Goal: Information Seeking & Learning: Learn about a topic

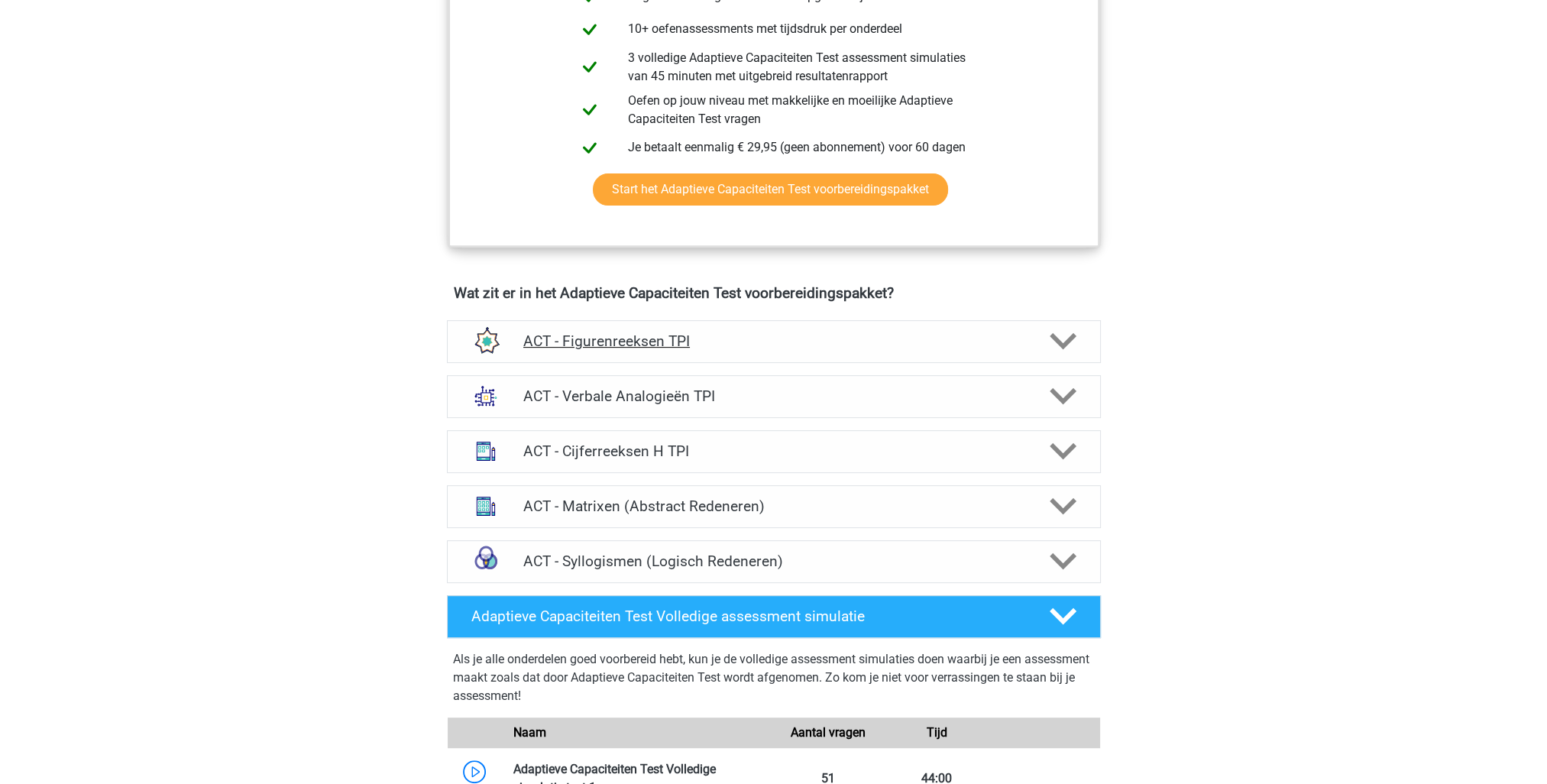
scroll to position [840, 0]
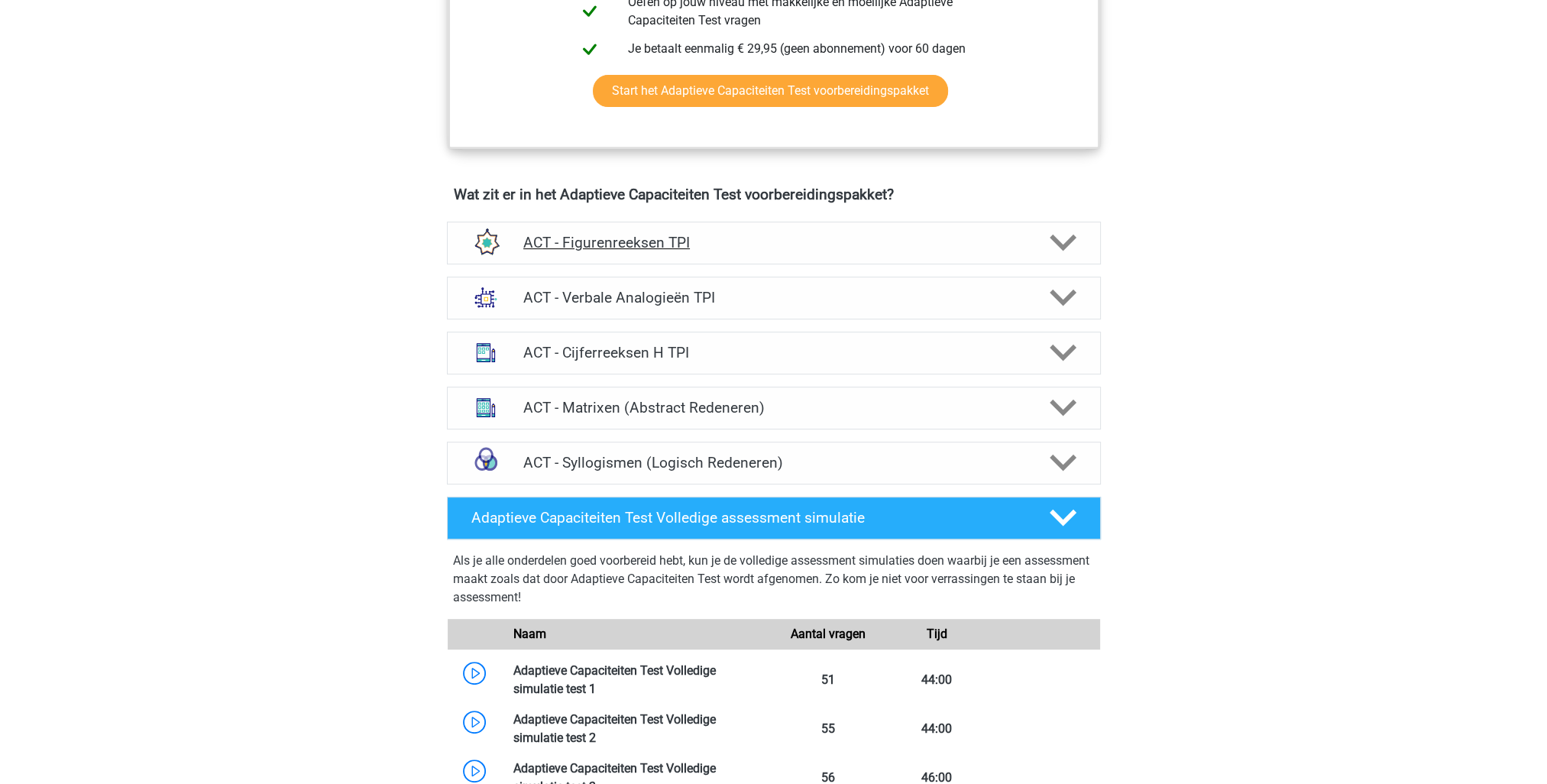
click at [1061, 240] on icon at bounding box center [1063, 242] width 27 height 27
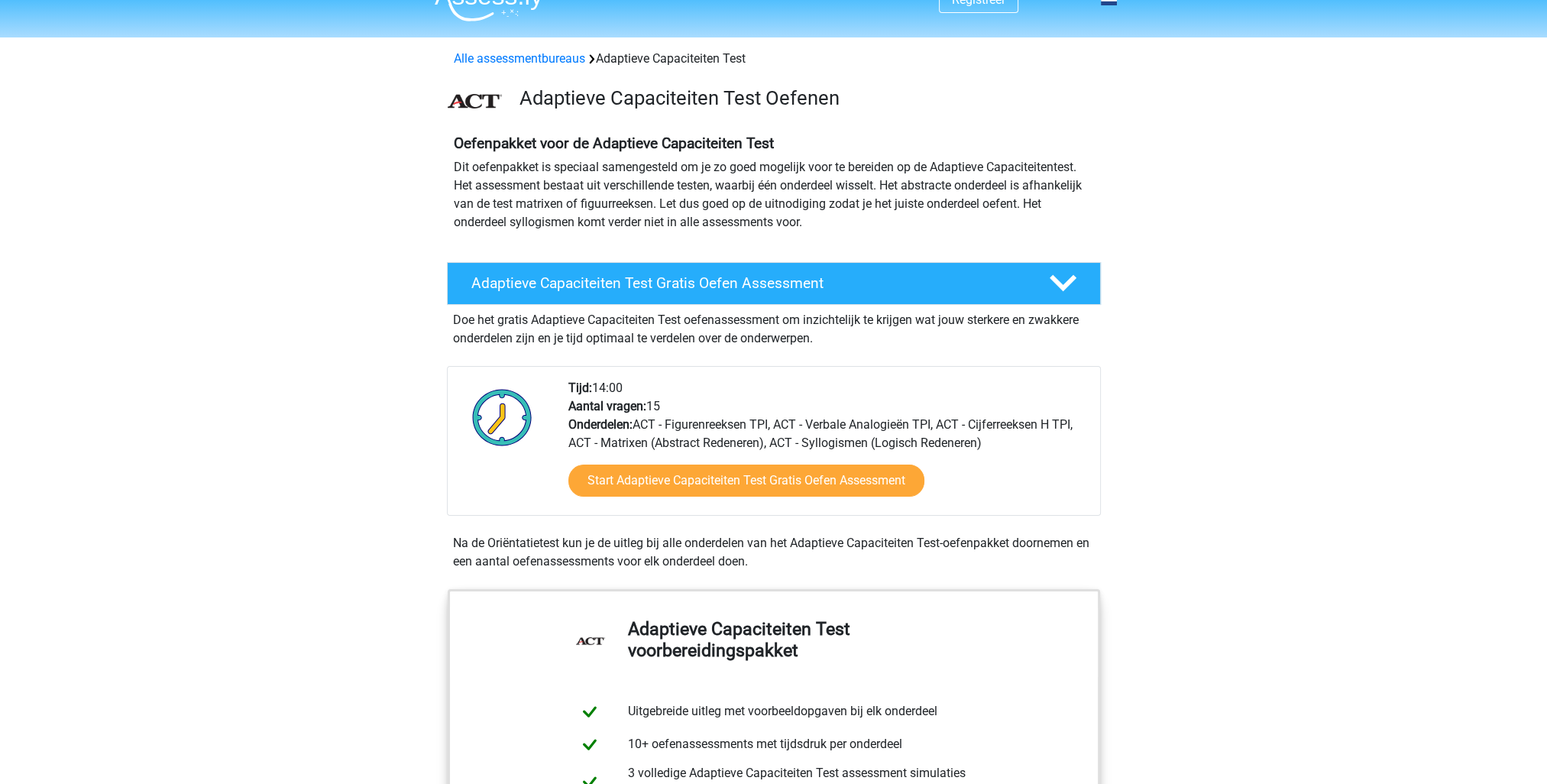
scroll to position [0, 0]
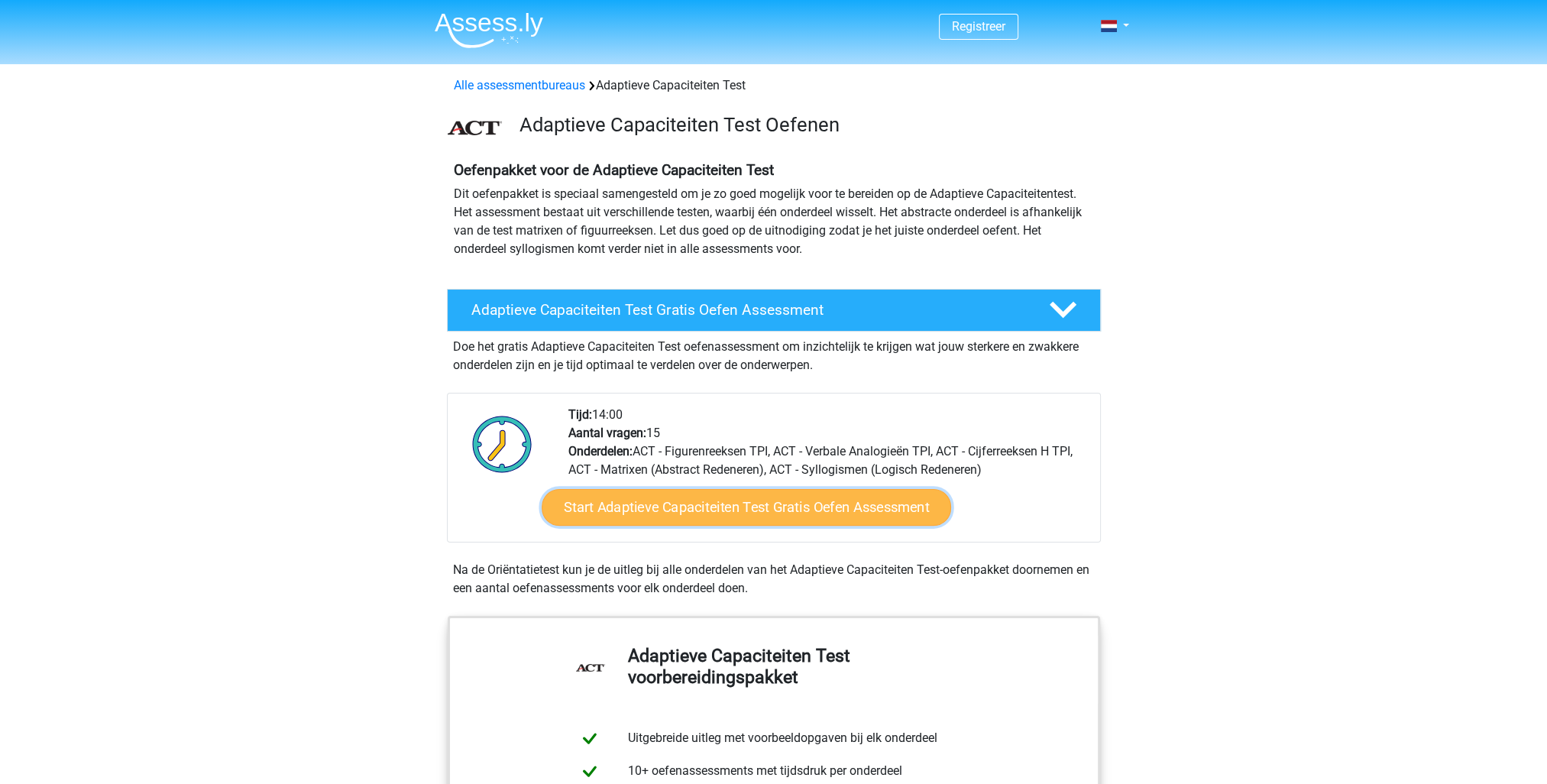
click at [717, 512] on link "Start Adaptieve Capaciteiten Test Gratis Oefen Assessment" at bounding box center [746, 507] width 410 height 37
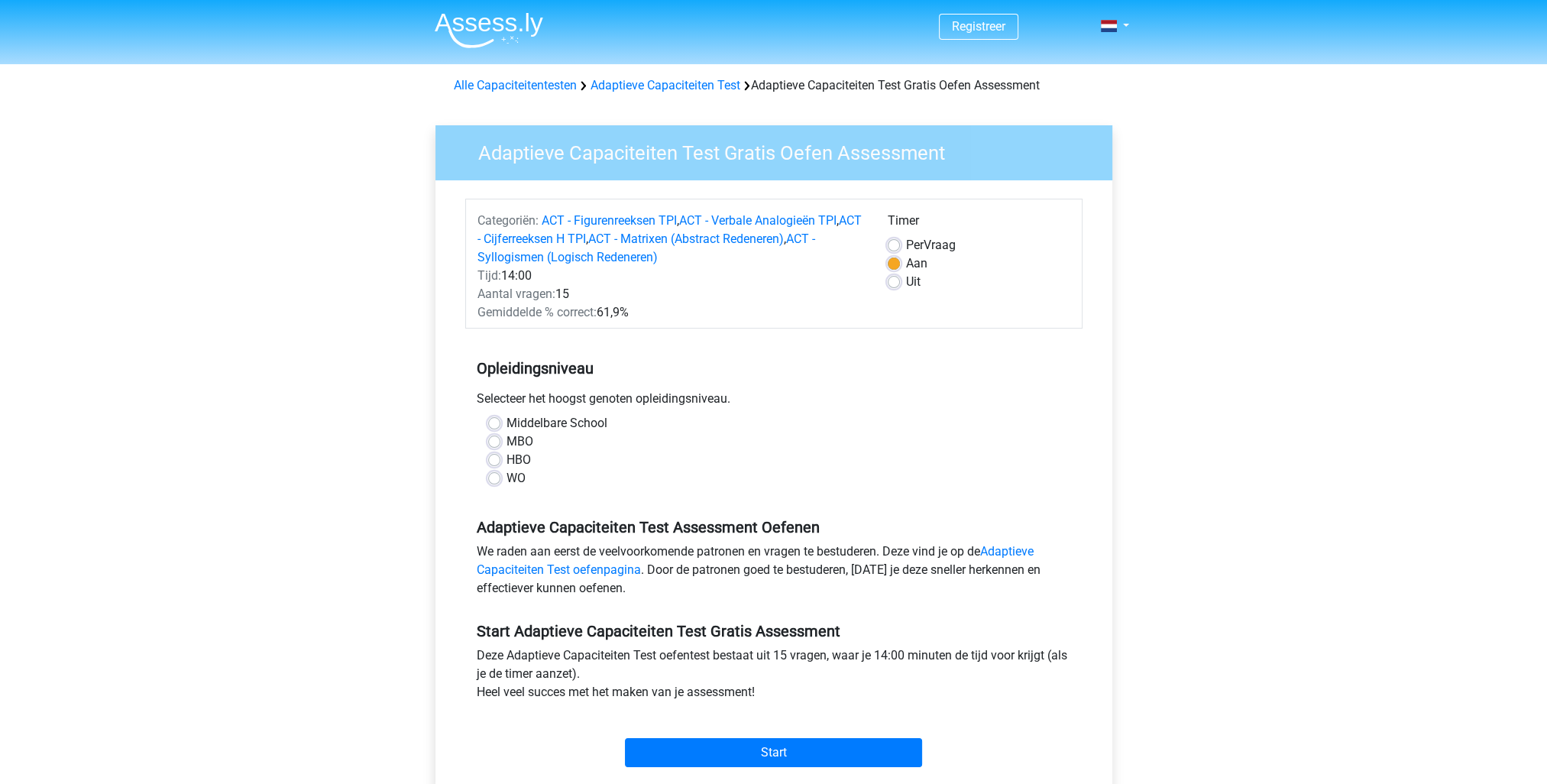
click at [906, 245] on label "Per Vraag" at bounding box center [931, 245] width 49 height 19
click at [895, 245] on input "Per Vraag" at bounding box center [894, 243] width 12 height 15
radio input "true"
click at [511, 460] on label "HBO" at bounding box center [519, 459] width 25 height 19
click at [501, 460] on input "HBO" at bounding box center [494, 457] width 12 height 15
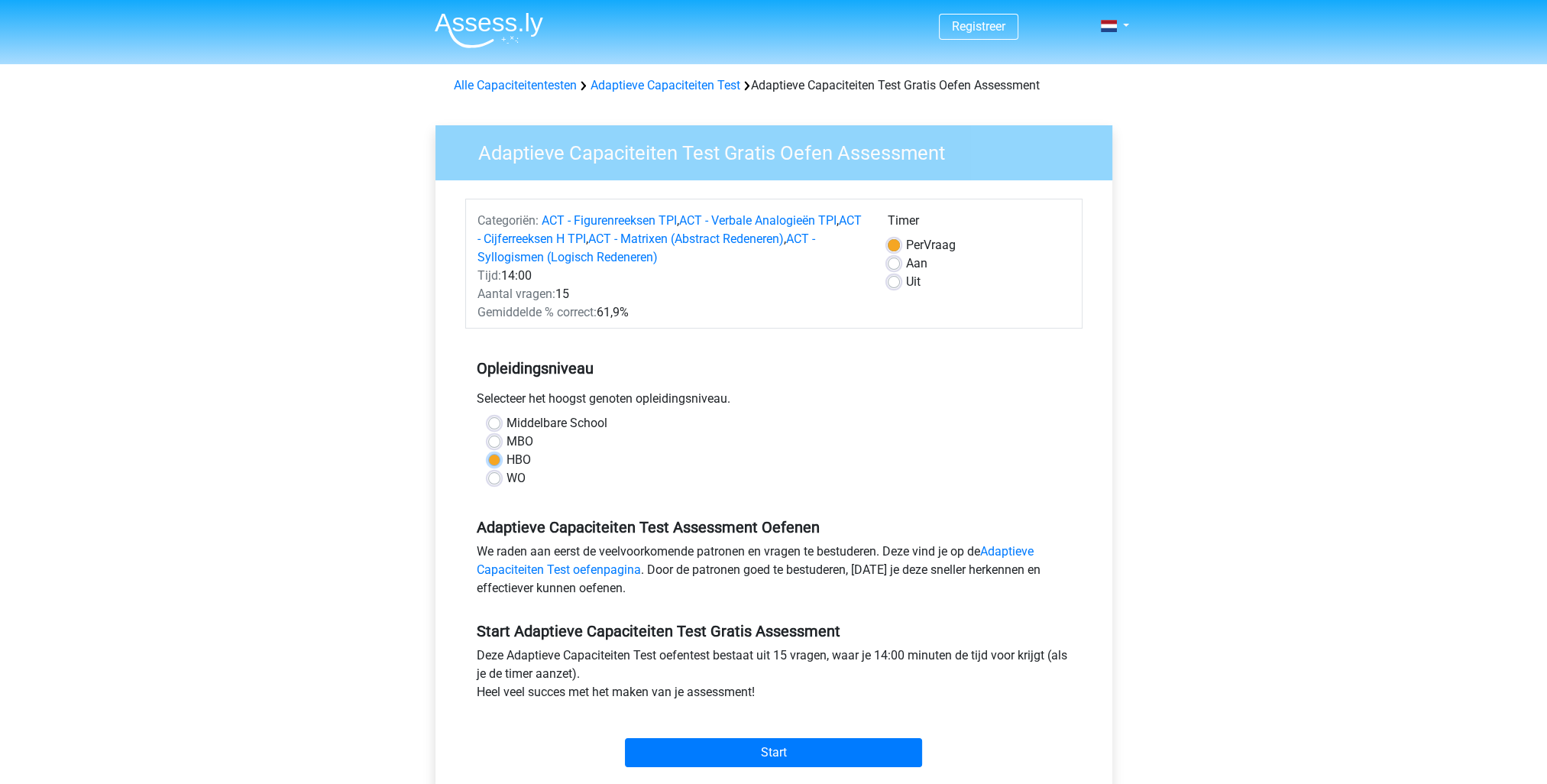
radio input "true"
click at [600, 570] on link "Adaptieve Capaciteiten Test oefenpagina" at bounding box center [756, 560] width 557 height 33
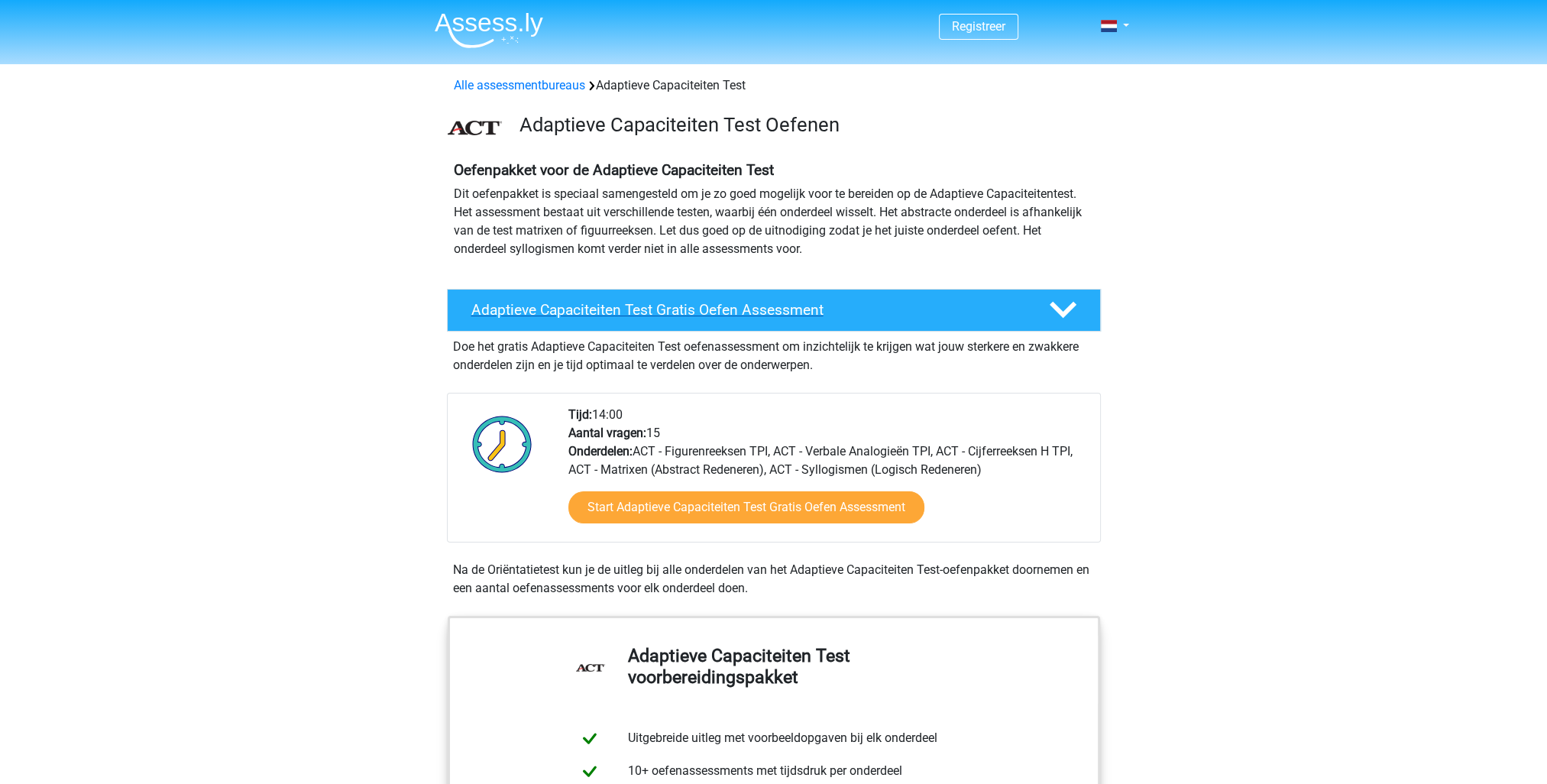
click at [636, 306] on h4 "Adaptieve Capaciteiten Test Gratis Oefen Assessment" at bounding box center [748, 310] width 553 height 18
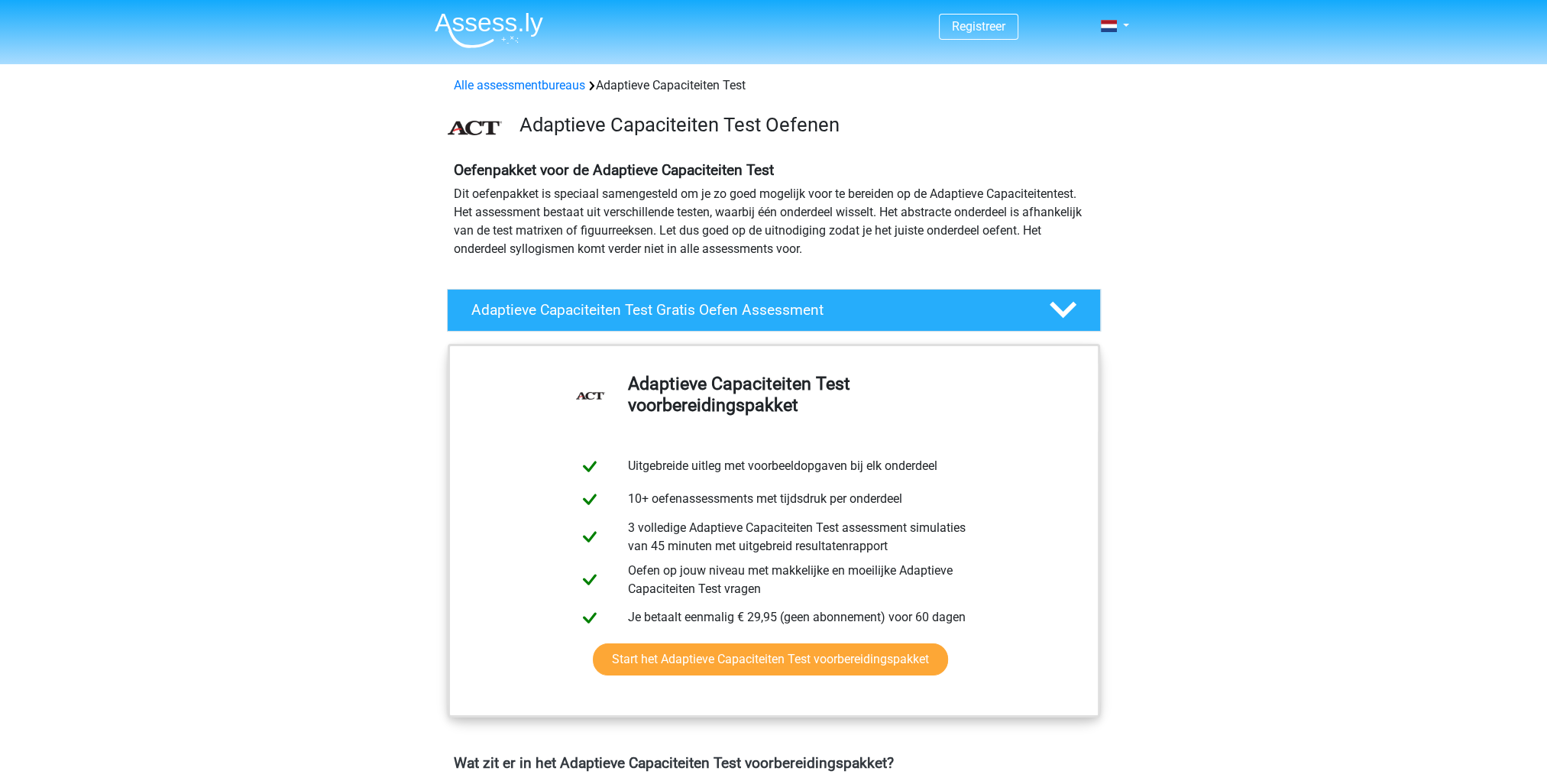
drag, startPoint x: 1272, startPoint y: 417, endPoint x: 1103, endPoint y: 419, distance: 169.0
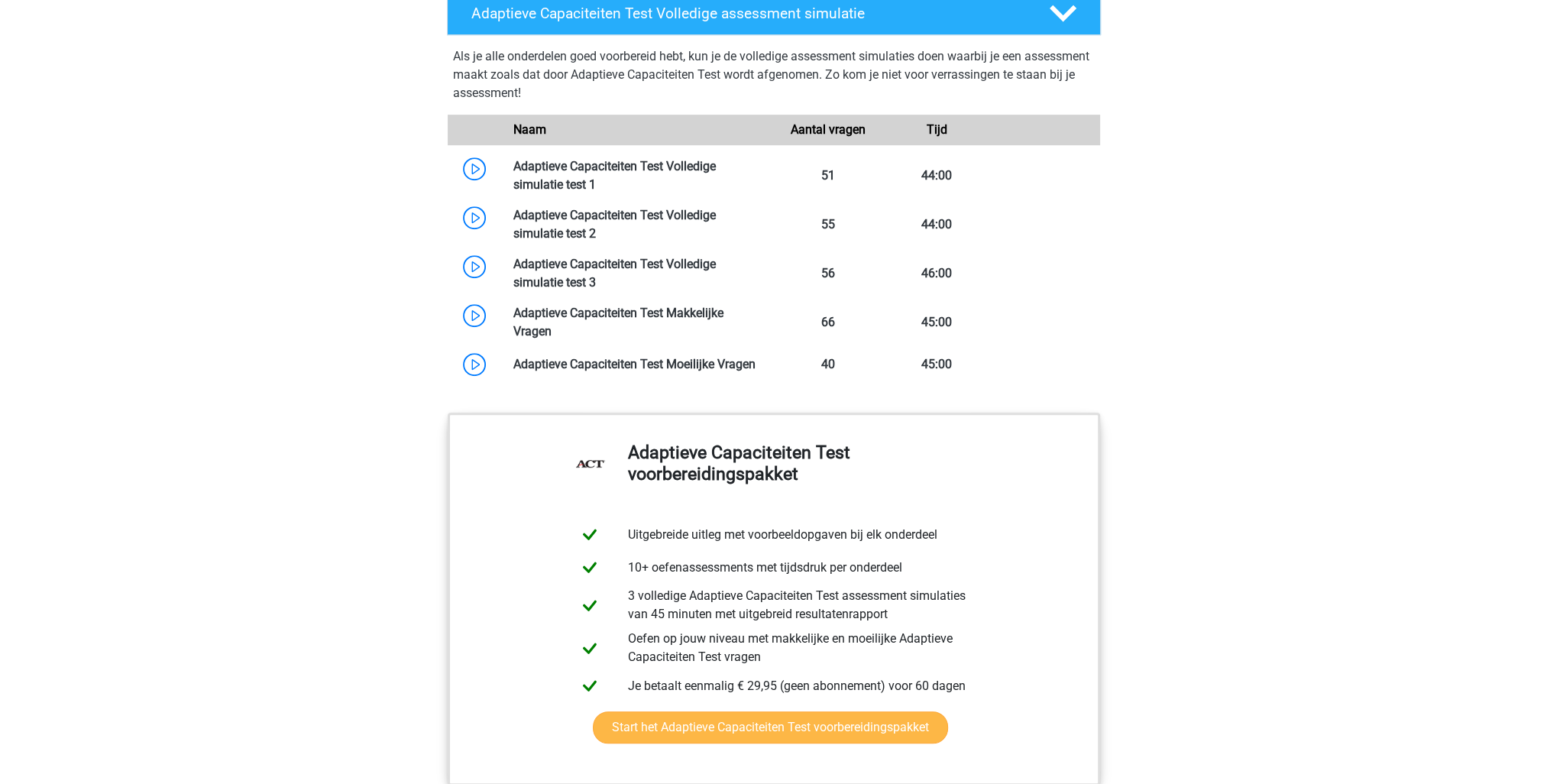
scroll to position [1069, 0]
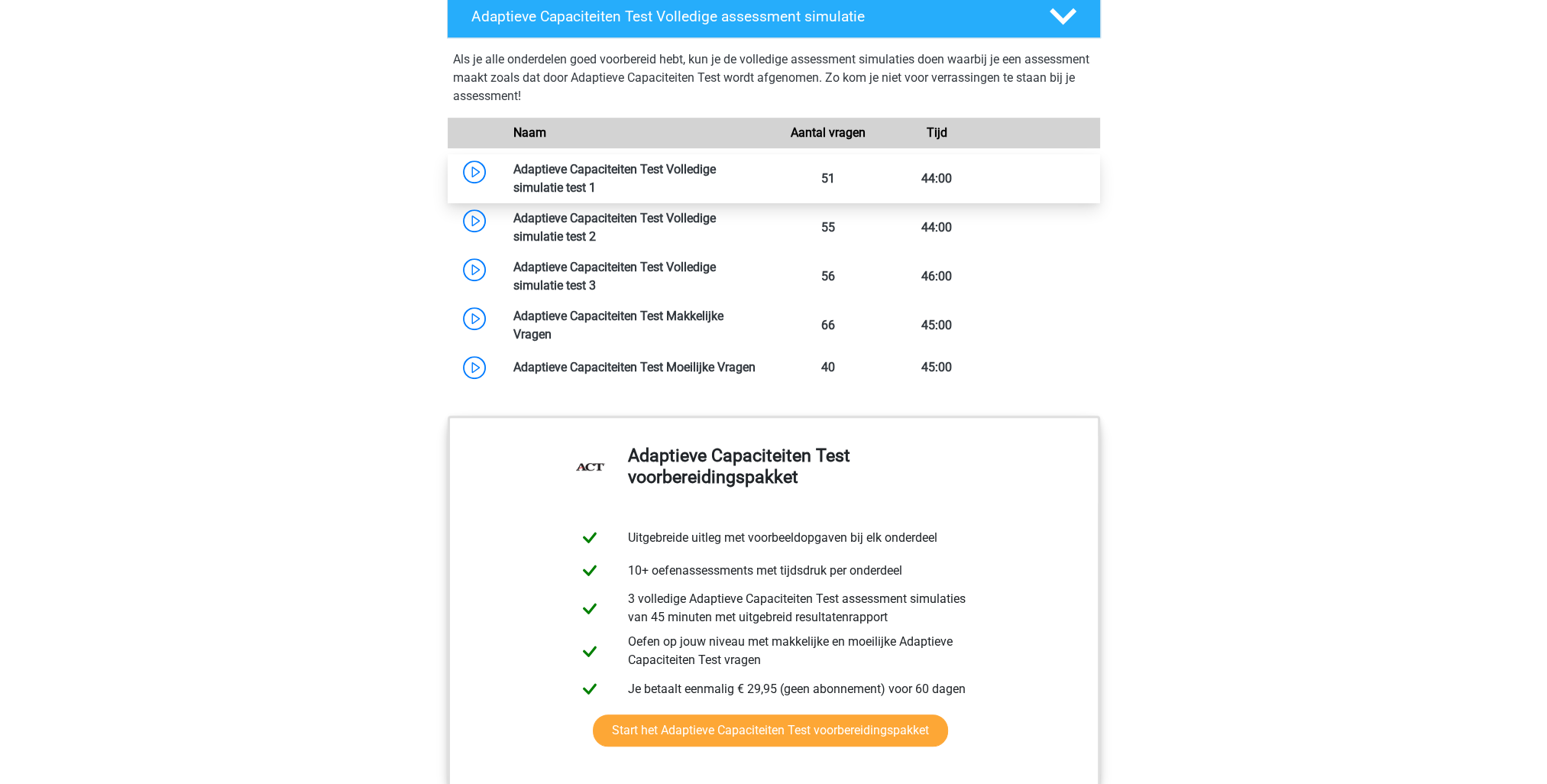
click at [596, 181] on link at bounding box center [596, 188] width 0 height 15
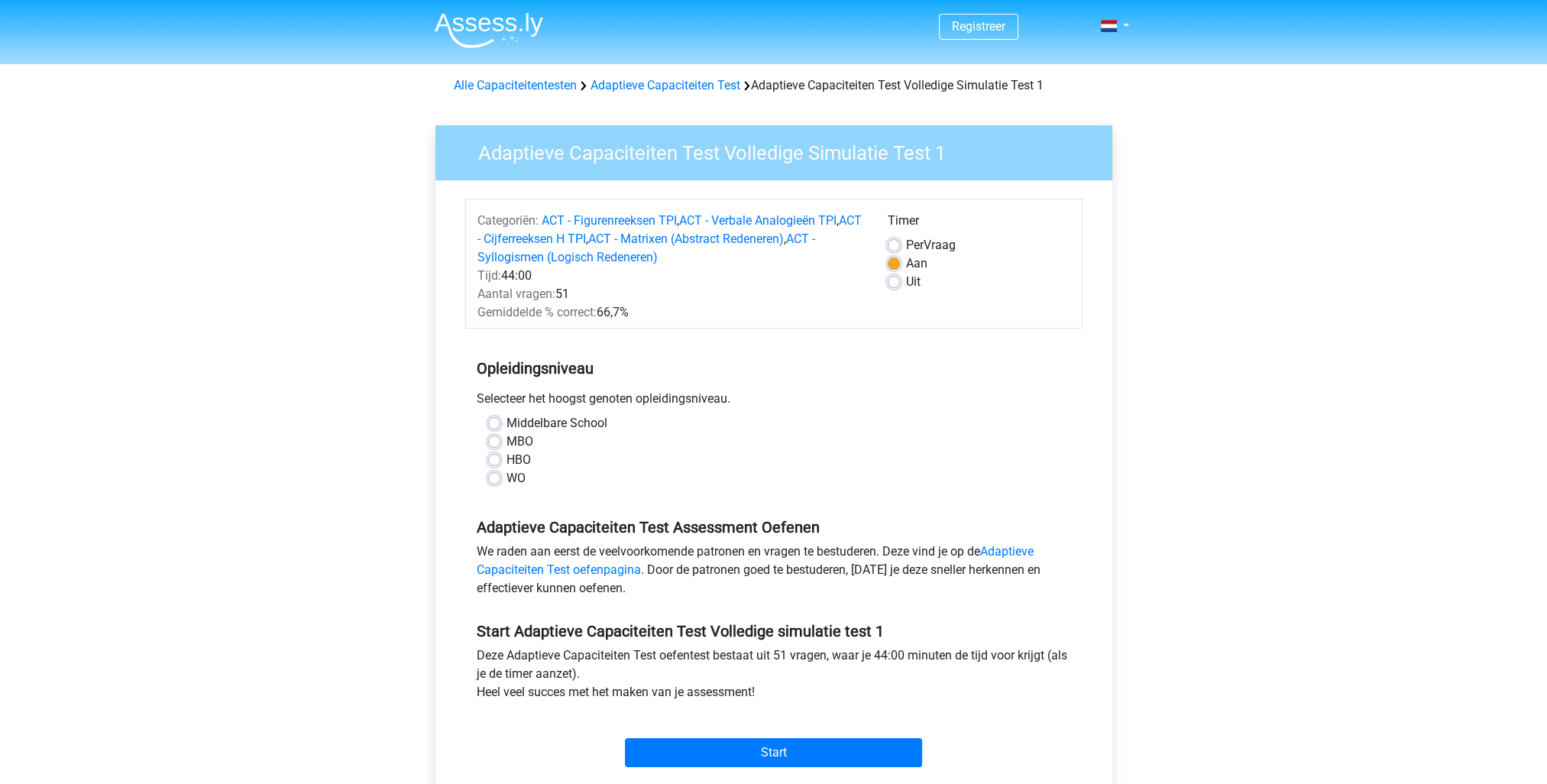
click at [507, 458] on label "HBO" at bounding box center [519, 459] width 25 height 19
click at [497, 458] on input "HBO" at bounding box center [494, 457] width 12 height 15
radio input "true"
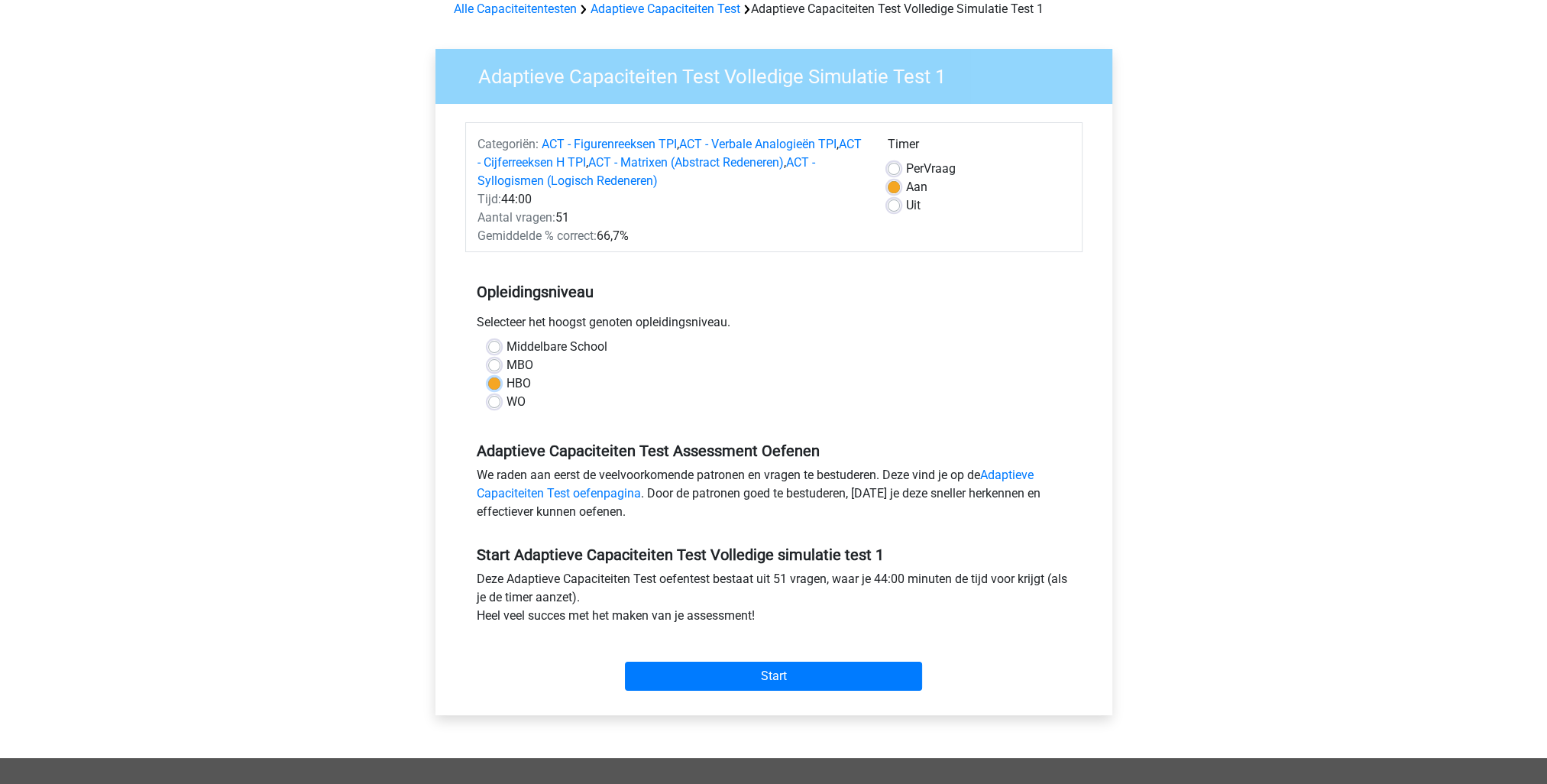
scroll to position [153, 0]
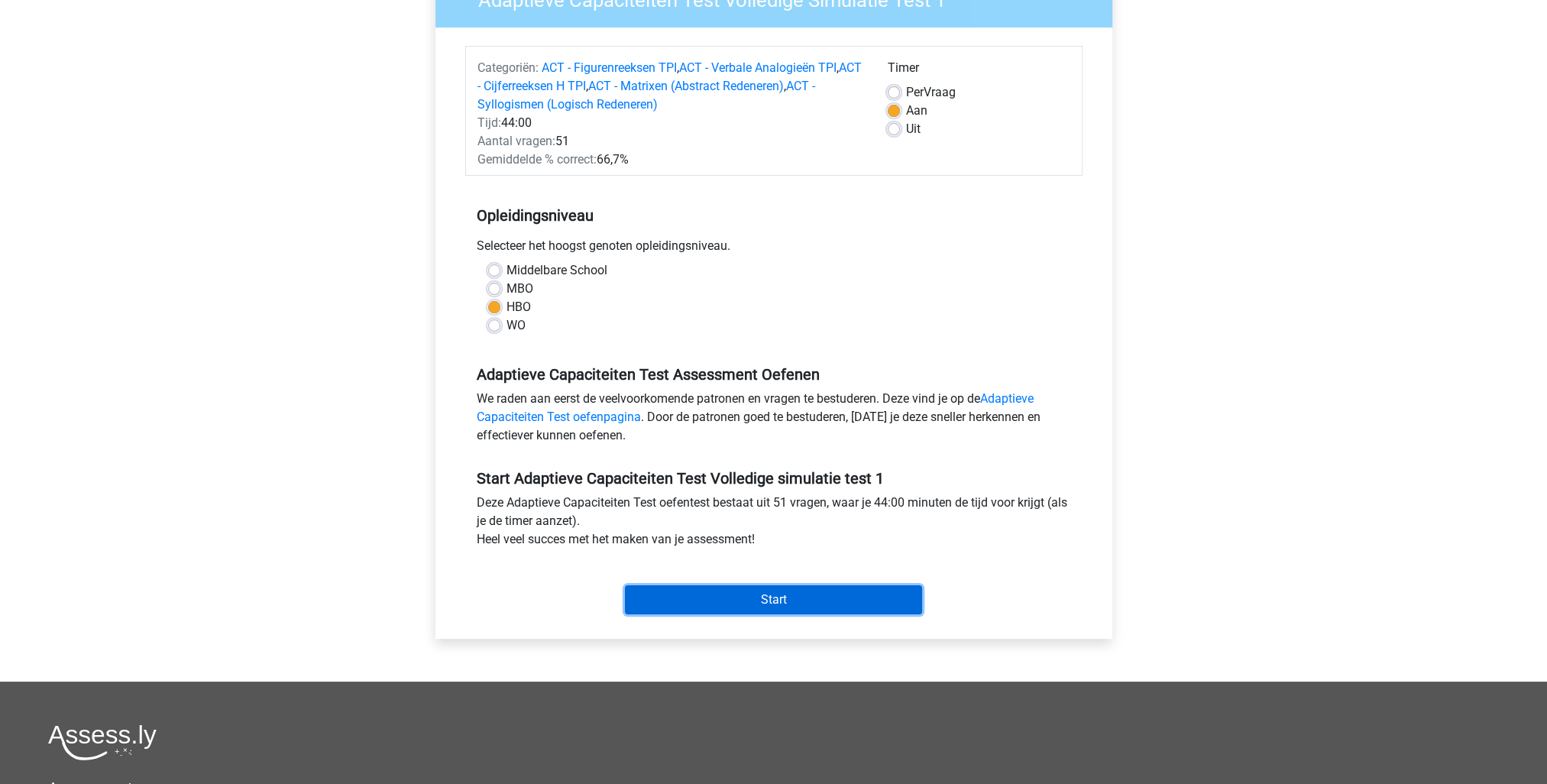
click at [788, 603] on input "Start" at bounding box center [774, 598] width 297 height 29
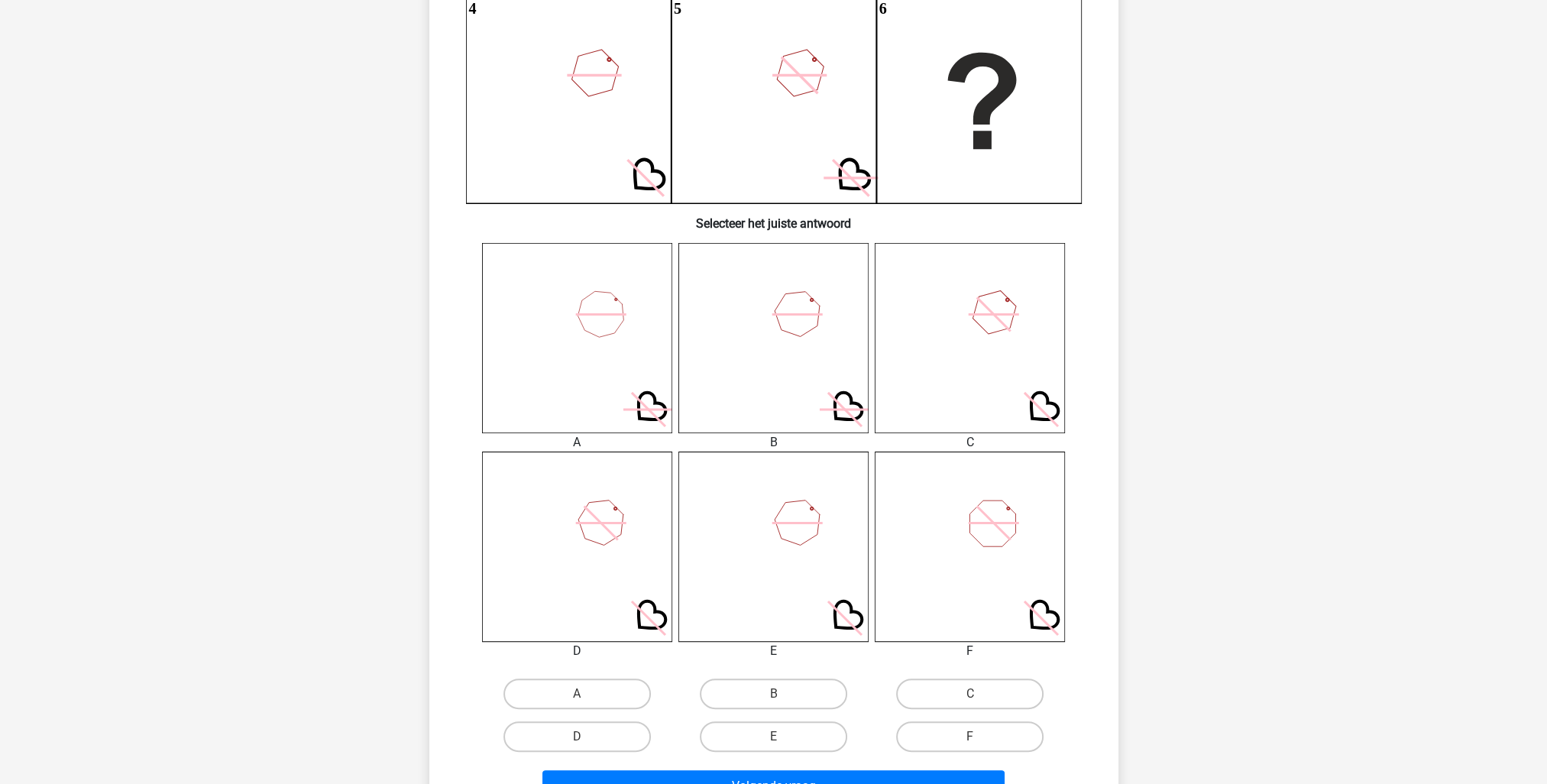
scroll to position [229, 0]
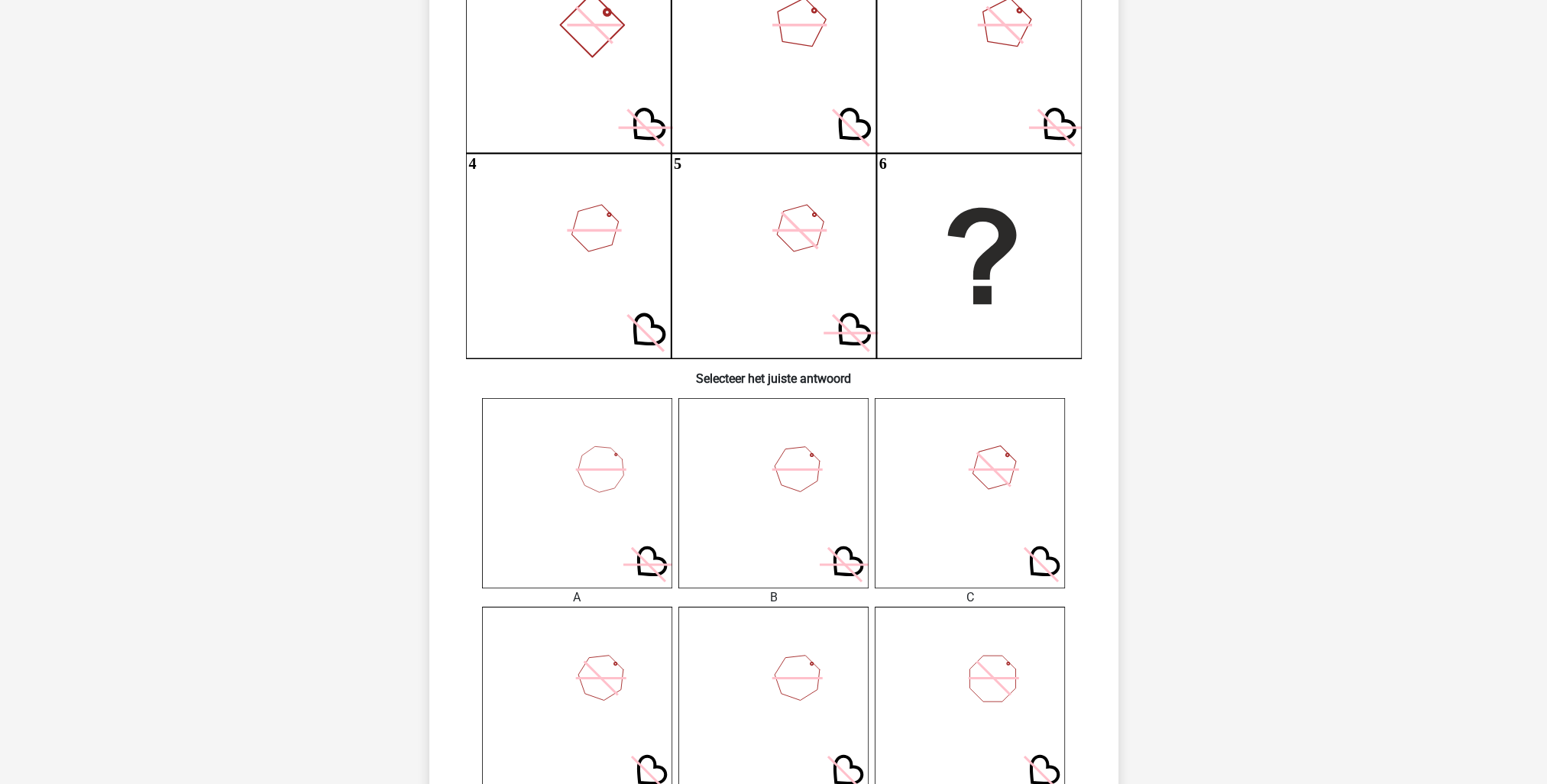
click at [775, 650] on icon at bounding box center [774, 701] width 191 height 191
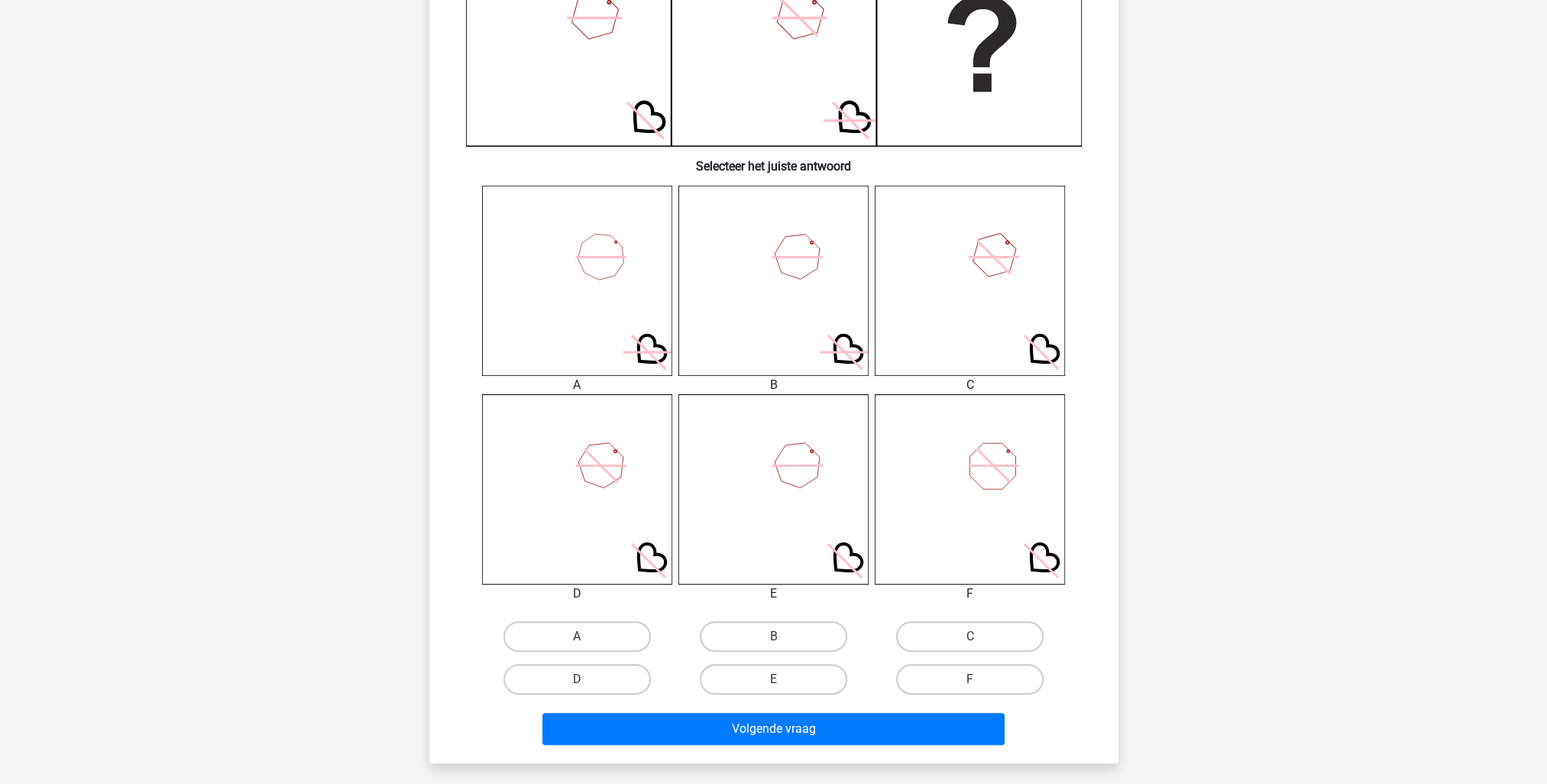
scroll to position [458, 0]
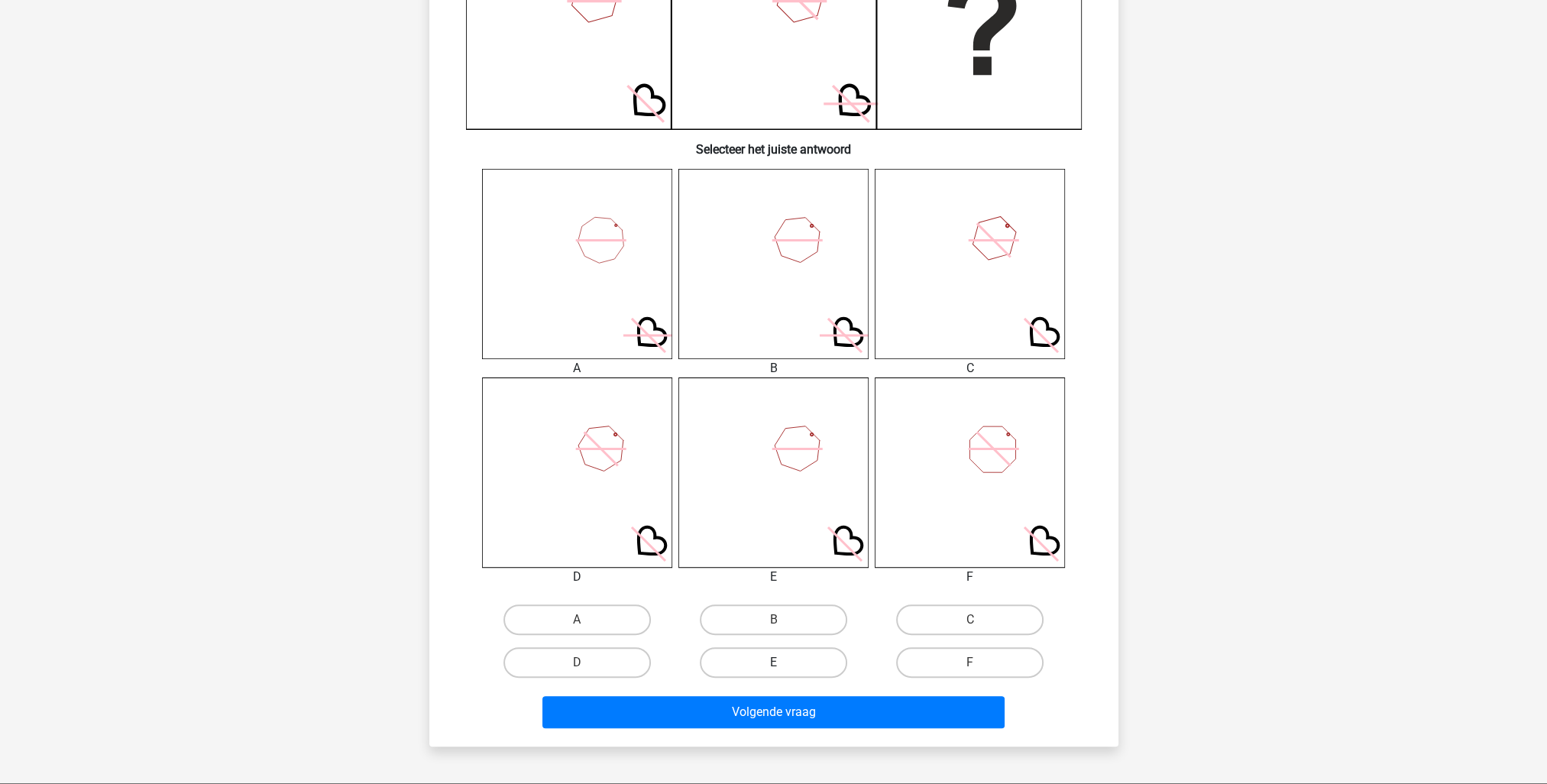
click at [771, 667] on label "E" at bounding box center [773, 662] width 147 height 31
click at [774, 667] on input "E" at bounding box center [778, 667] width 10 height 10
radio input "true"
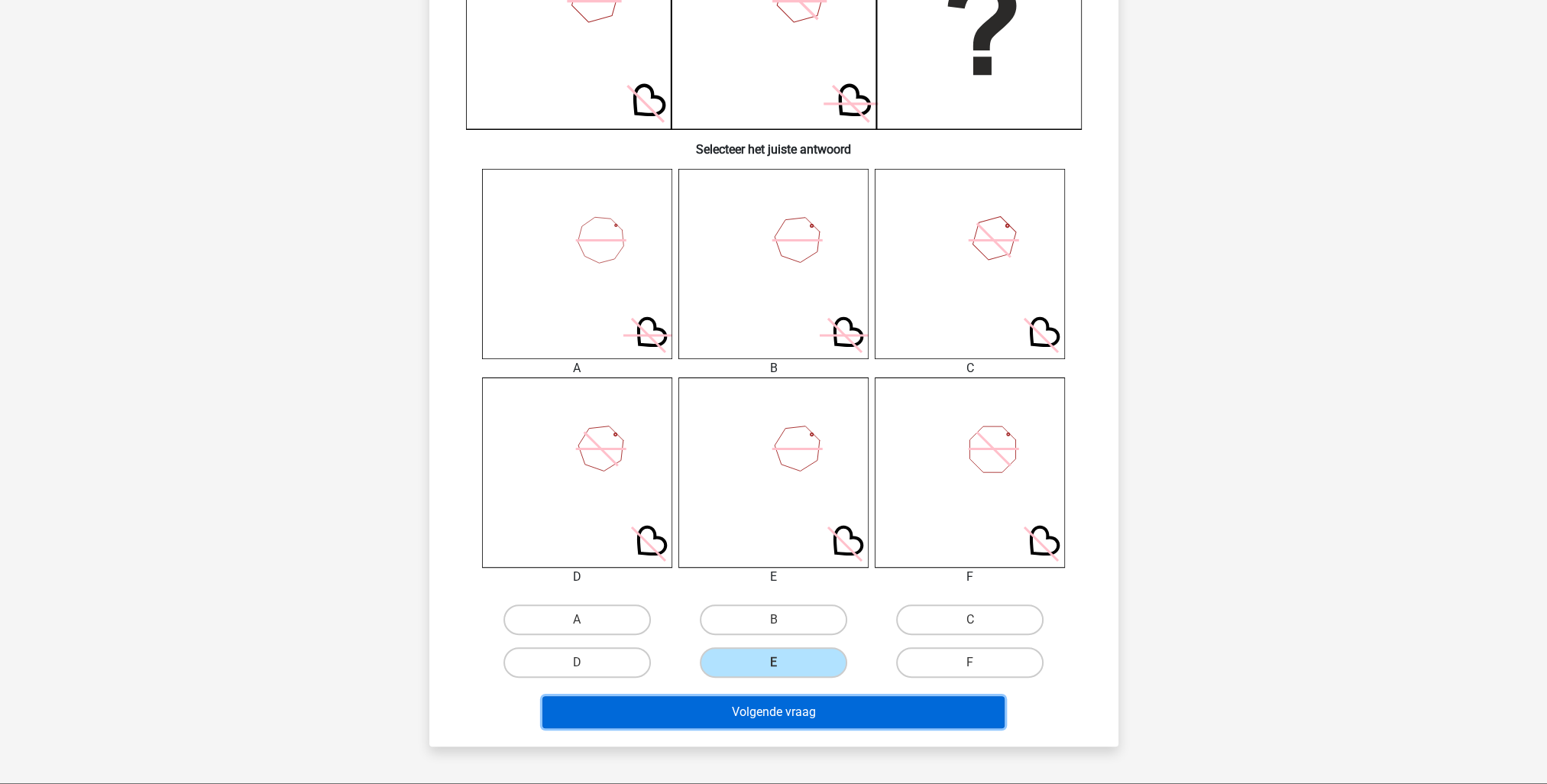
click at [782, 710] on button "Volgende vraag" at bounding box center [774, 712] width 462 height 32
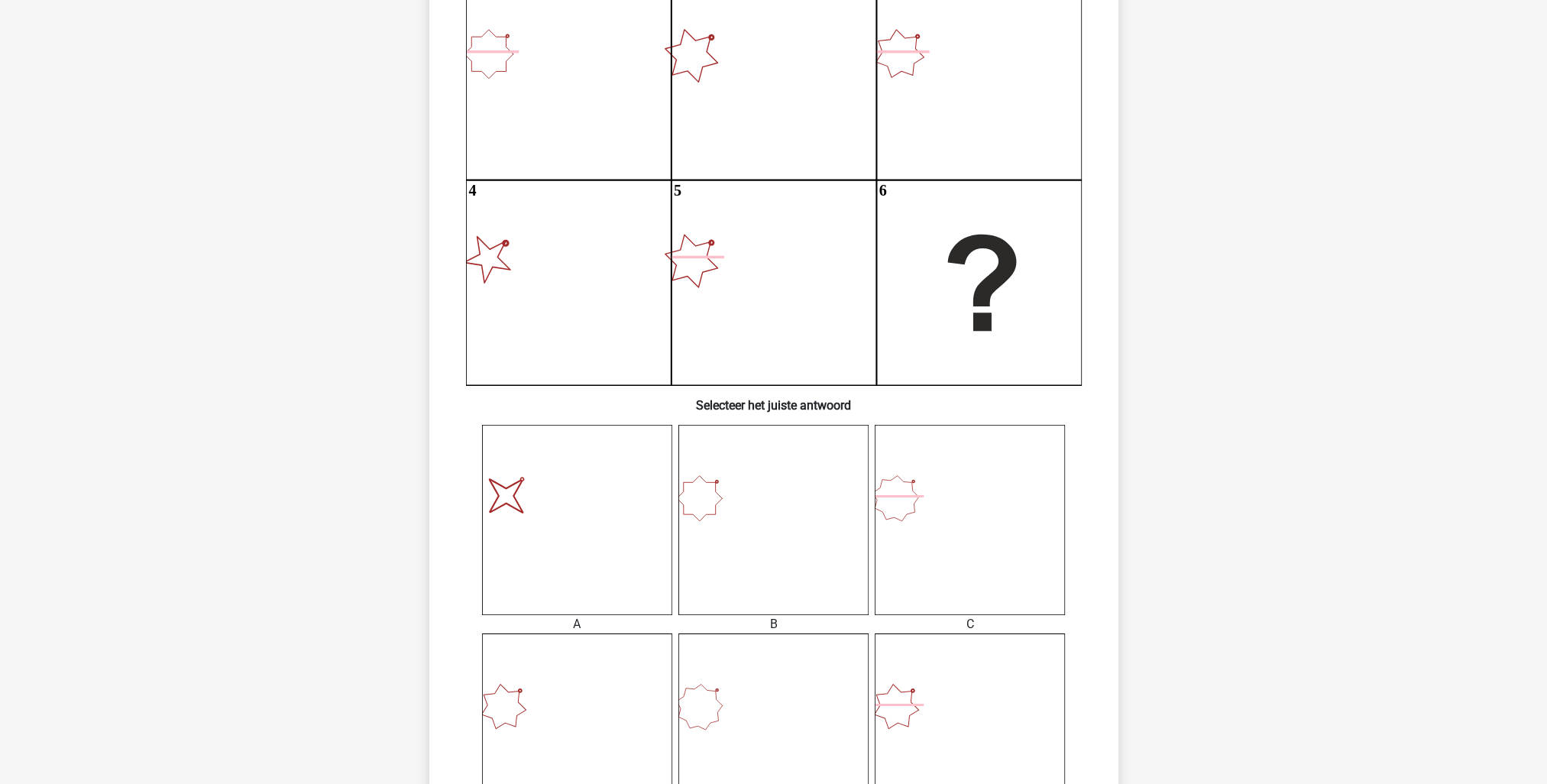
scroll to position [229, 0]
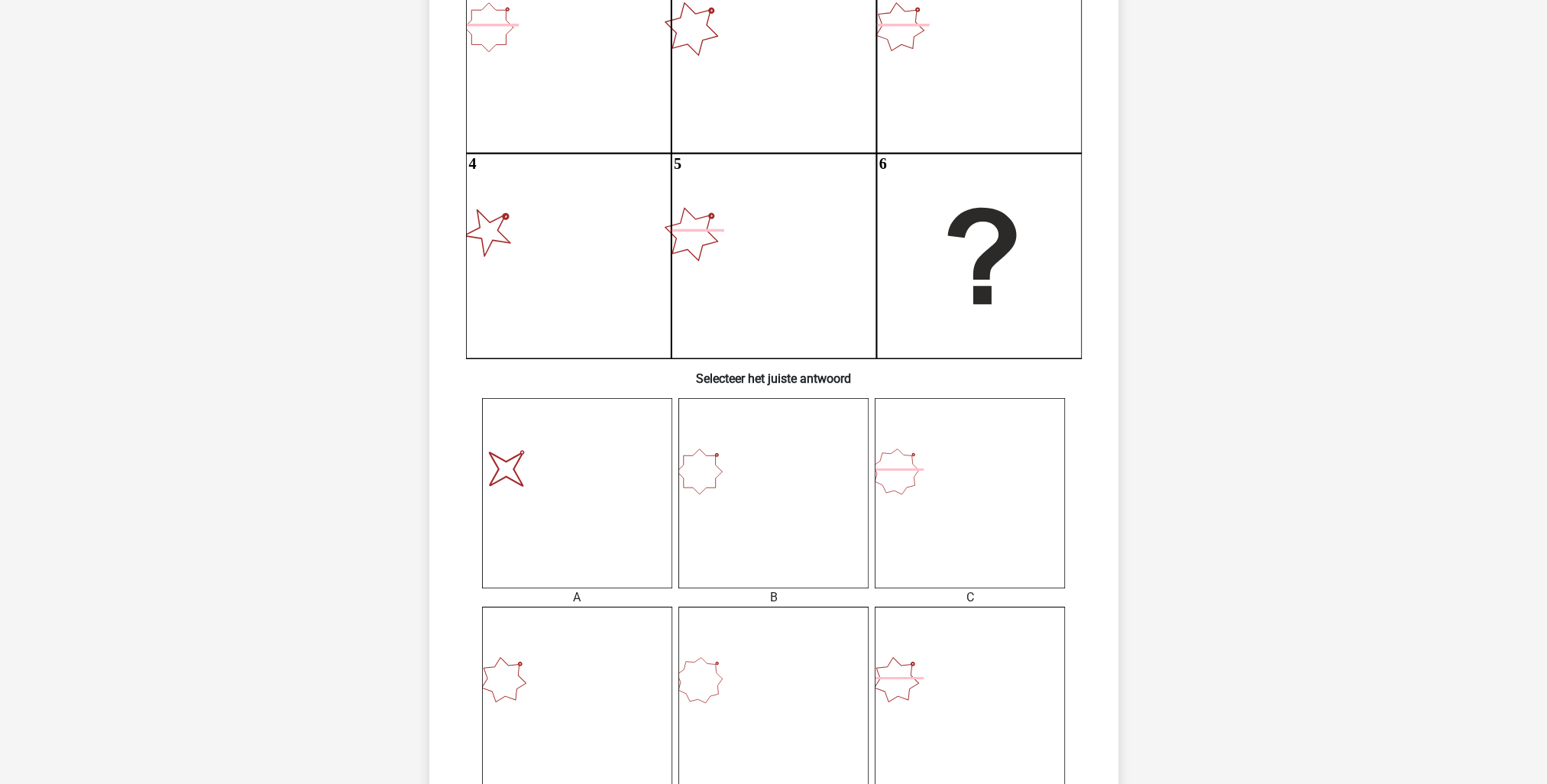
drag, startPoint x: 595, startPoint y: 489, endPoint x: 635, endPoint y: 525, distance: 53.8
click at [603, 491] on icon "image/svg+xml" at bounding box center [577, 493] width 191 height 191
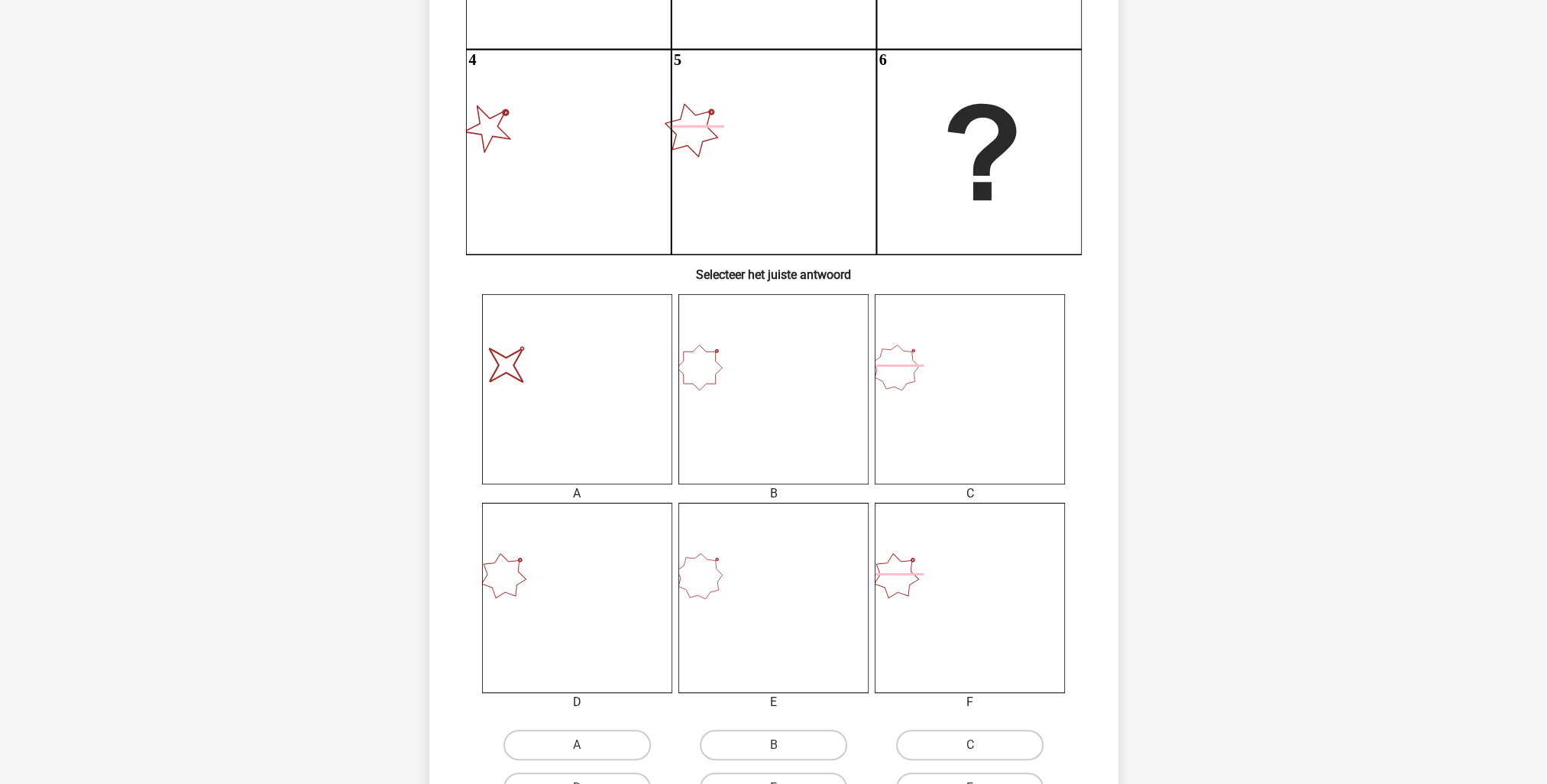
scroll to position [458, 0]
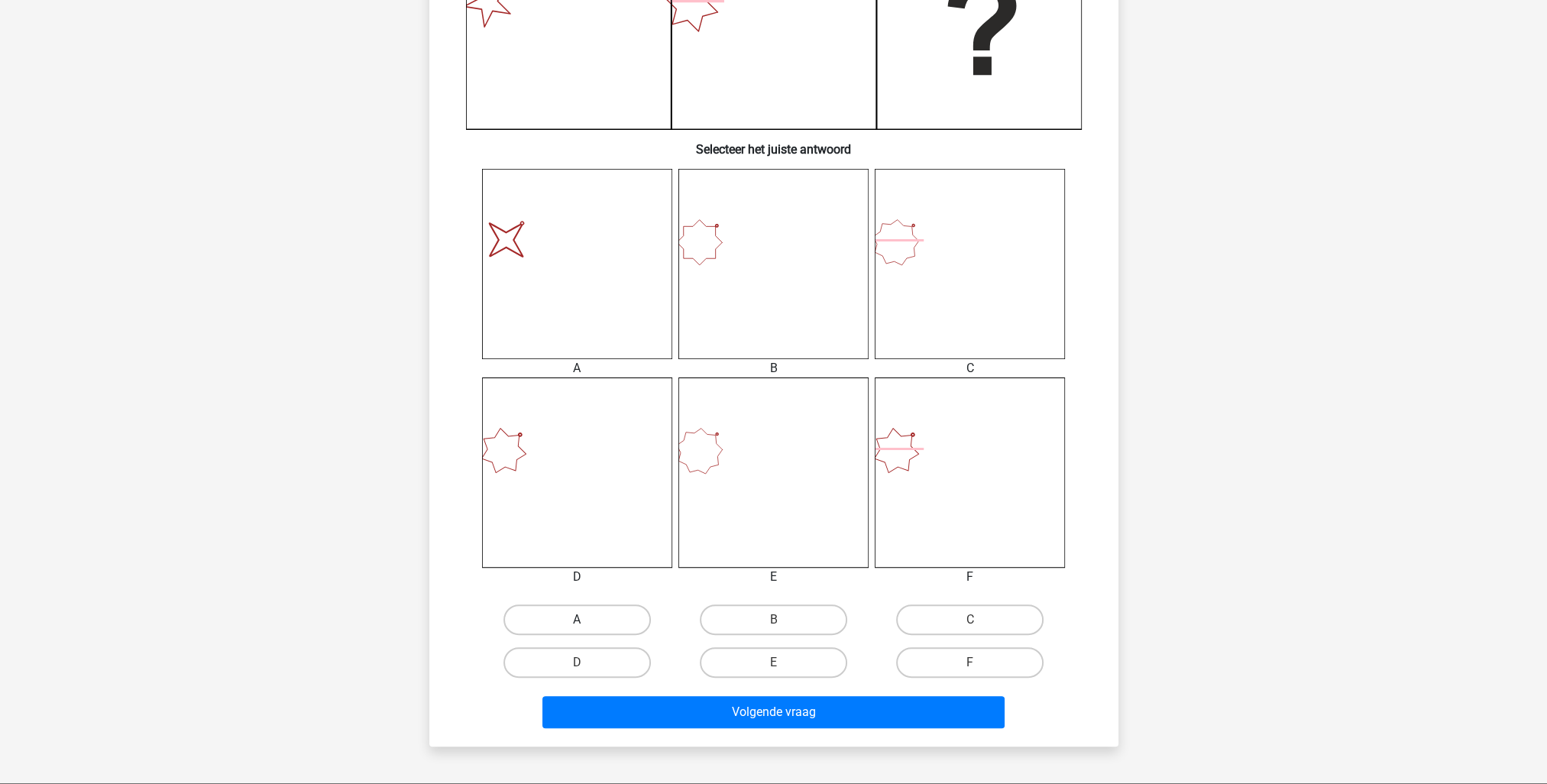
click at [599, 625] on label "A" at bounding box center [577, 619] width 147 height 31
click at [587, 625] on input "A" at bounding box center [582, 624] width 10 height 10
radio input "true"
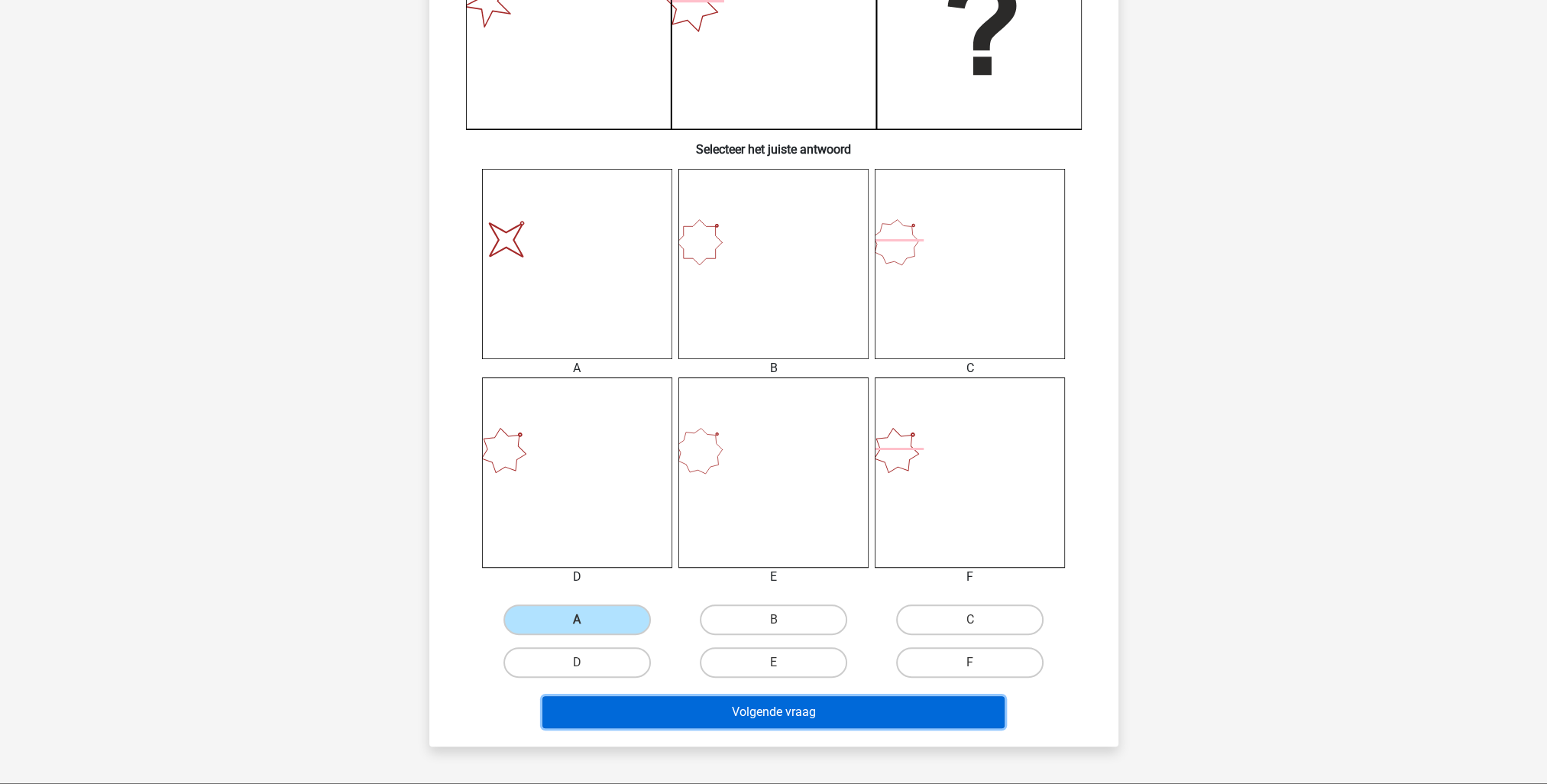
click at [774, 713] on button "Volgende vraag" at bounding box center [774, 712] width 462 height 32
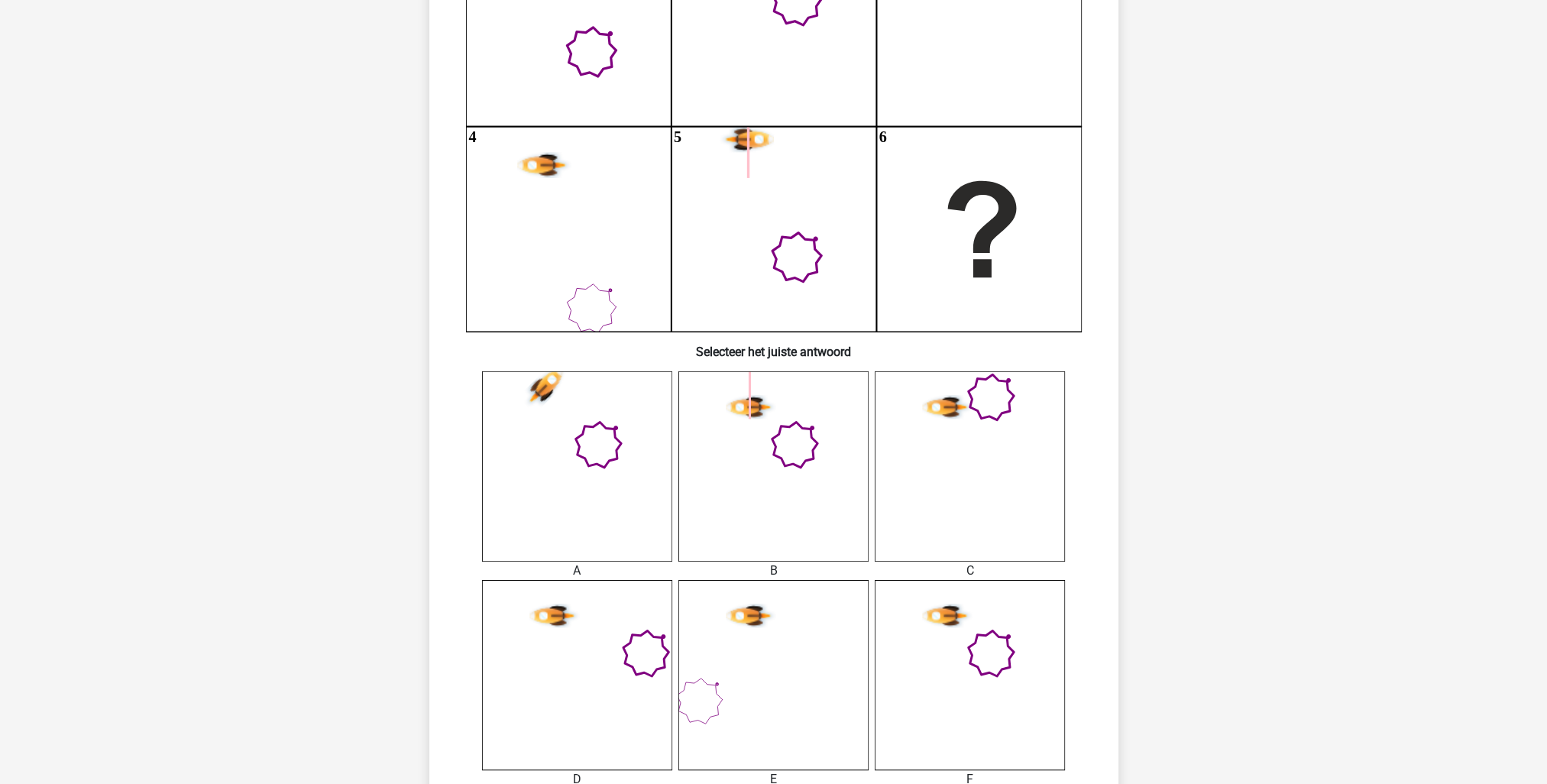
scroll to position [305, 0]
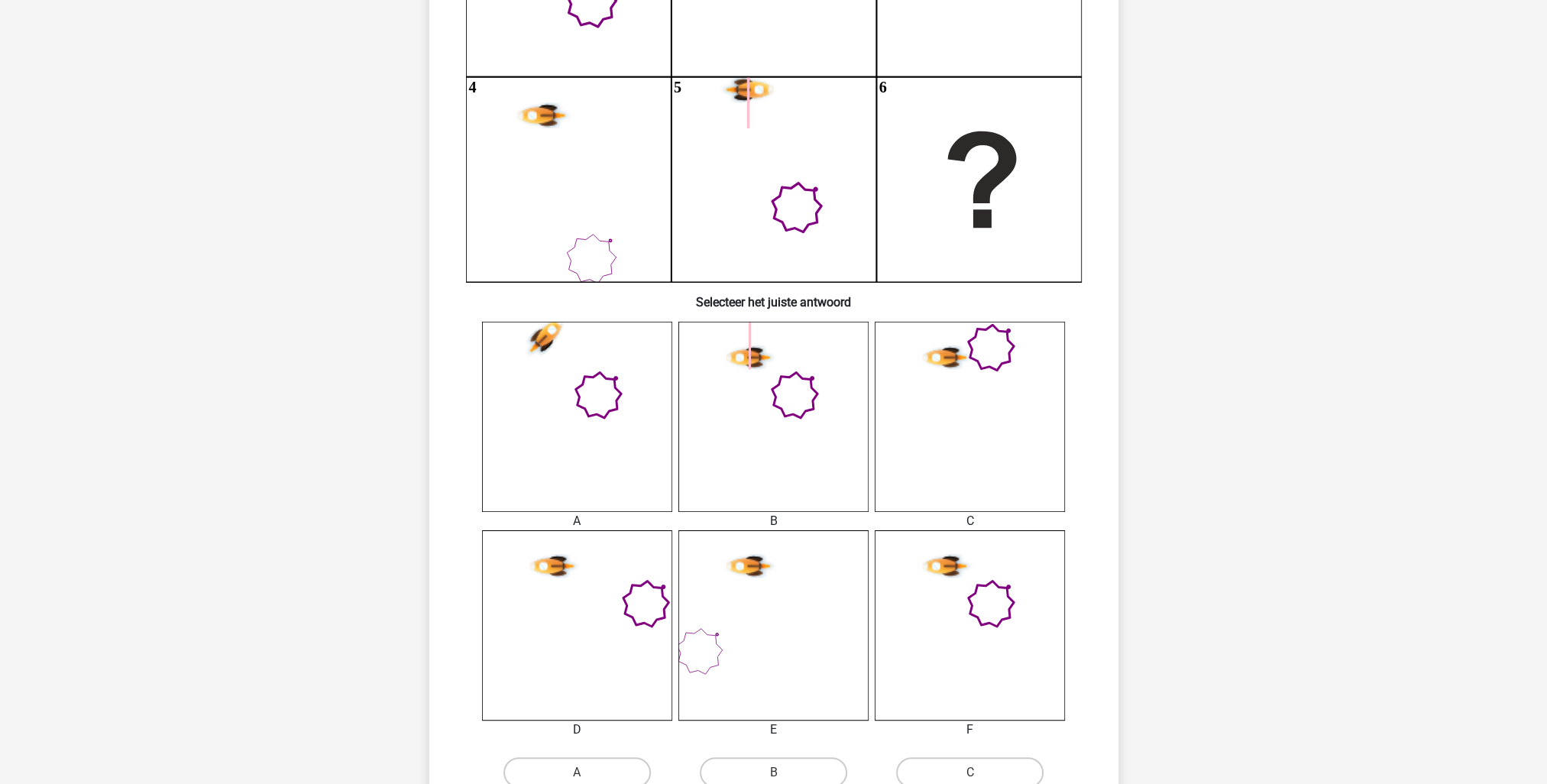
click at [940, 396] on icon at bounding box center [970, 417] width 191 height 191
click at [941, 778] on label "C" at bounding box center [969, 771] width 147 height 31
click at [970, 778] on input "C" at bounding box center [975, 777] width 10 height 10
radio input "true"
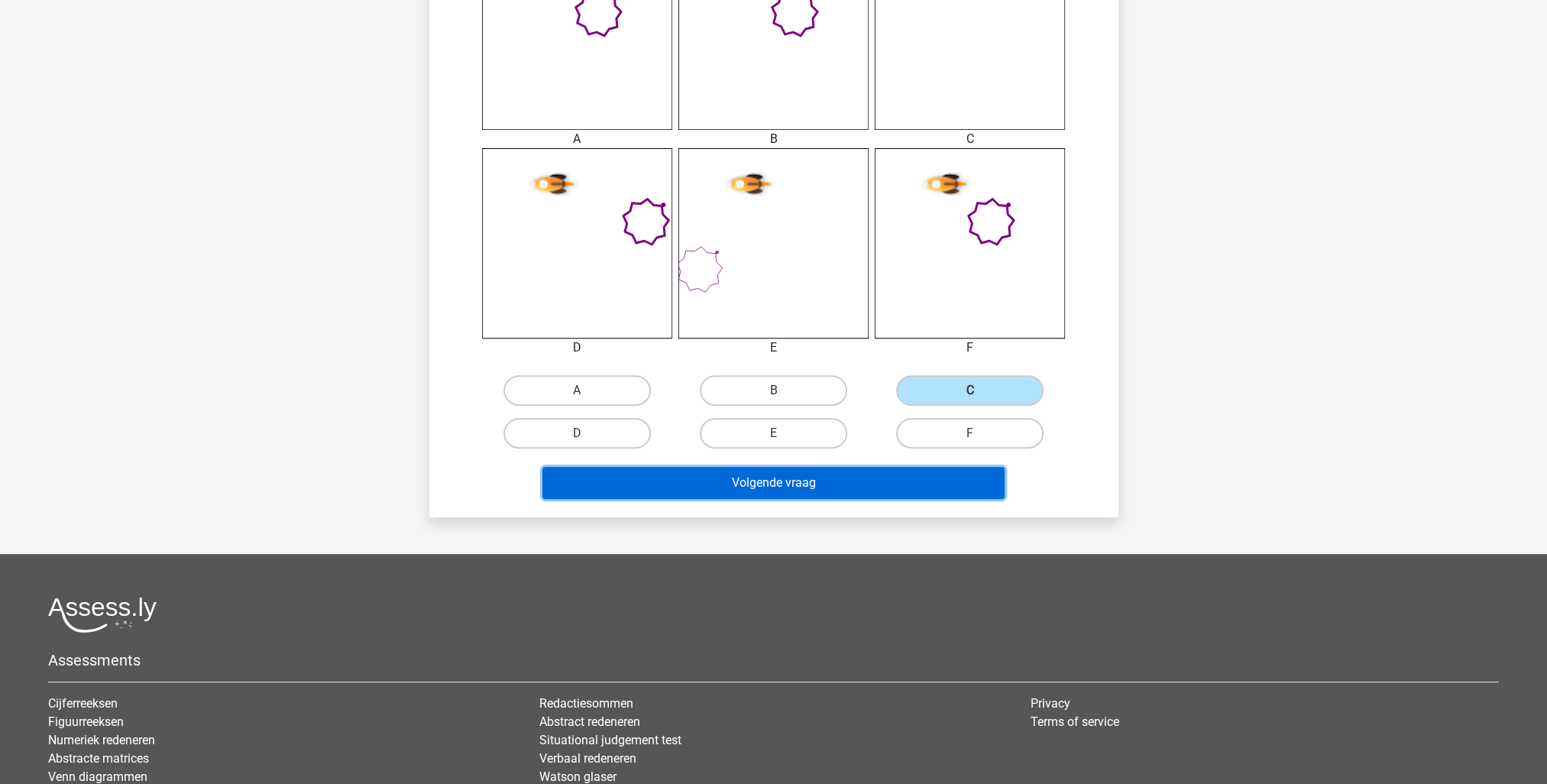
click at [794, 491] on button "Volgende vraag" at bounding box center [774, 483] width 462 height 32
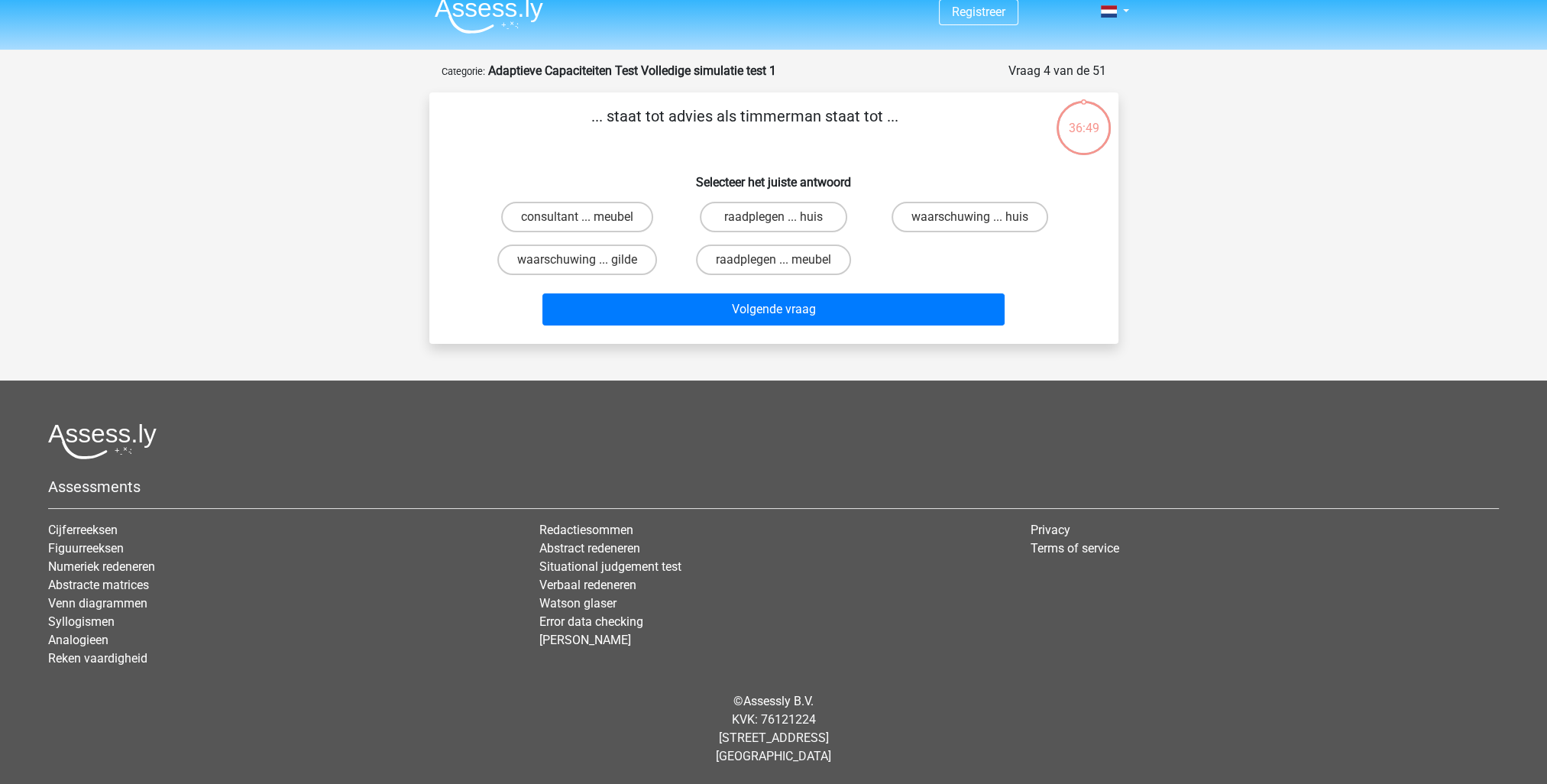
scroll to position [12, 0]
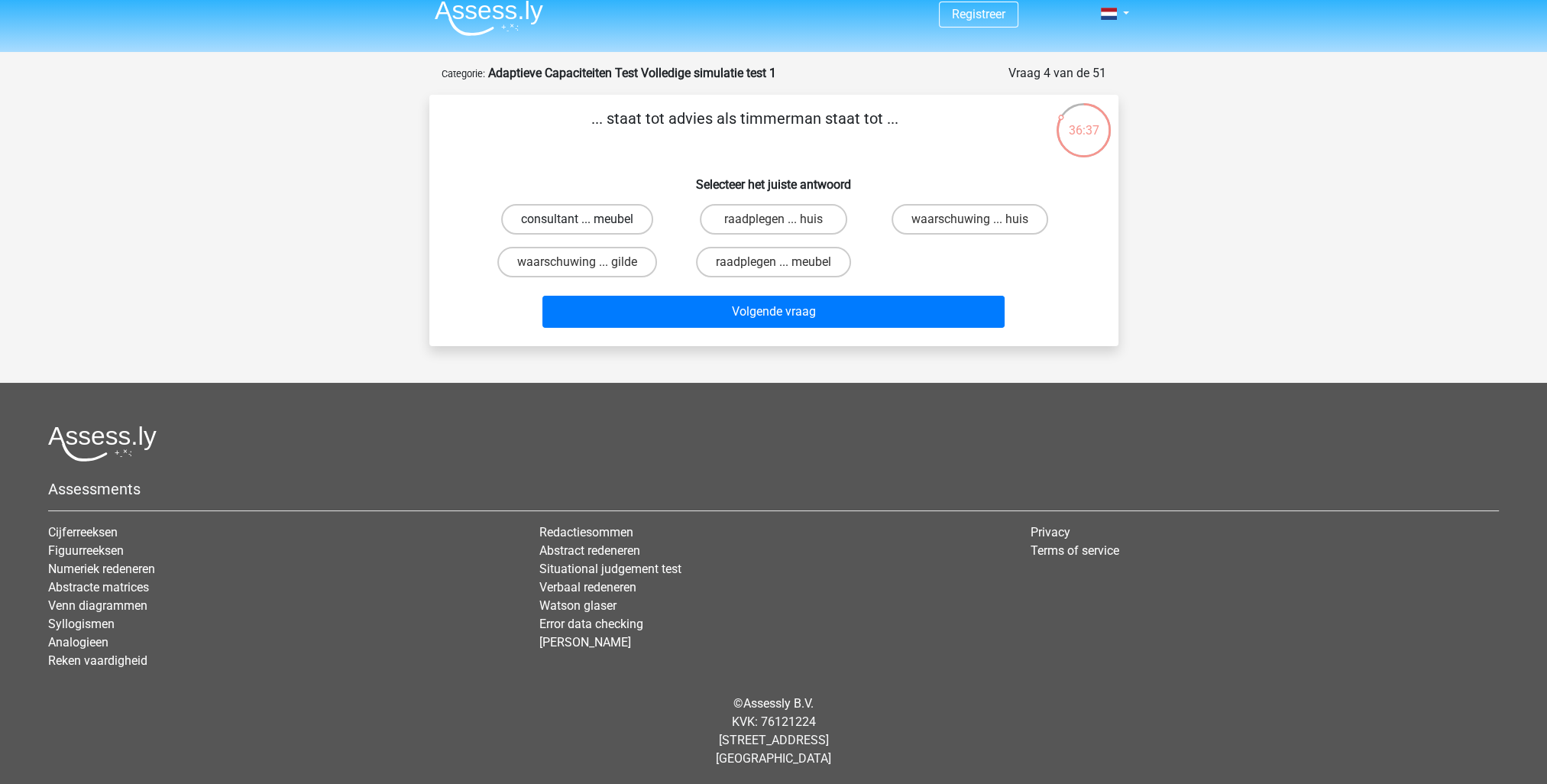
click at [564, 217] on label "consultant ... meubel" at bounding box center [577, 219] width 152 height 31
click at [577, 219] on input "consultant ... meubel" at bounding box center [582, 224] width 10 height 10
radio input "true"
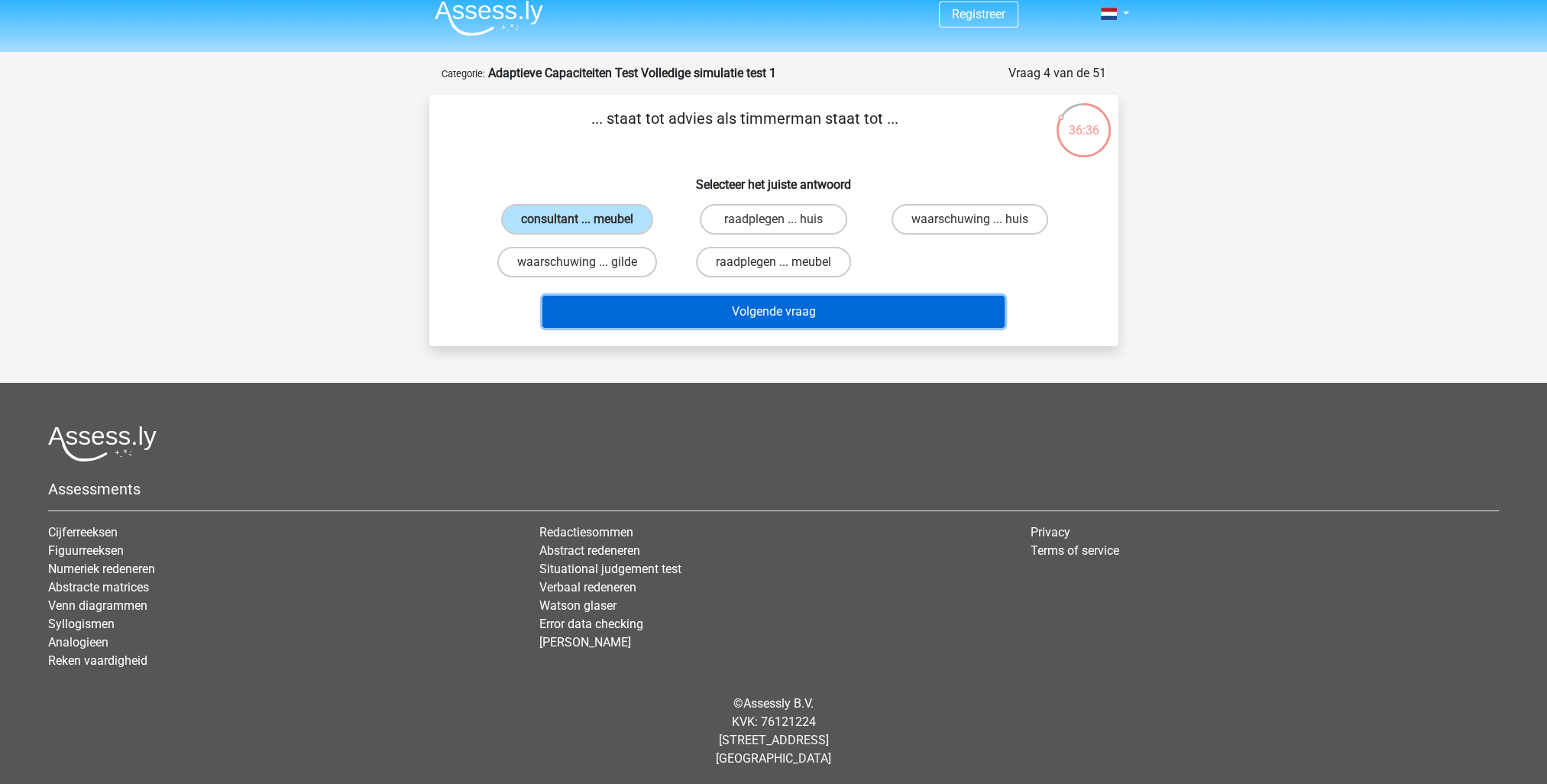
click at [788, 307] on button "Volgende vraag" at bounding box center [774, 311] width 462 height 32
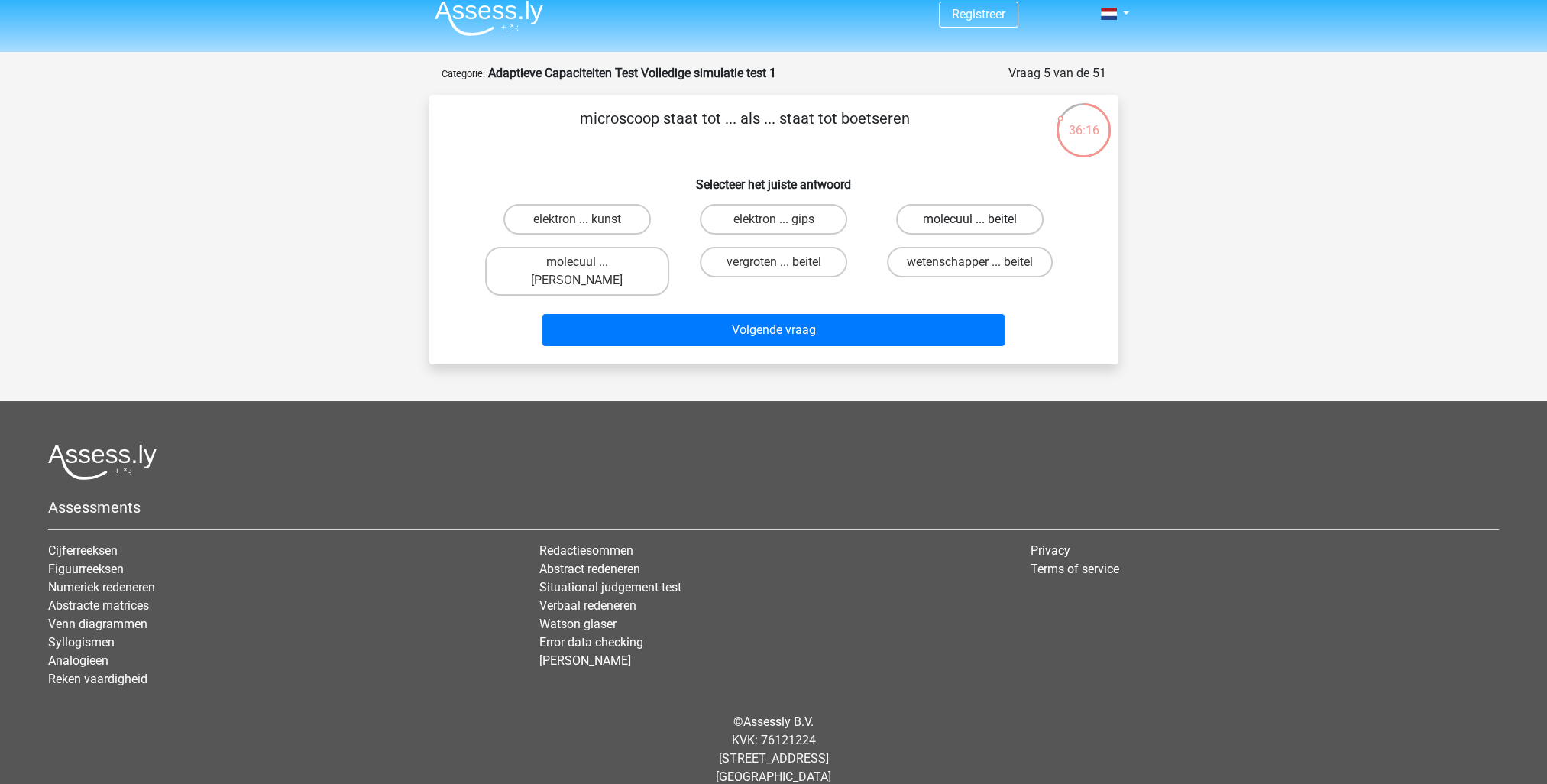
click at [940, 224] on label "molecuul ... beitel" at bounding box center [969, 219] width 147 height 31
click at [970, 224] on input "molecuul ... beitel" at bounding box center [975, 224] width 10 height 10
radio input "true"
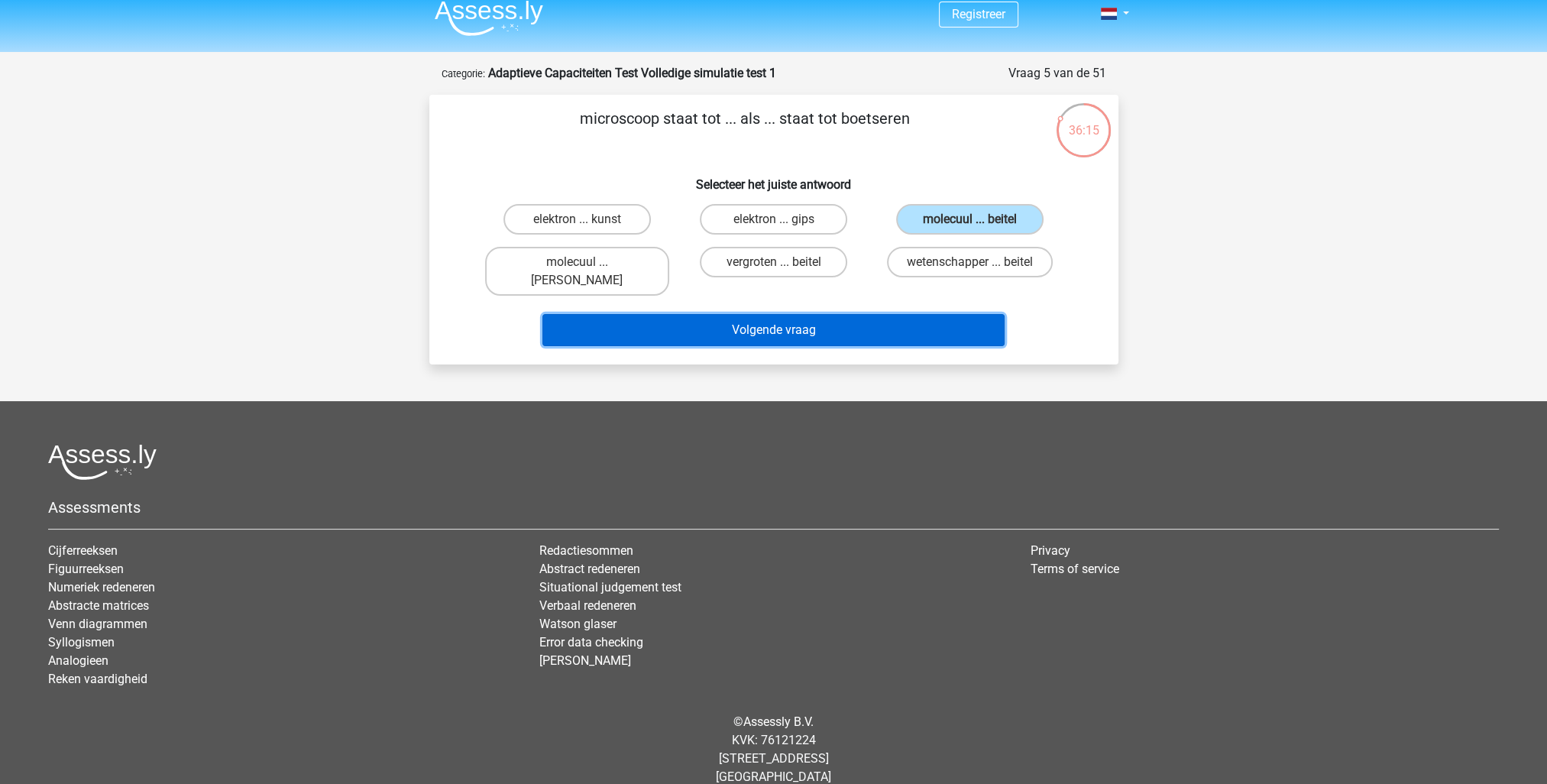
click at [835, 314] on button "Volgende vraag" at bounding box center [774, 330] width 462 height 32
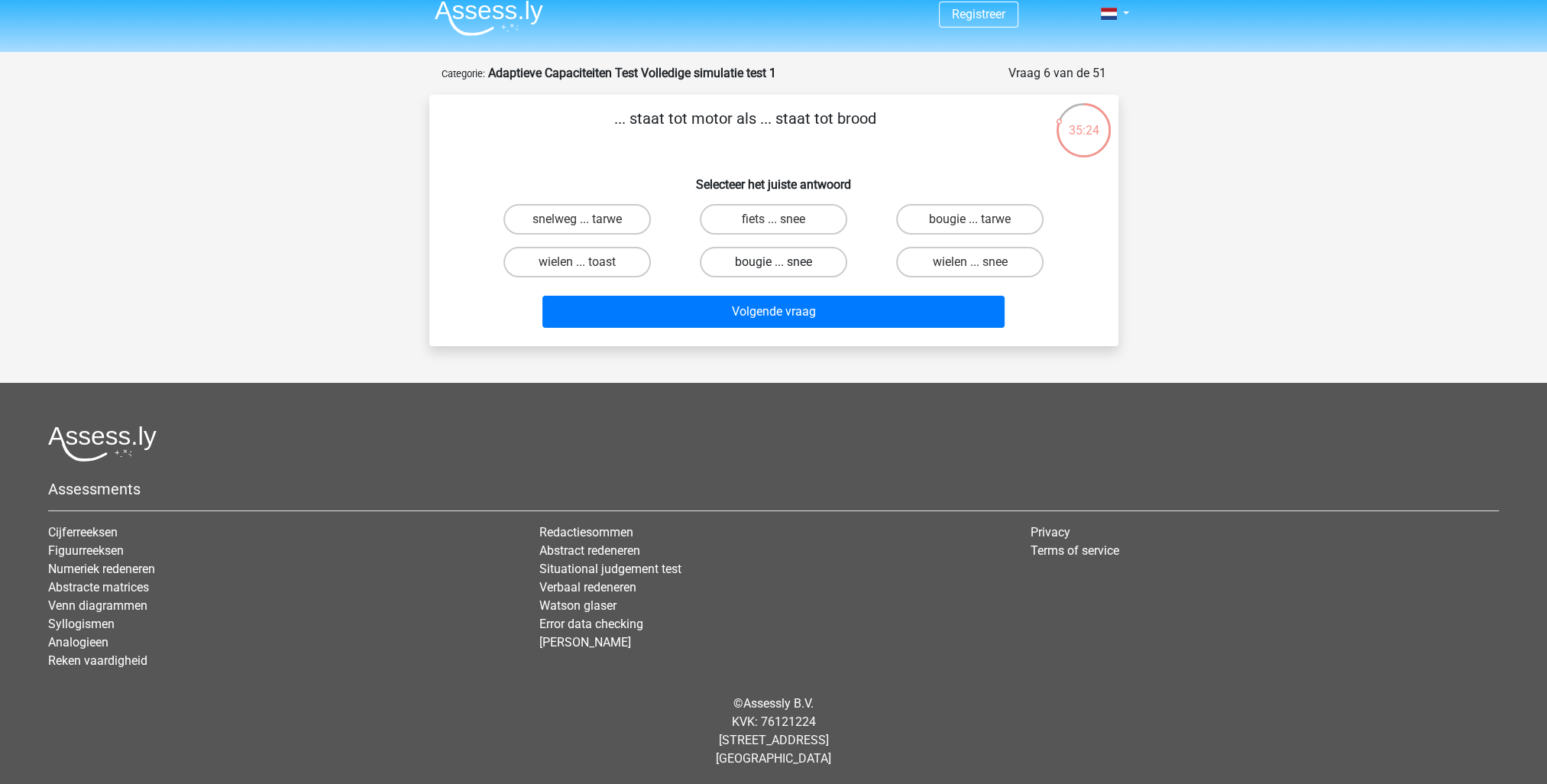
click at [805, 258] on label "bougie ... snee" at bounding box center [773, 262] width 147 height 31
click at [783, 262] on input "bougie ... snee" at bounding box center [778, 267] width 10 height 10
radio input "true"
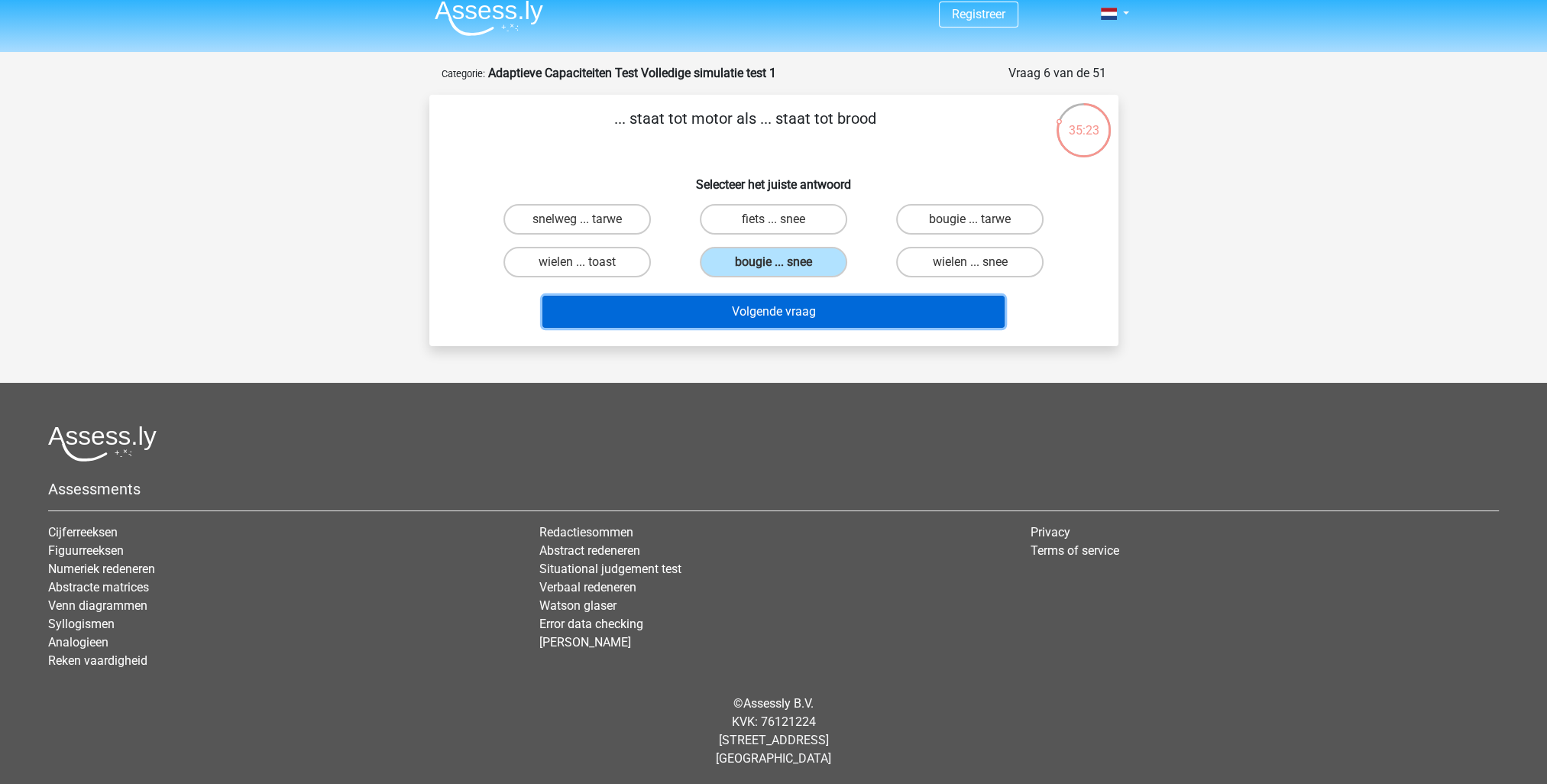
click at [816, 307] on button "Volgende vraag" at bounding box center [774, 311] width 462 height 32
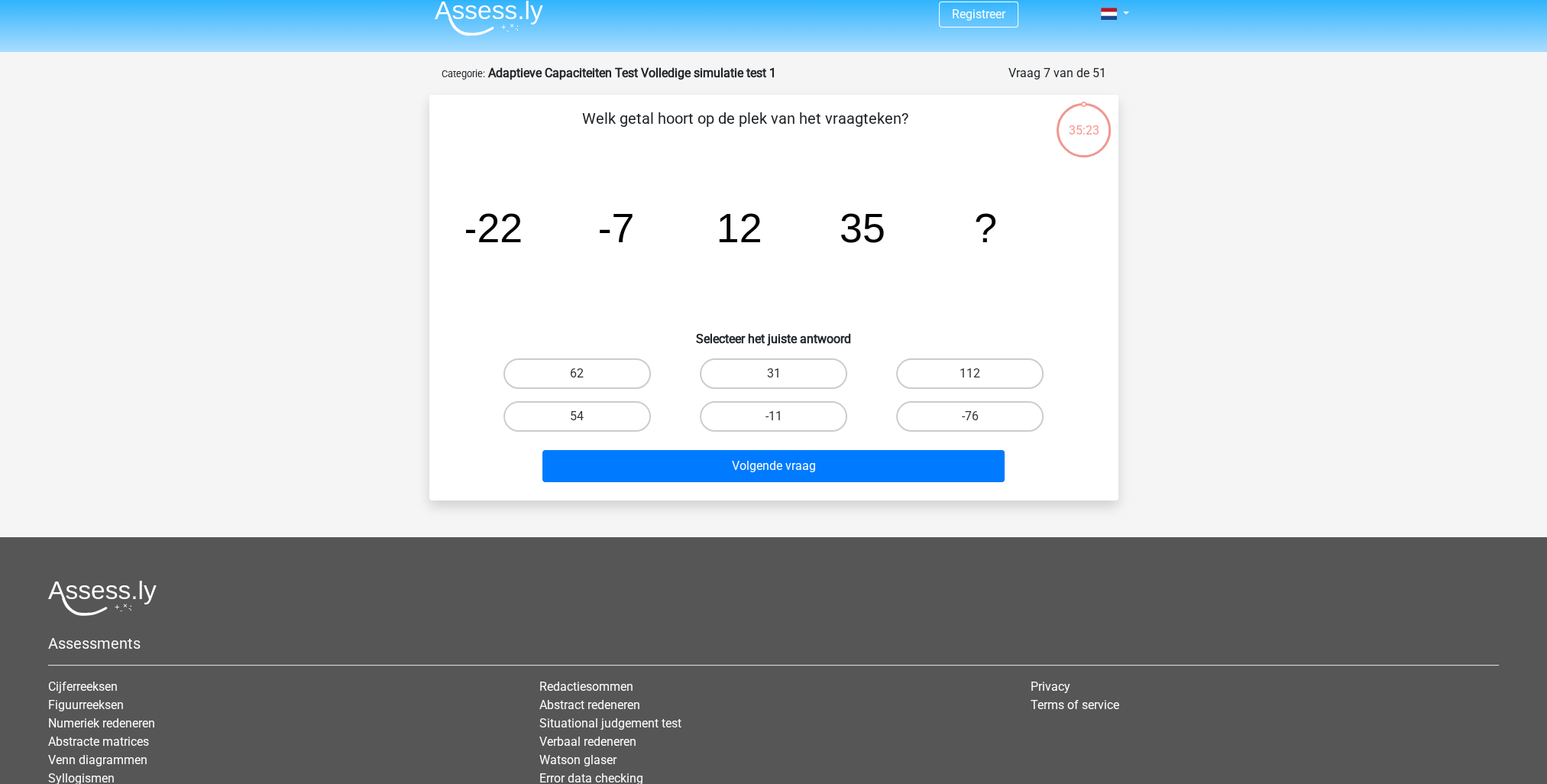
scroll to position [76, 0]
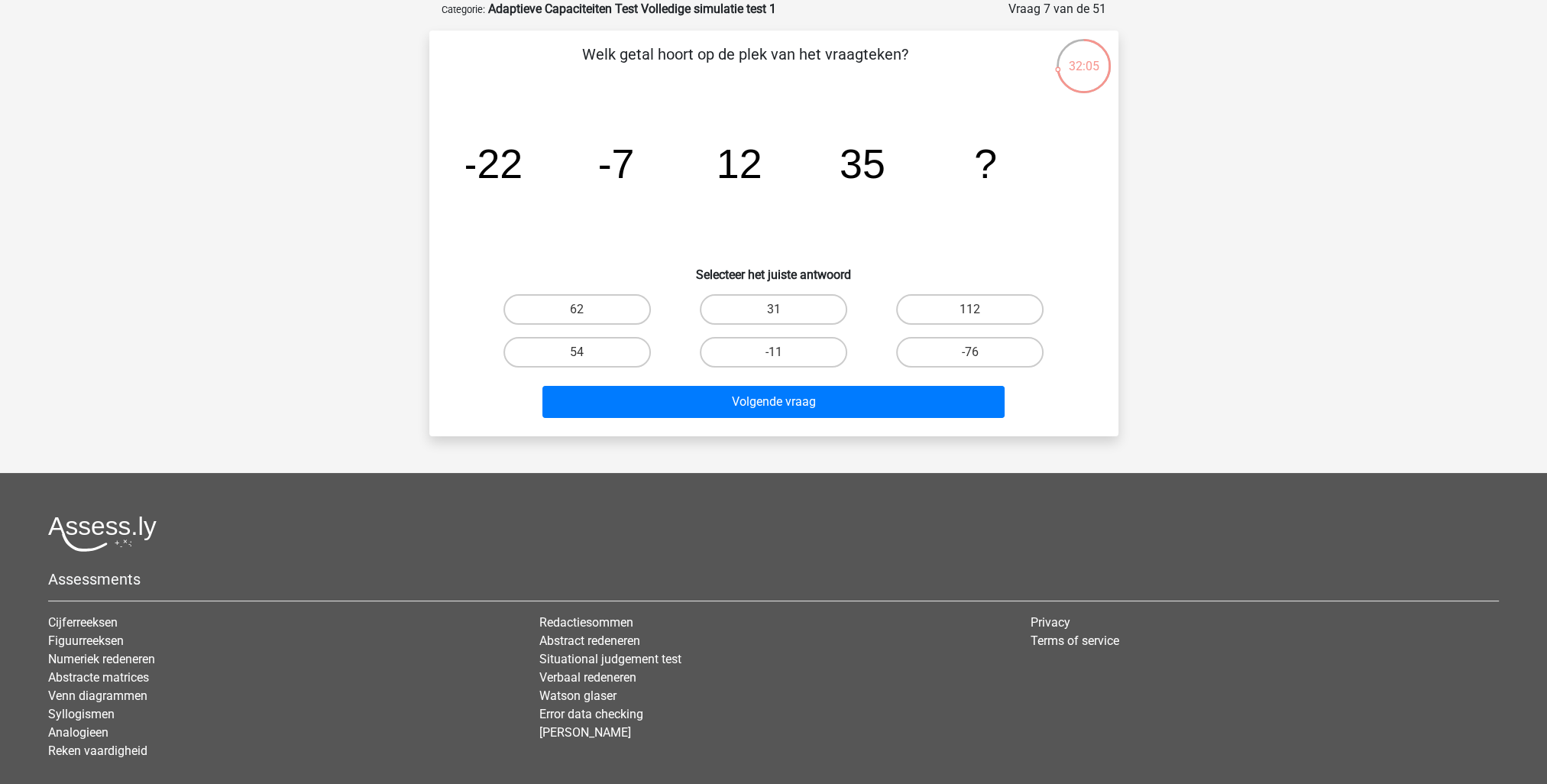
drag, startPoint x: 971, startPoint y: 304, endPoint x: 895, endPoint y: 338, distance: 83.3
click at [962, 306] on label "112" at bounding box center [969, 309] width 147 height 31
click at [970, 309] on input "112" at bounding box center [975, 314] width 10 height 10
radio input "true"
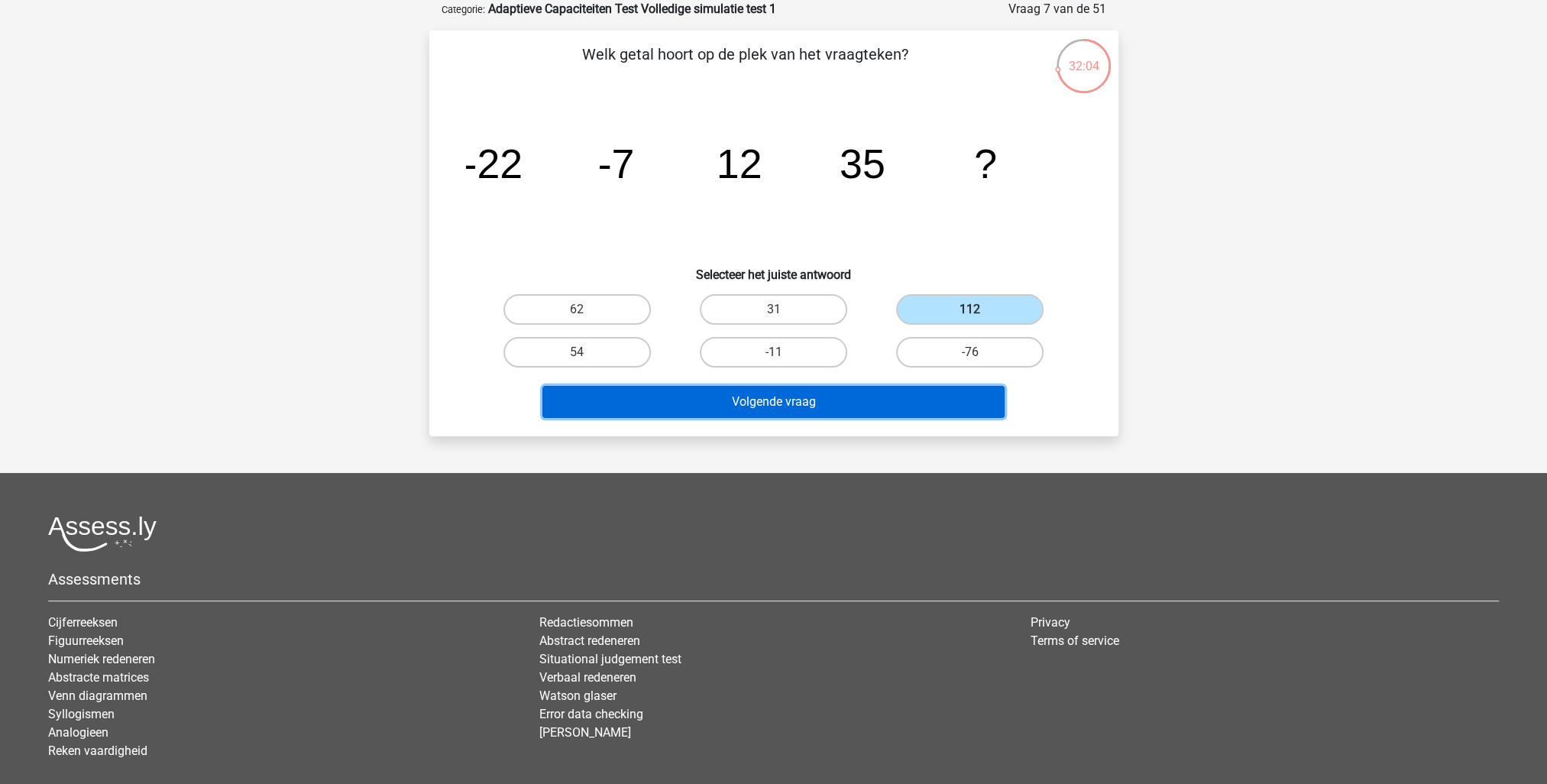
drag, startPoint x: 841, startPoint y: 405, endPoint x: 852, endPoint y: 419, distance: 17.8
click at [840, 405] on button "Volgende vraag" at bounding box center [774, 402] width 462 height 32
click at [764, 408] on button "Volgende vraag" at bounding box center [774, 402] width 462 height 32
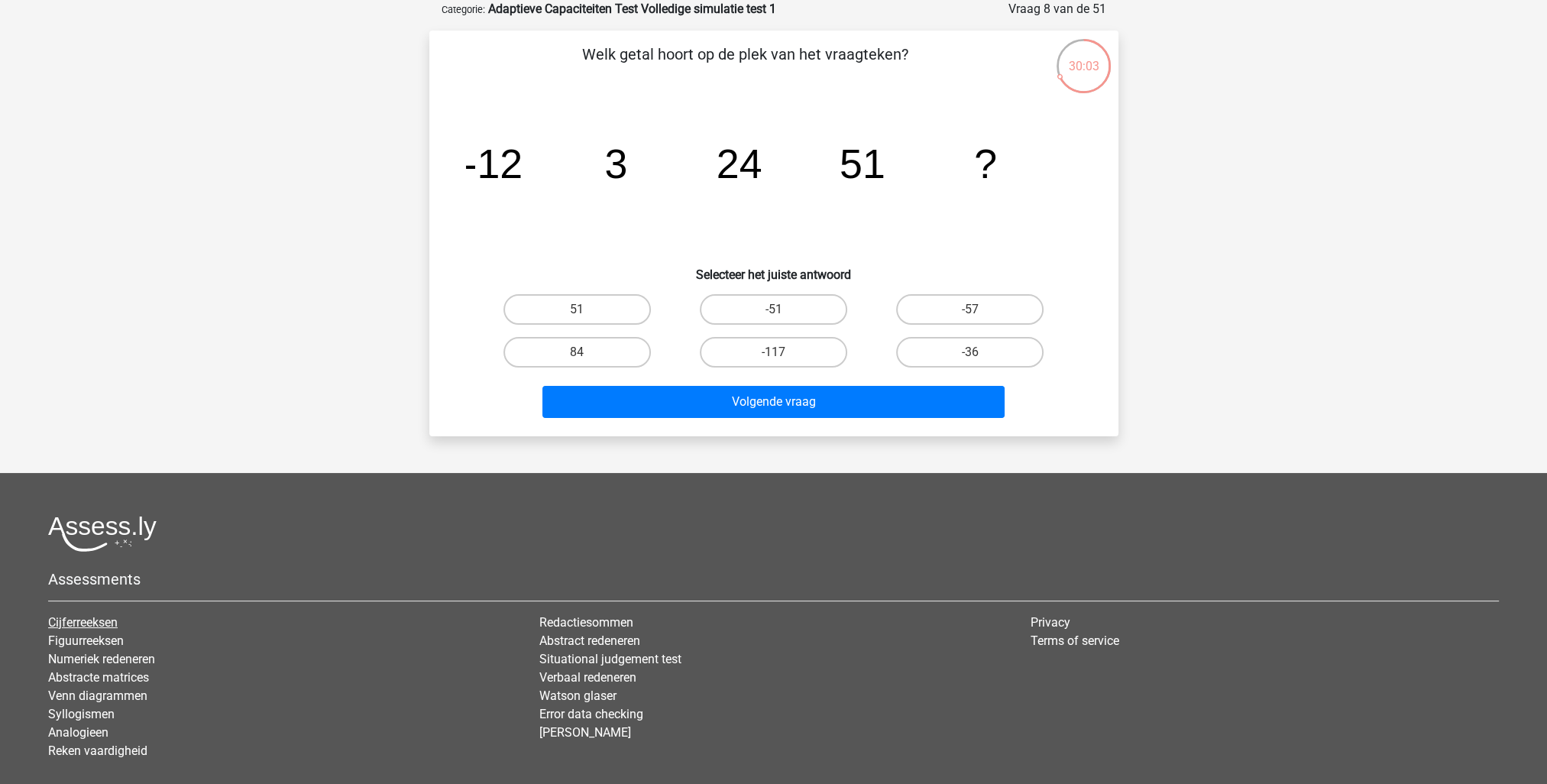
click at [103, 625] on link "Cijferreeksen" at bounding box center [83, 622] width 69 height 15
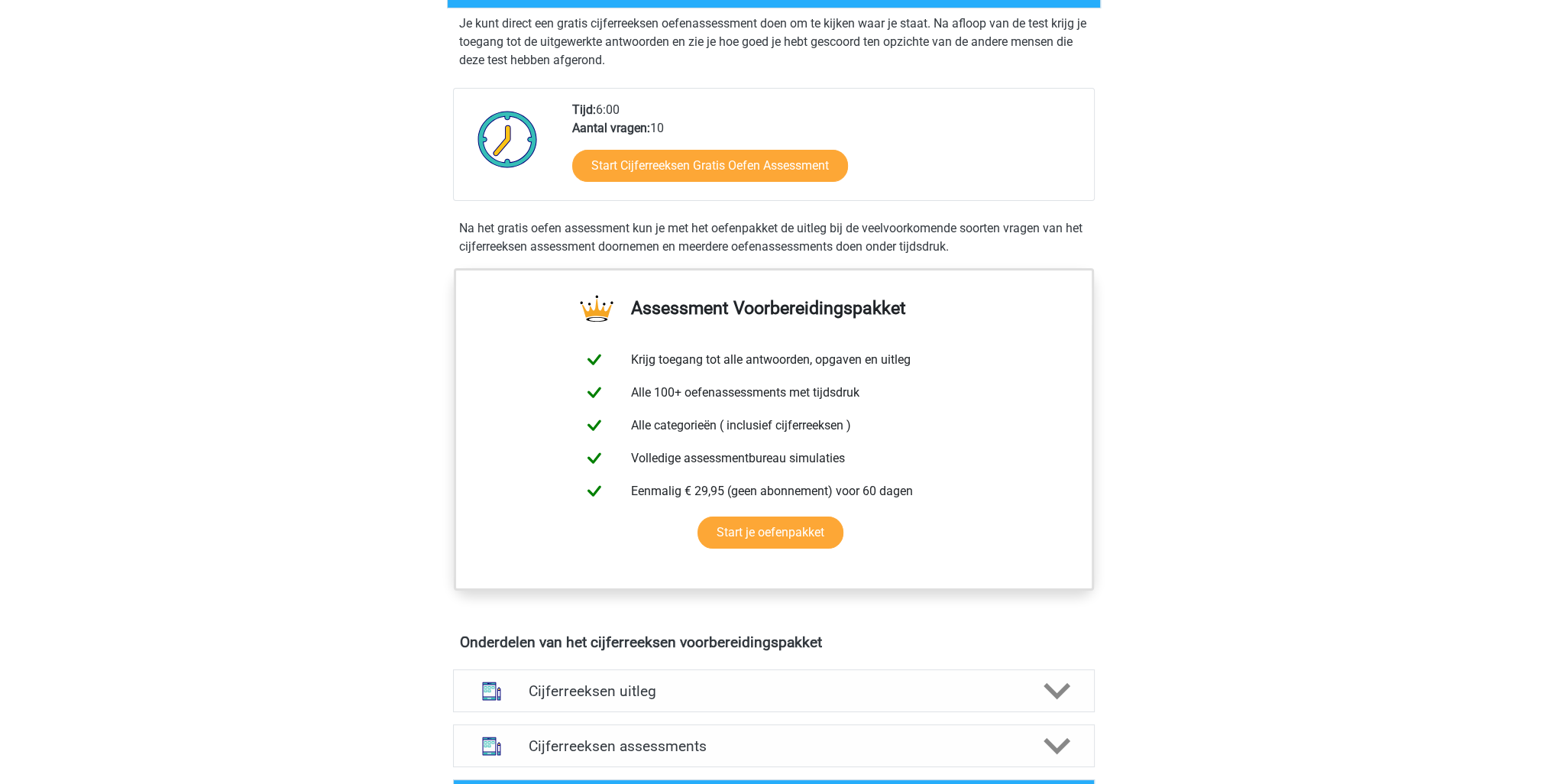
scroll to position [458, 0]
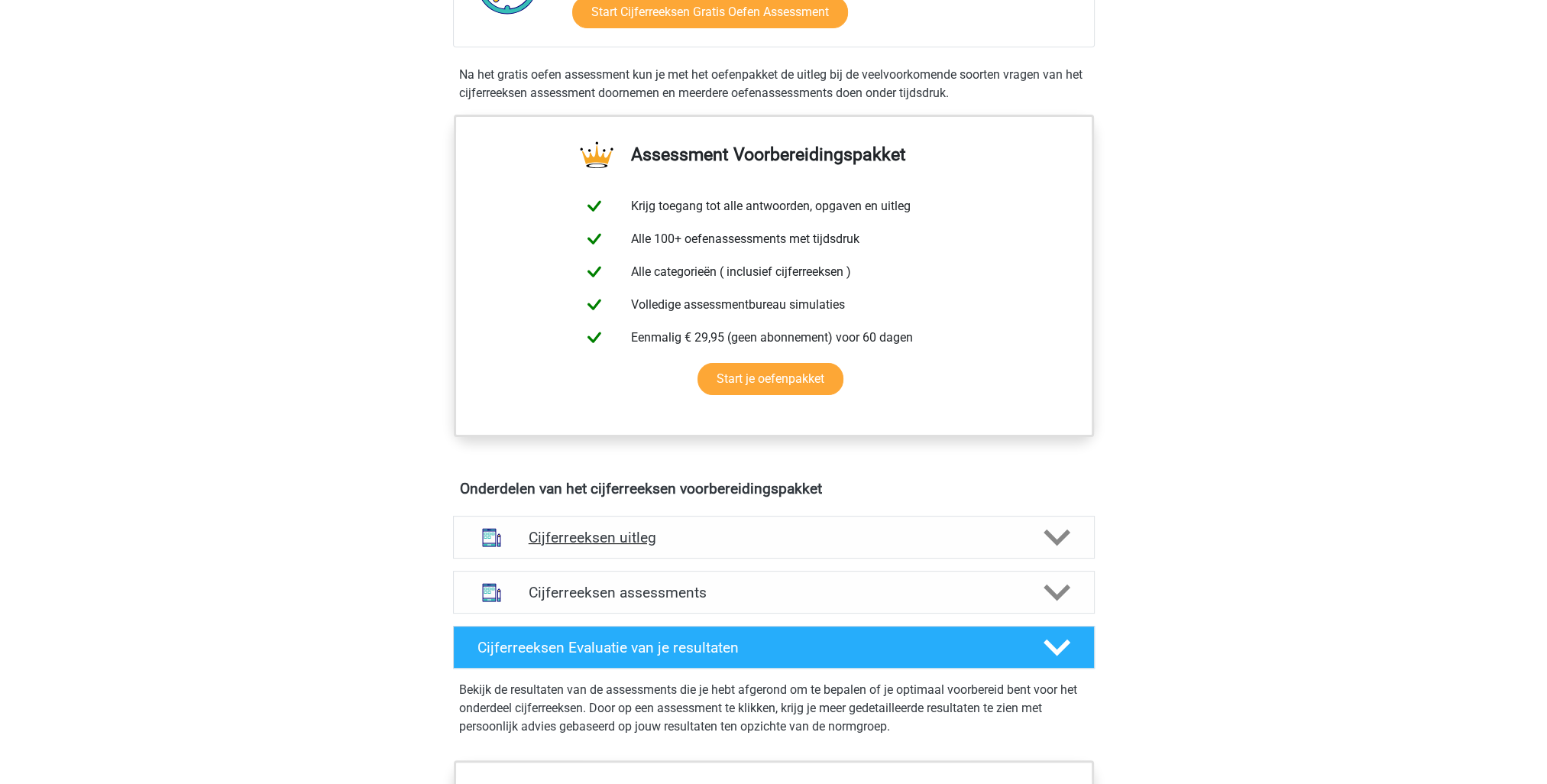
click at [620, 546] on h4 "Cijferreeksen uitleg" at bounding box center [774, 537] width 491 height 18
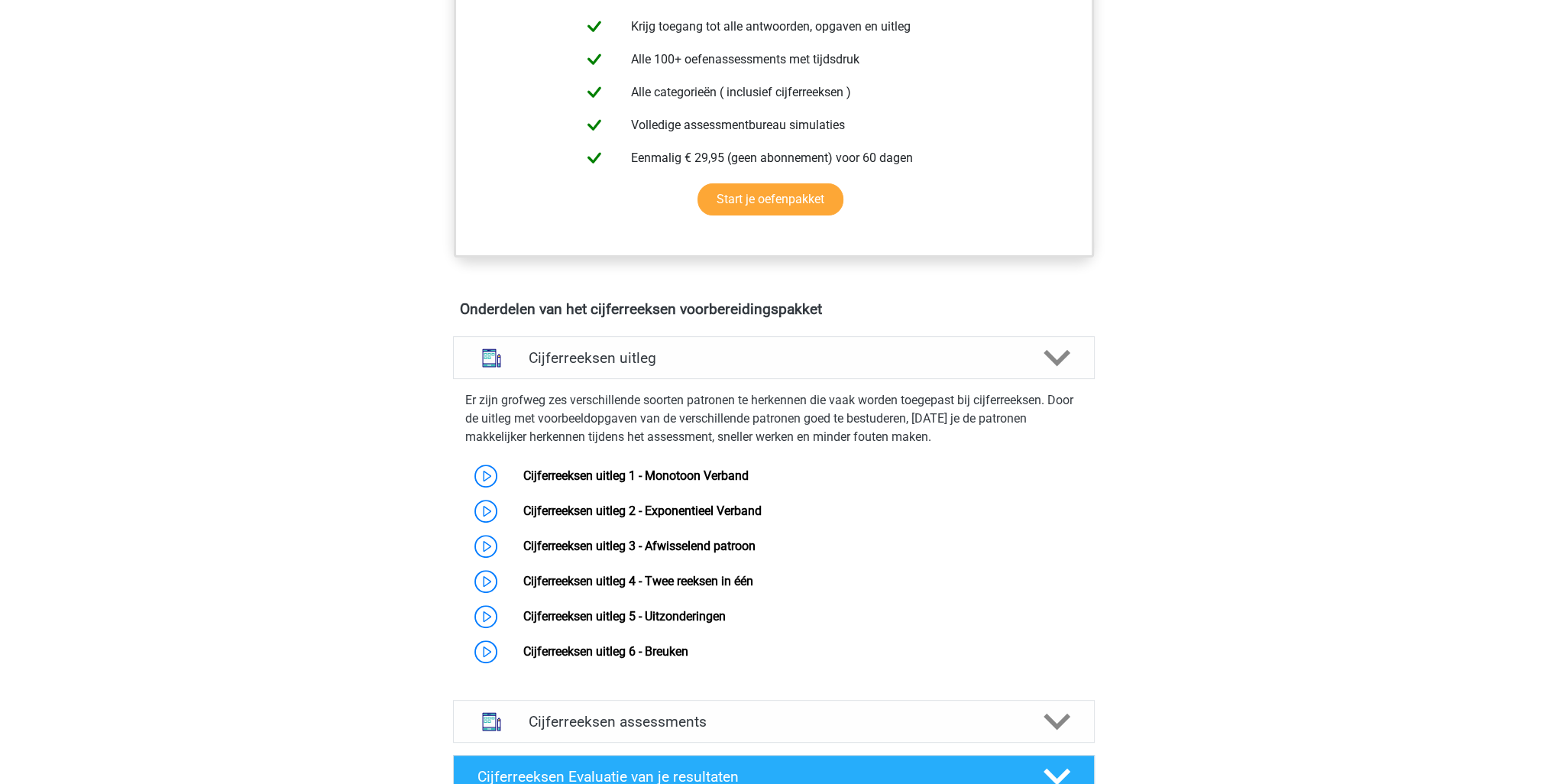
scroll to position [763, 0]
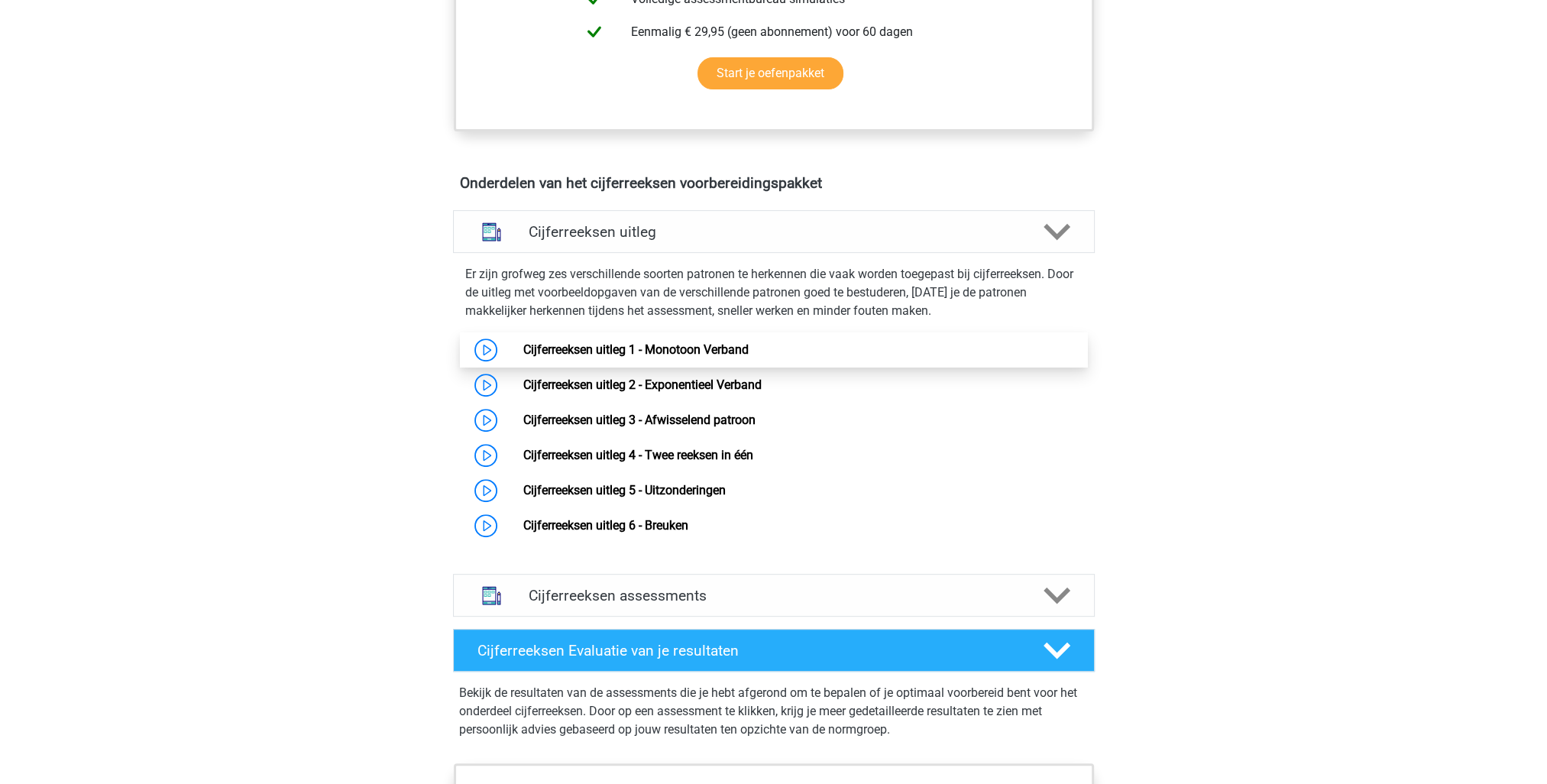
drag, startPoint x: 489, startPoint y: 370, endPoint x: 505, endPoint y: 369, distance: 16.0
click at [524, 356] on link "Cijferreeksen uitleg 1 - Monotoon Verband" at bounding box center [636, 349] width 225 height 15
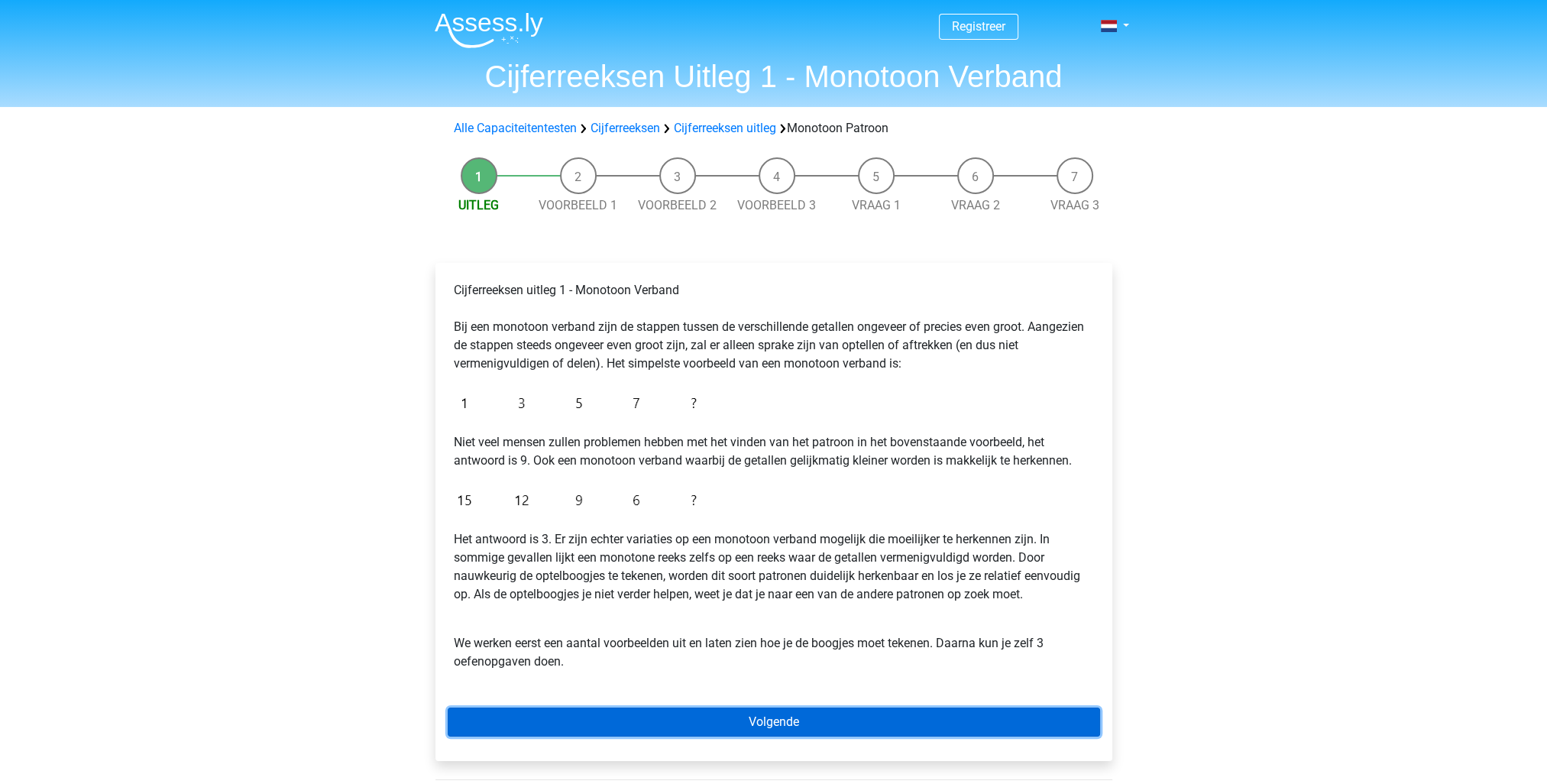
click at [690, 722] on link "Volgende" at bounding box center [774, 721] width 652 height 29
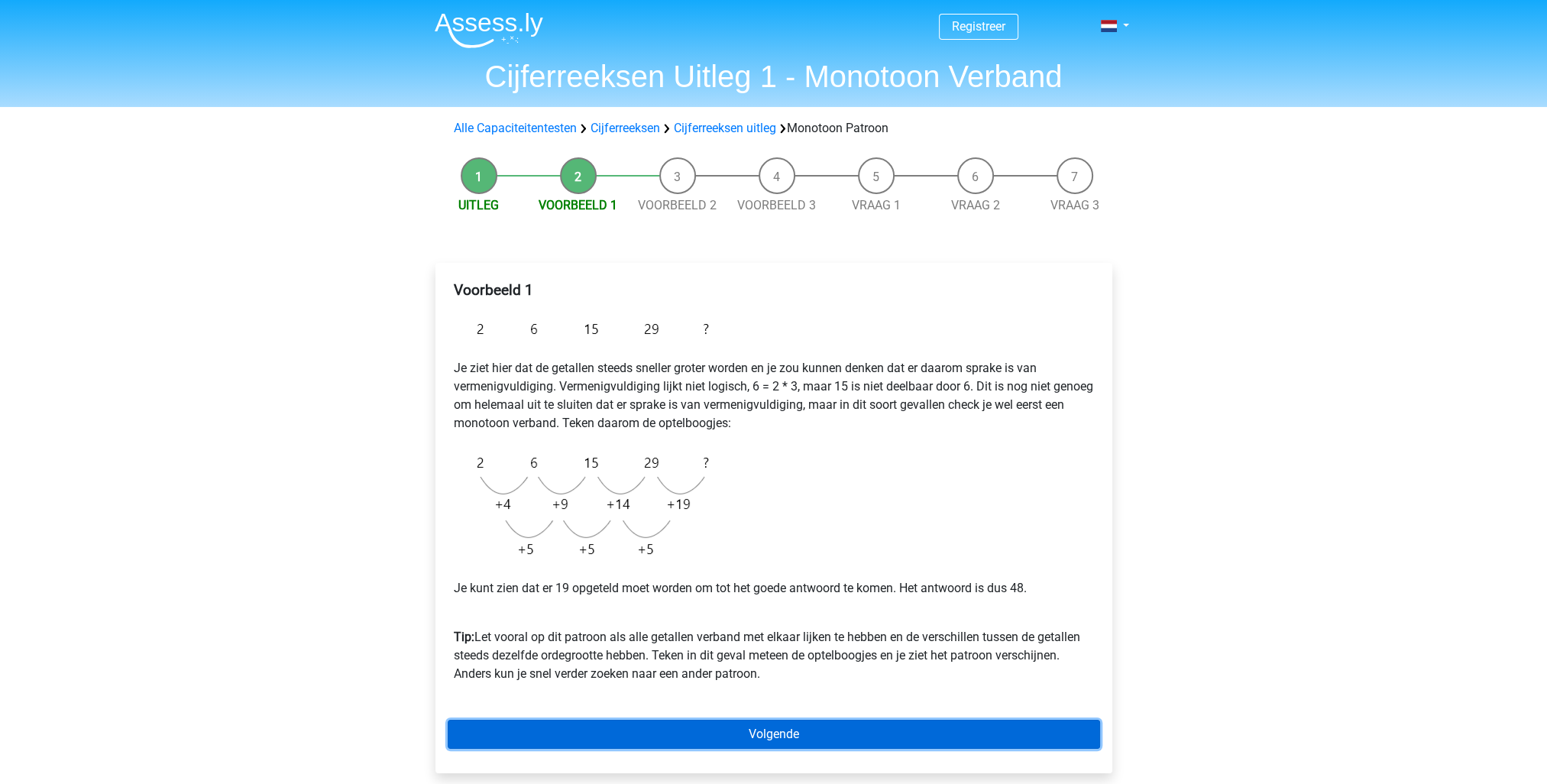
click at [790, 732] on link "Volgende" at bounding box center [774, 734] width 652 height 29
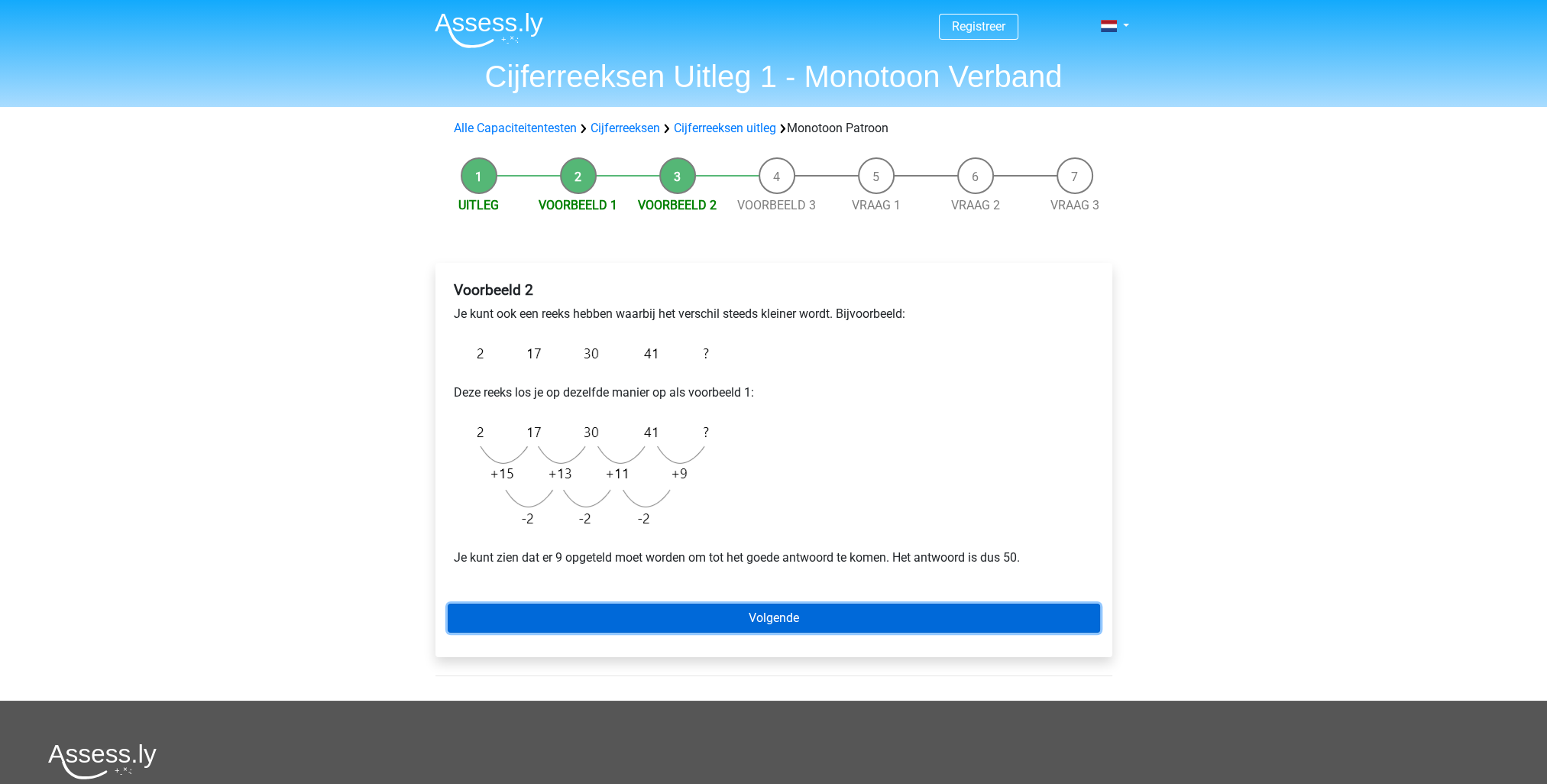
click at [855, 615] on link "Volgende" at bounding box center [774, 617] width 652 height 29
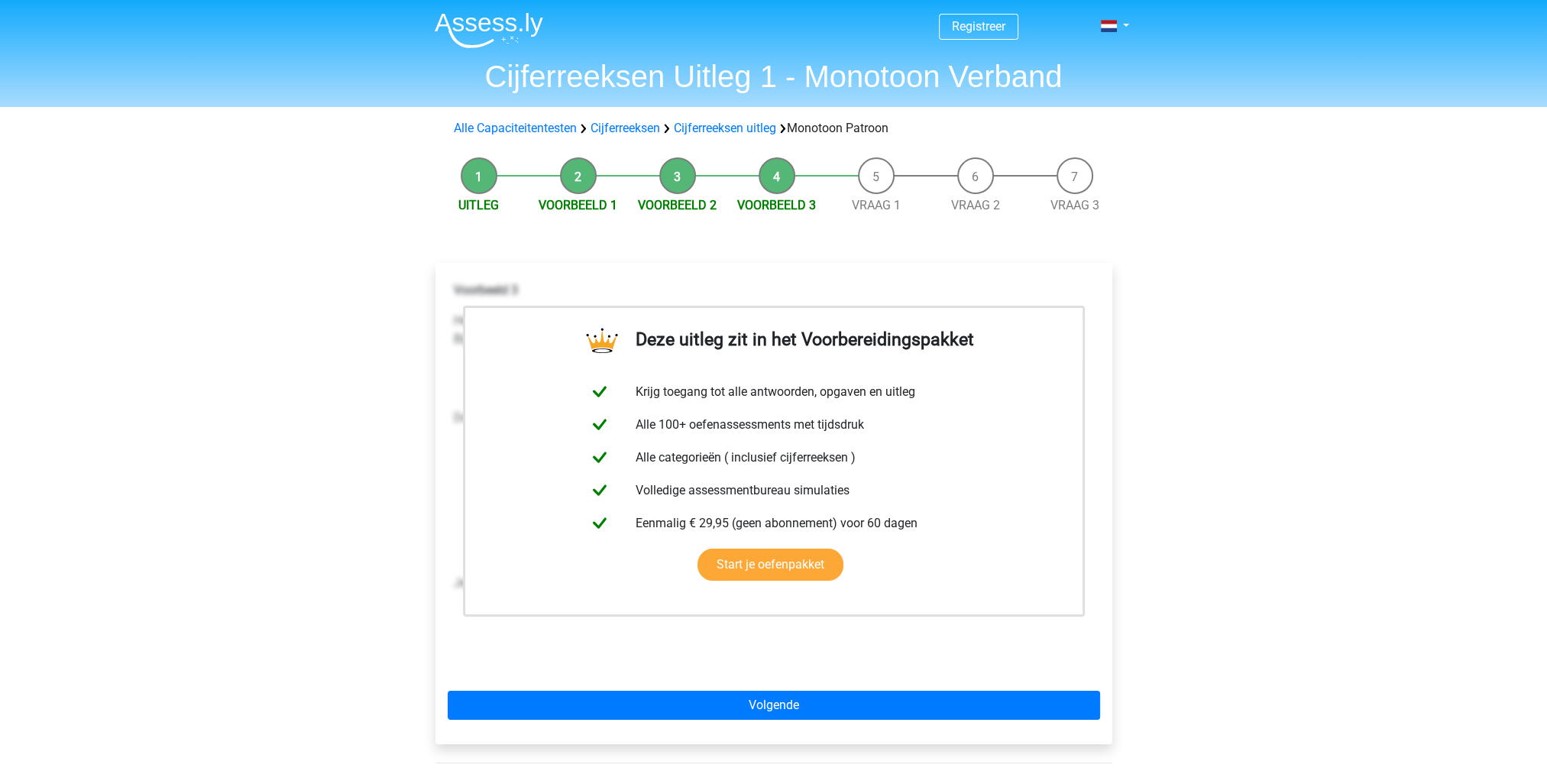
click at [1213, 528] on div "Registreer Nederlands English" at bounding box center [774, 595] width 1547 height 1191
click at [326, 368] on div "Registreer Nederlands English" at bounding box center [774, 595] width 1547 height 1191
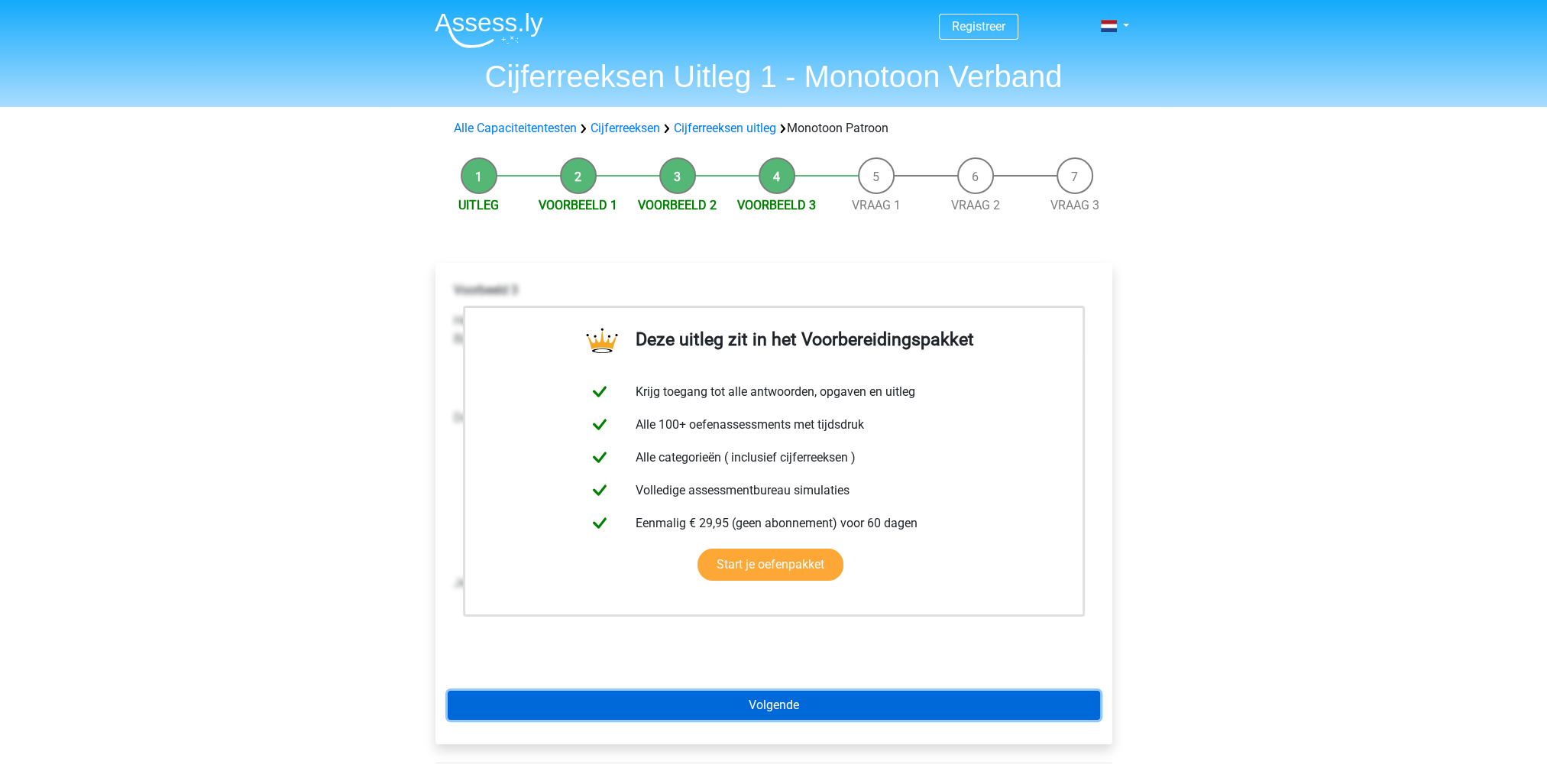
click at [777, 710] on link "Volgende" at bounding box center [774, 704] width 652 height 29
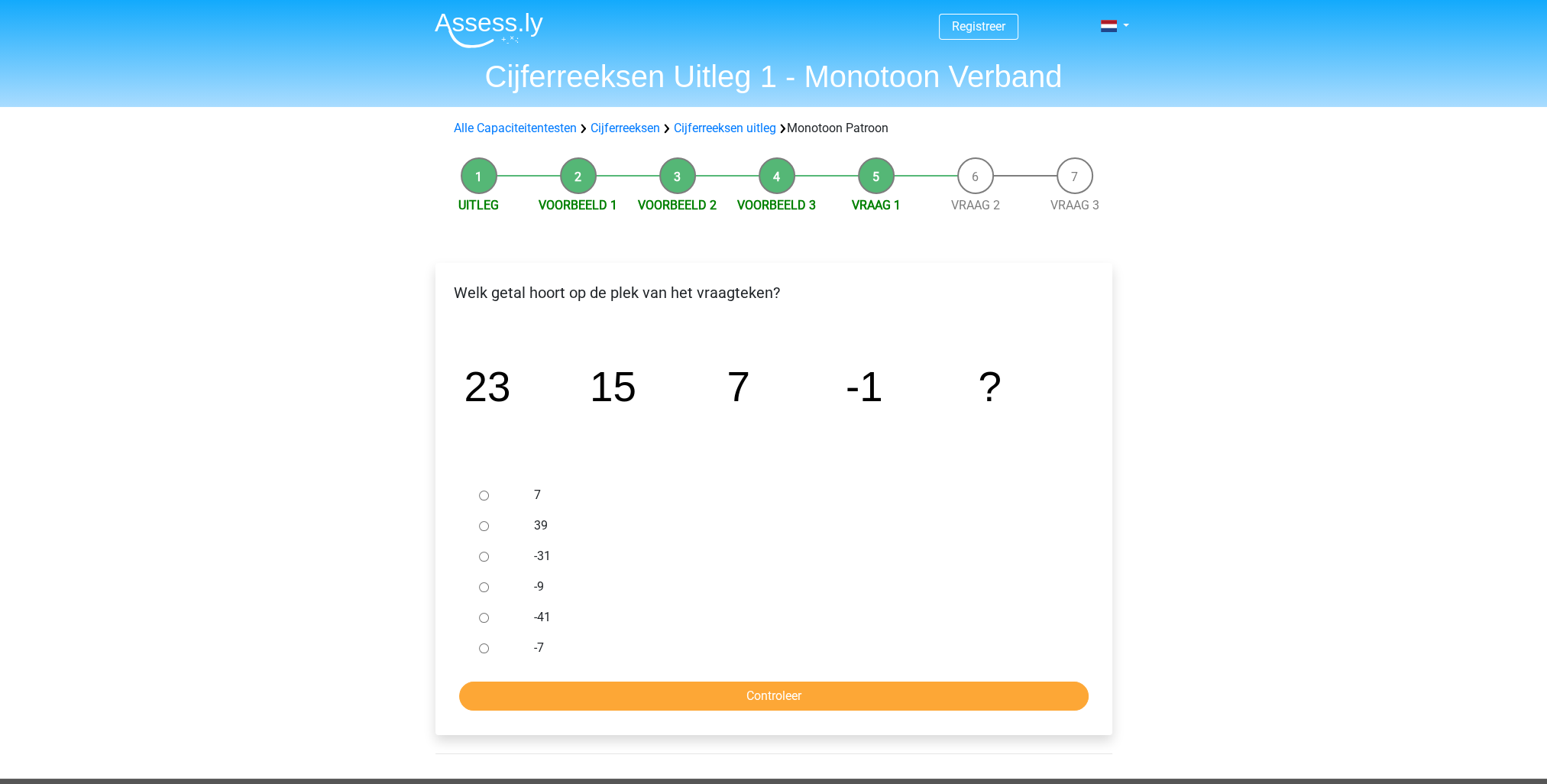
click at [481, 585] on input "-9" at bounding box center [484, 587] width 10 height 10
radio input "true"
drag, startPoint x: 784, startPoint y: 697, endPoint x: 846, endPoint y: 707, distance: 62.8
click at [785, 697] on input "Controleer" at bounding box center [774, 695] width 629 height 29
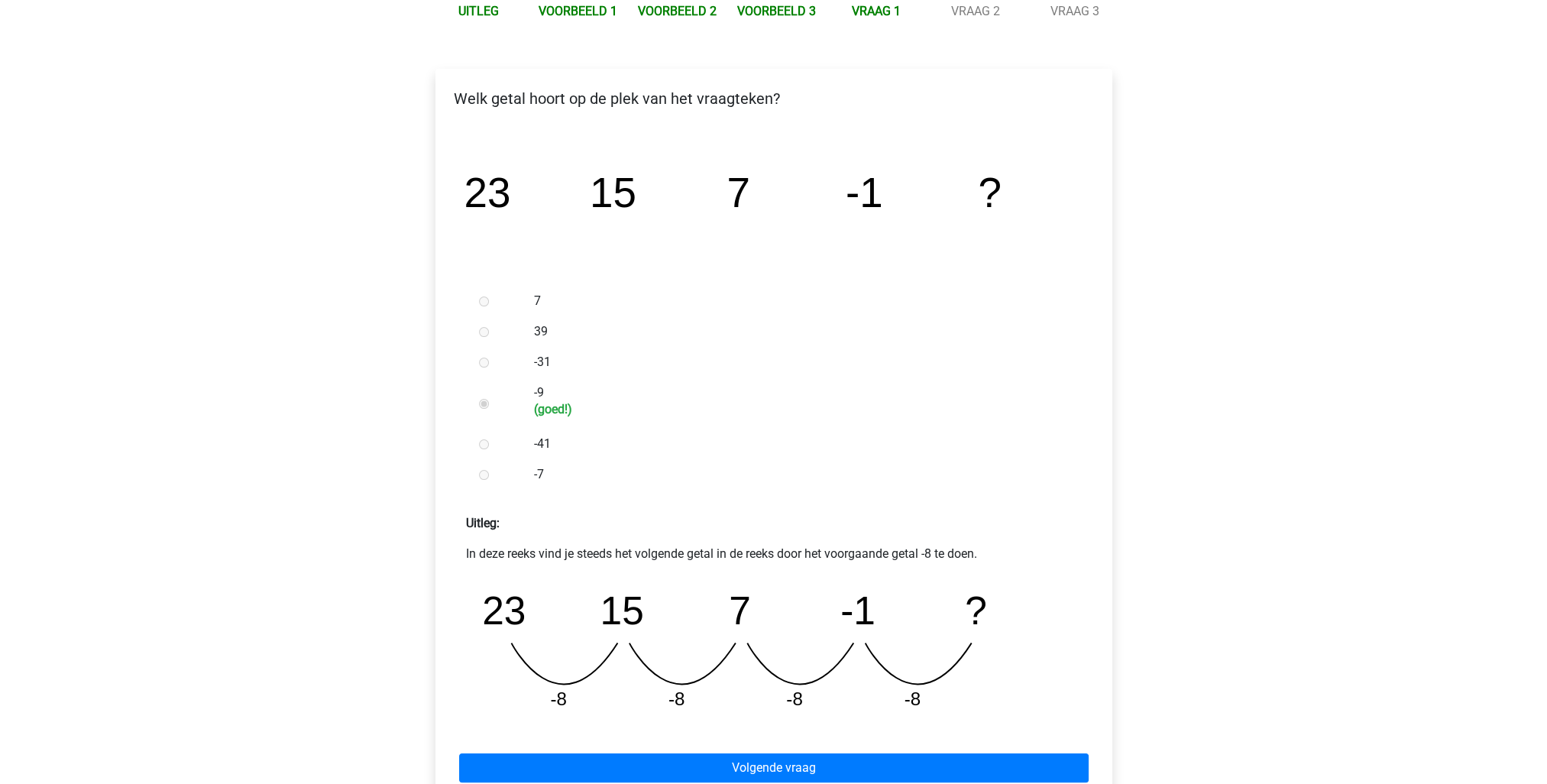
scroll to position [229, 0]
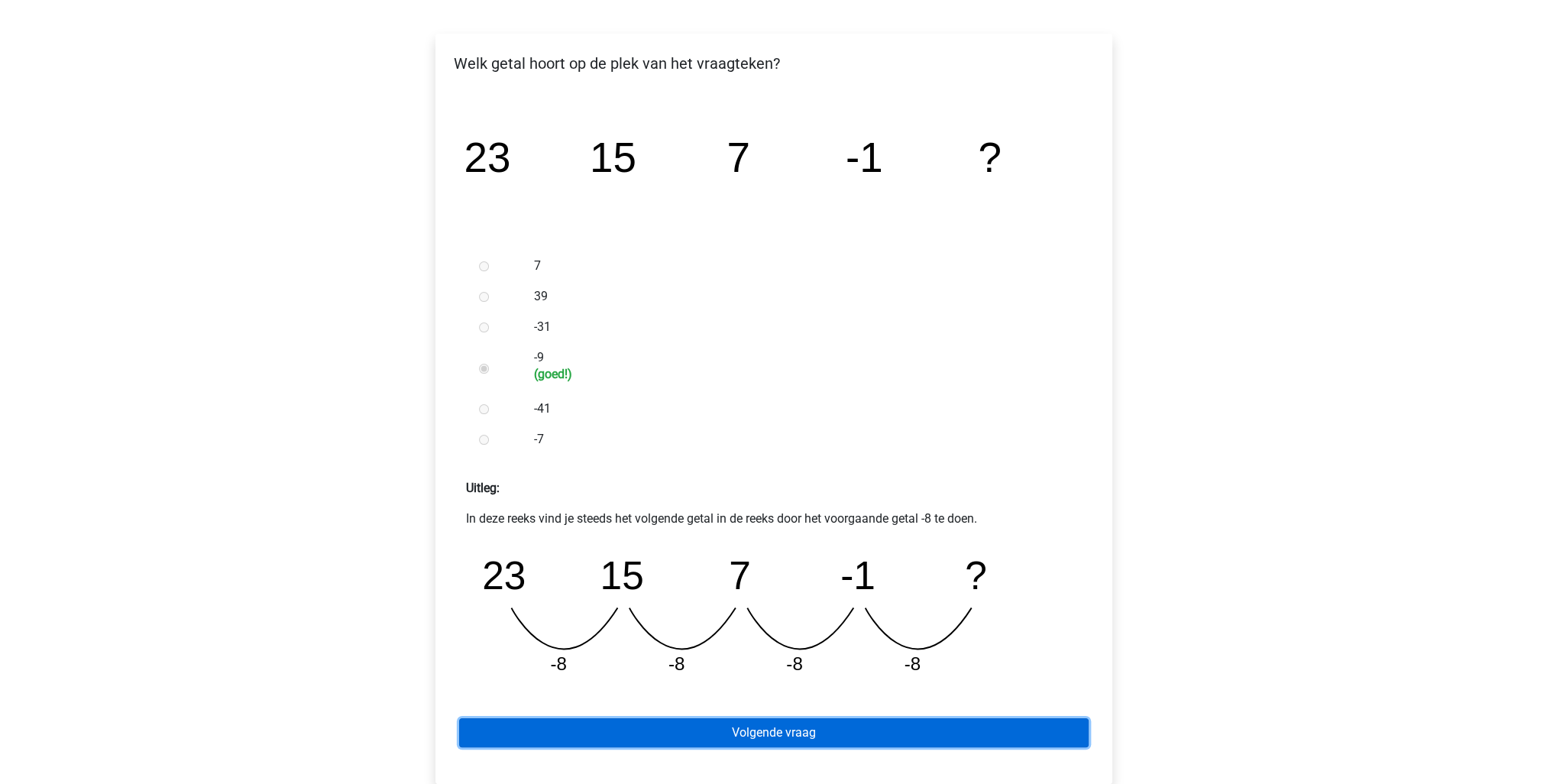
click at [677, 726] on link "Volgende vraag" at bounding box center [774, 732] width 629 height 29
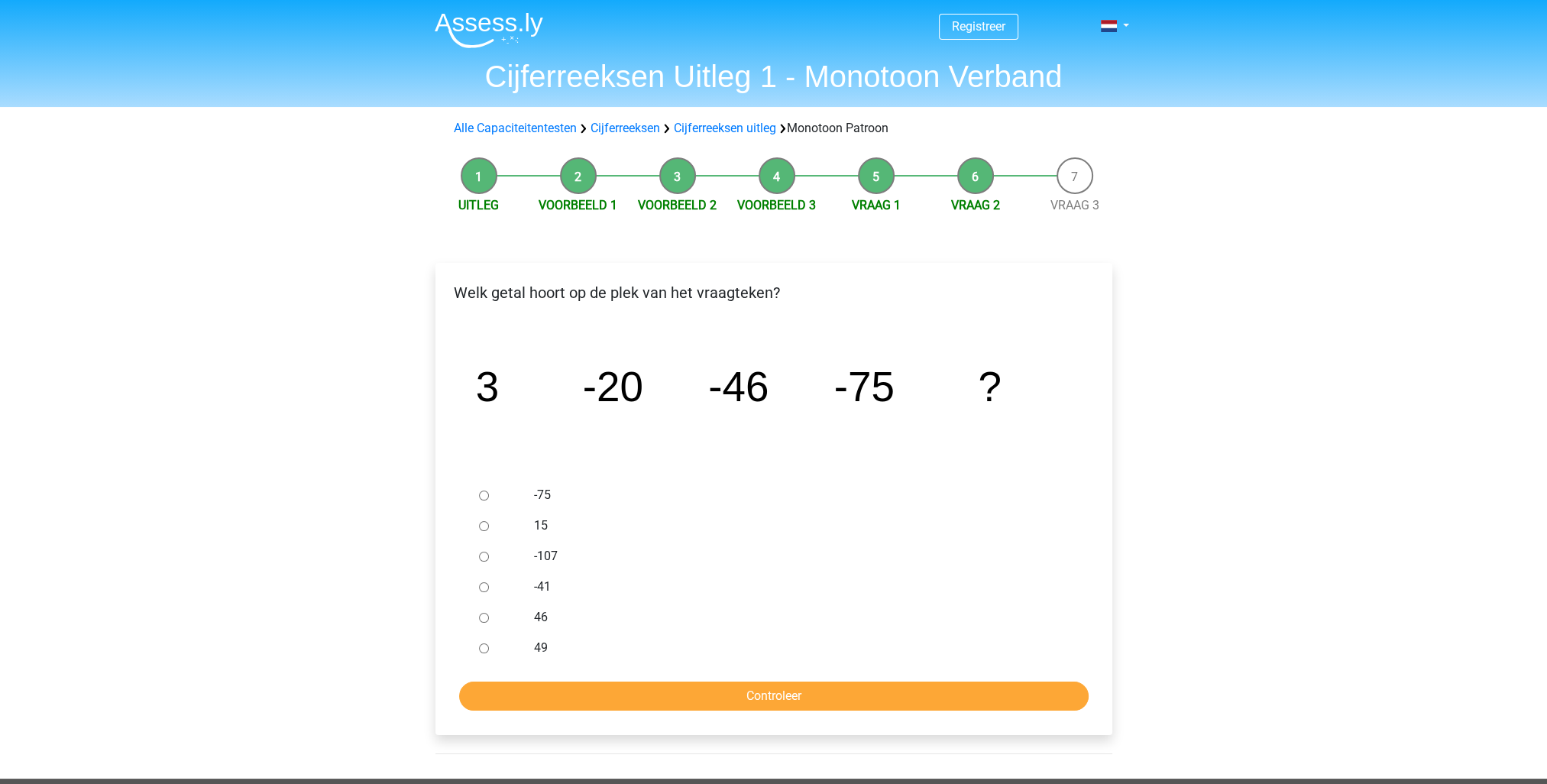
click at [534, 554] on label "-107" at bounding box center [798, 556] width 529 height 19
click at [489, 554] on input "-107" at bounding box center [484, 556] width 10 height 10
radio input "true"
click at [685, 689] on input "Controleer" at bounding box center [774, 695] width 629 height 29
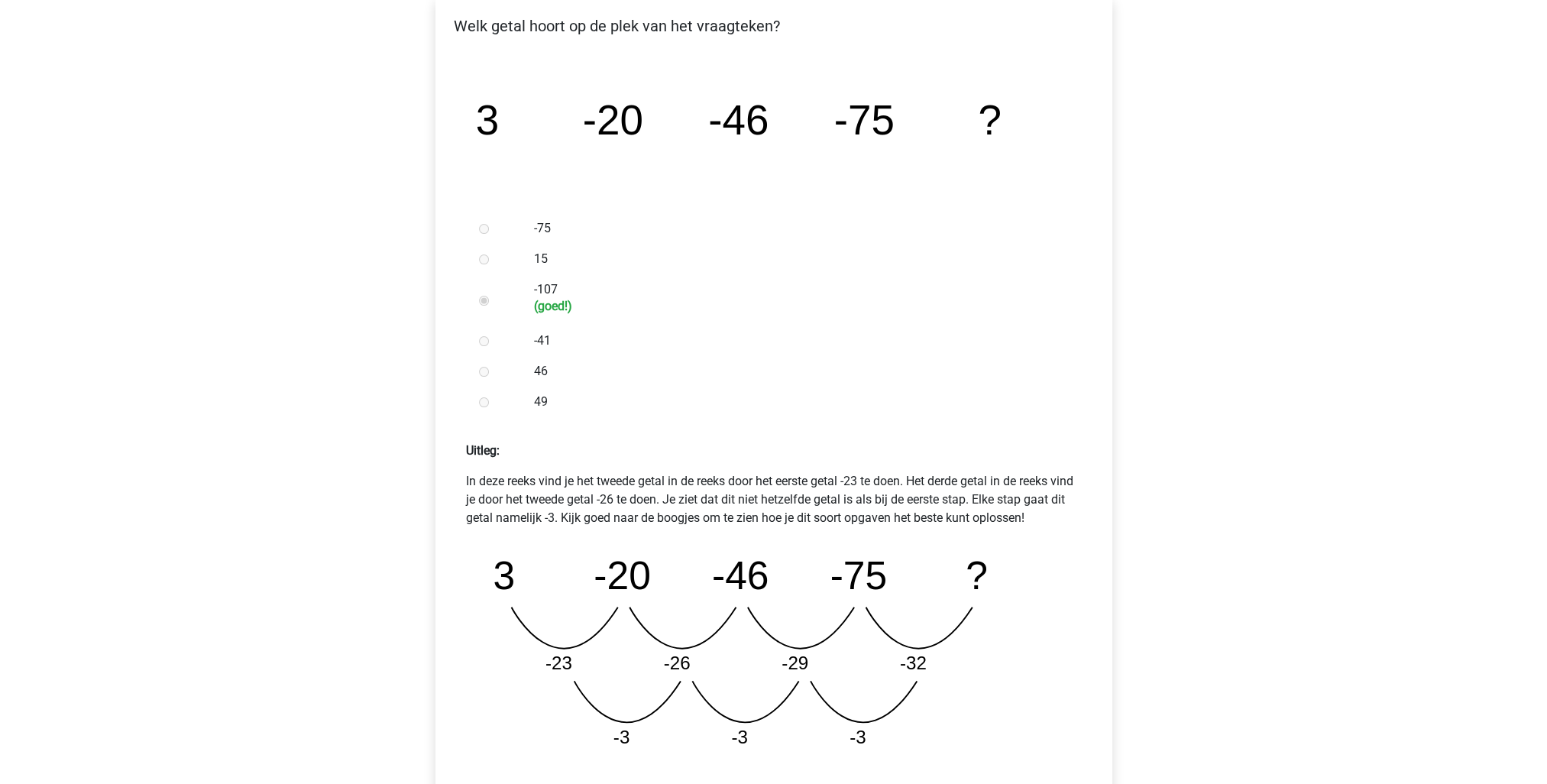
scroll to position [305, 0]
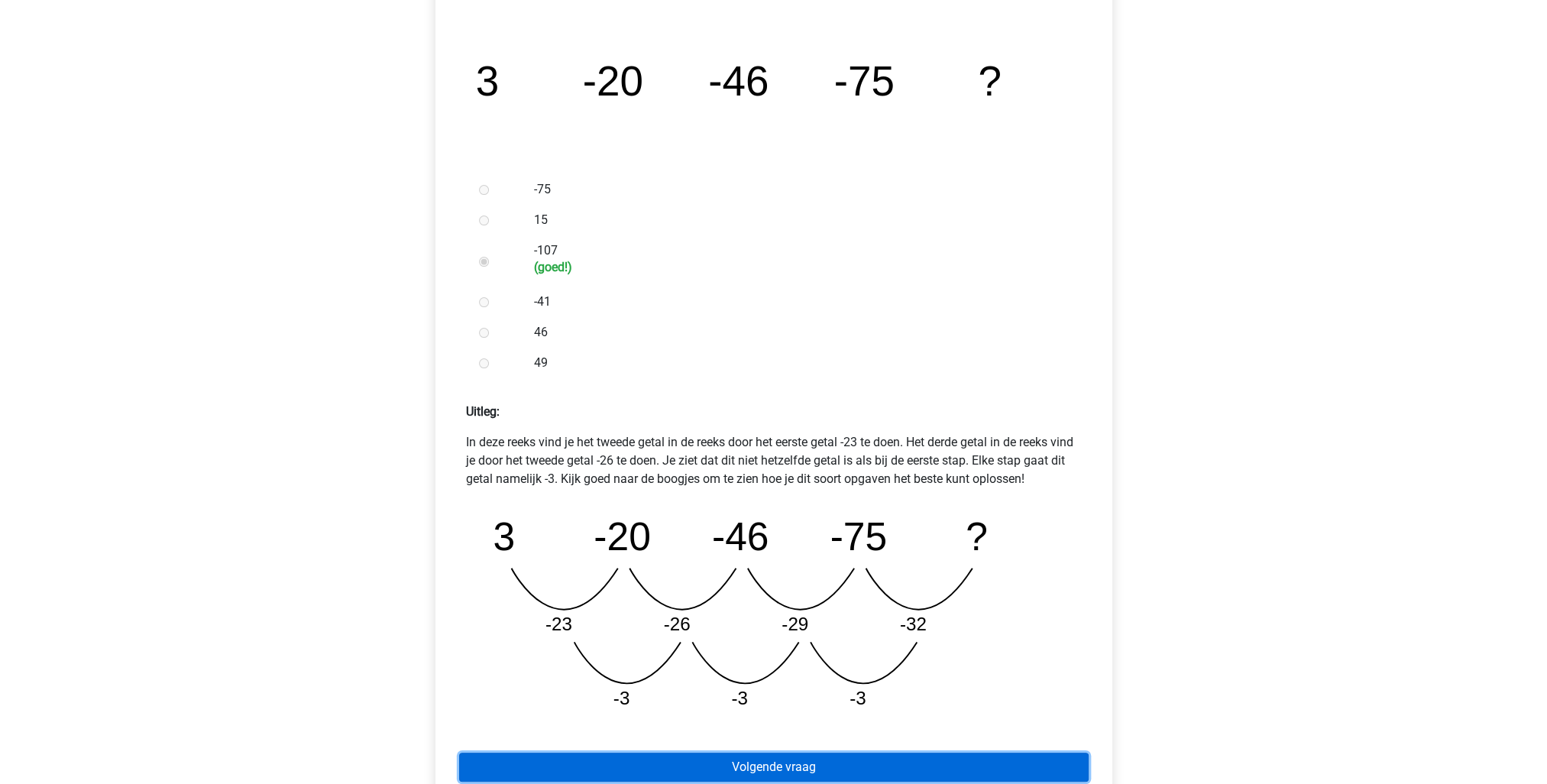
click at [730, 756] on link "Volgende vraag" at bounding box center [774, 766] width 629 height 29
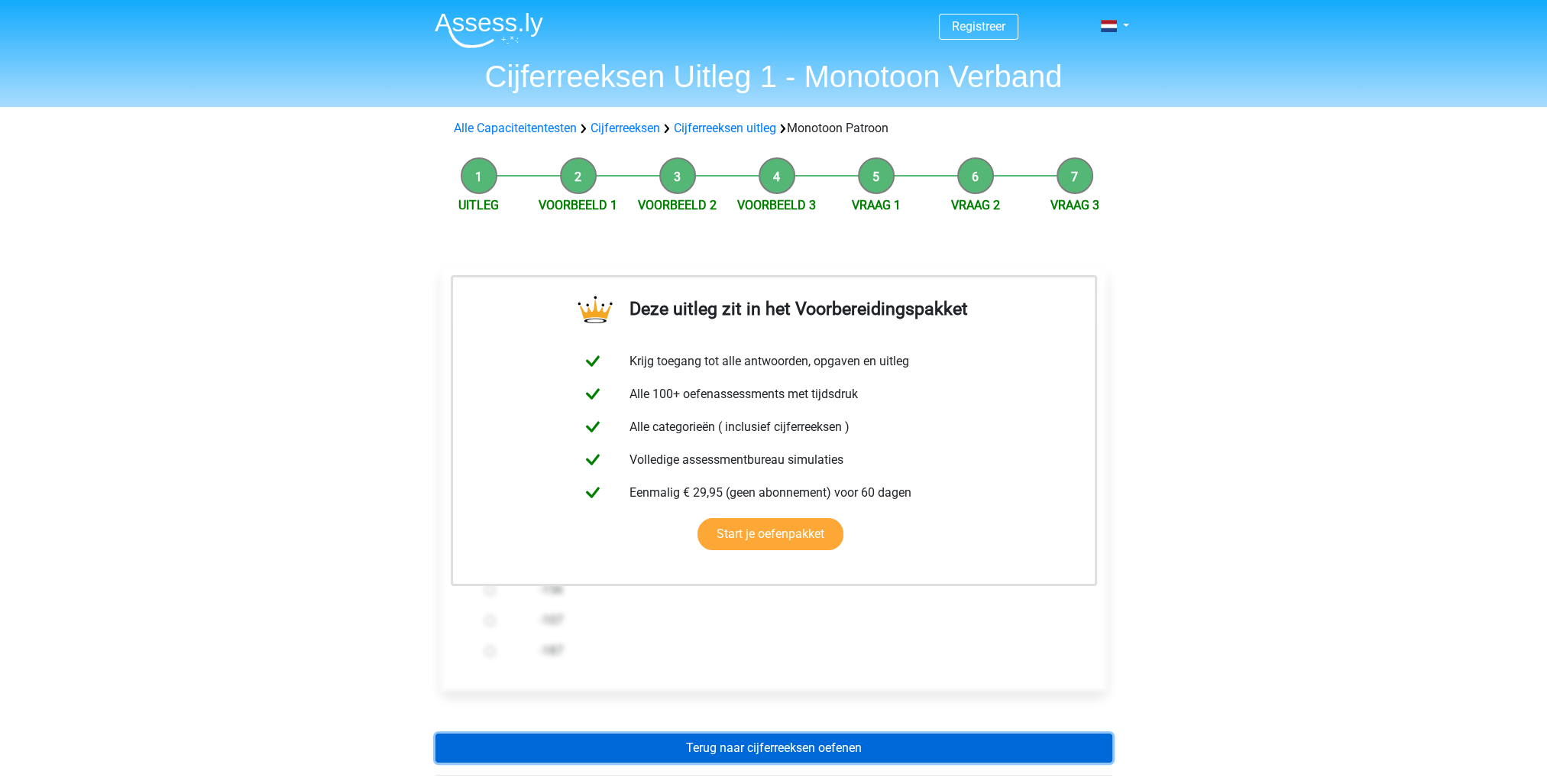
click at [826, 748] on link "Terug naar cijferreeksen oefenen" at bounding box center [774, 746] width 677 height 29
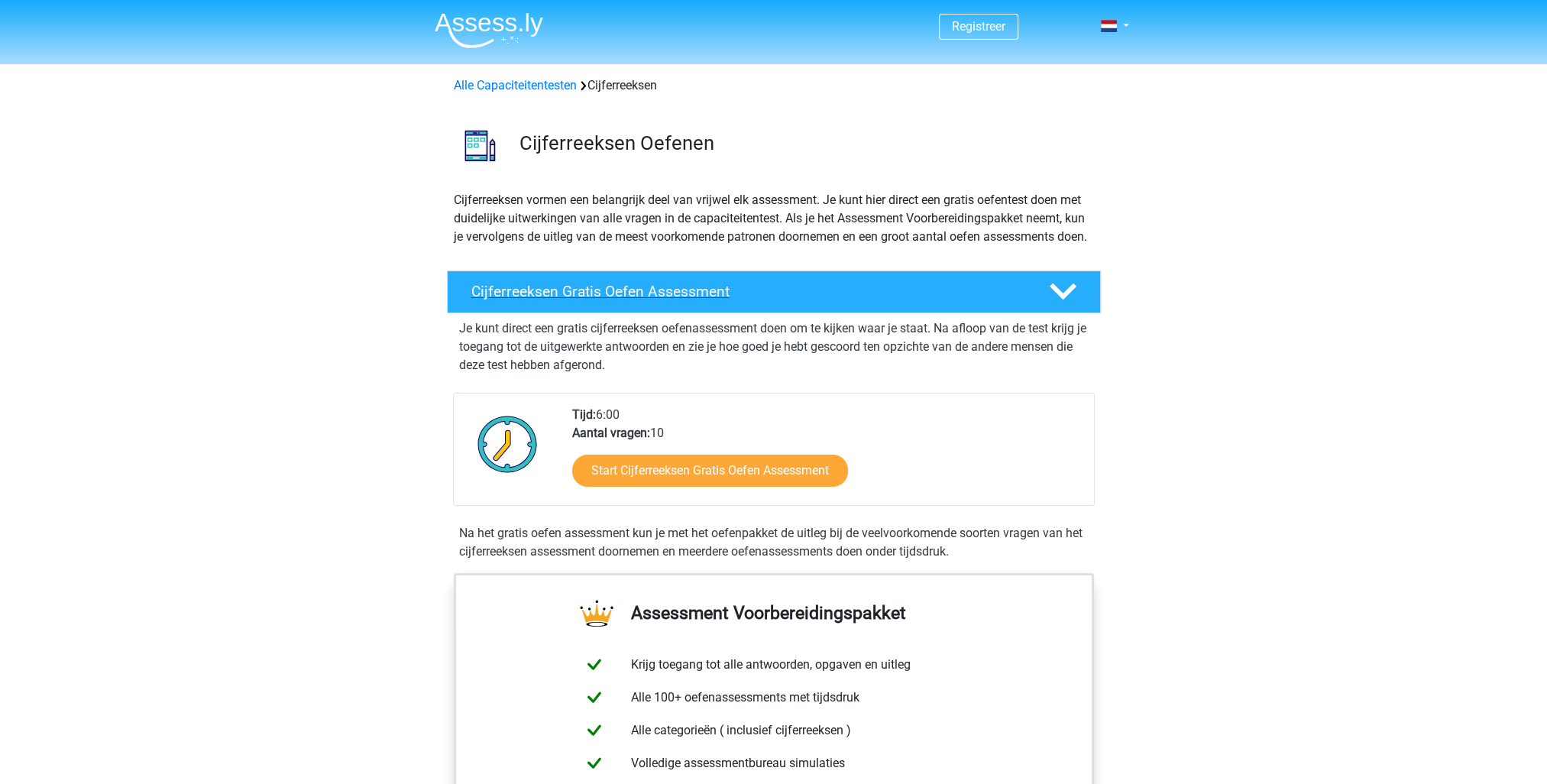
click at [629, 300] on h4 "Cijferreeksen Gratis Oefen Assessment" at bounding box center [748, 291] width 553 height 18
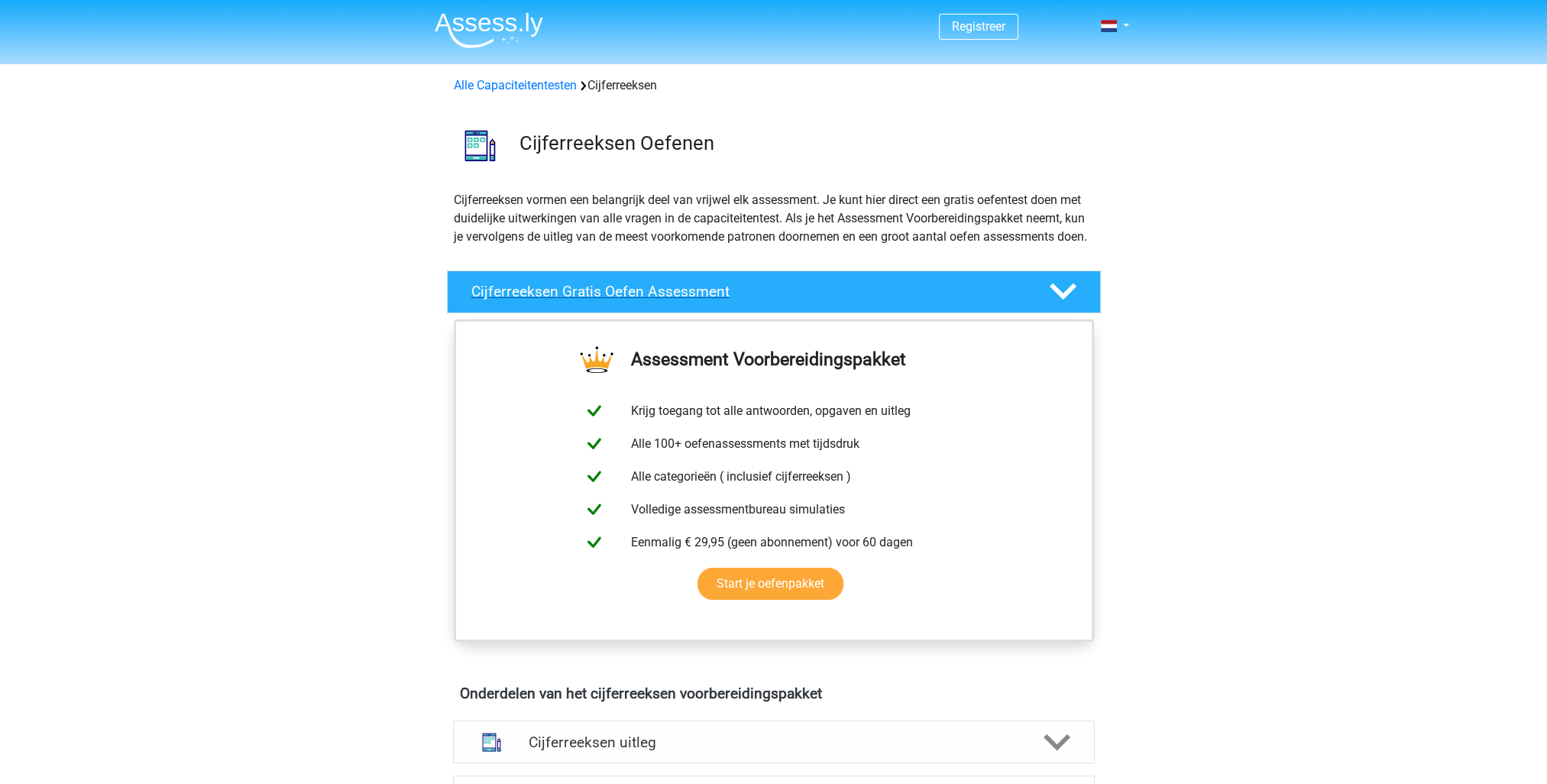
click at [658, 298] on div "Cijferreeksen Gratis Oefen Assessment" at bounding box center [774, 291] width 654 height 42
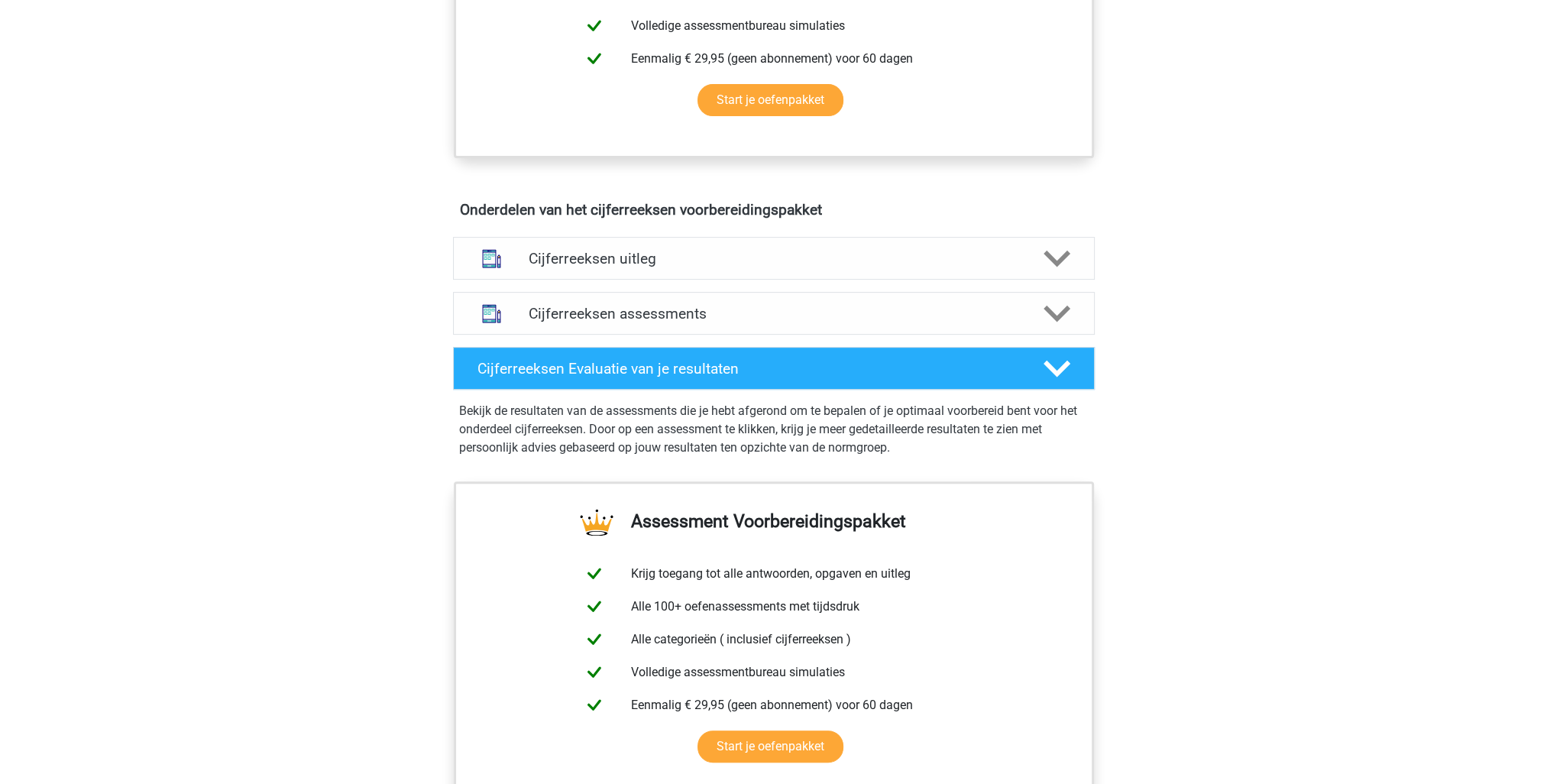
scroll to position [763, 0]
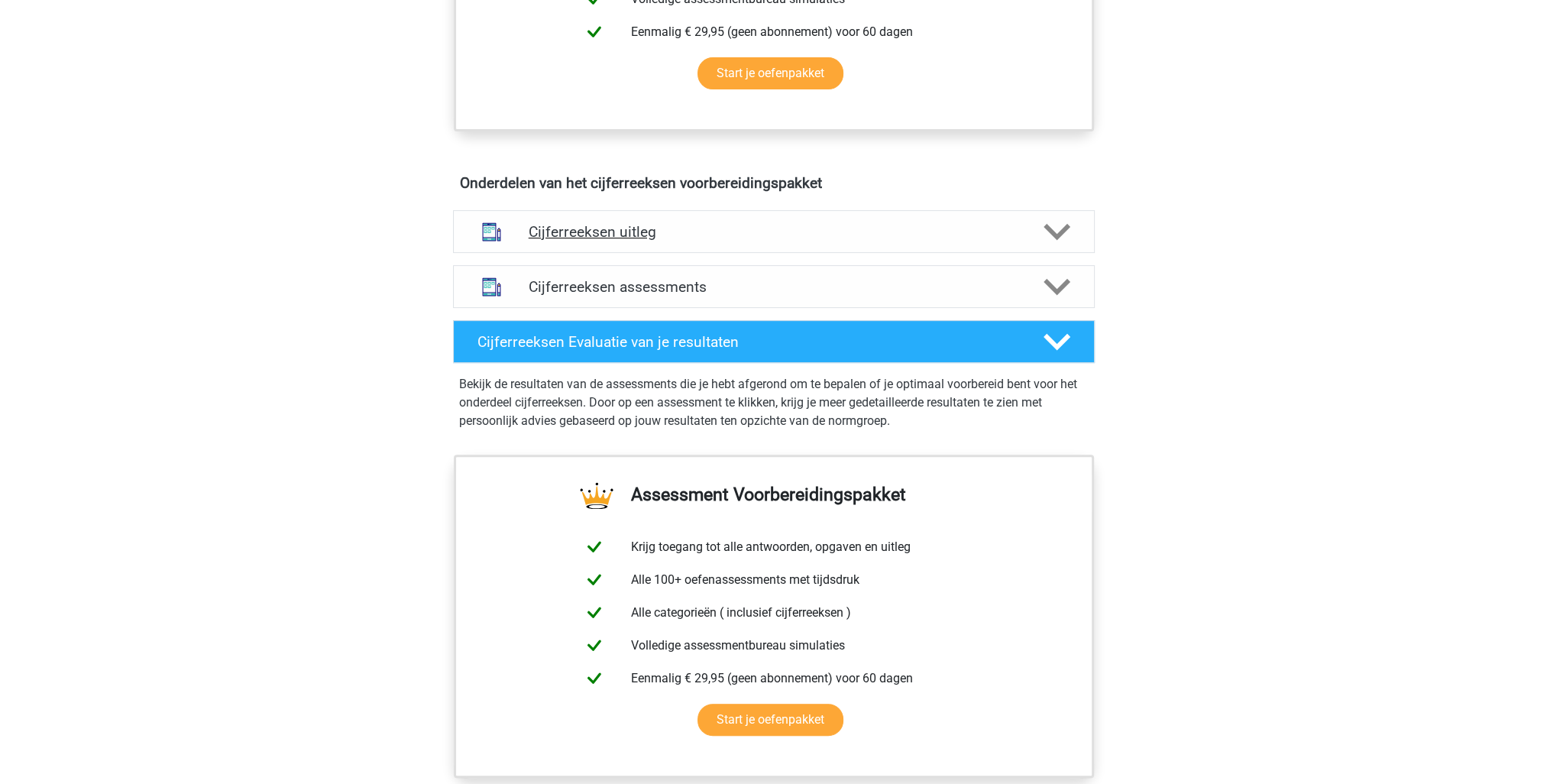
click at [572, 241] on h4 "Cijferreeksen uitleg" at bounding box center [774, 232] width 491 height 18
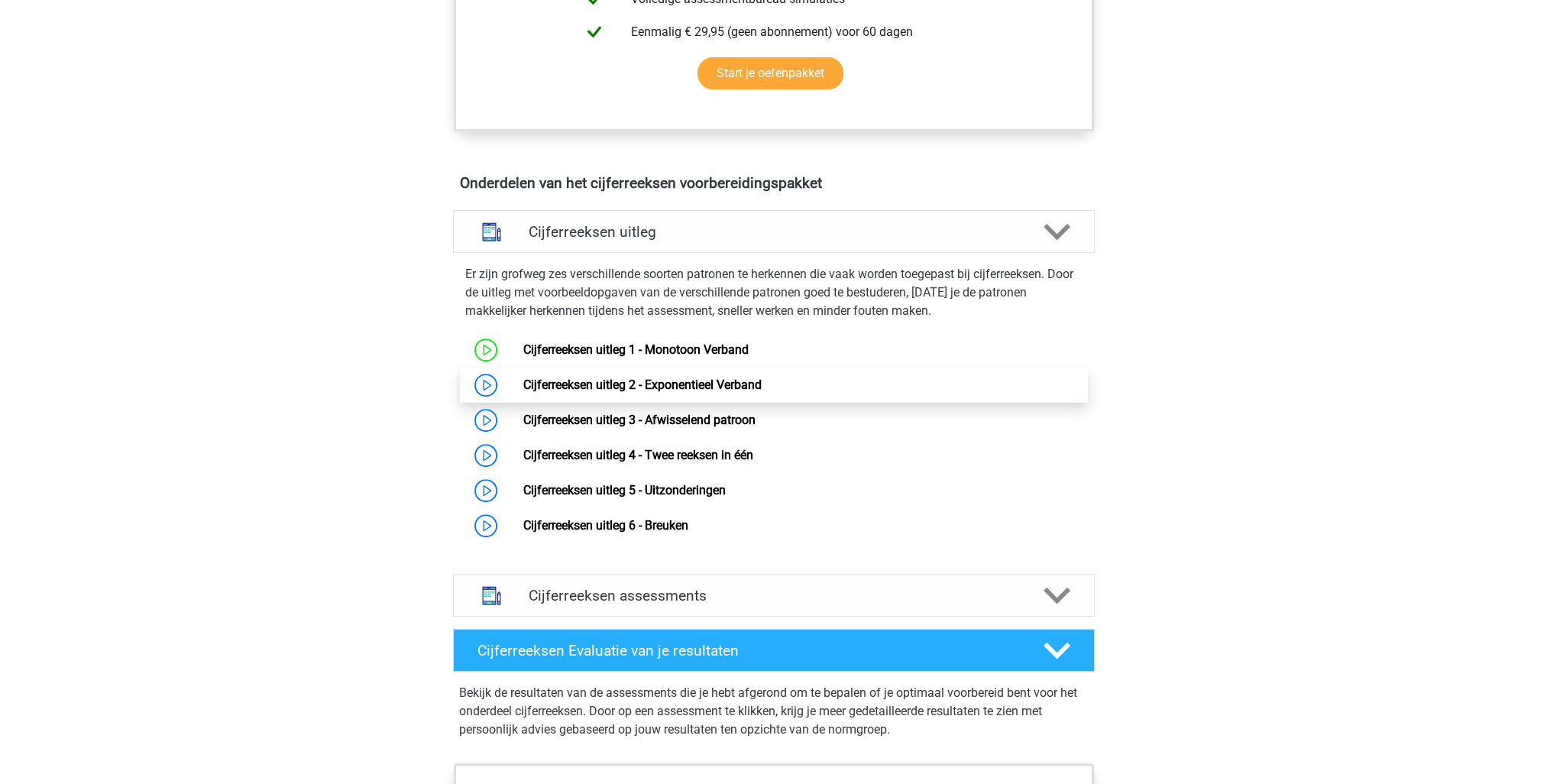
click at [524, 392] on link "Cijferreeksen uitleg 2 - Exponentieel Verband" at bounding box center [642, 384] width 238 height 15
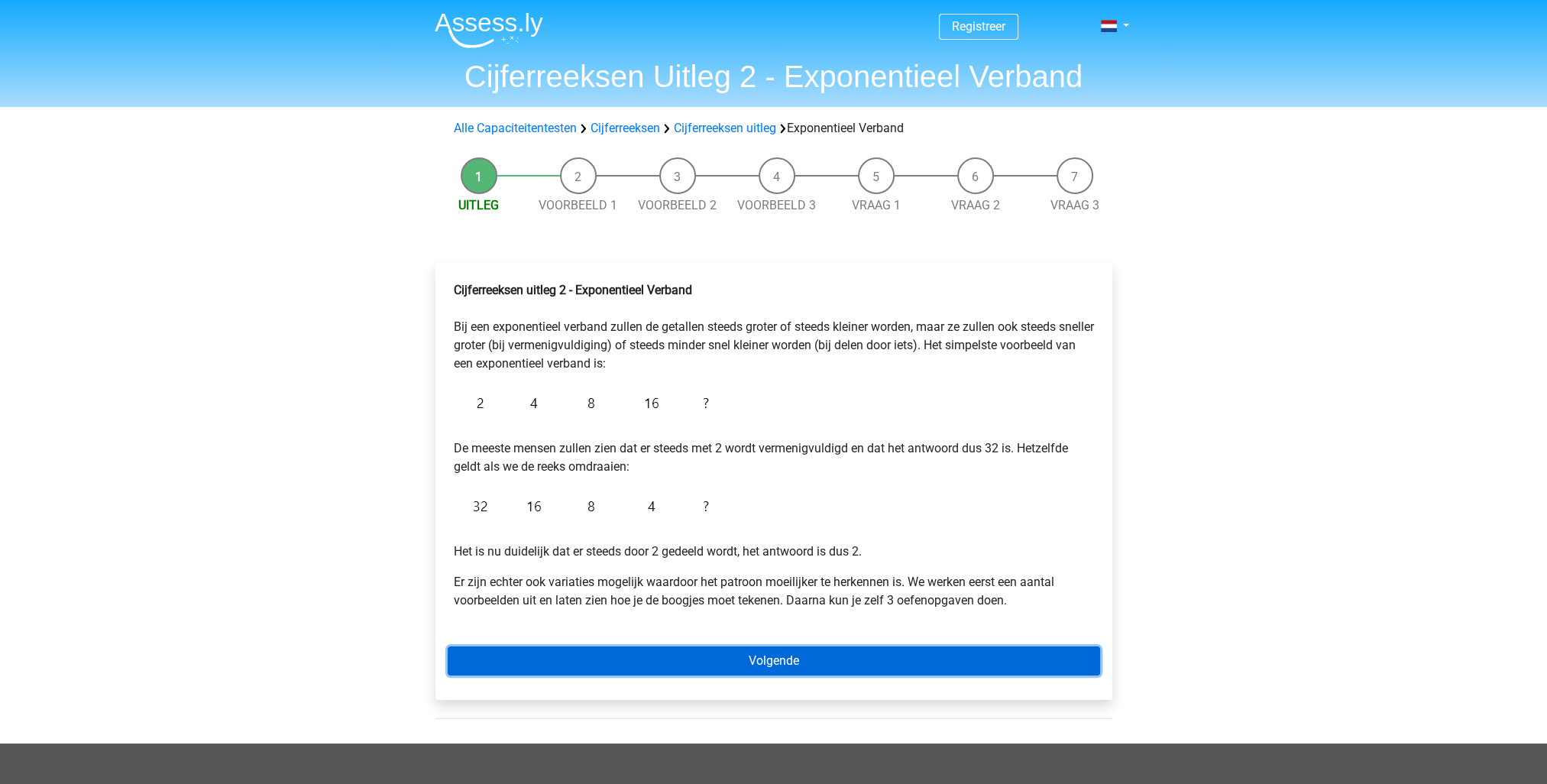
click at [802, 659] on link "Volgende" at bounding box center [774, 660] width 652 height 29
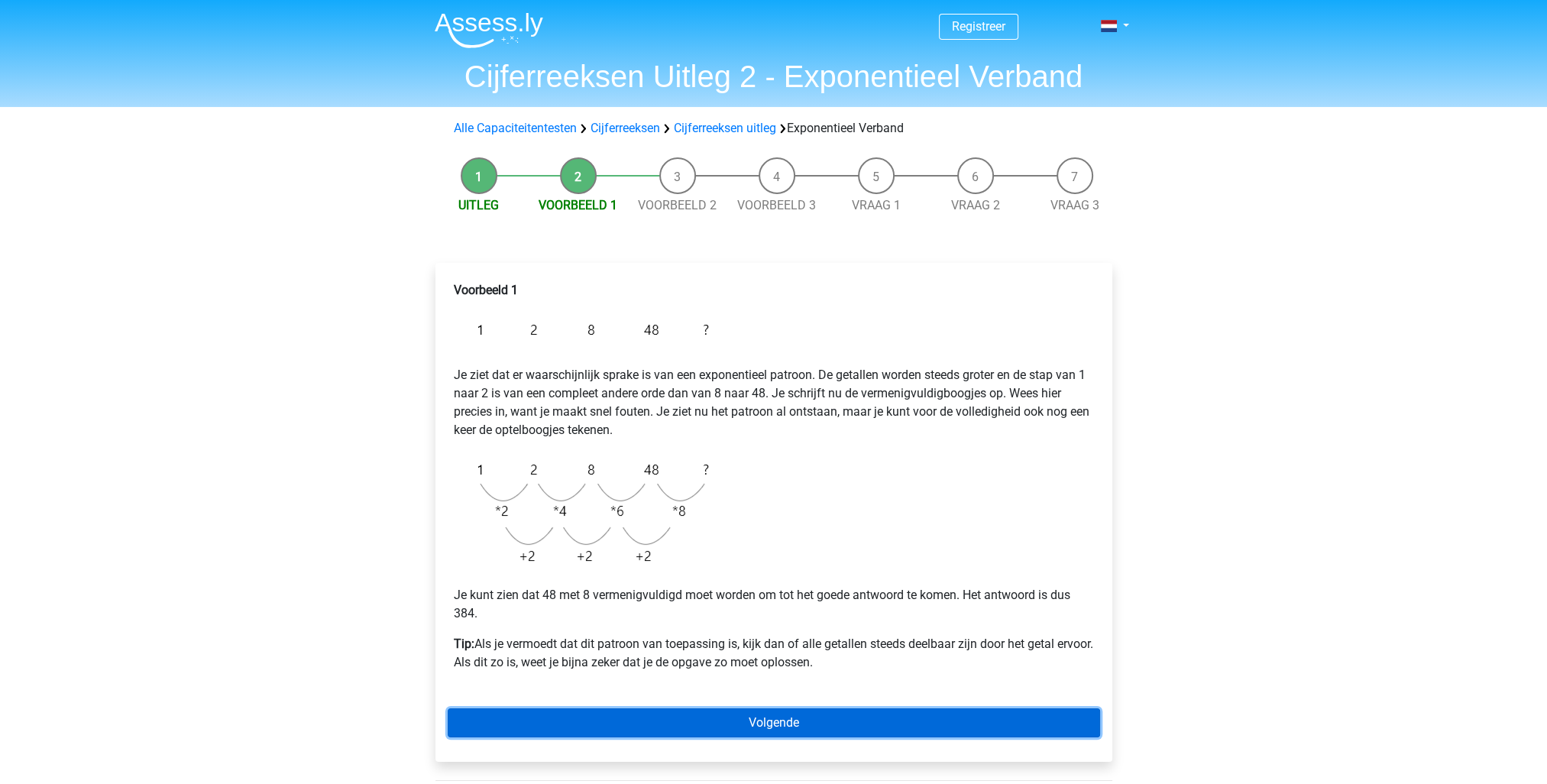
click at [821, 726] on link "Volgende" at bounding box center [774, 722] width 652 height 29
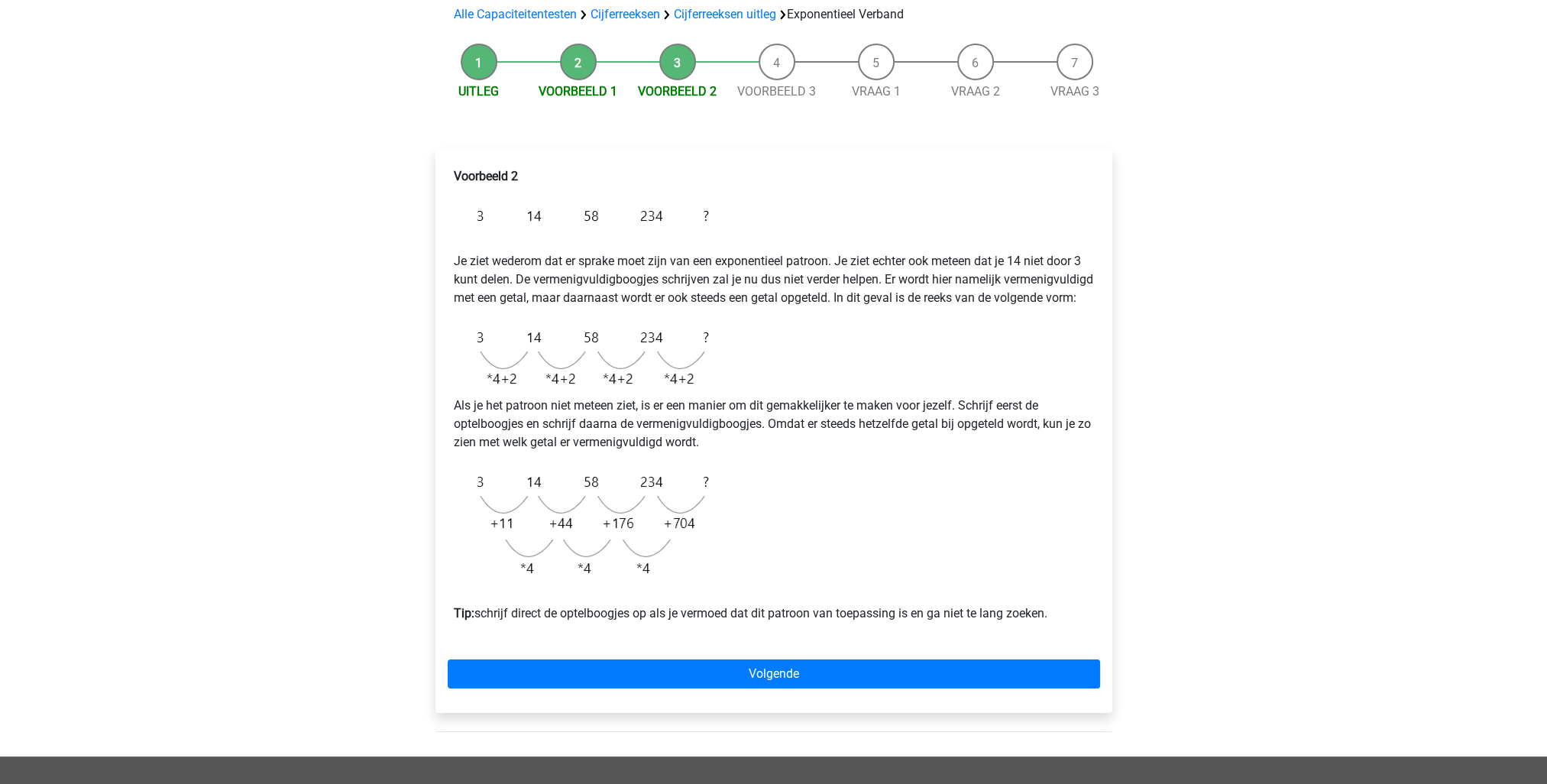
scroll to position [76, 0]
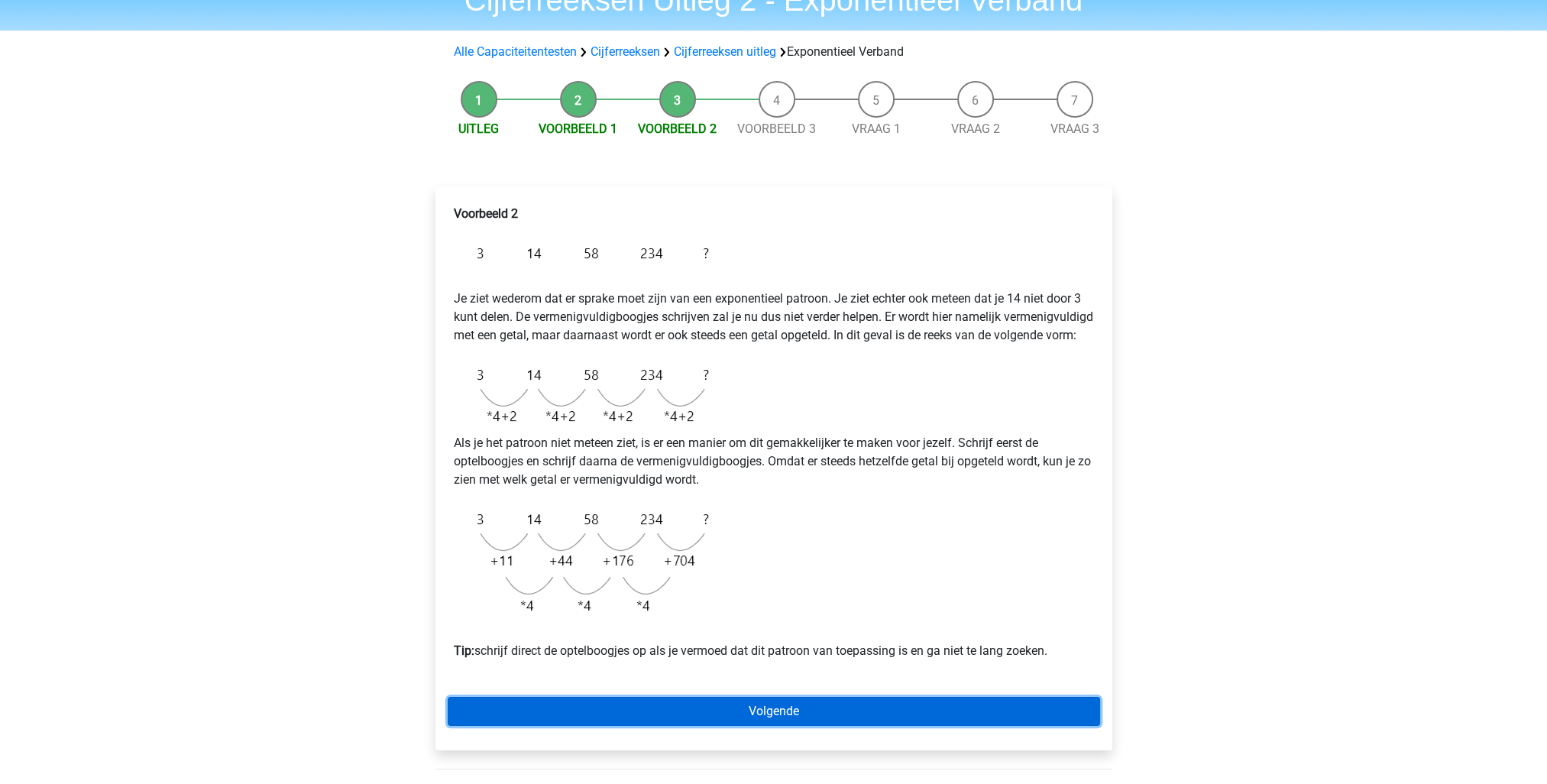
click at [801, 726] on link "Volgende" at bounding box center [774, 710] width 652 height 29
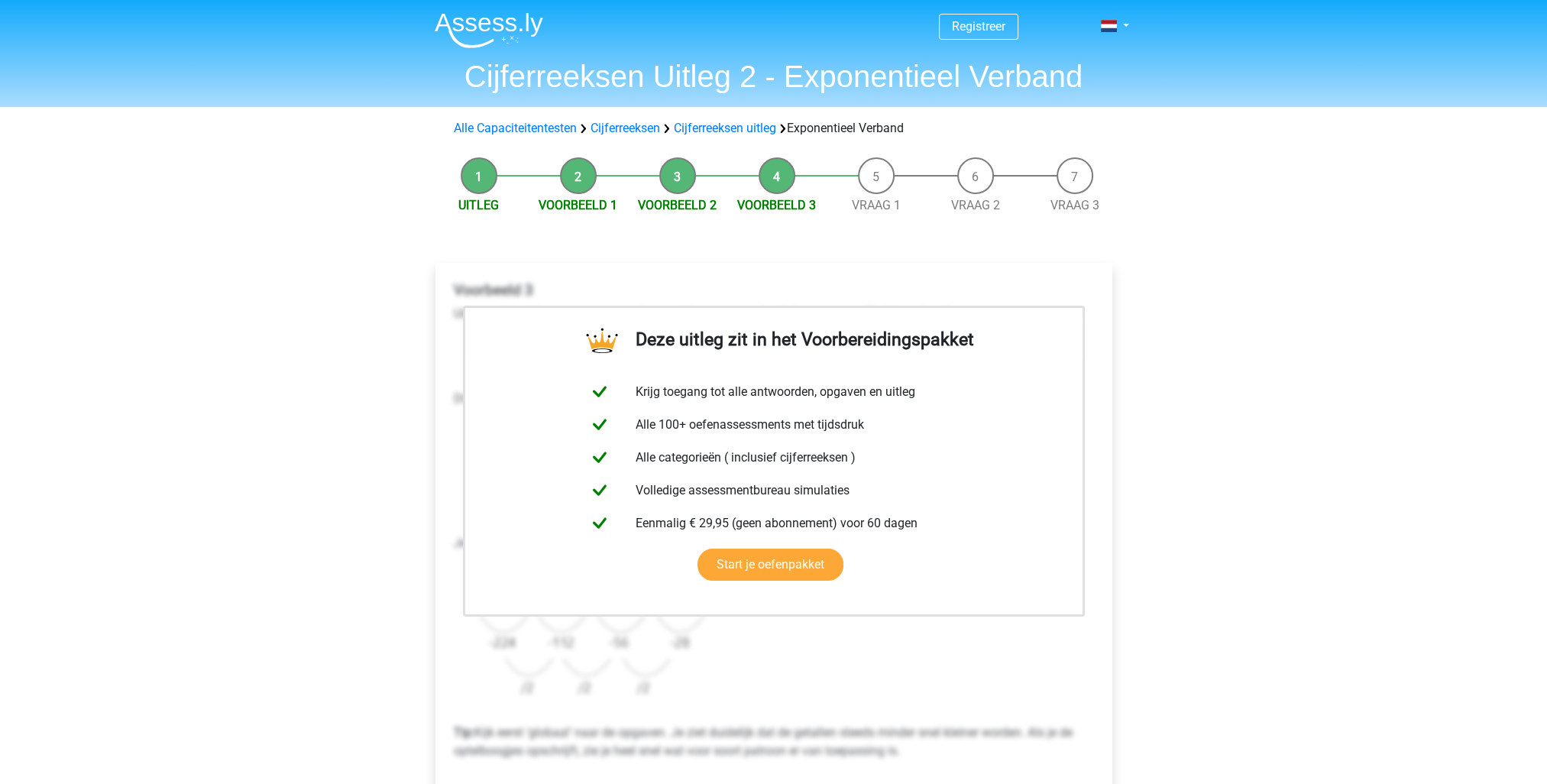
drag, startPoint x: 1357, startPoint y: 548, endPoint x: 1342, endPoint y: 553, distance: 15.8
click at [1356, 549] on div "Registreer Nederlands English" at bounding box center [774, 648] width 1547 height 1296
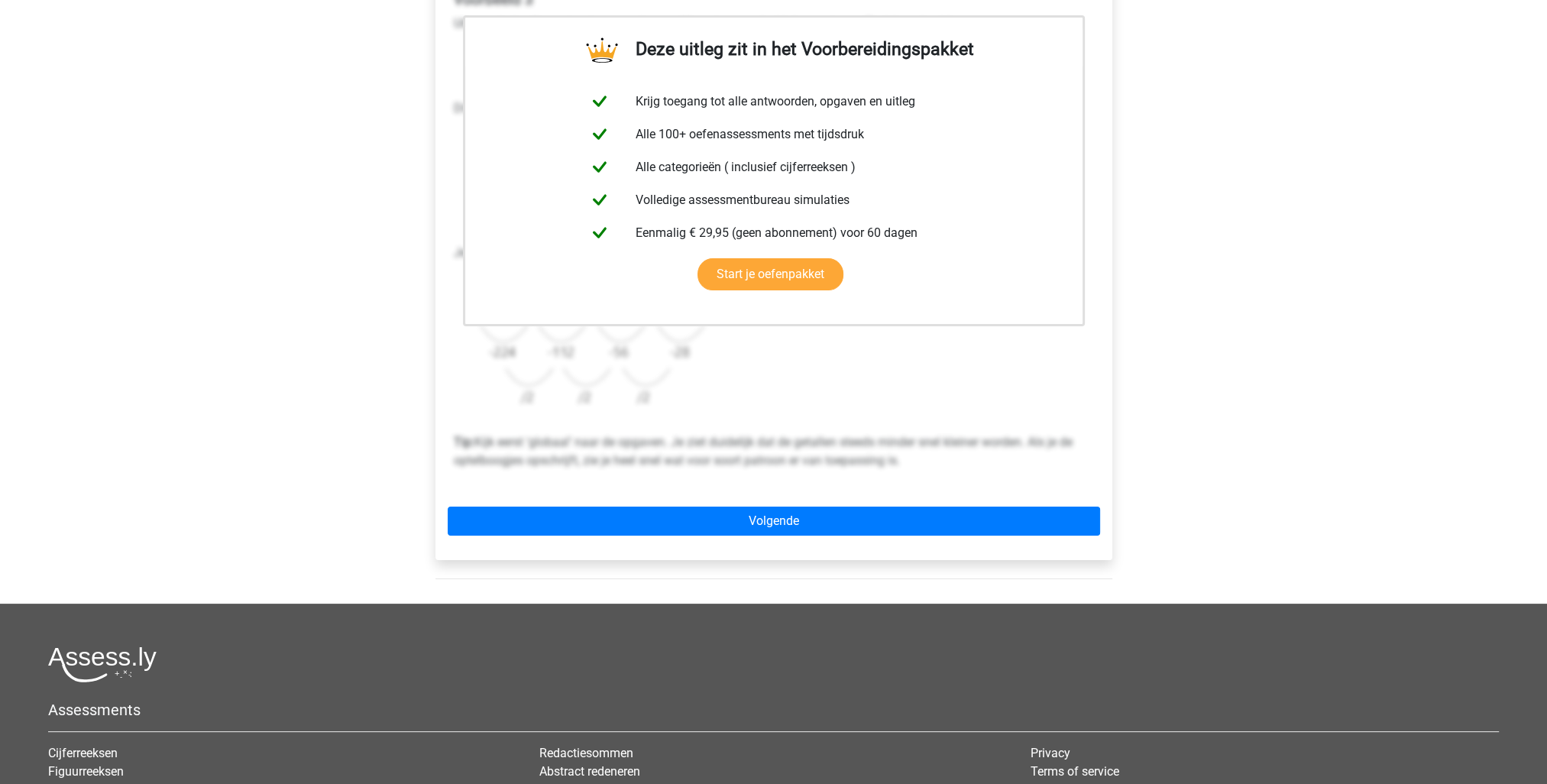
scroll to position [305, 0]
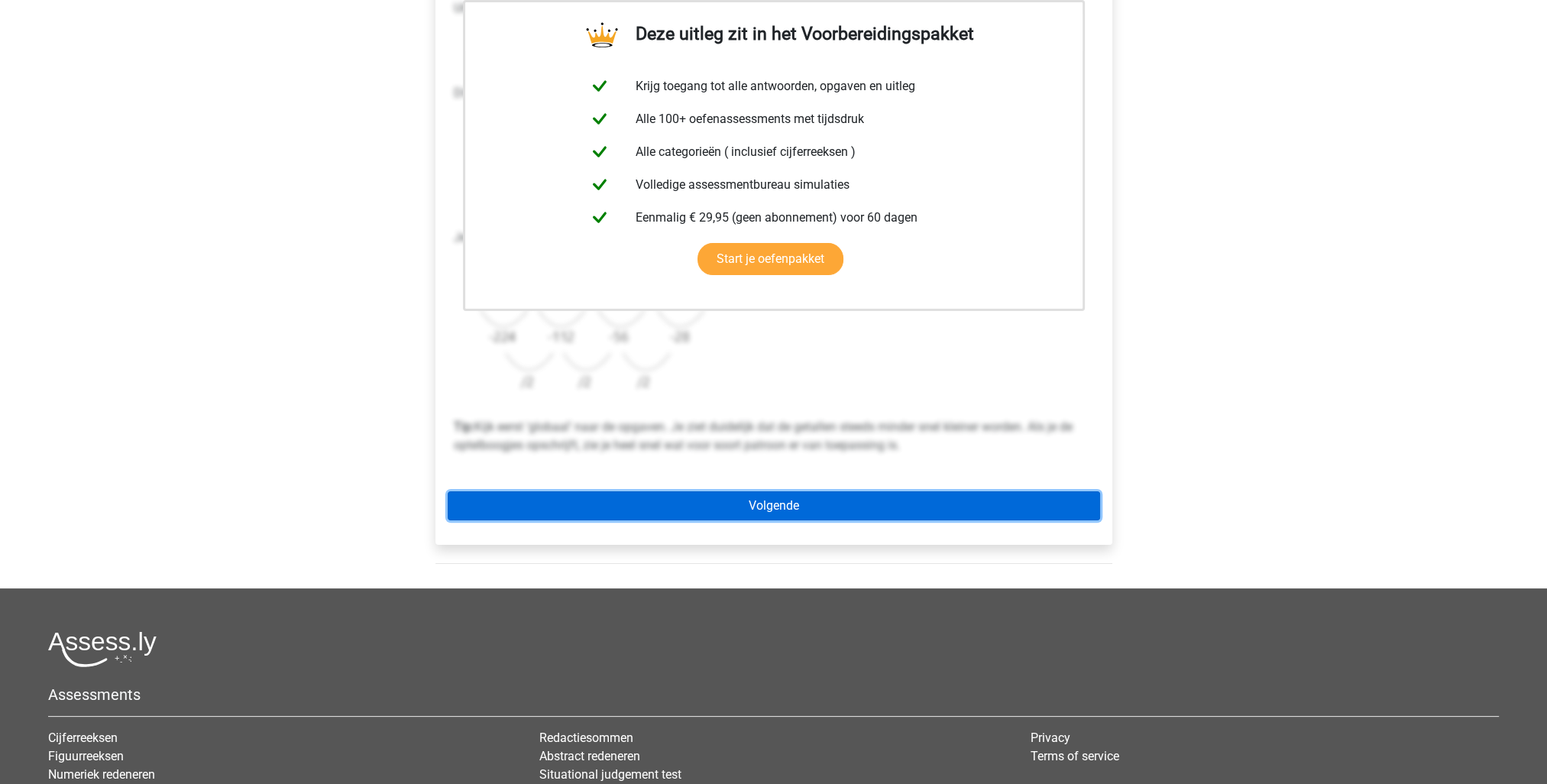
click at [796, 500] on link "Volgende" at bounding box center [774, 505] width 652 height 29
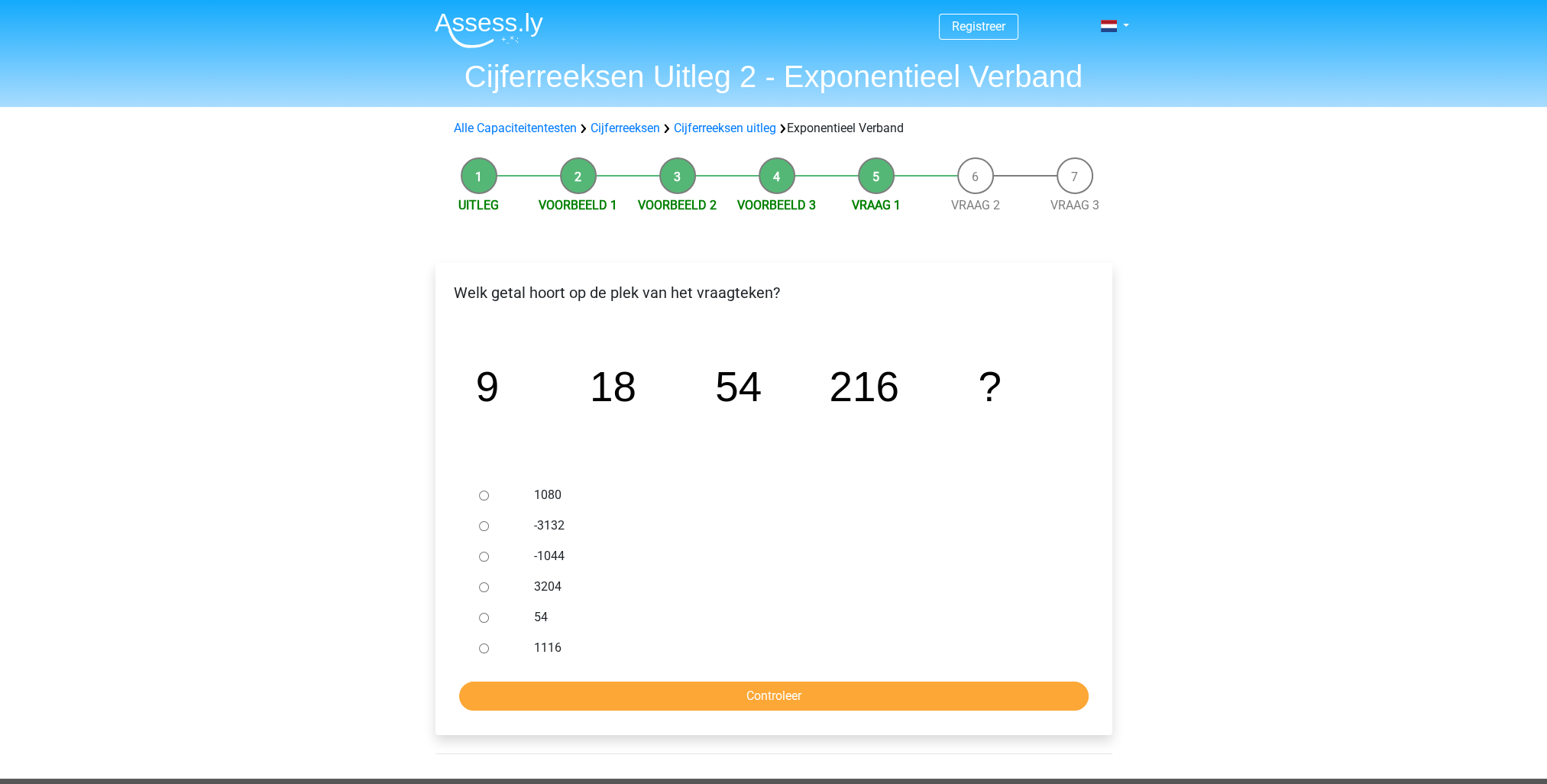
click at [549, 487] on label "1080" at bounding box center [798, 495] width 529 height 19
click at [489, 491] on input "1080" at bounding box center [484, 496] width 10 height 10
radio input "true"
click at [565, 494] on label "1080" at bounding box center [798, 495] width 529 height 19
click at [489, 494] on input "1080" at bounding box center [484, 496] width 10 height 10
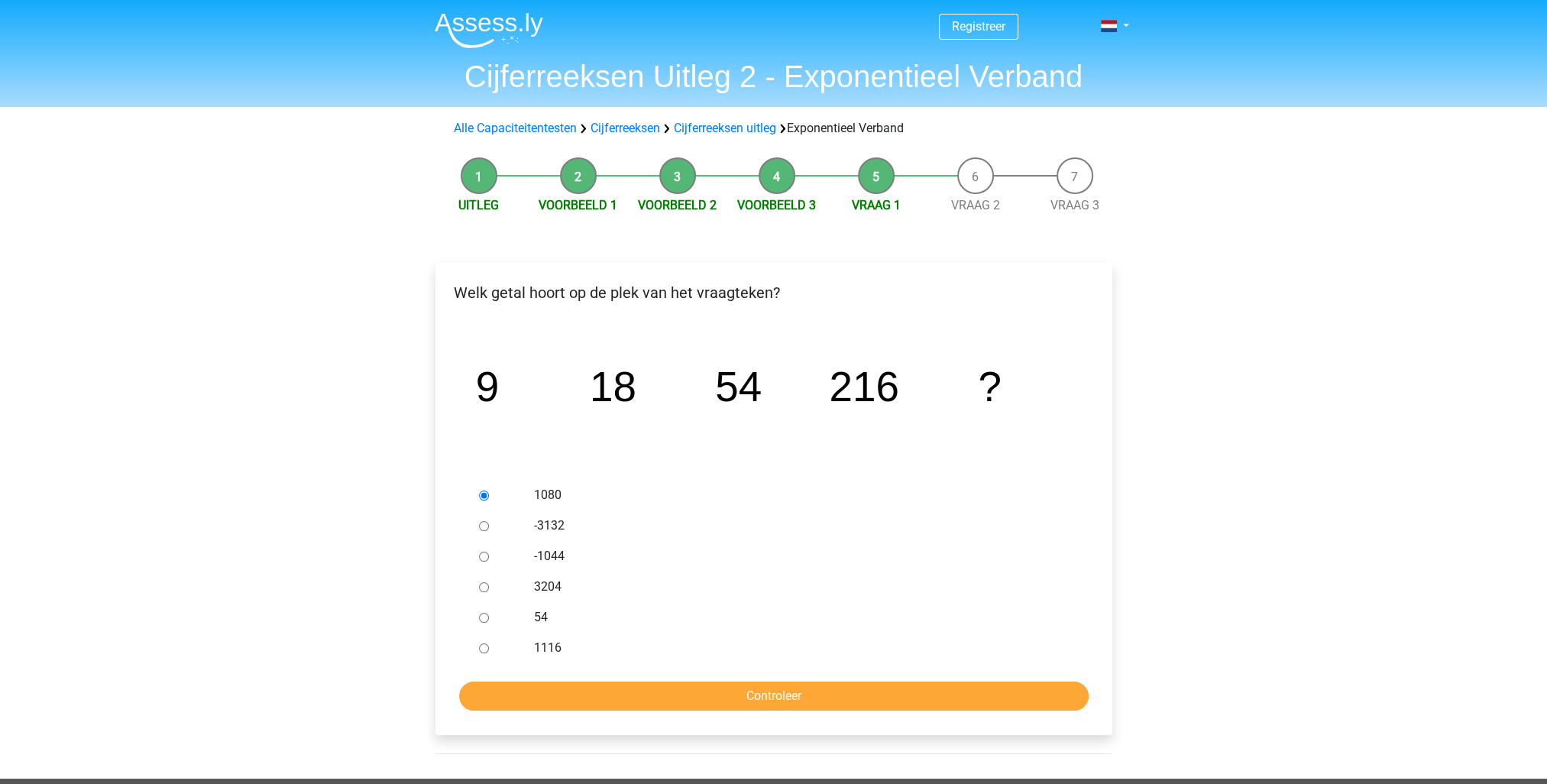
click at [559, 495] on label "1080" at bounding box center [798, 495] width 529 height 19
click at [489, 495] on input "1080" at bounding box center [484, 496] width 10 height 10
click at [551, 496] on label "1080" at bounding box center [798, 495] width 529 height 19
click at [489, 496] on input "1080" at bounding box center [484, 496] width 10 height 10
click at [746, 705] on input "Controleer" at bounding box center [774, 695] width 629 height 29
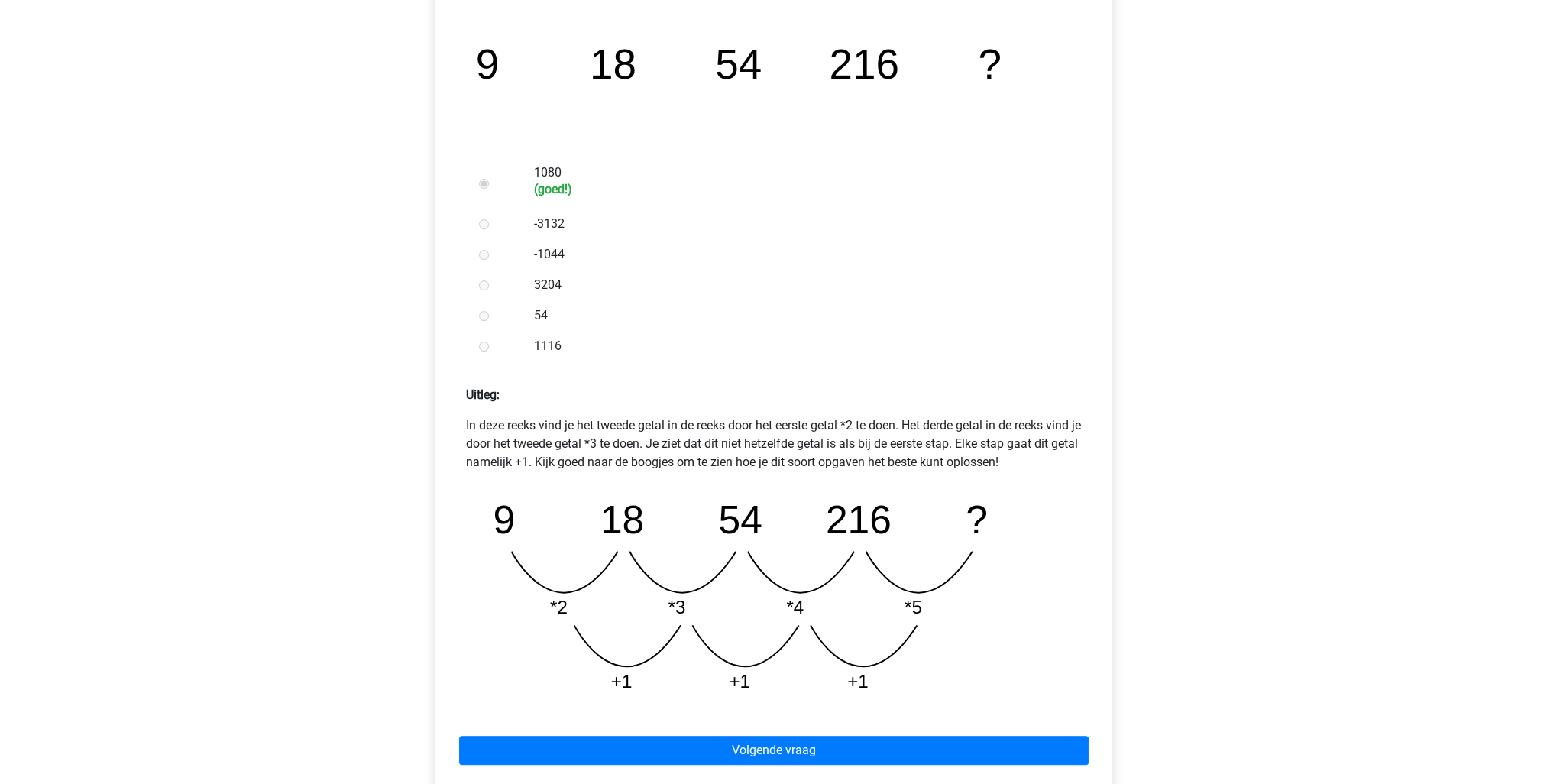
scroll to position [382, 0]
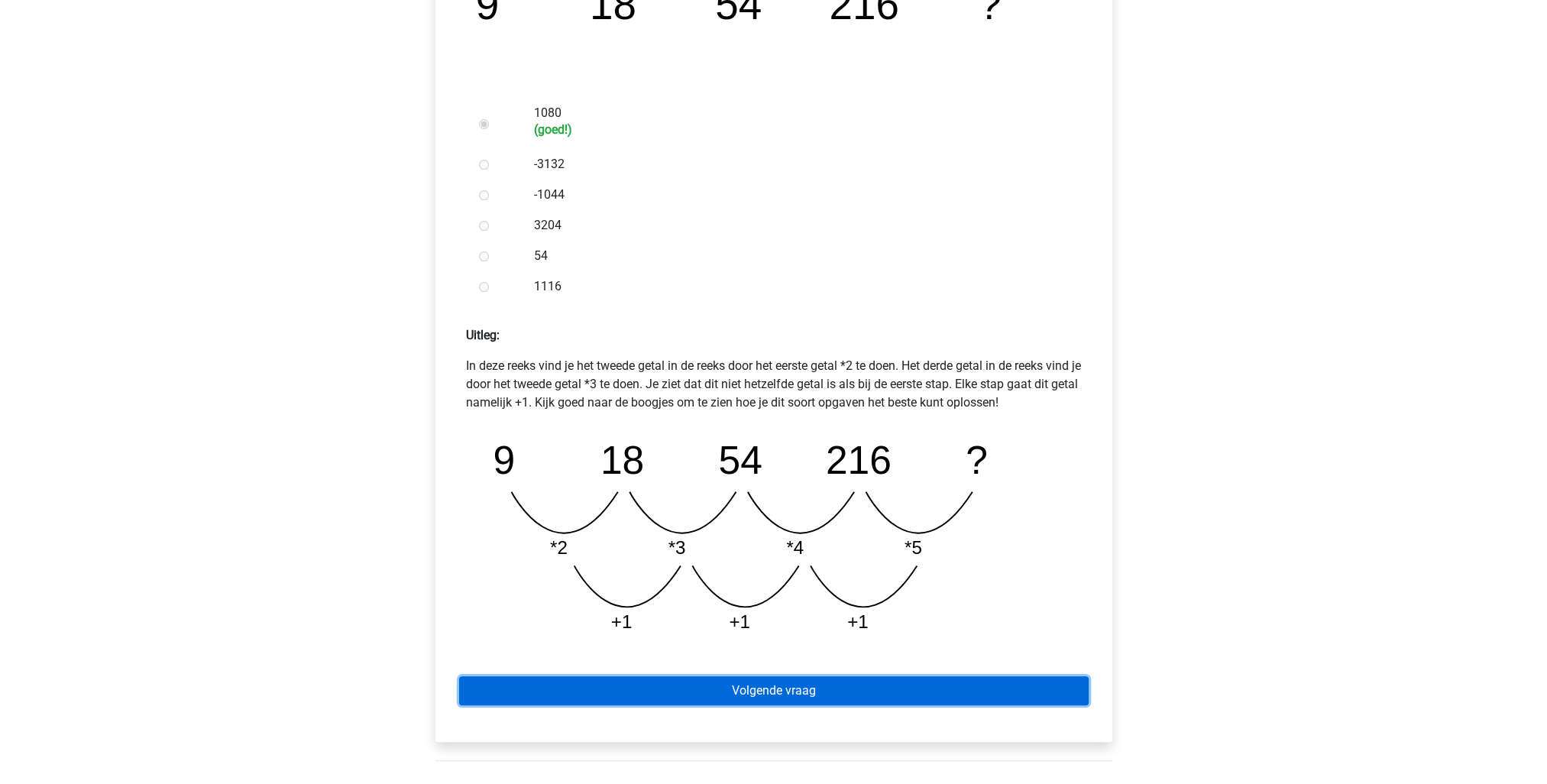
click at [801, 689] on link "Volgende vraag" at bounding box center [774, 689] width 629 height 29
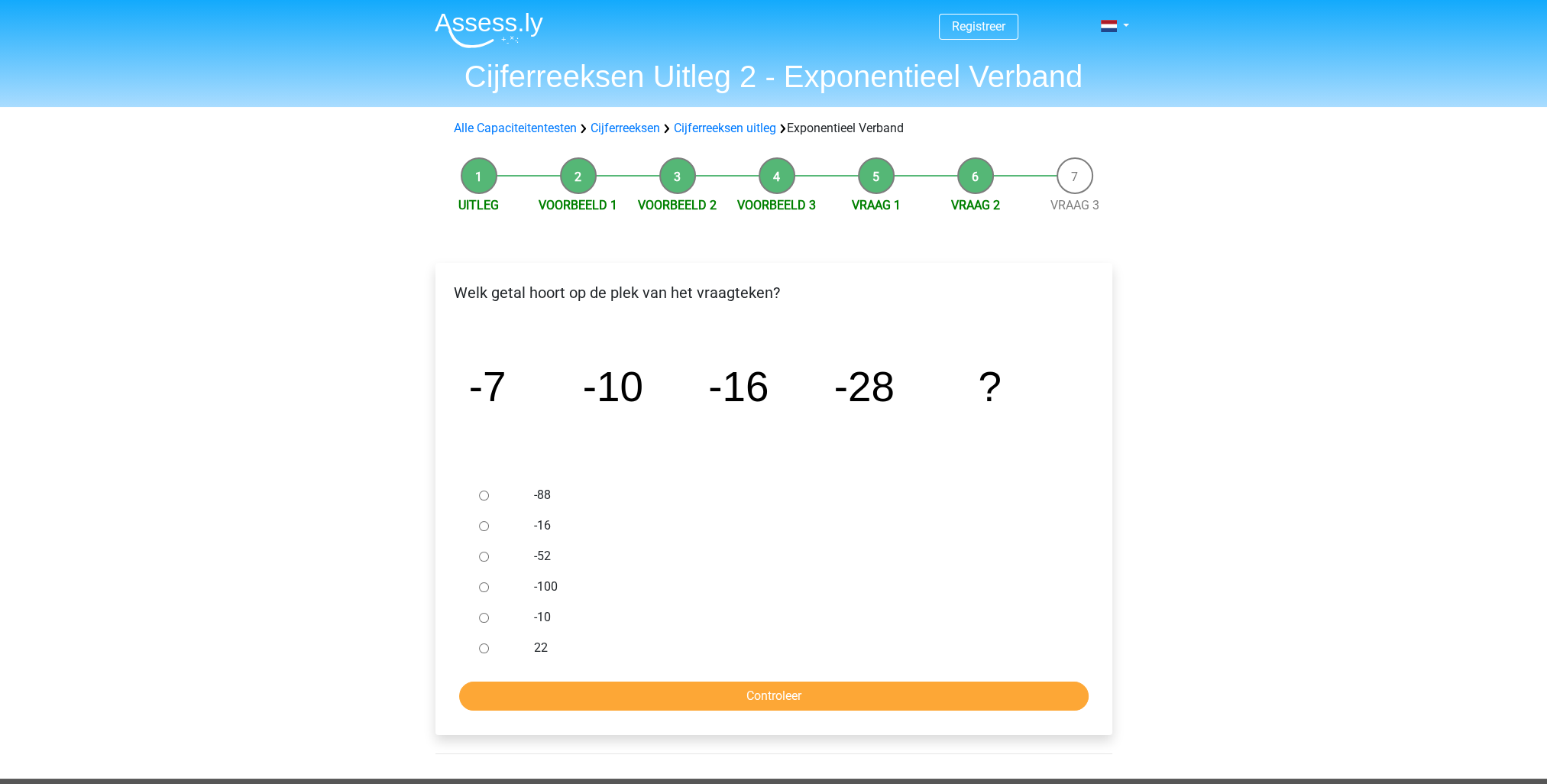
drag, startPoint x: 543, startPoint y: 559, endPoint x: 569, endPoint y: 616, distance: 62.6
click at [541, 560] on label "-52" at bounding box center [798, 556] width 529 height 19
click at [489, 560] on input "-52" at bounding box center [484, 556] width 10 height 10
radio input "true"
click at [720, 694] on input "Controleer" at bounding box center [774, 695] width 629 height 29
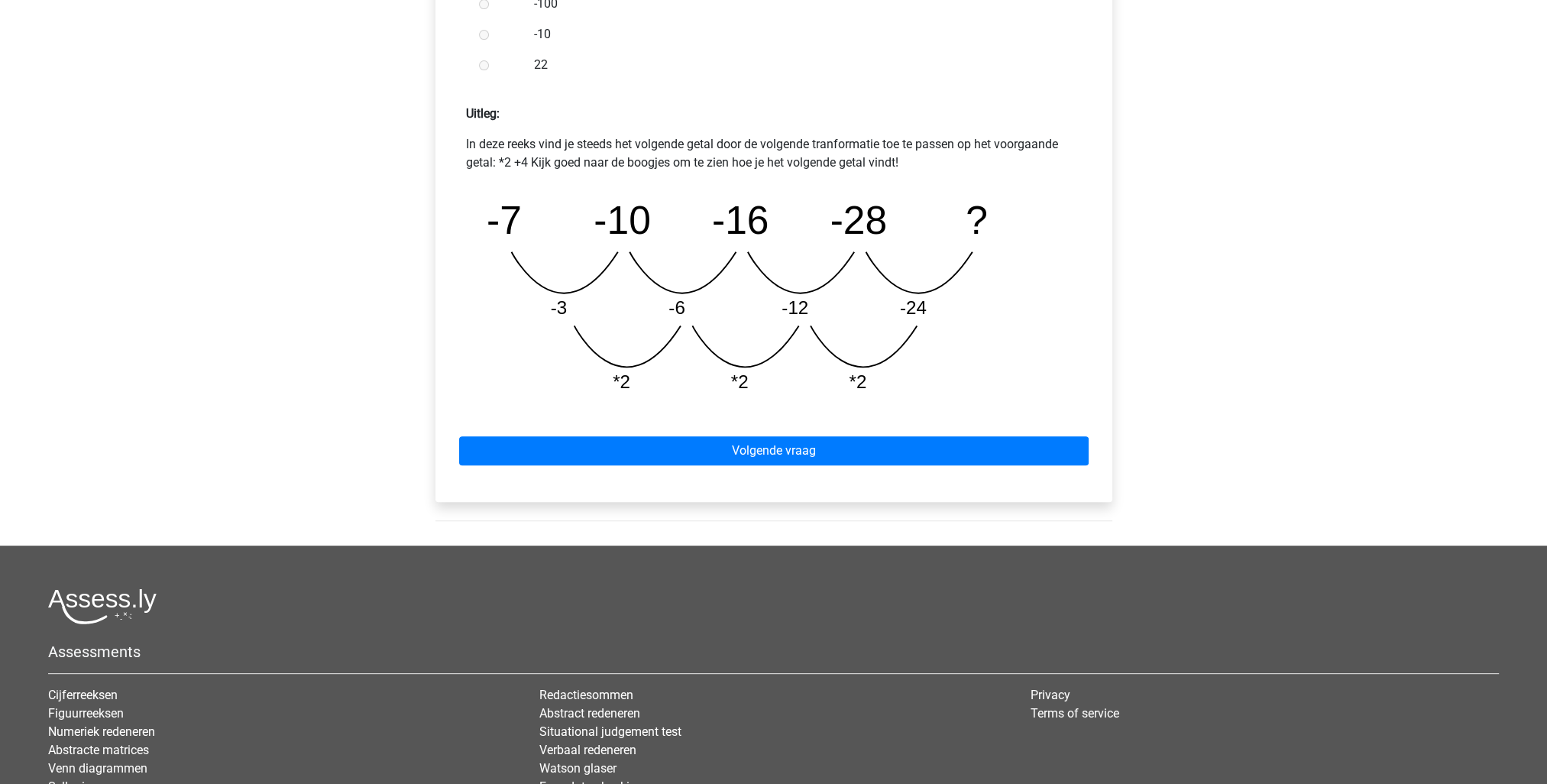
scroll to position [687, 0]
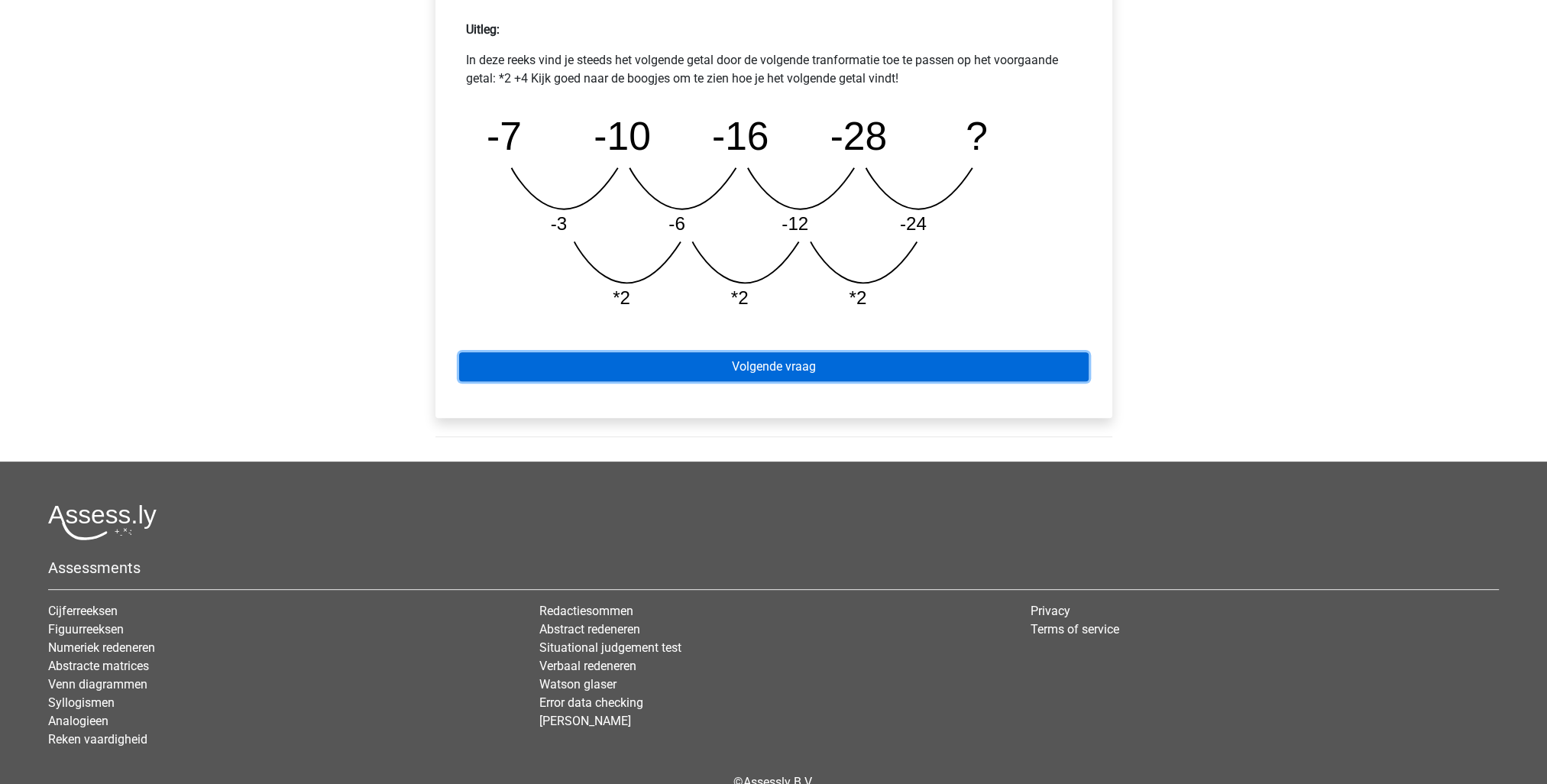
click at [788, 362] on link "Volgende vraag" at bounding box center [774, 366] width 629 height 29
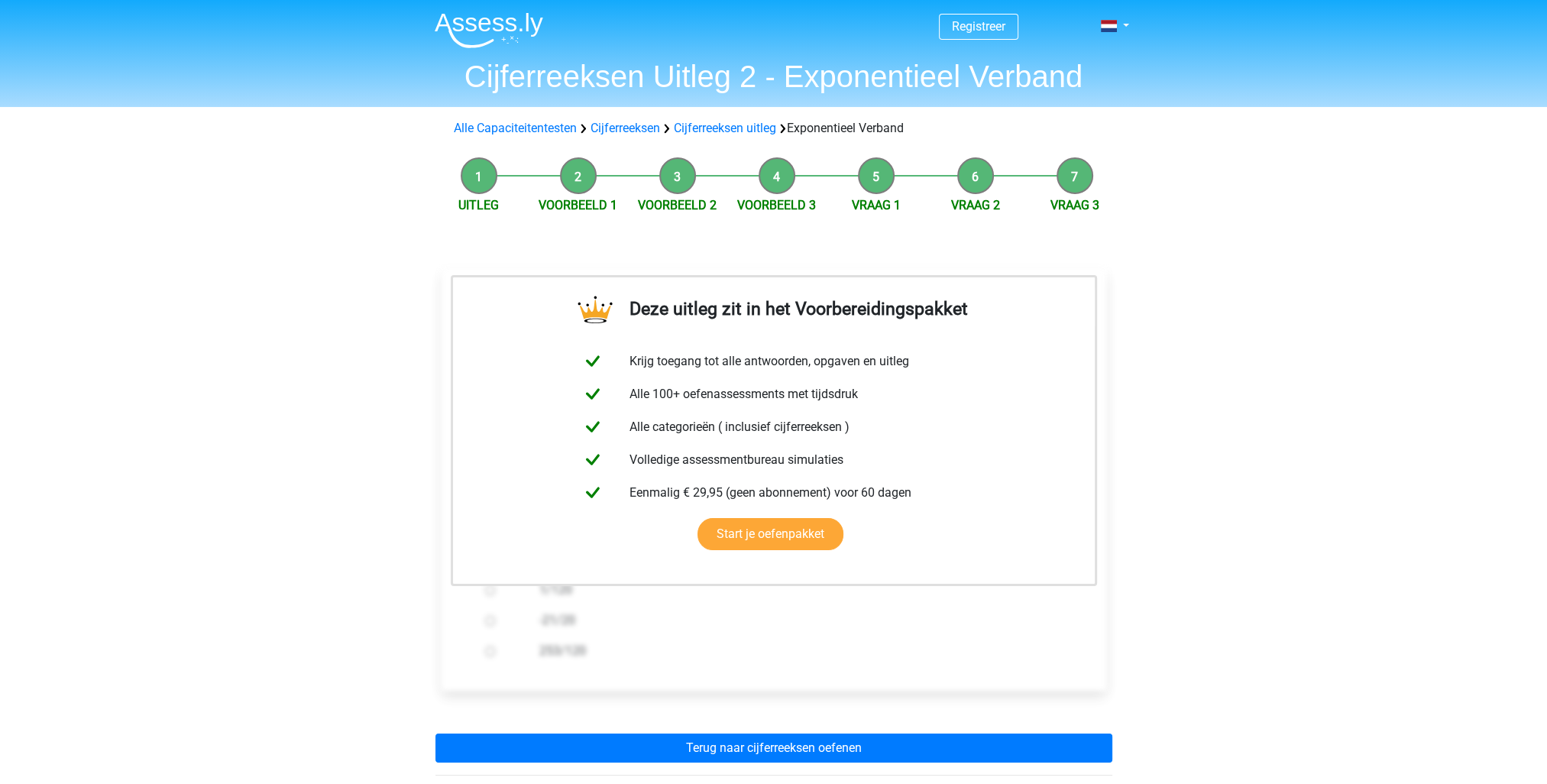
drag, startPoint x: 1300, startPoint y: 339, endPoint x: 1216, endPoint y: 366, distance: 88.2
click at [1299, 340] on div "Registreer Nederlands English" at bounding box center [774, 601] width 1547 height 1203
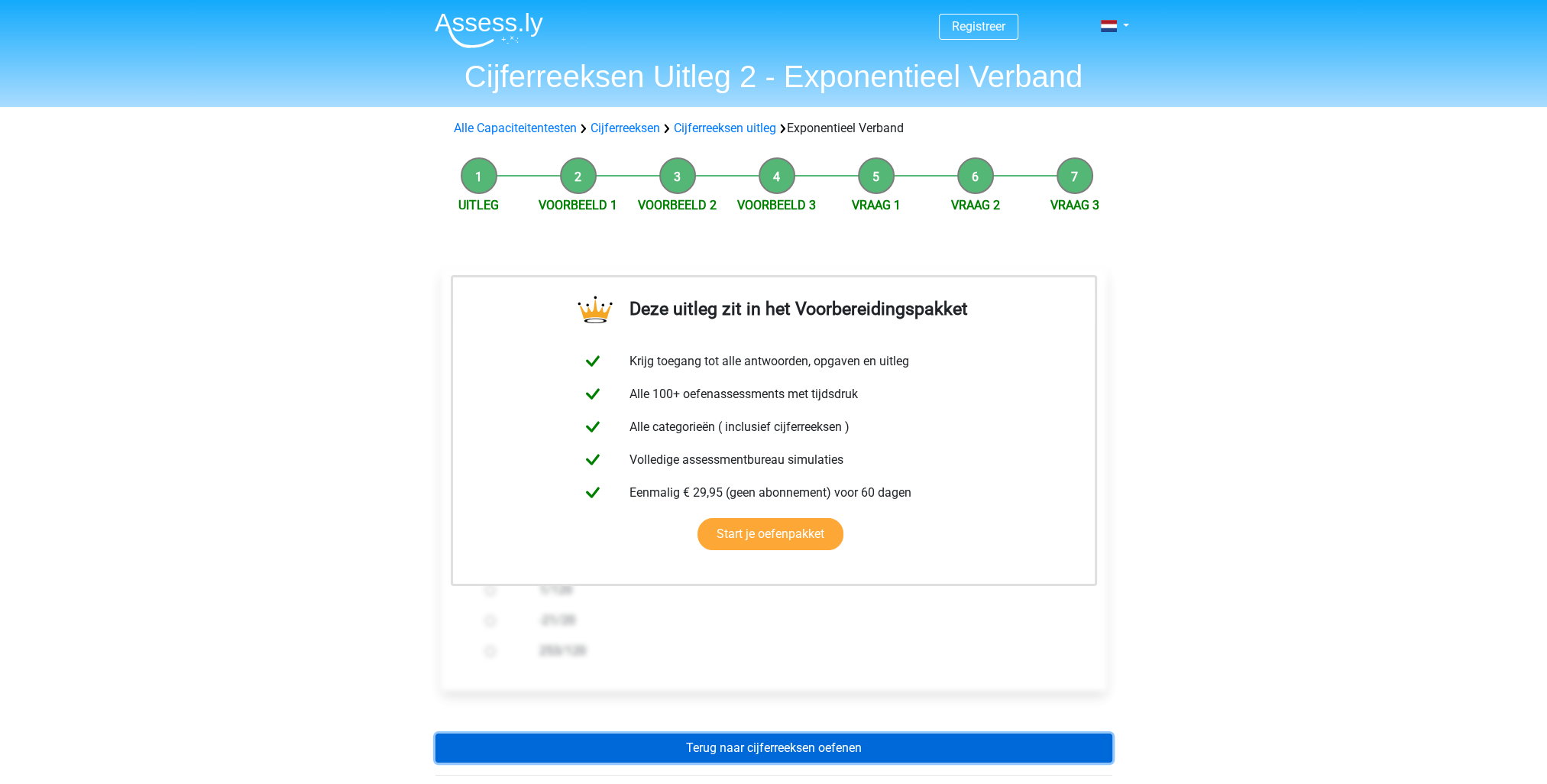
click at [787, 744] on link "Terug naar cijferreeksen oefenen" at bounding box center [774, 746] width 677 height 29
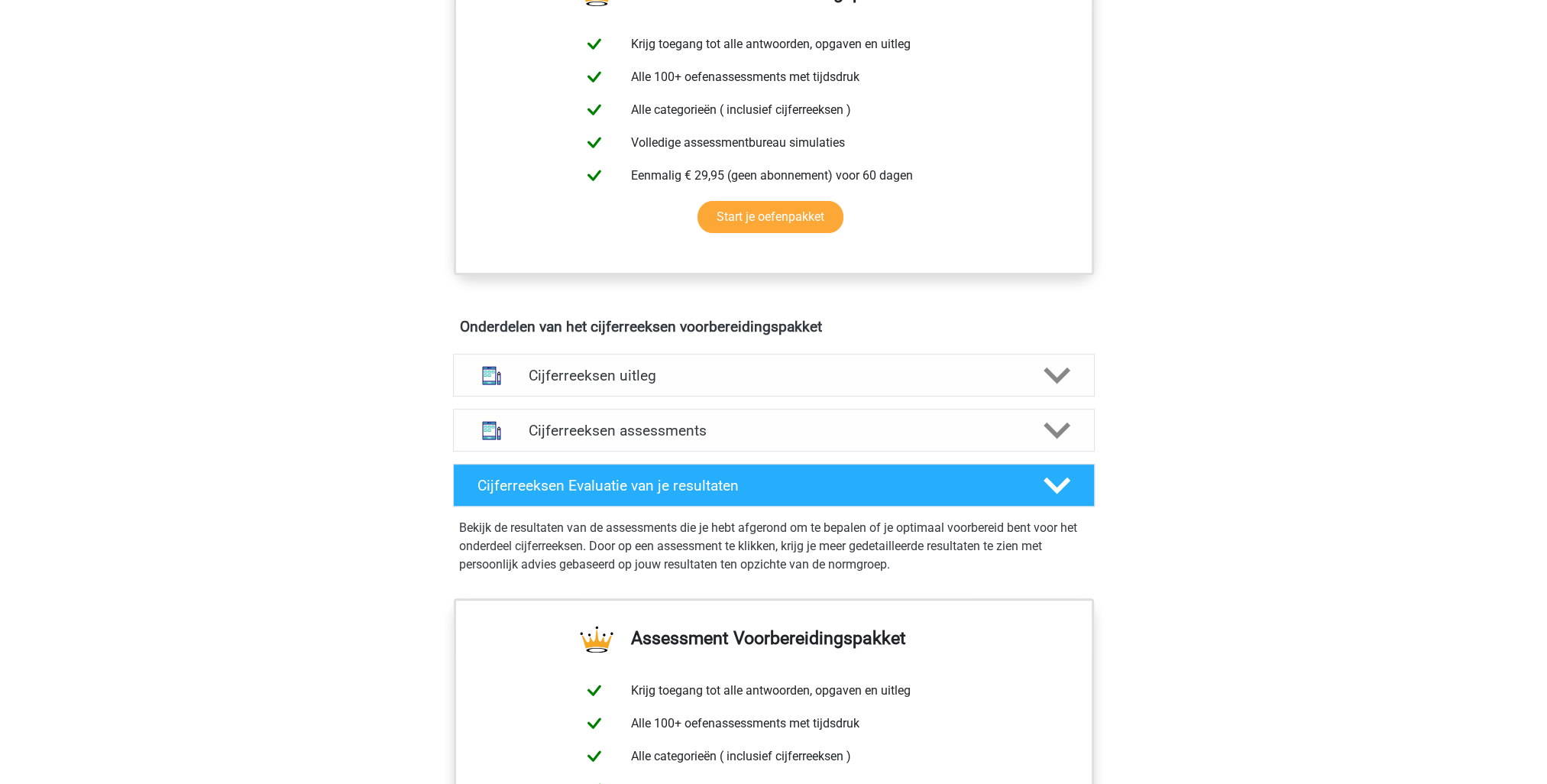
scroll to position [763, 0]
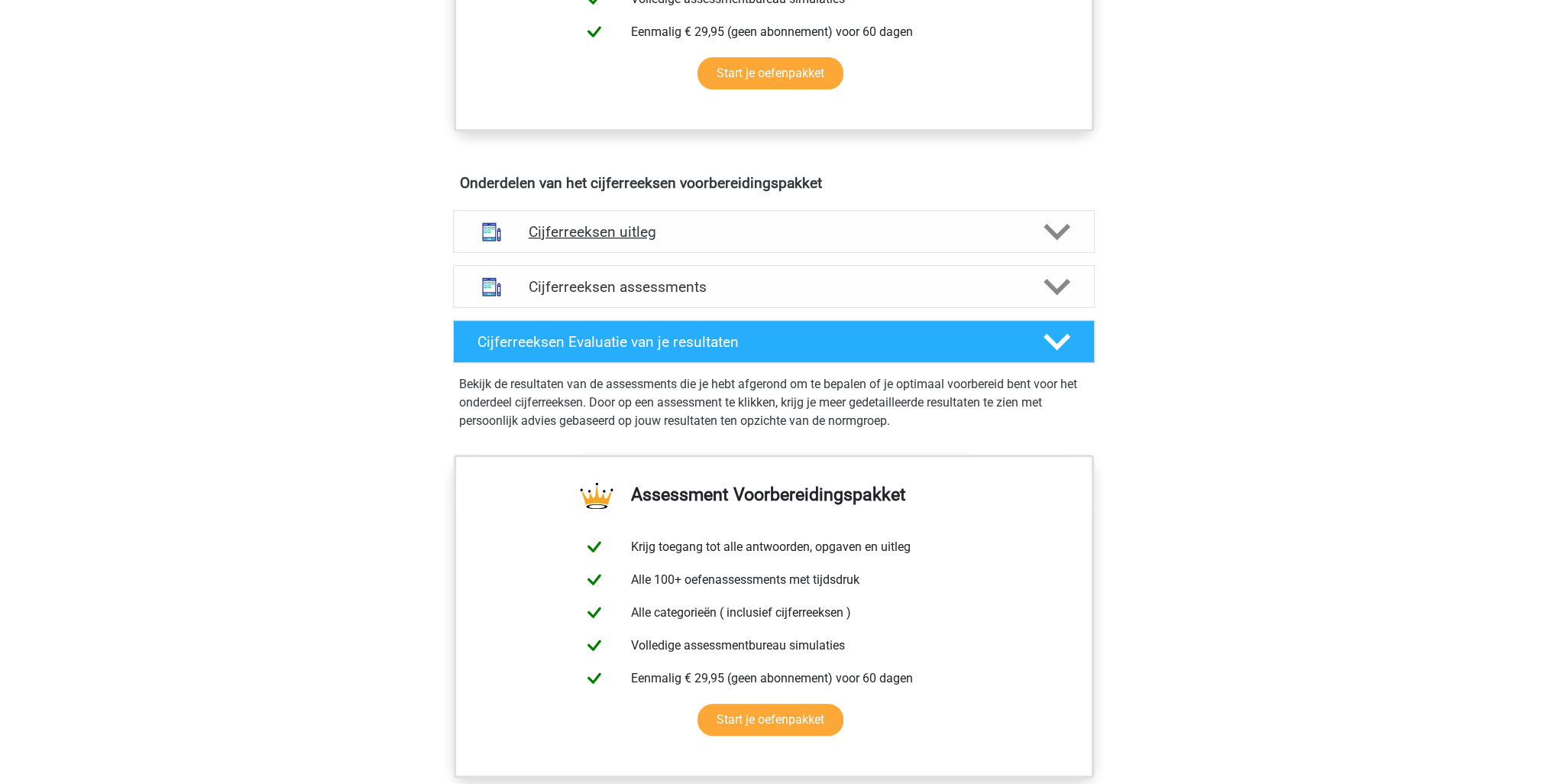
click at [600, 241] on h4 "Cijferreeksen uitleg" at bounding box center [774, 232] width 491 height 18
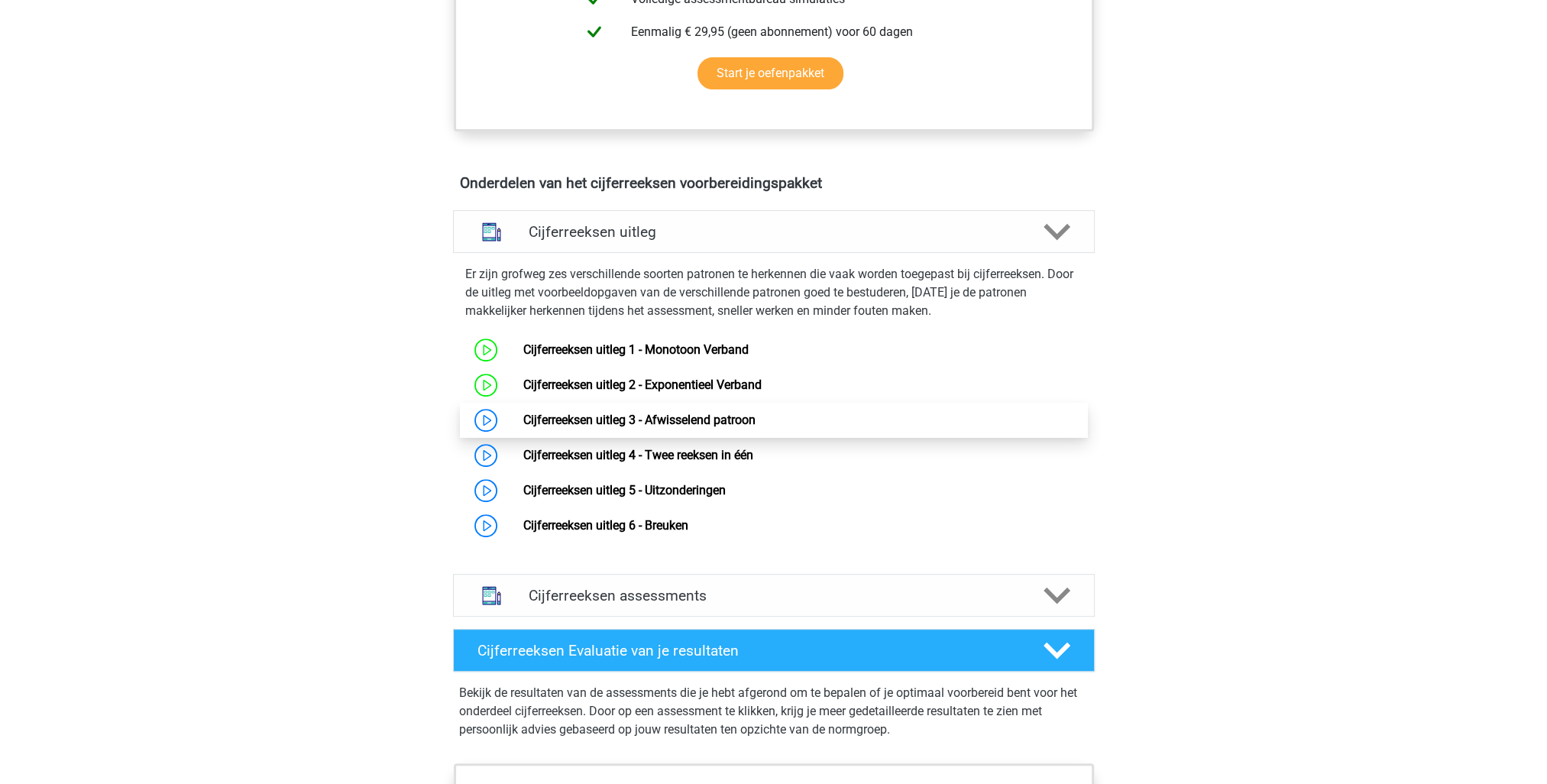
click at [524, 427] on link "Cijferreeksen uitleg 3 - Afwisselend patroon" at bounding box center [639, 420] width 232 height 15
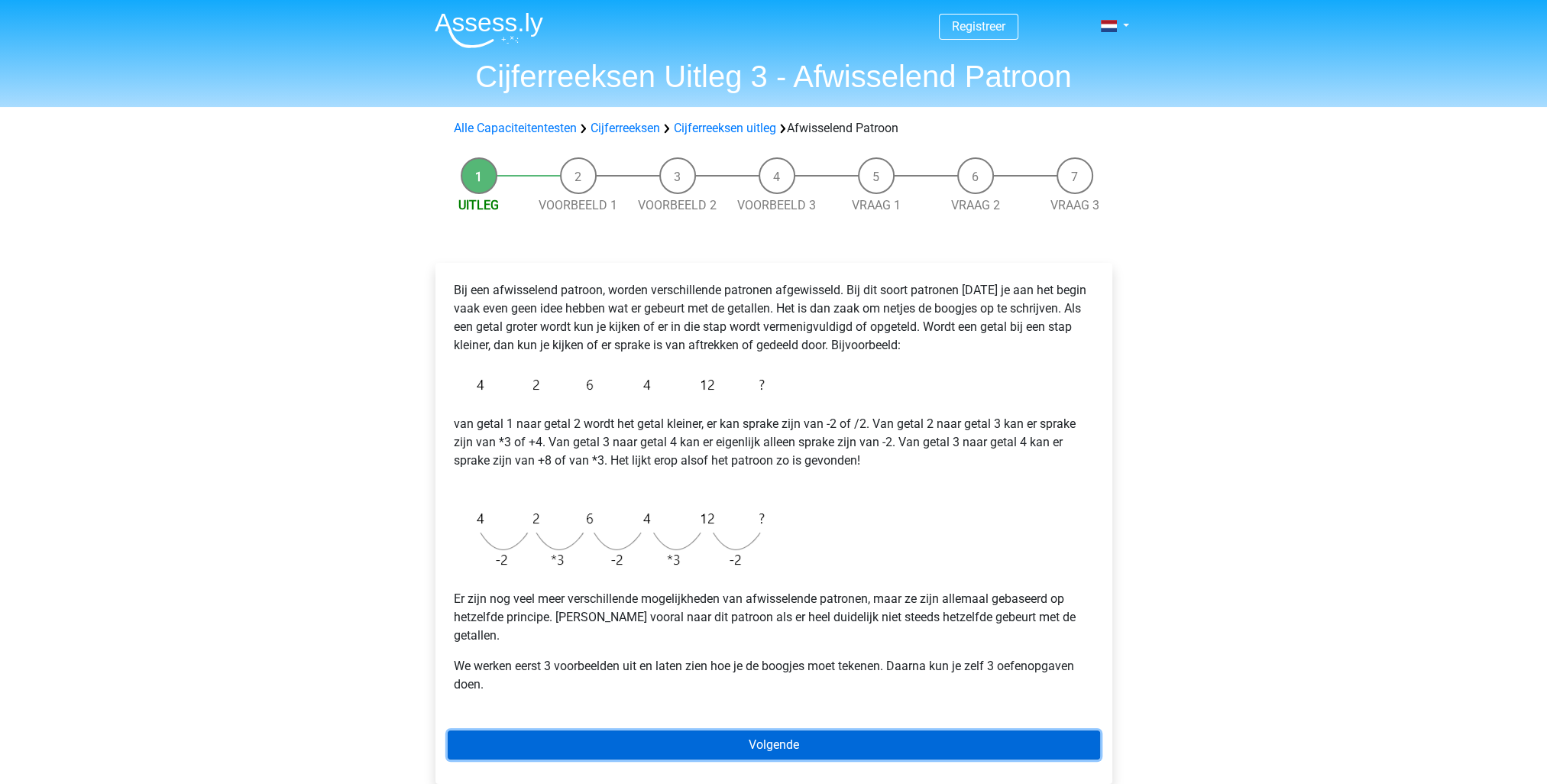
click at [784, 730] on link "Volgende" at bounding box center [774, 744] width 652 height 29
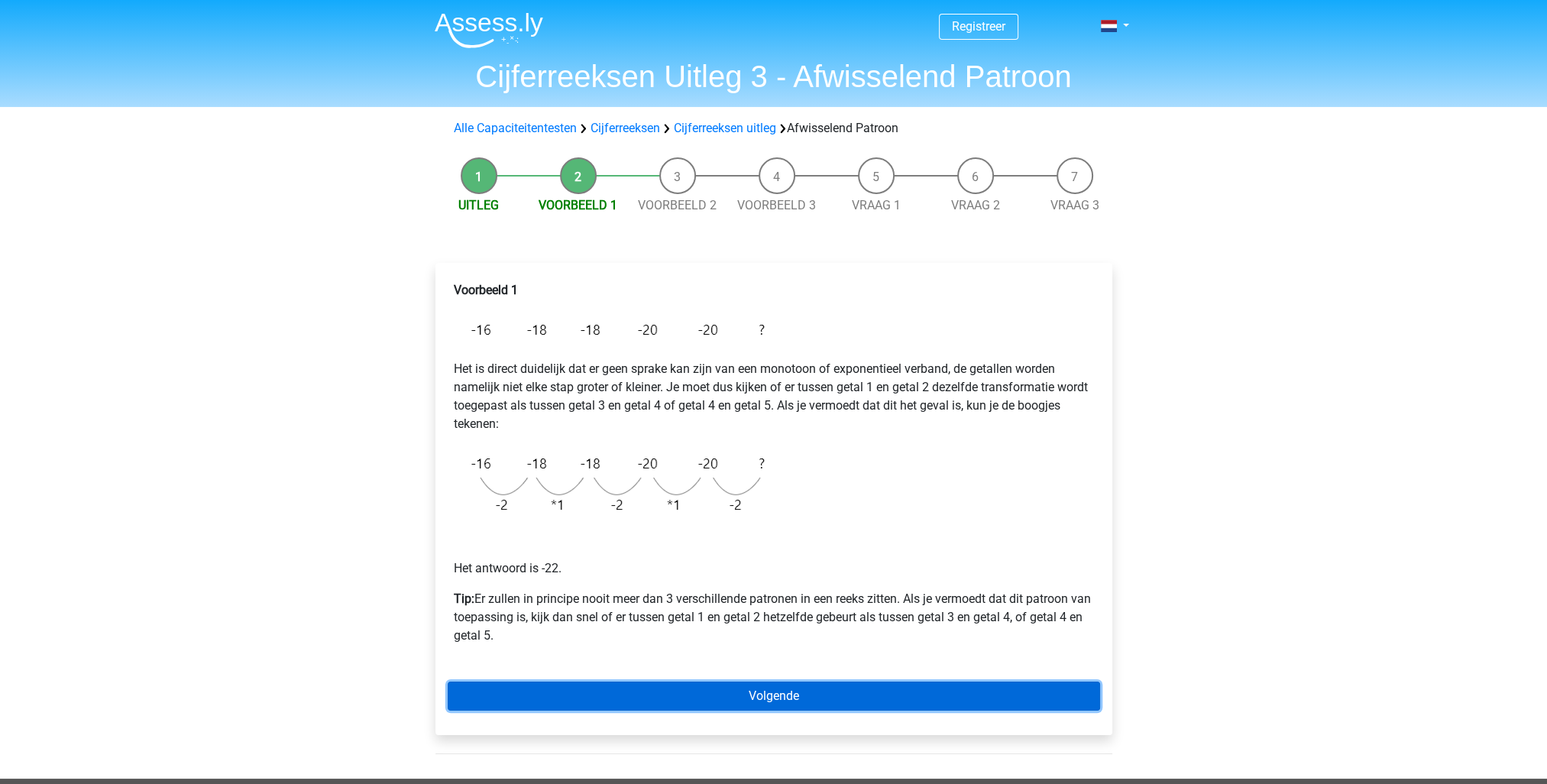
click at [817, 703] on link "Volgende" at bounding box center [774, 695] width 652 height 29
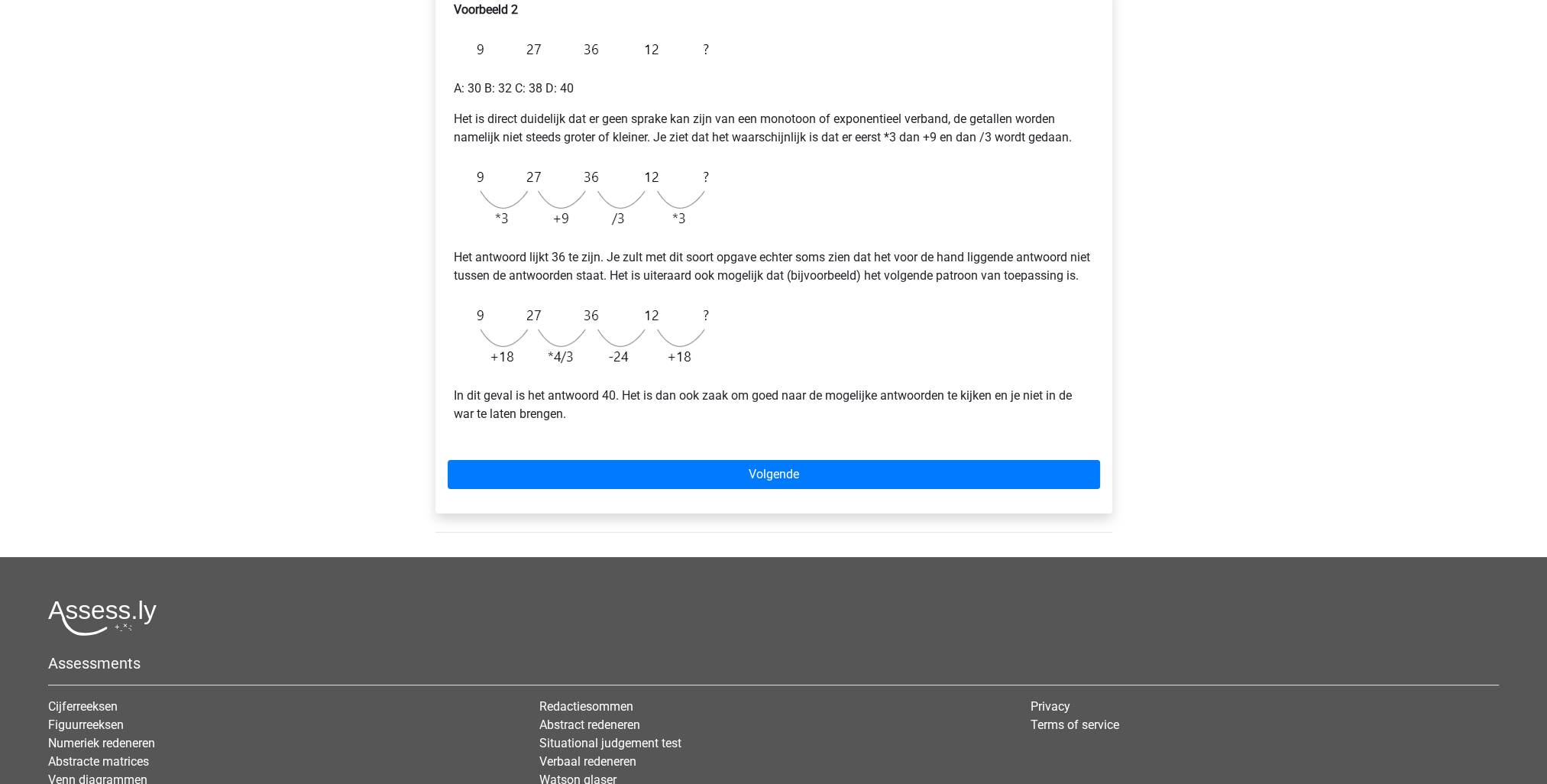
scroll to position [305, 0]
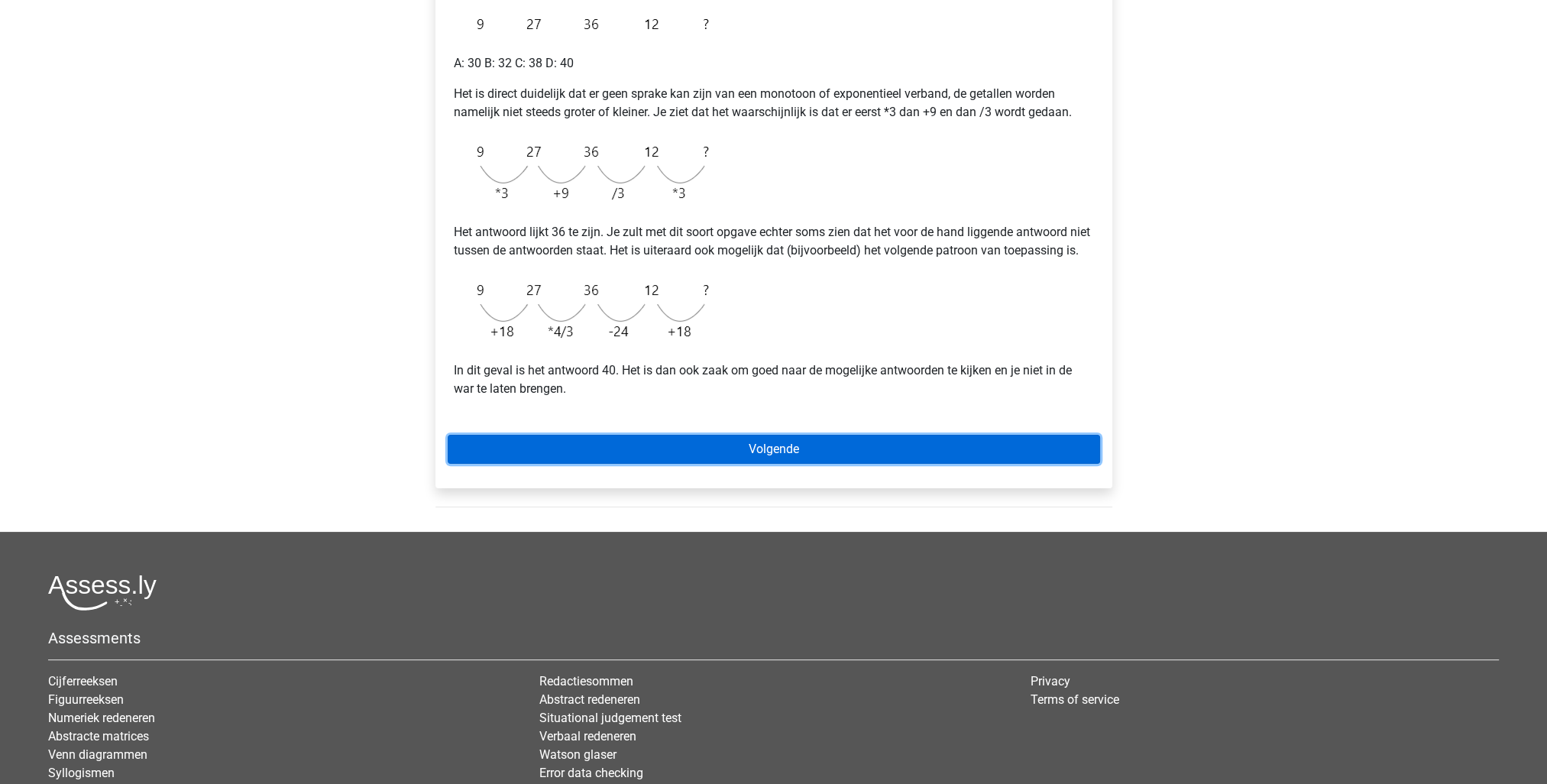
click at [777, 463] on link "Volgende" at bounding box center [774, 448] width 652 height 29
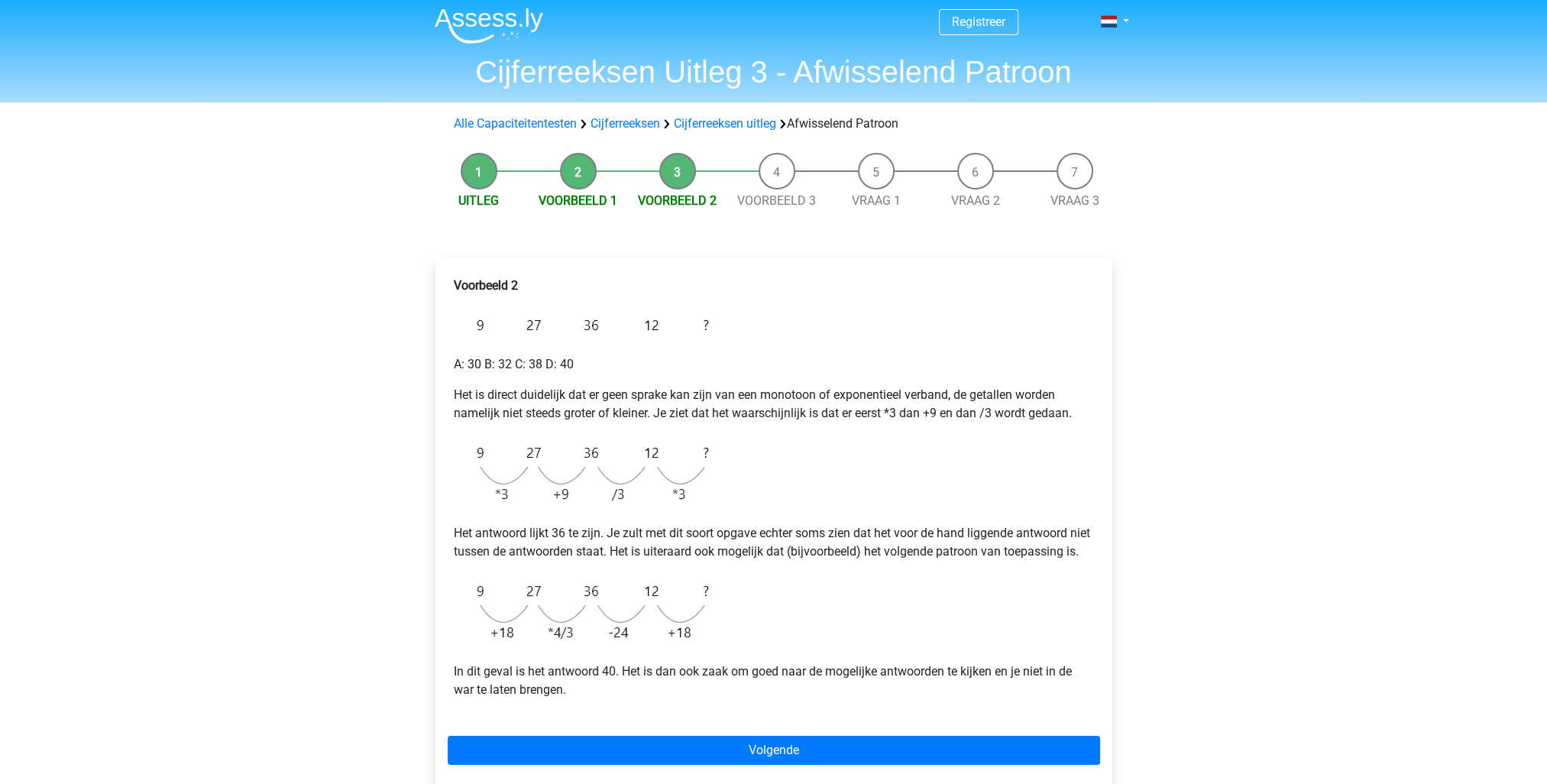
scroll to position [0, 0]
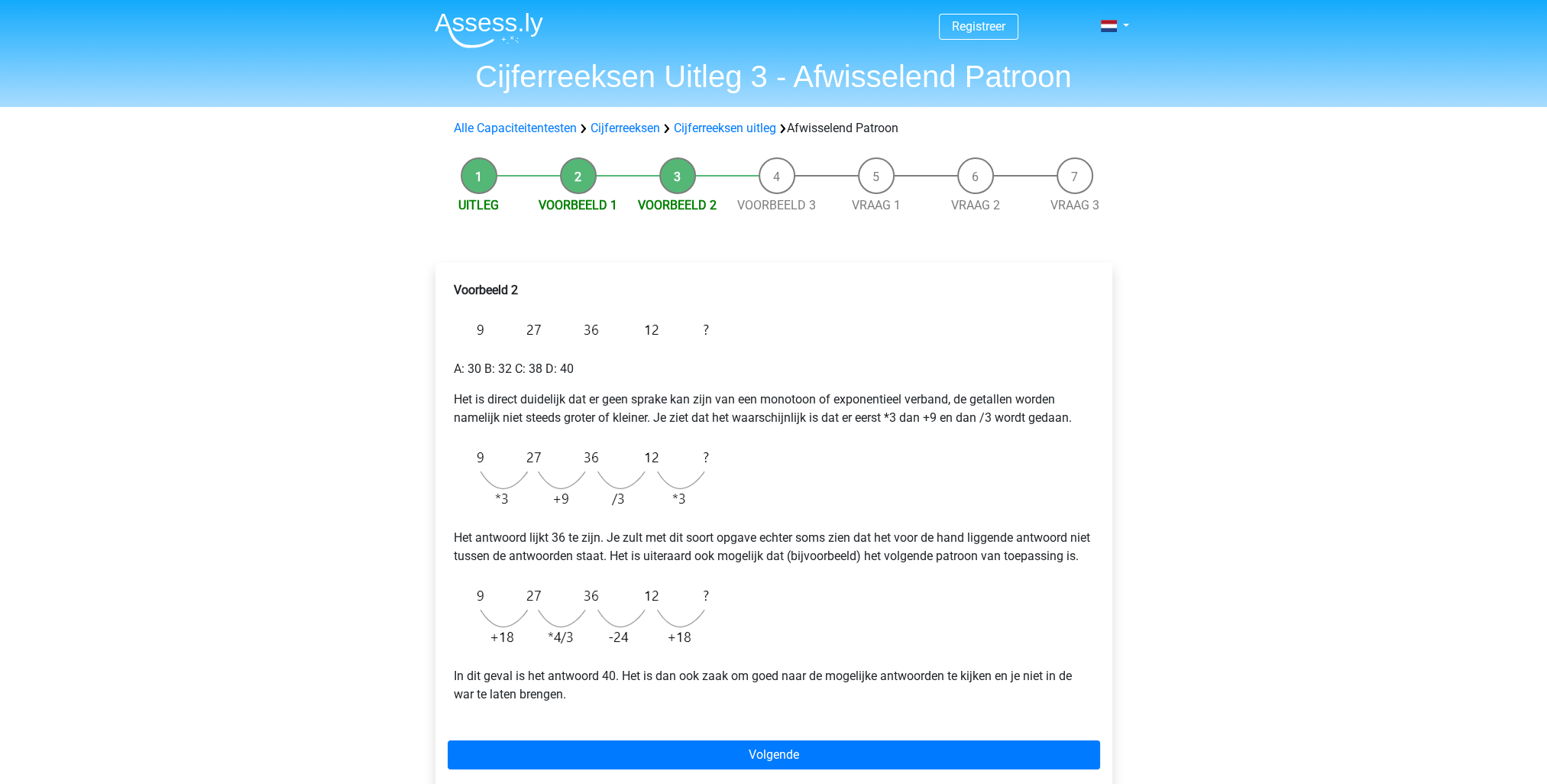
click at [790, 170] on li "Voorbeeld 3" at bounding box center [776, 186] width 100 height 57
click at [742, 128] on link "Cijferreeksen uitleg" at bounding box center [725, 127] width 103 height 15
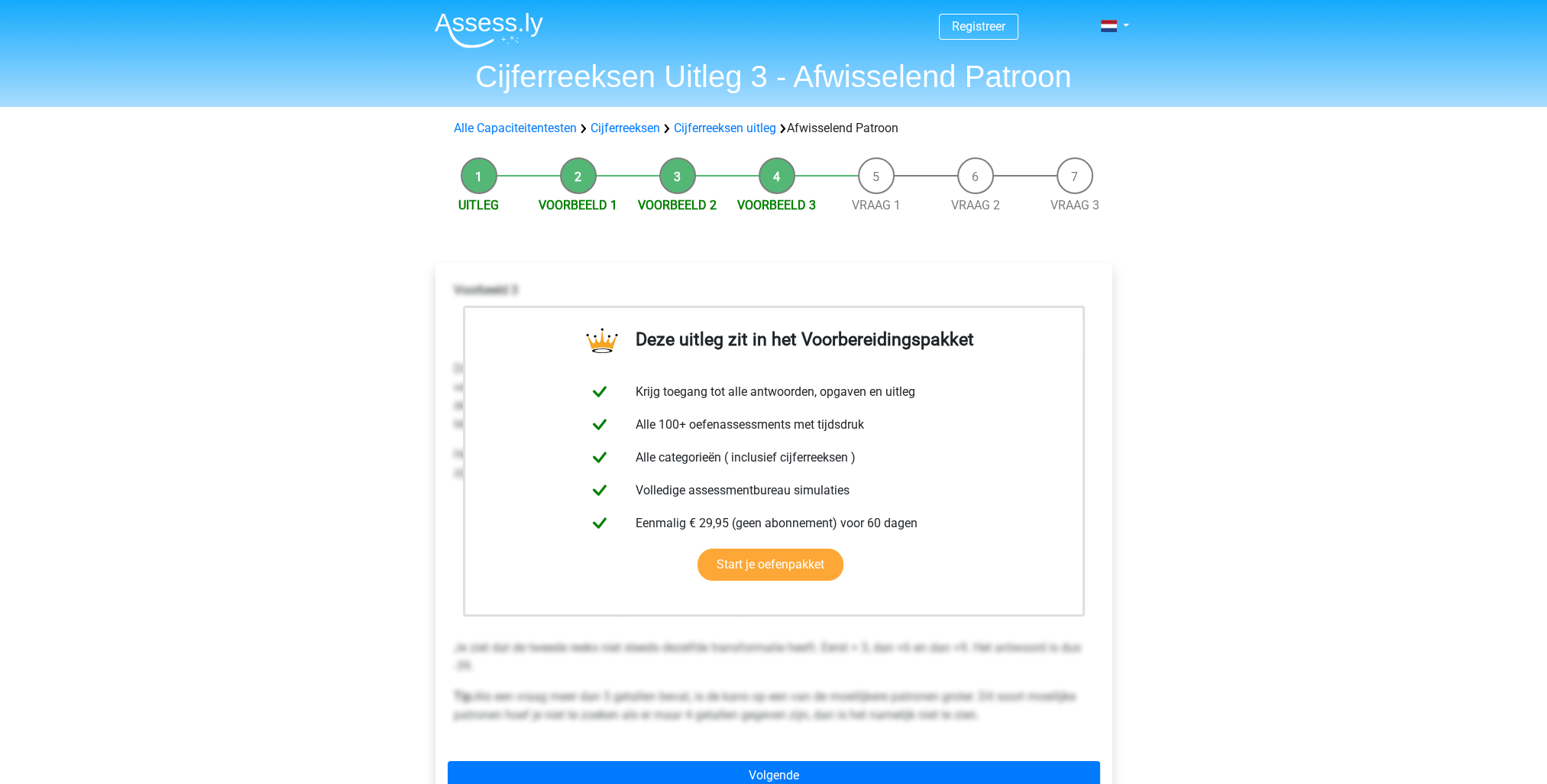
click at [876, 172] on li "Vraag 1" at bounding box center [876, 186] width 100 height 57
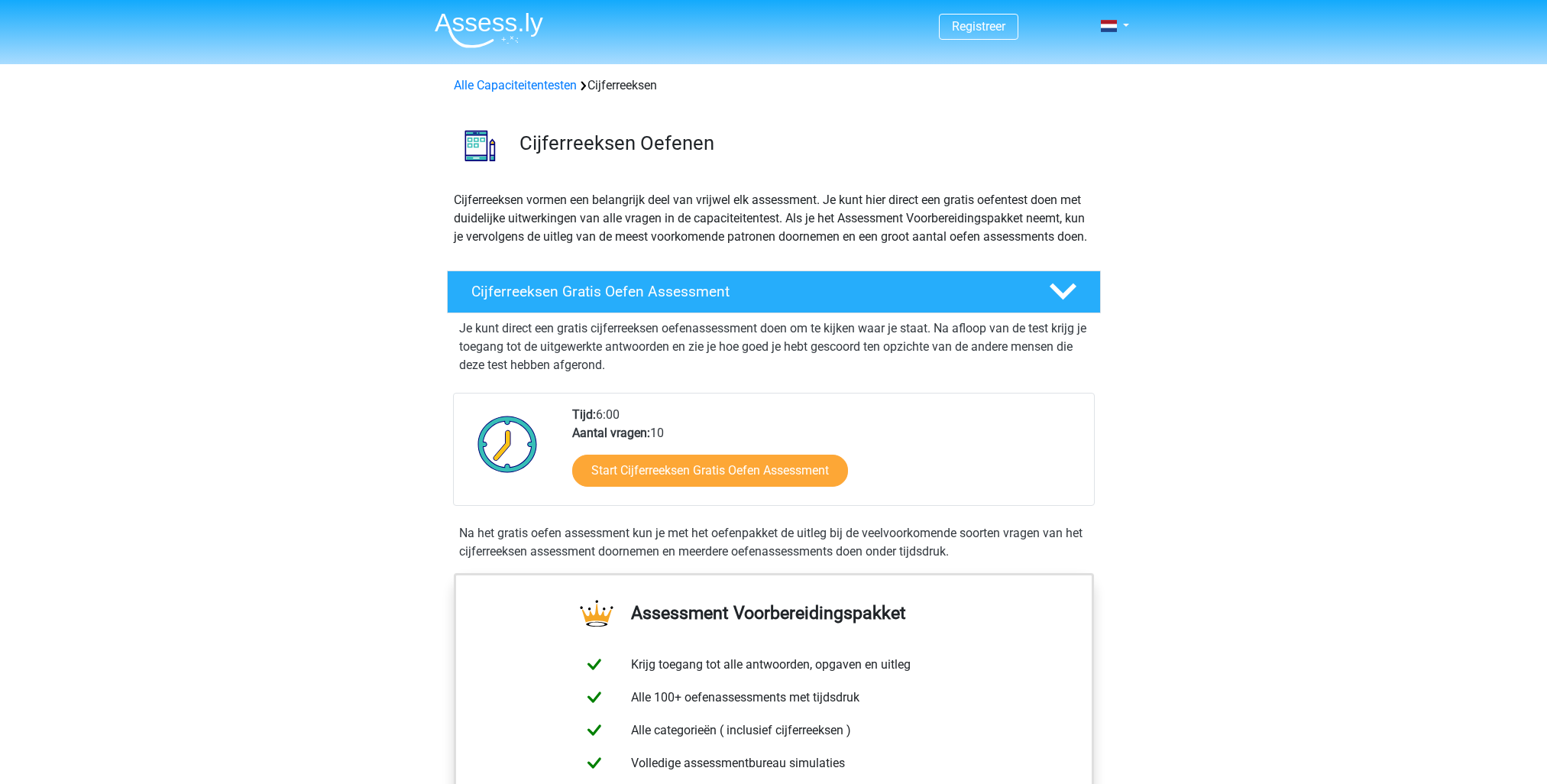
scroll to position [983, 0]
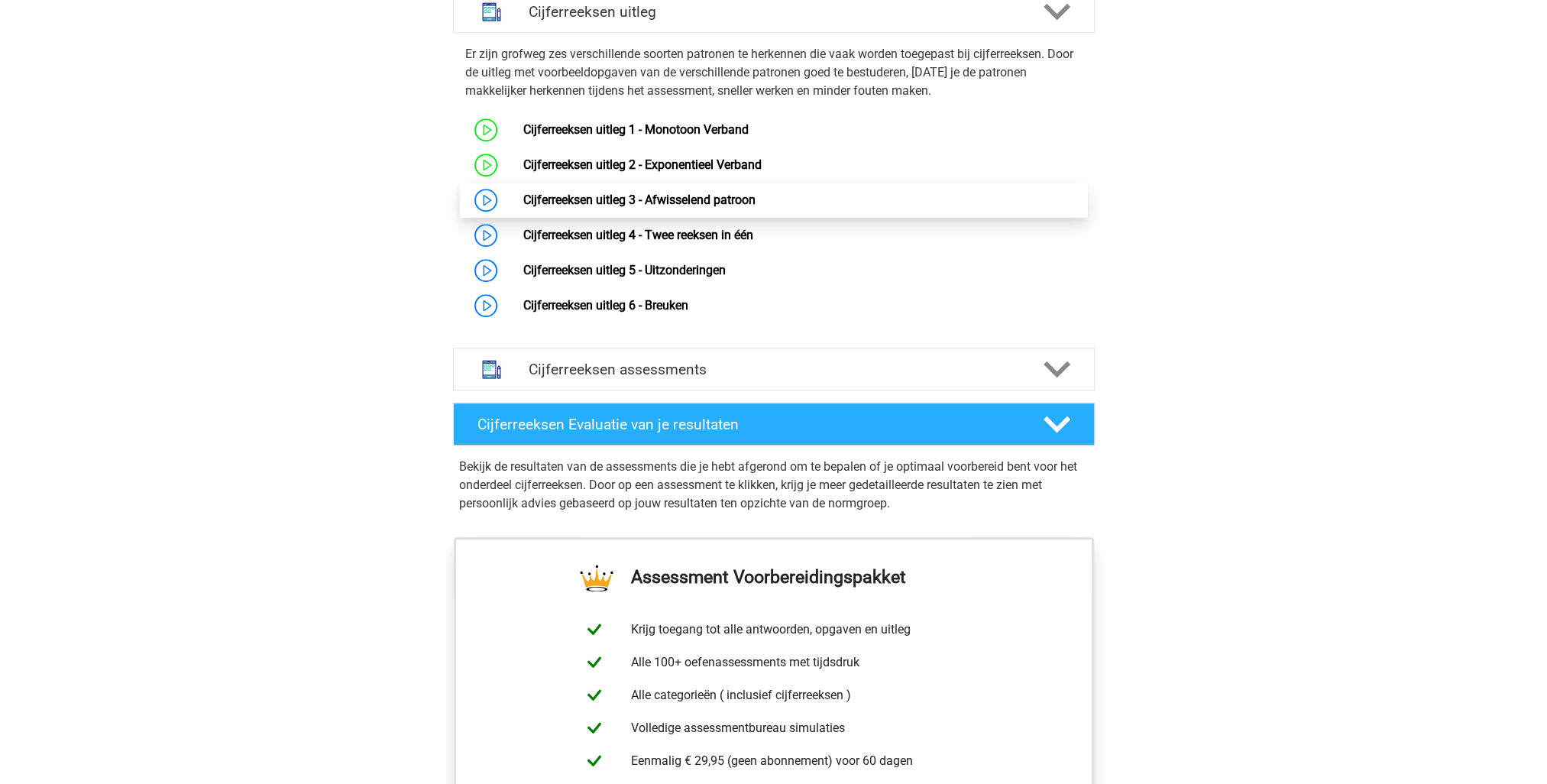
click at [524, 207] on link "Cijferreeksen uitleg 3 - Afwisselend patroon" at bounding box center [639, 199] width 232 height 15
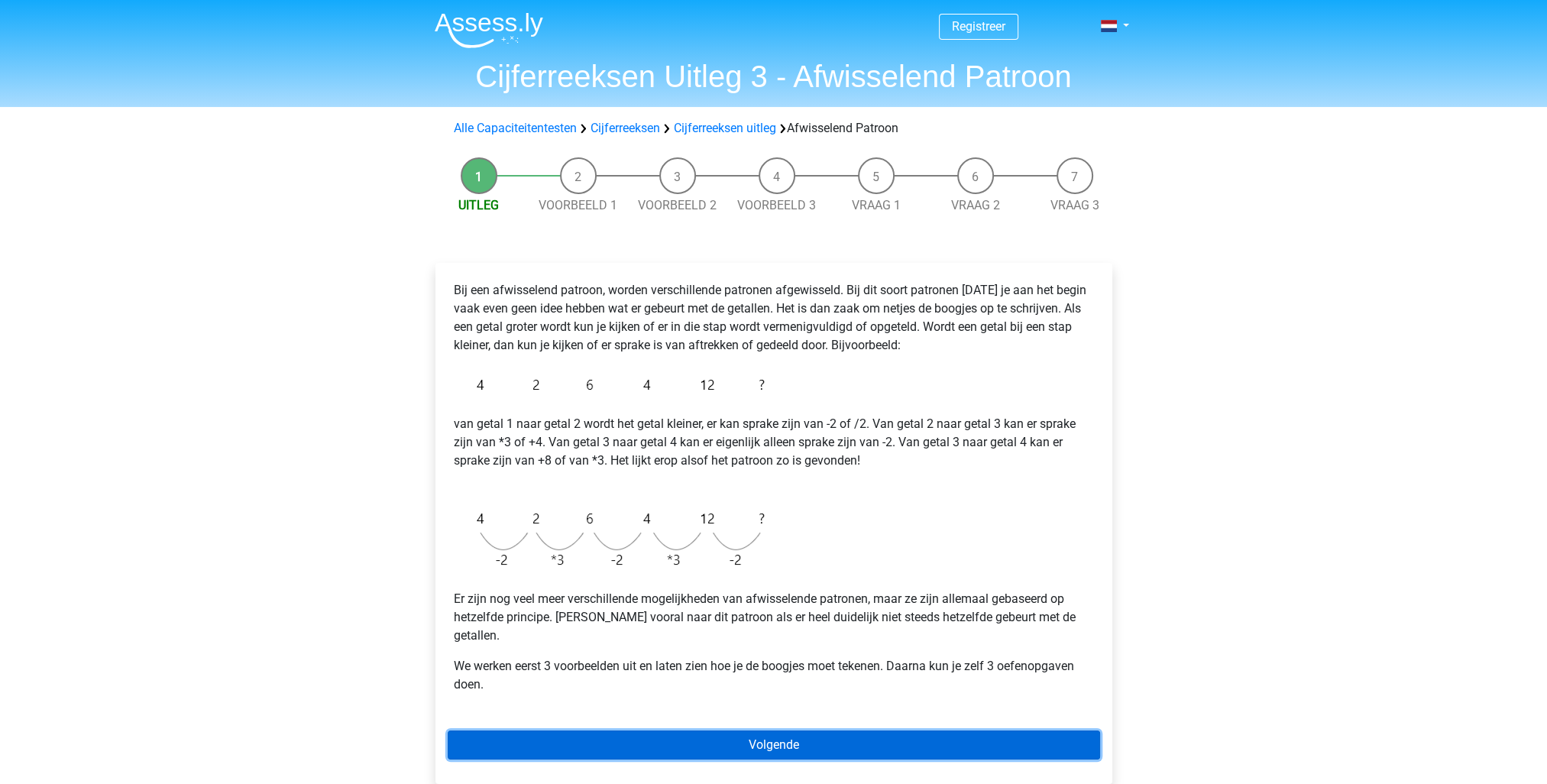
click at [892, 730] on link "Volgende" at bounding box center [774, 744] width 652 height 29
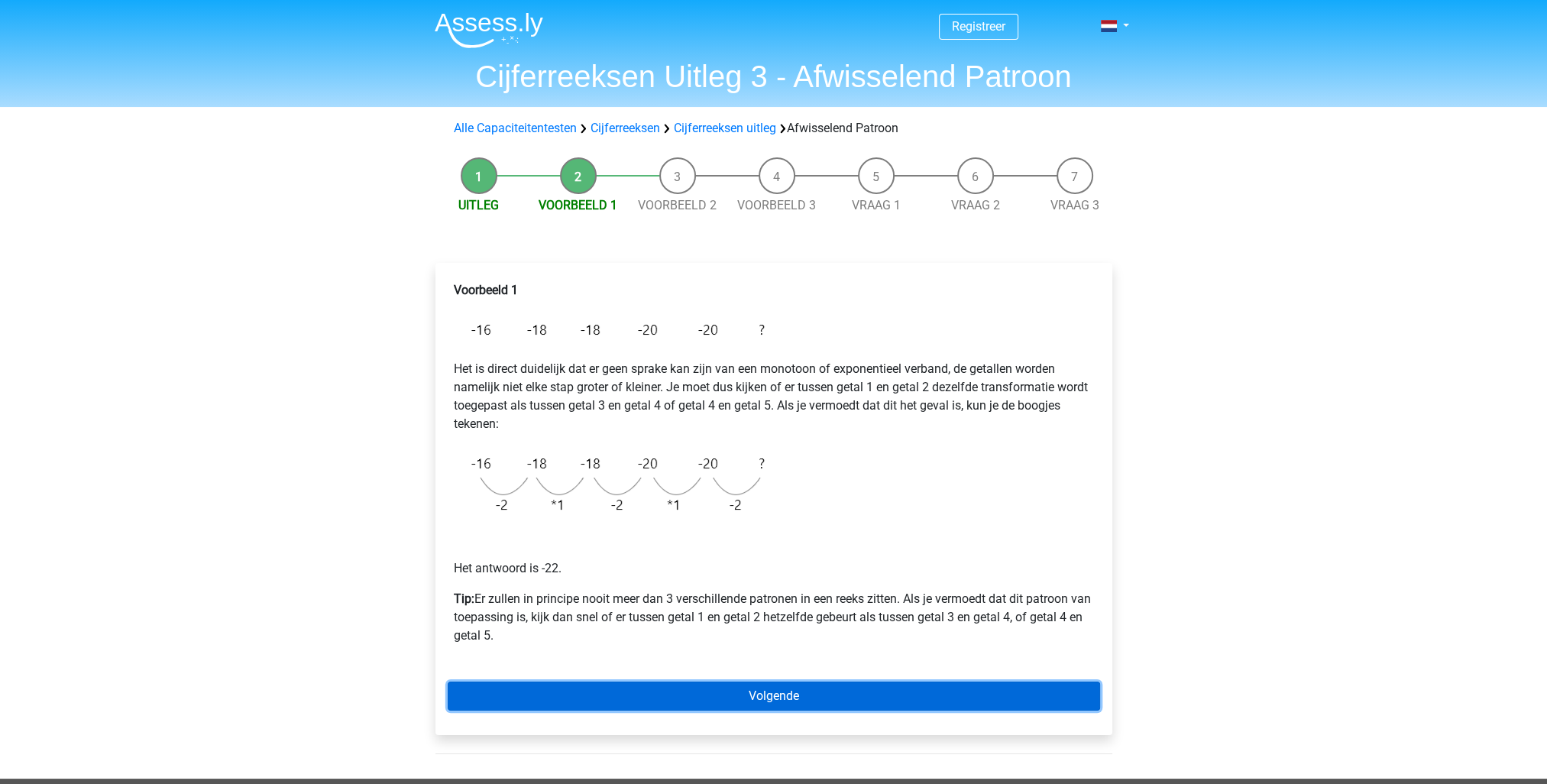
click at [843, 689] on link "Volgende" at bounding box center [774, 695] width 652 height 29
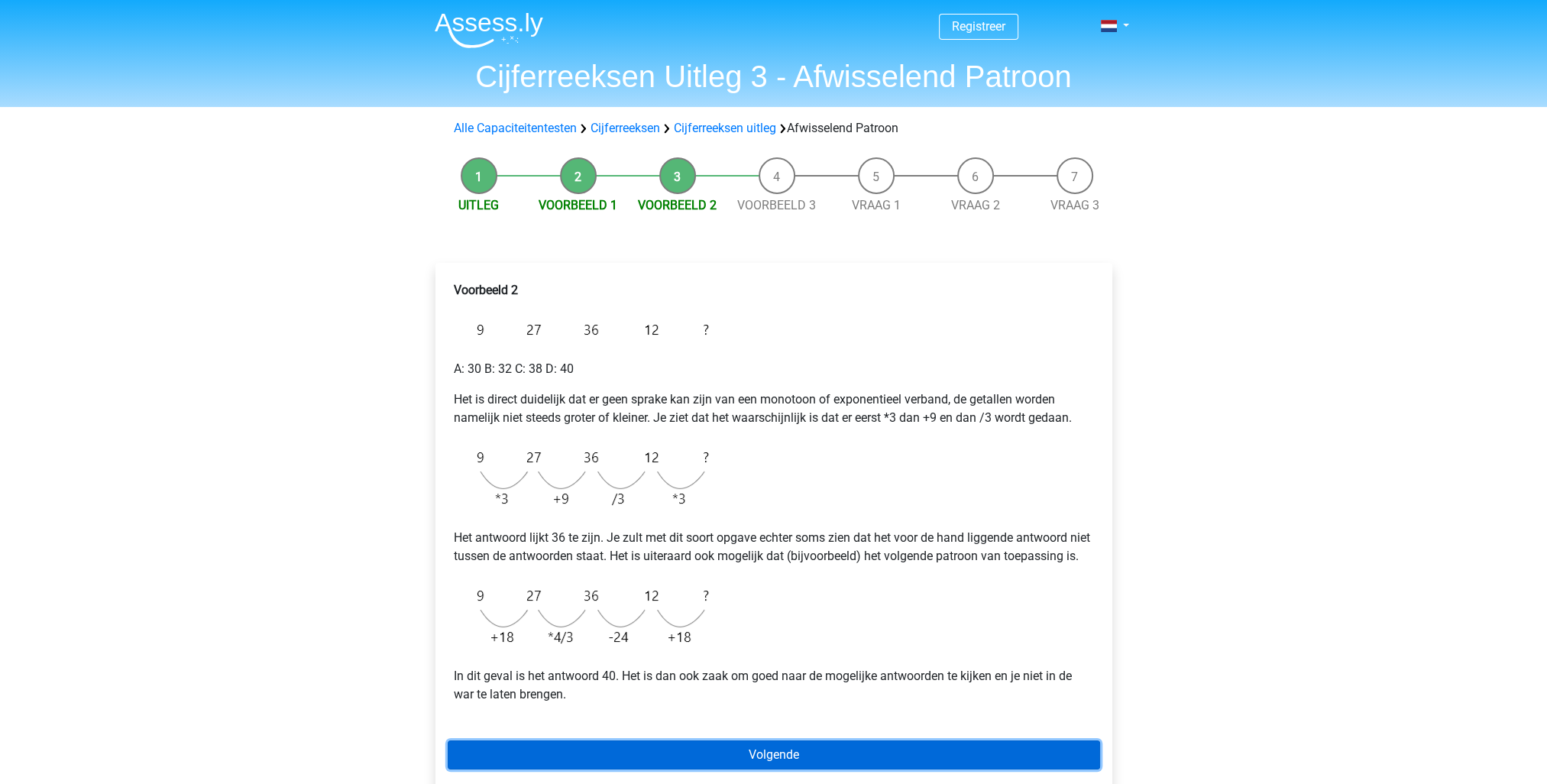
click at [850, 769] on link "Volgende" at bounding box center [774, 753] width 652 height 29
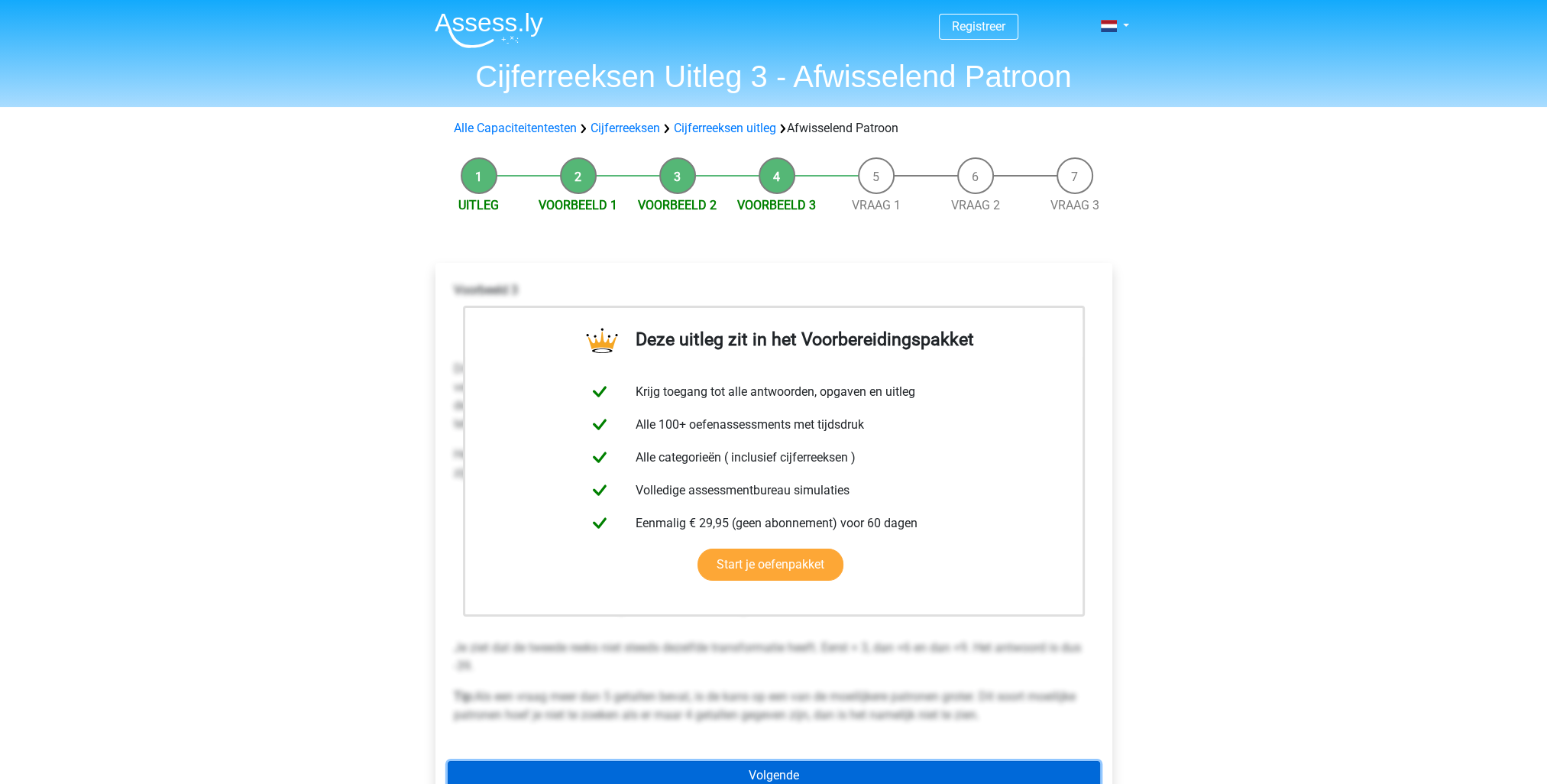
click at [896, 768] on link "Volgende" at bounding box center [774, 774] width 652 height 29
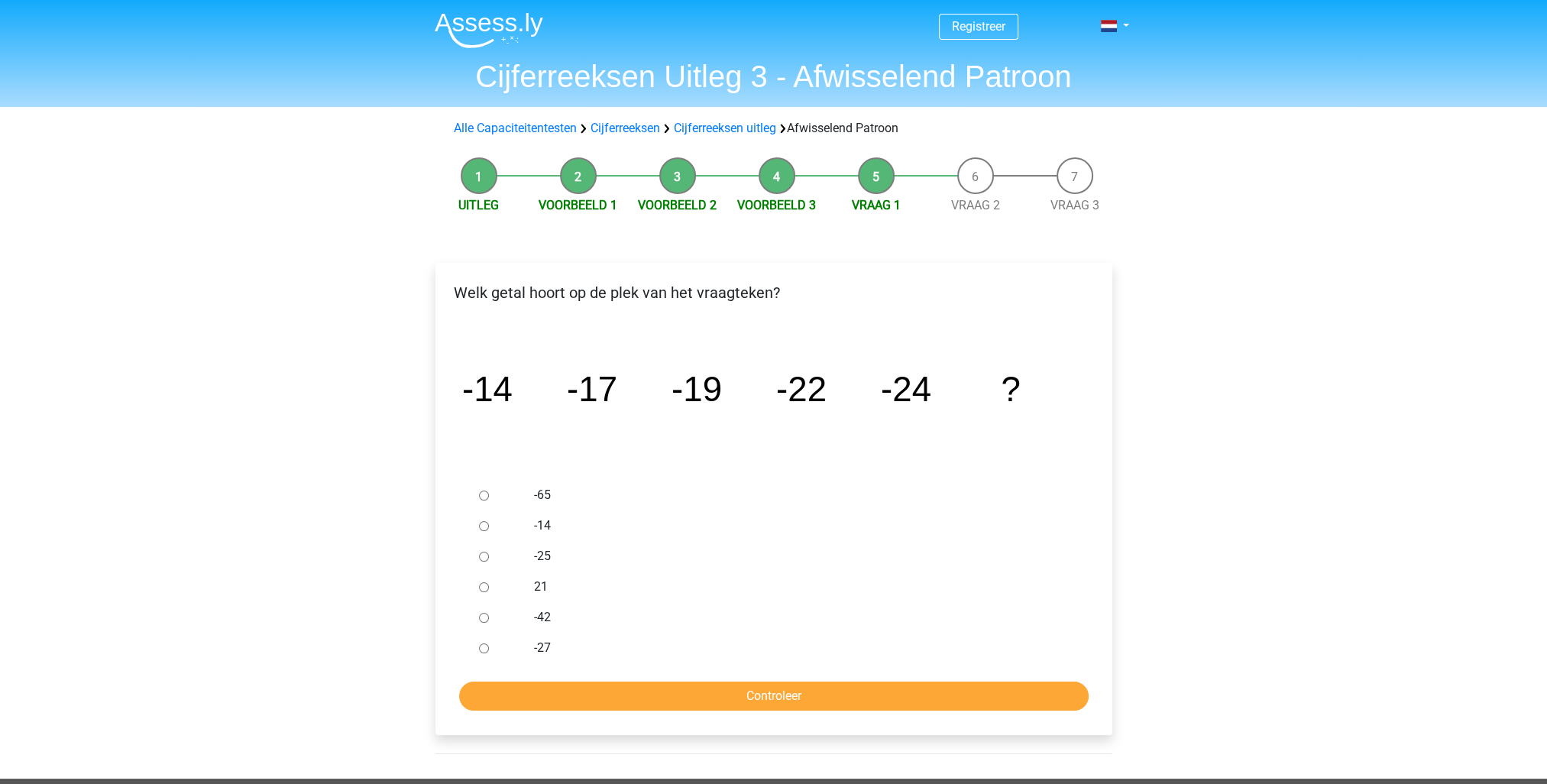
click at [485, 646] on input "-27" at bounding box center [484, 648] width 10 height 10
radio input "true"
click at [746, 699] on input "Controleer" at bounding box center [774, 695] width 629 height 29
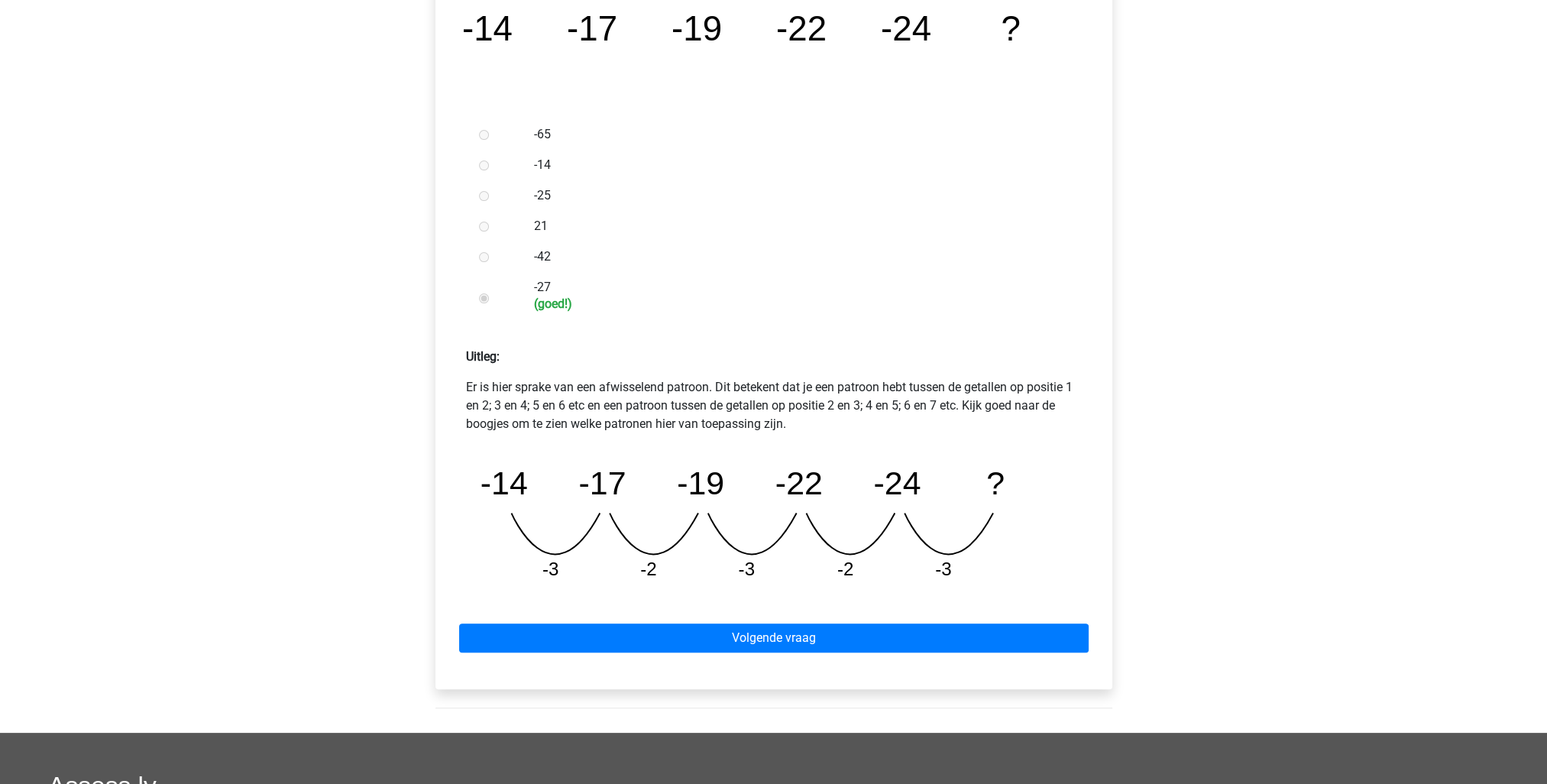
scroll to position [382, 0]
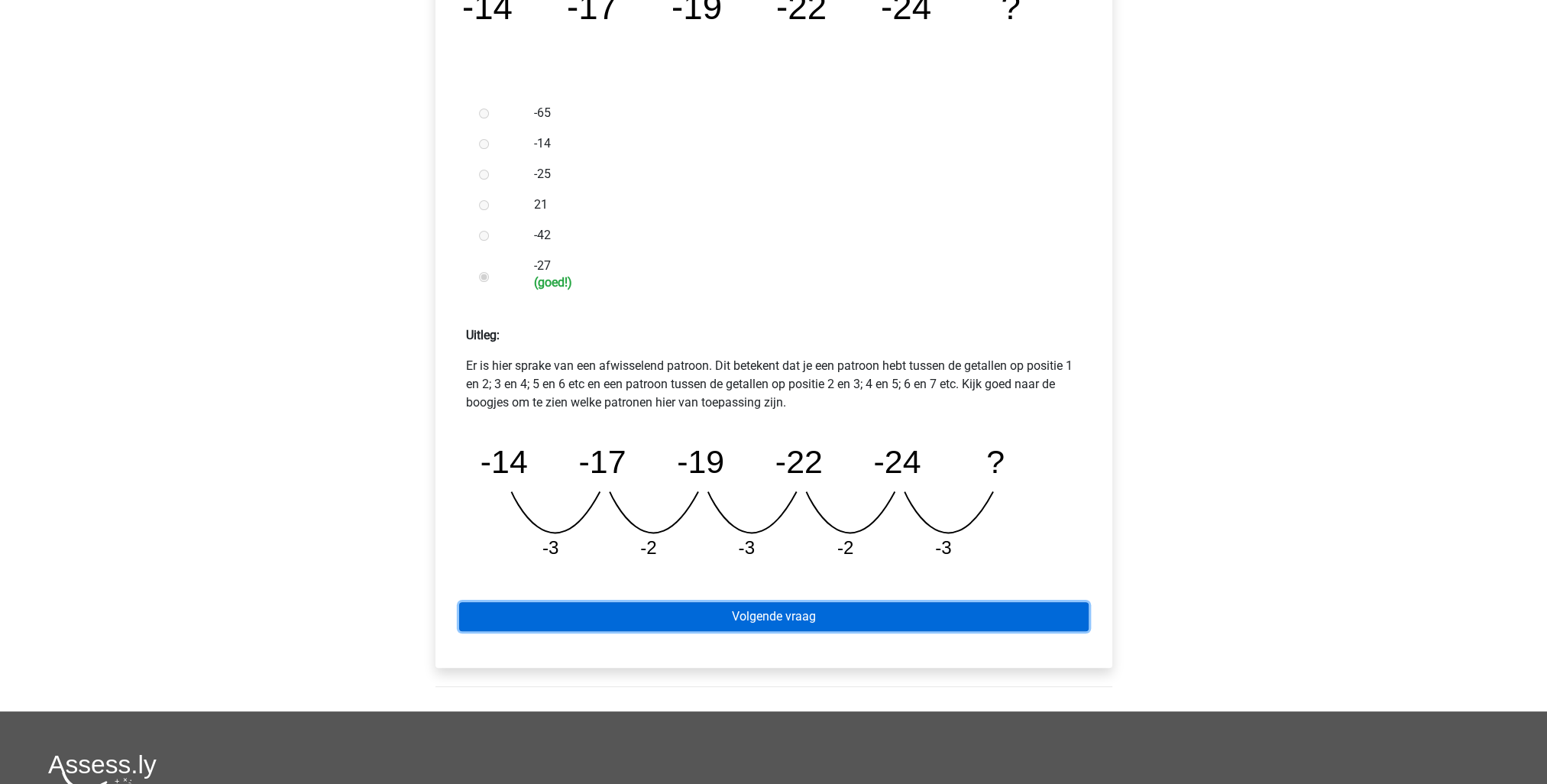
click at [791, 619] on link "Volgende vraag" at bounding box center [774, 615] width 629 height 29
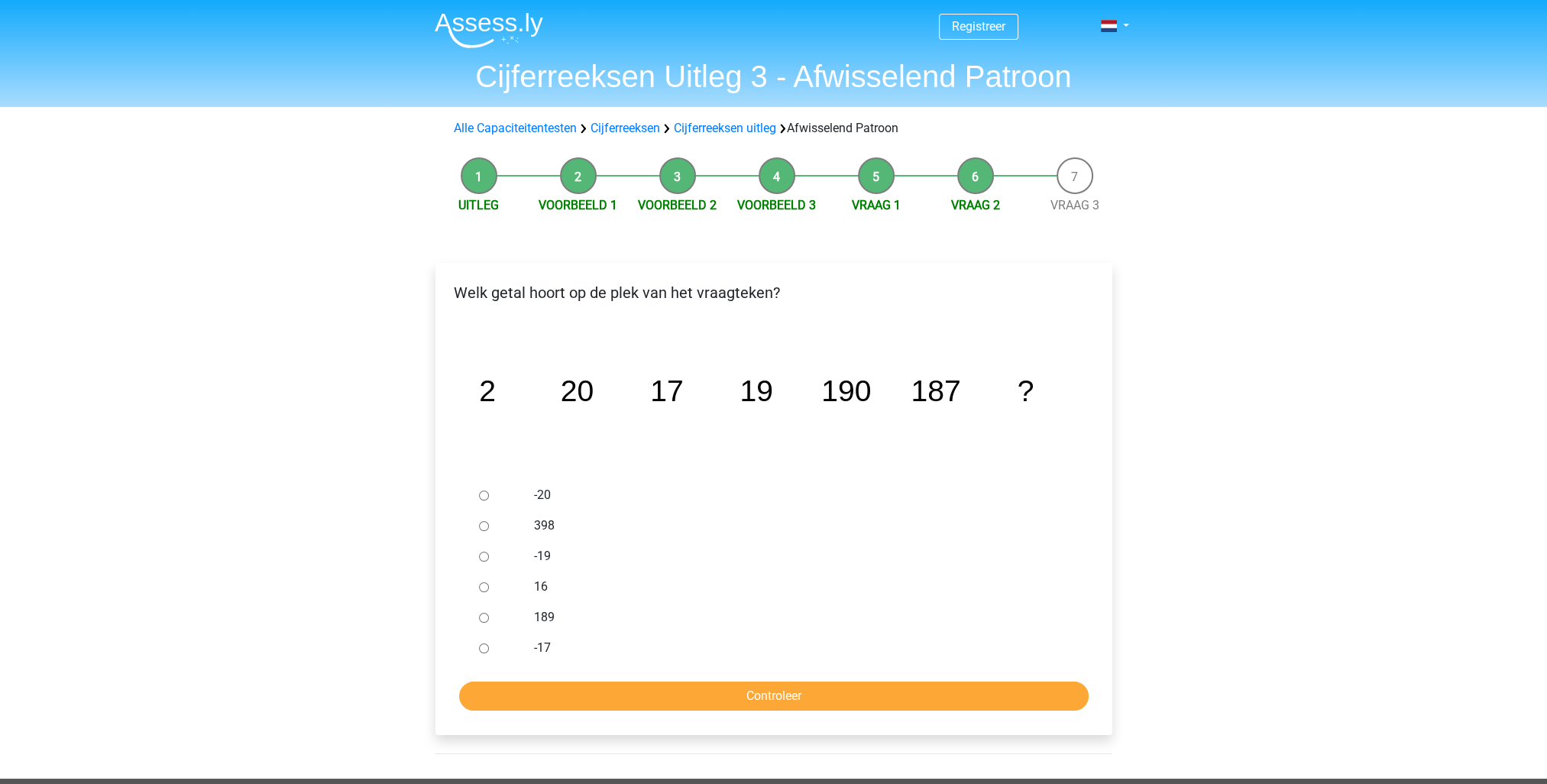
click at [483, 619] on input "189" at bounding box center [484, 617] width 10 height 10
radio input "true"
drag, startPoint x: 771, startPoint y: 698, endPoint x: 865, endPoint y: 701, distance: 94.0
click at [773, 699] on input "Controleer" at bounding box center [774, 695] width 629 height 29
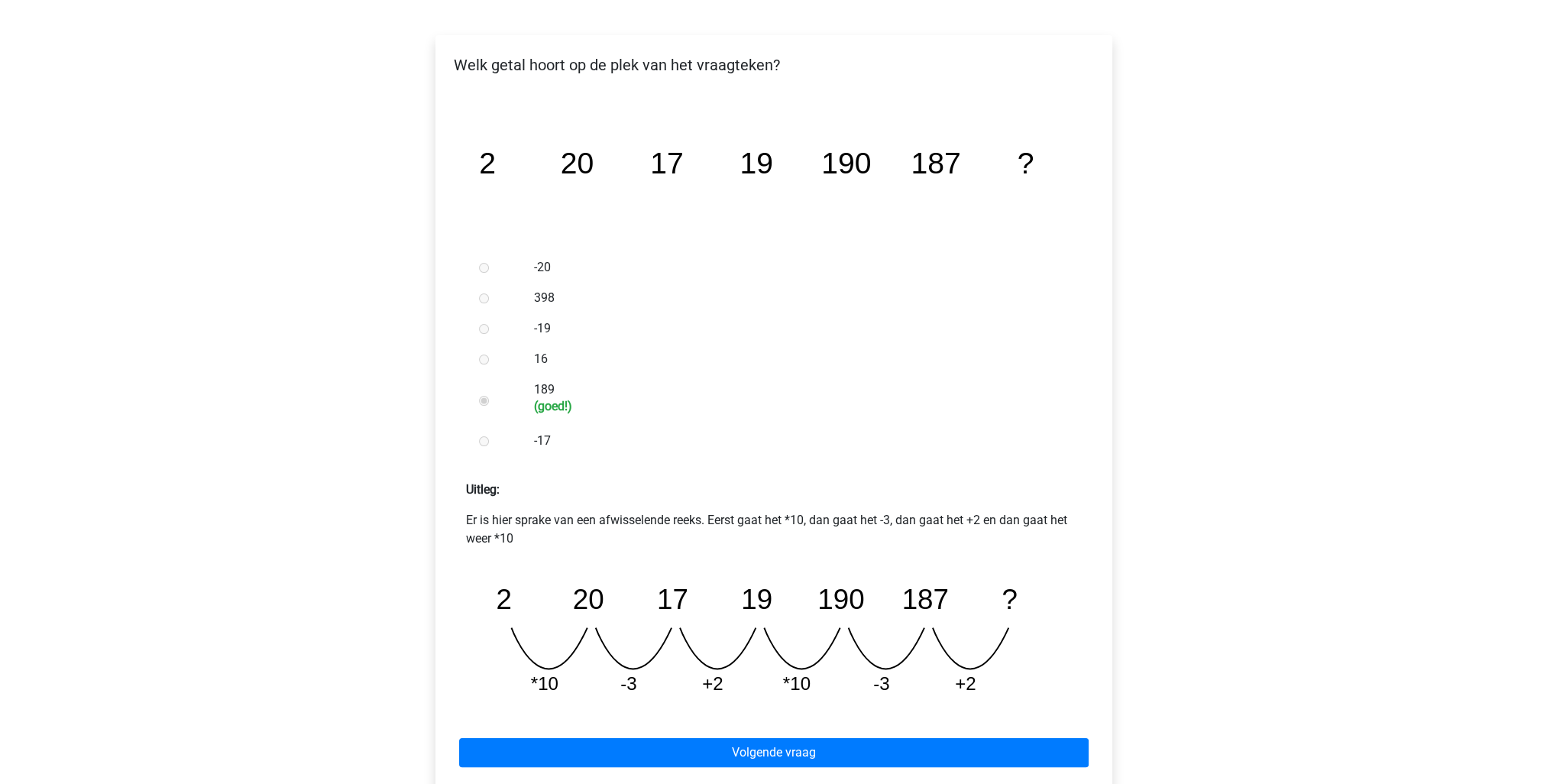
scroll to position [305, 0]
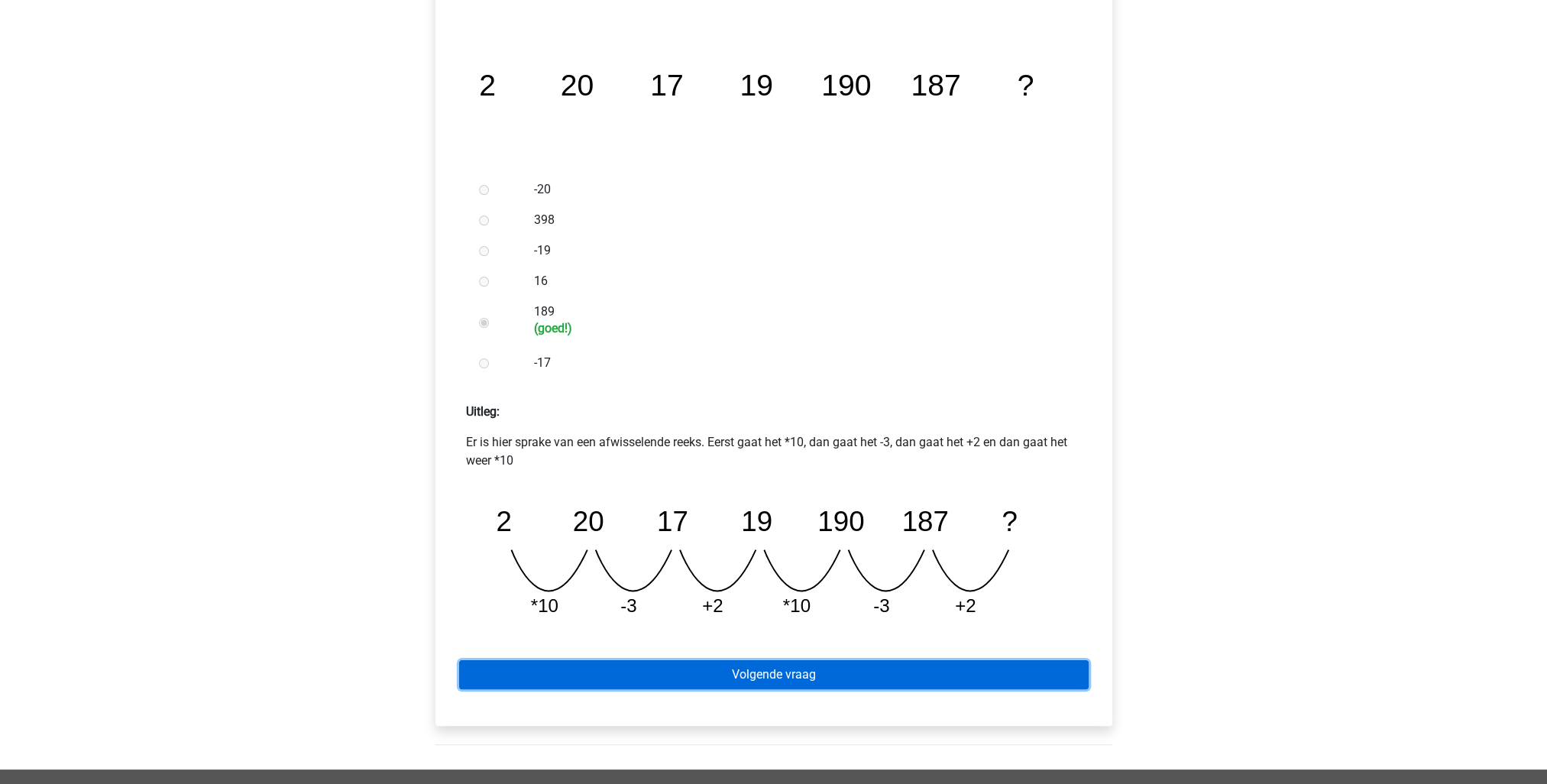
click at [806, 666] on link "Volgende vraag" at bounding box center [774, 673] width 629 height 29
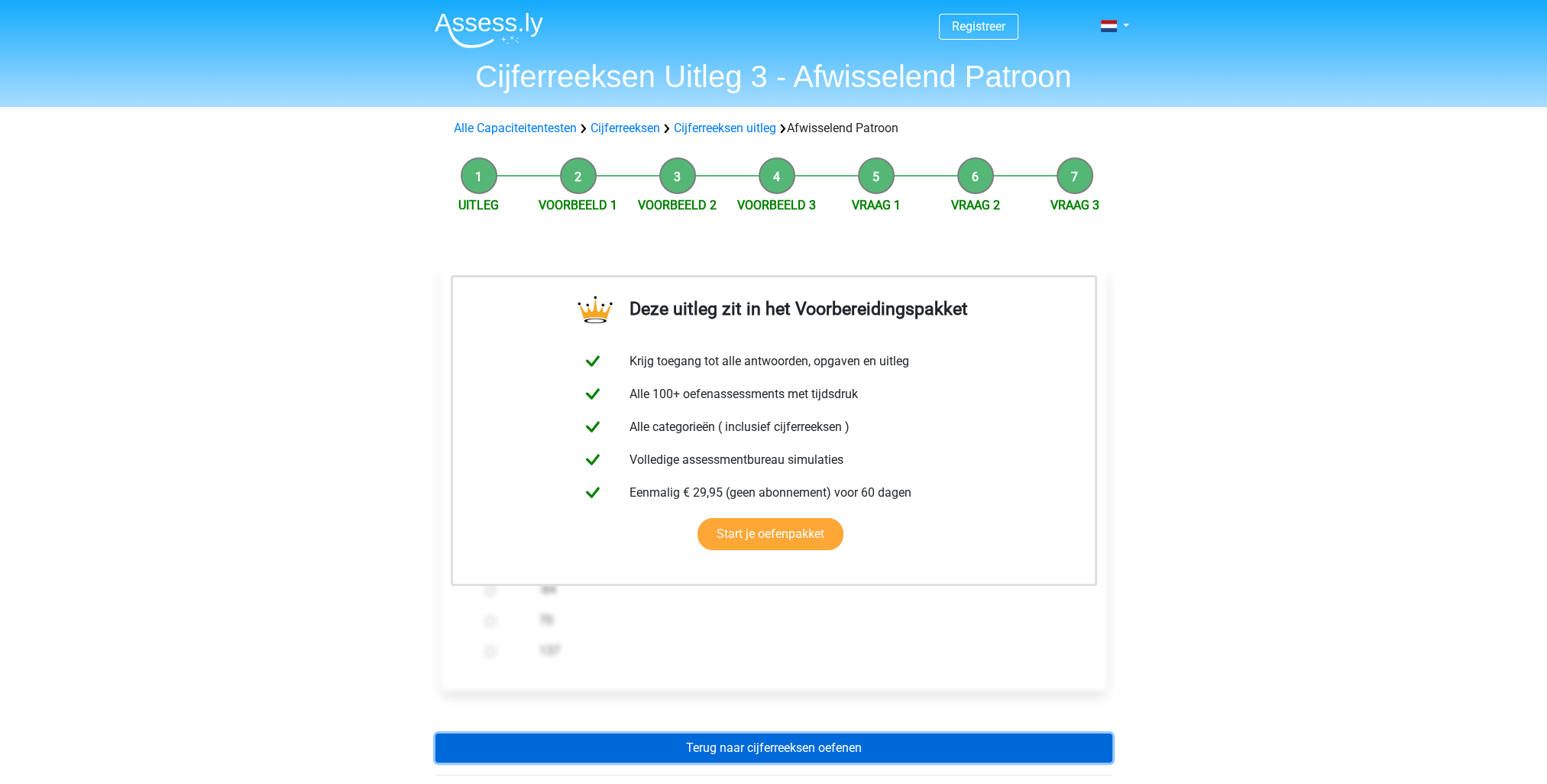
click at [1033, 753] on link "Terug naar cijferreeksen oefenen" at bounding box center [774, 746] width 677 height 29
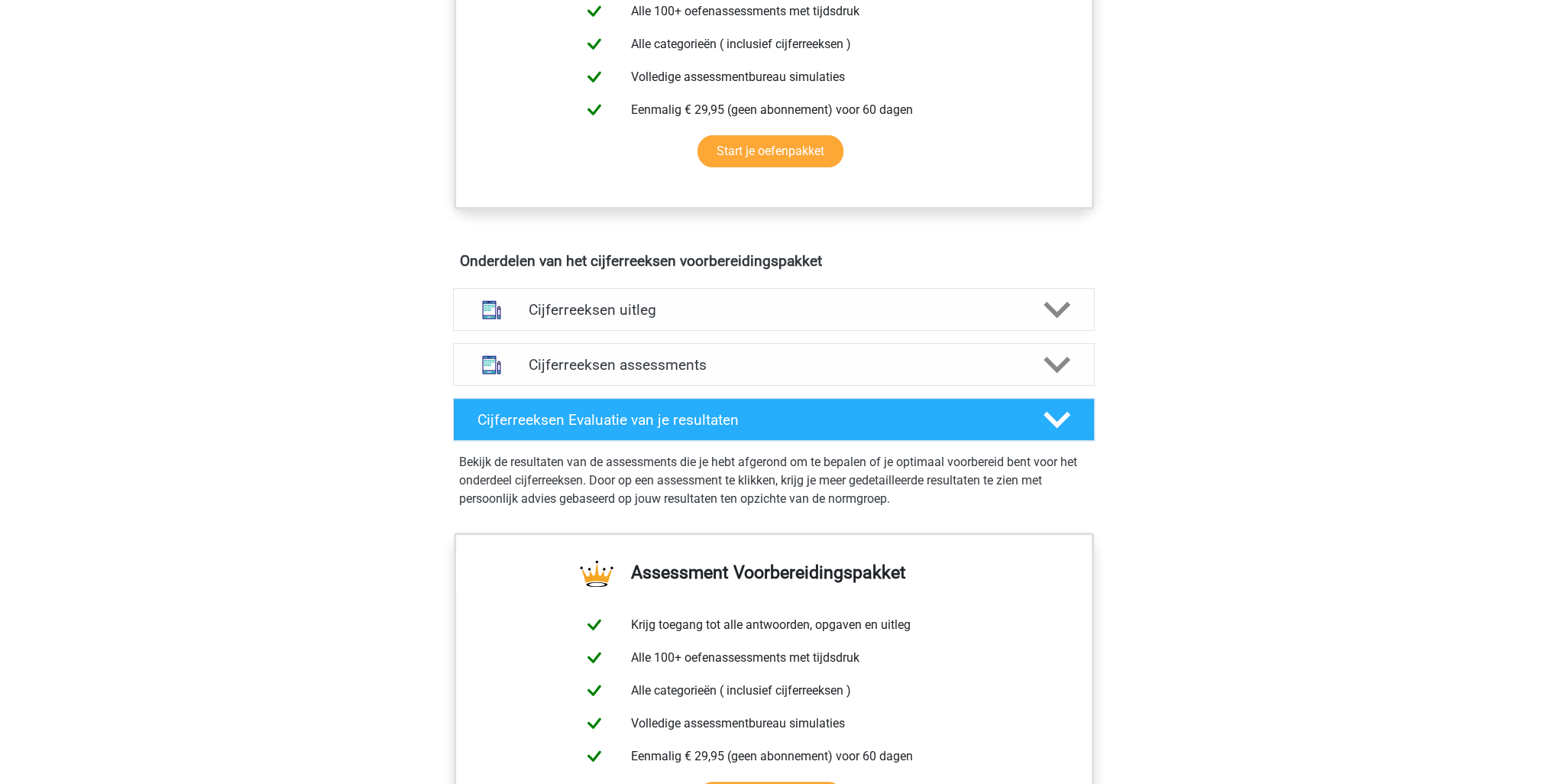
scroll to position [687, 0]
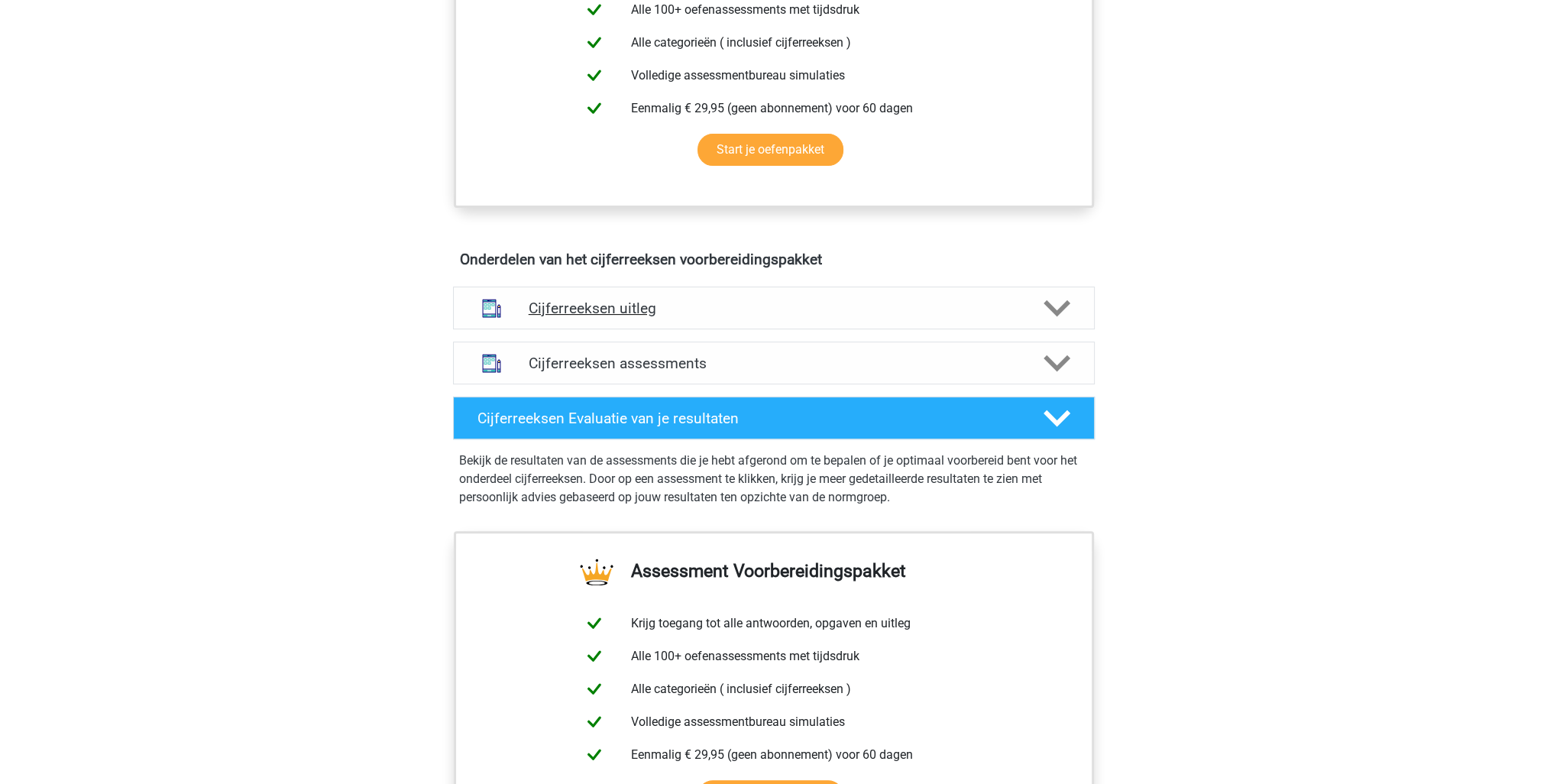
click at [595, 317] on h4 "Cijferreeksen uitleg" at bounding box center [774, 308] width 491 height 18
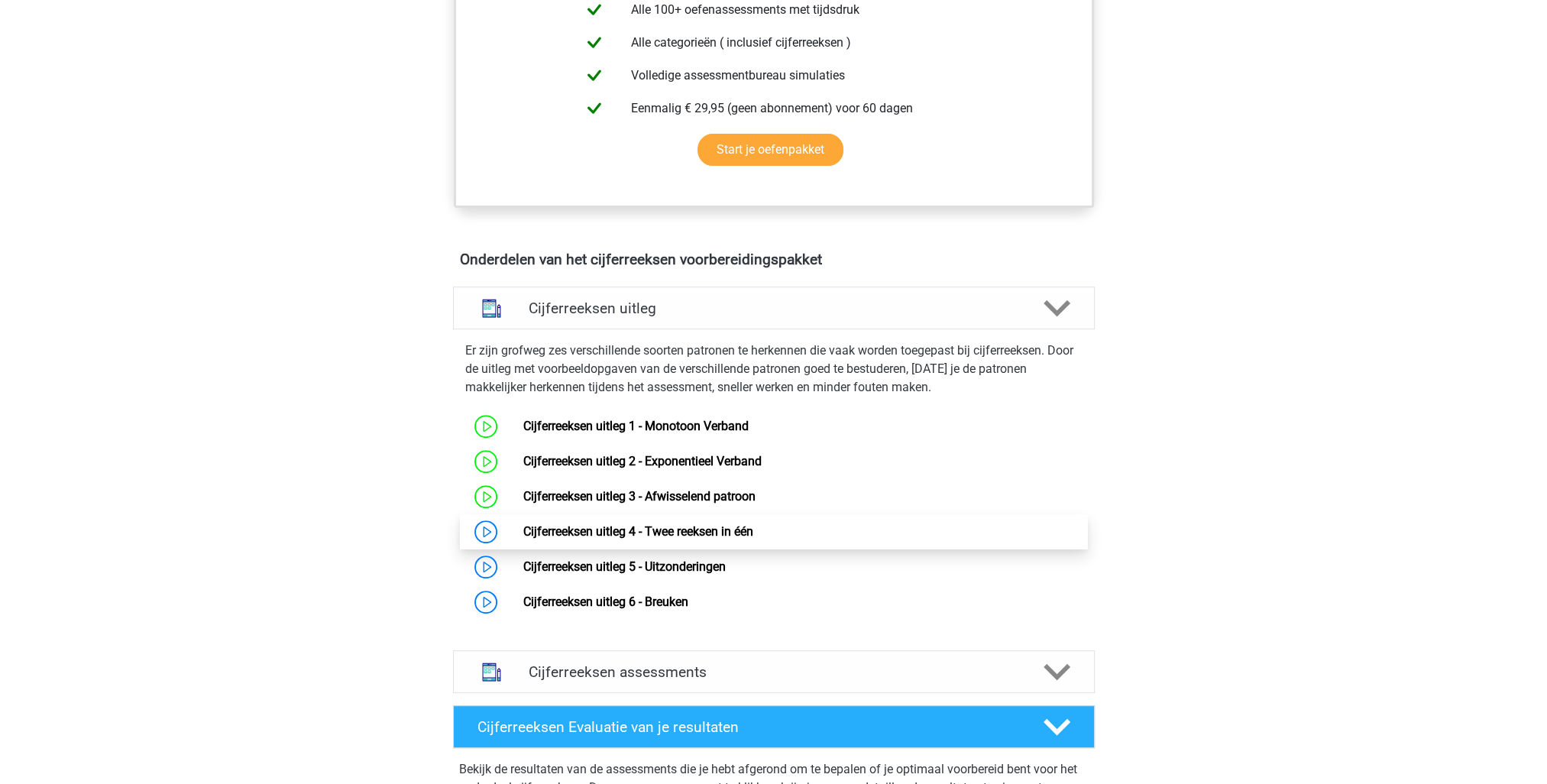
click at [524, 538] on link "Cijferreeksen uitleg 4 - Twee reeksen in één" at bounding box center [638, 531] width 230 height 15
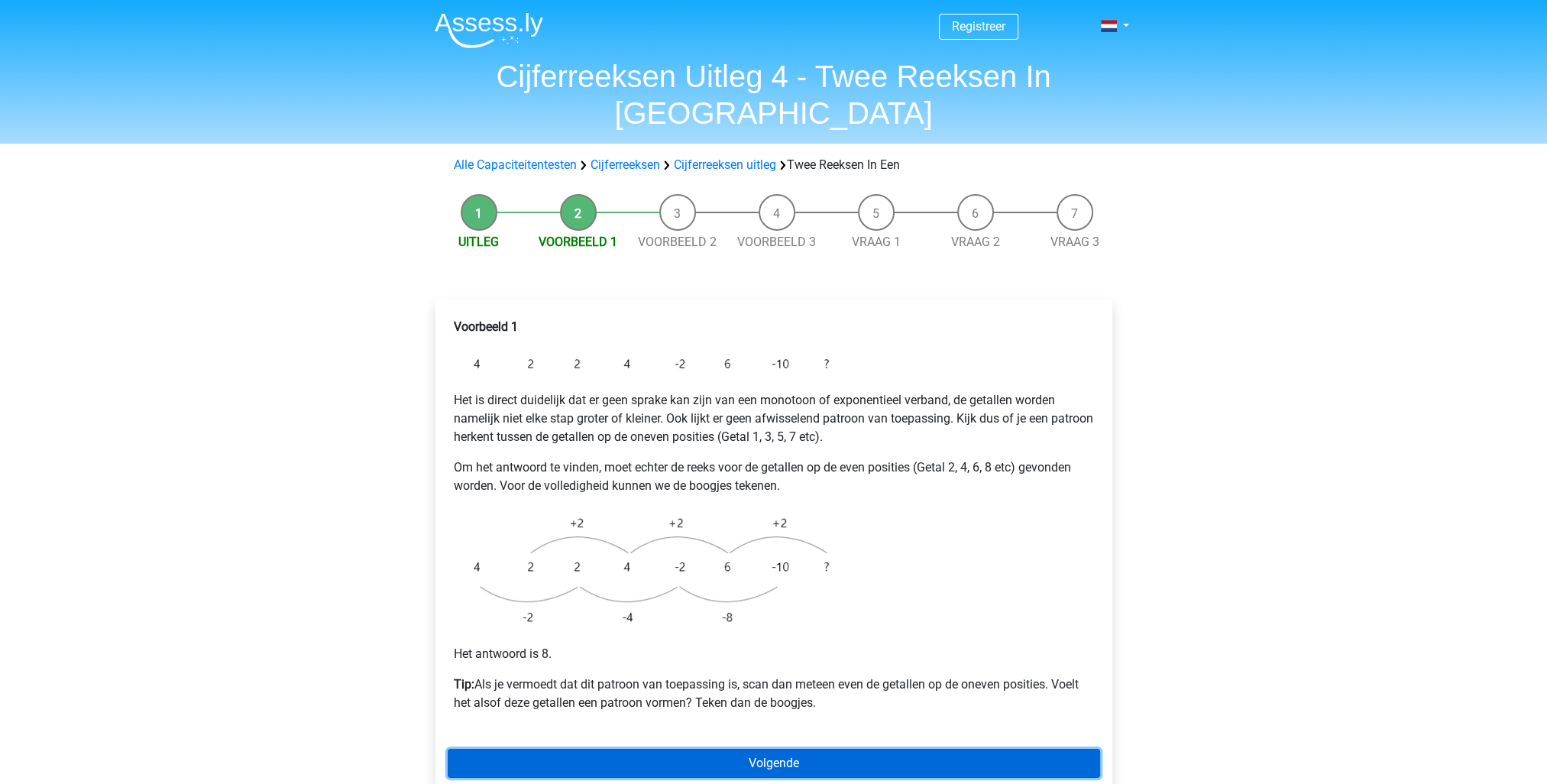
click at [775, 748] on link "Volgende" at bounding box center [774, 762] width 652 height 29
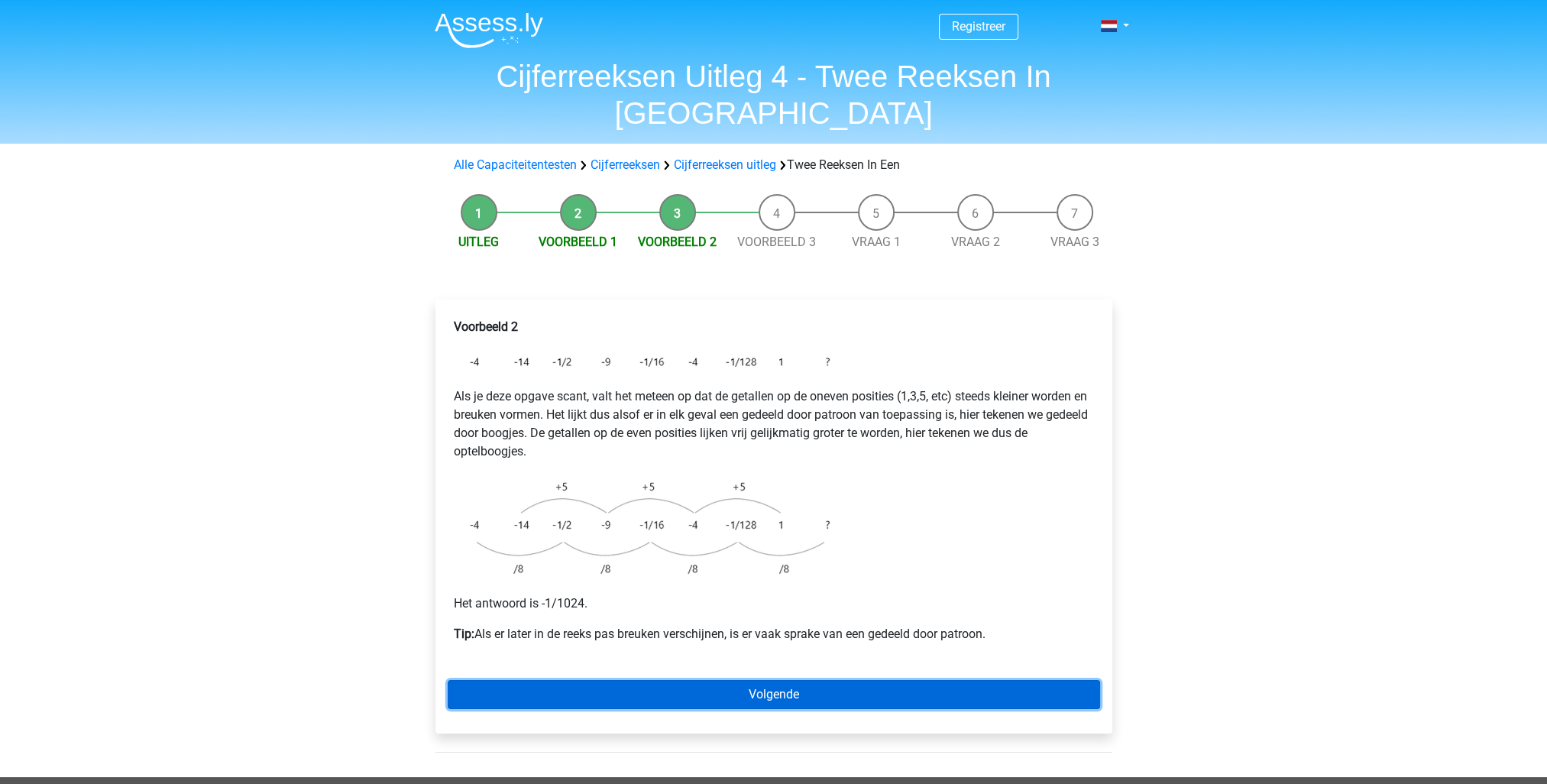
click at [761, 679] on link "Volgende" at bounding box center [774, 693] width 652 height 29
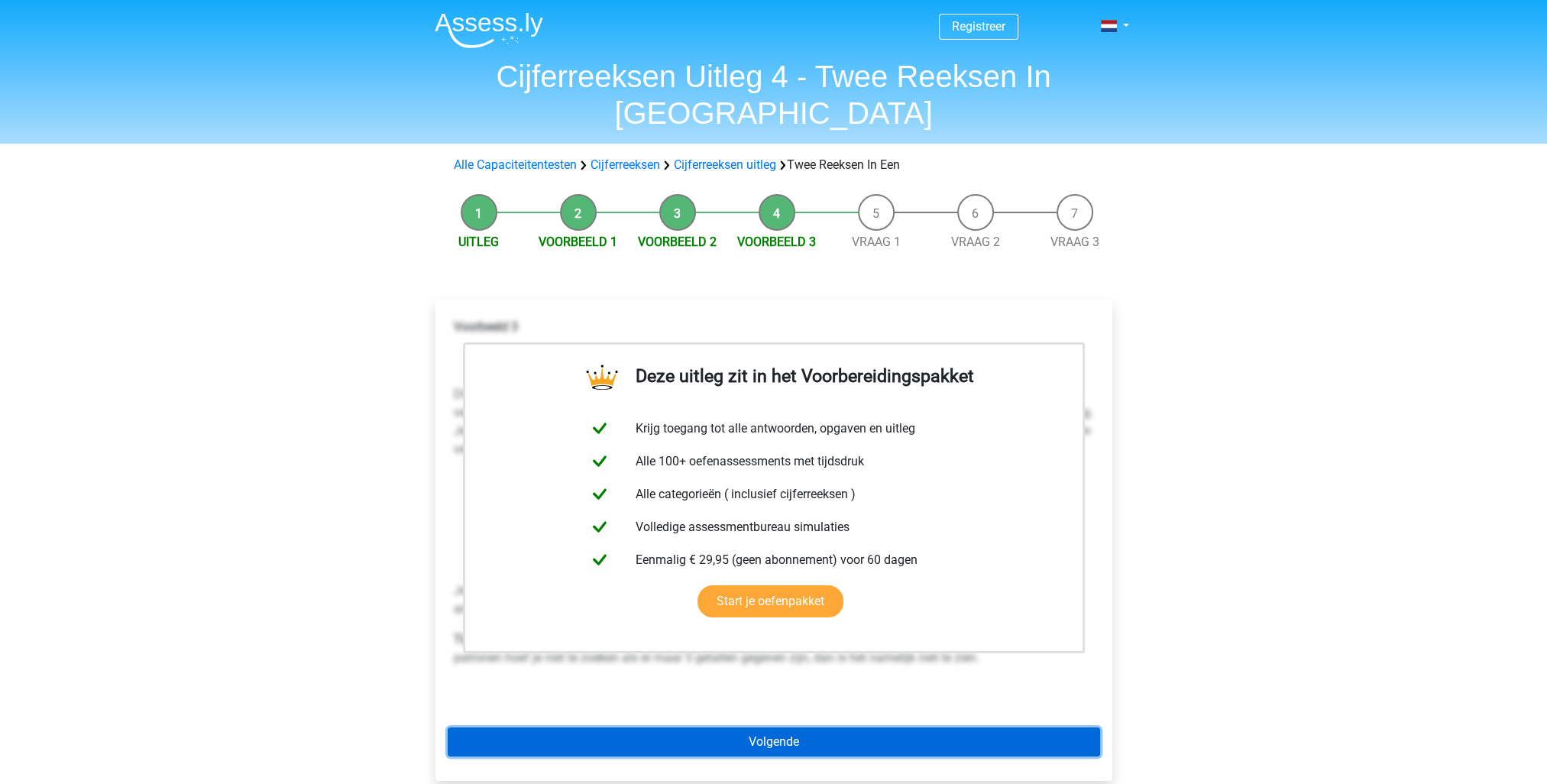
click at [801, 727] on link "Volgende" at bounding box center [774, 741] width 652 height 29
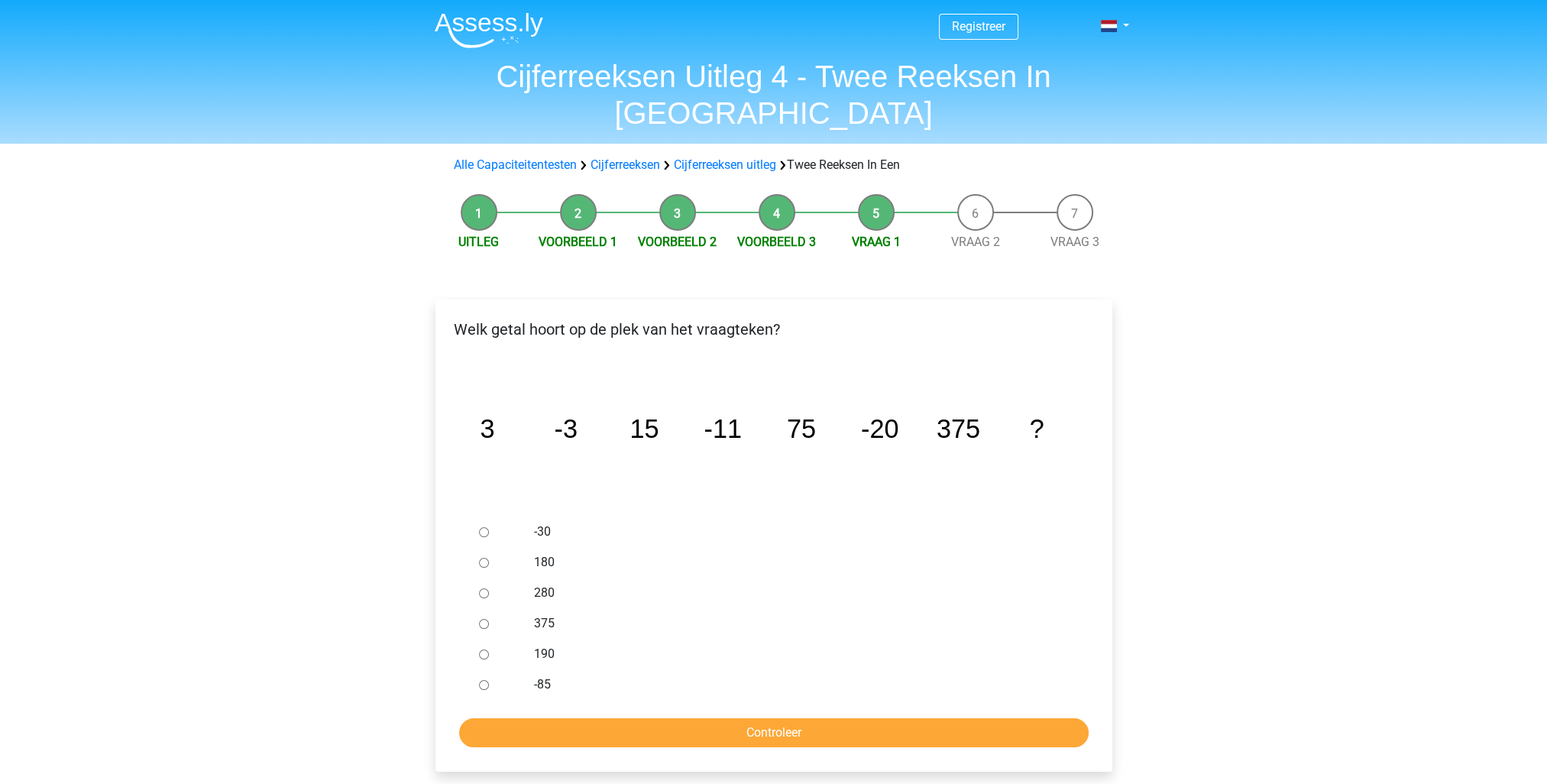
click at [537, 522] on label "-30" at bounding box center [798, 531] width 529 height 19
click at [489, 527] on input "-30" at bounding box center [484, 532] width 10 height 10
radio input "true"
click at [725, 718] on input "Controleer" at bounding box center [774, 732] width 629 height 29
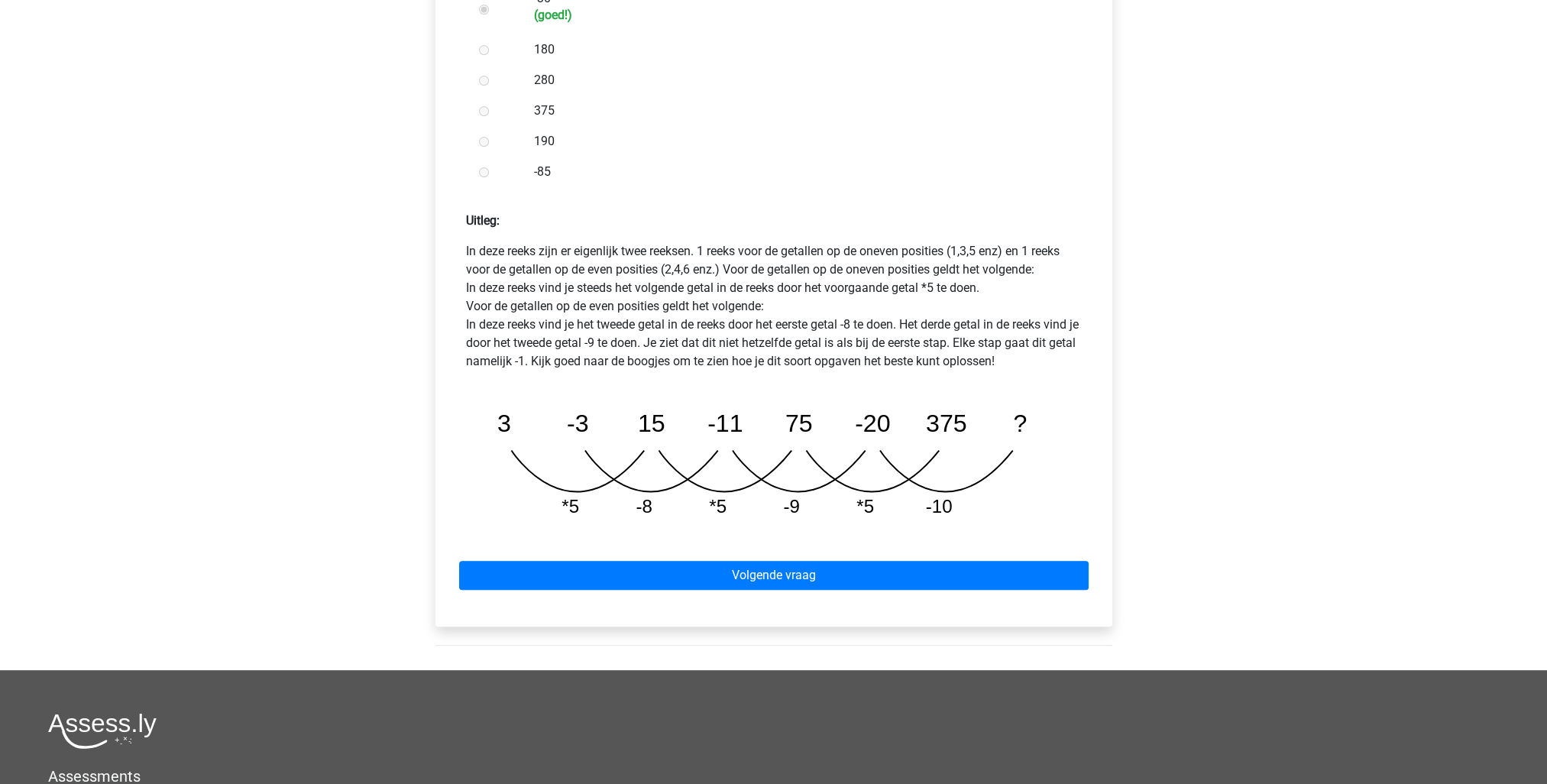
scroll to position [534, 0]
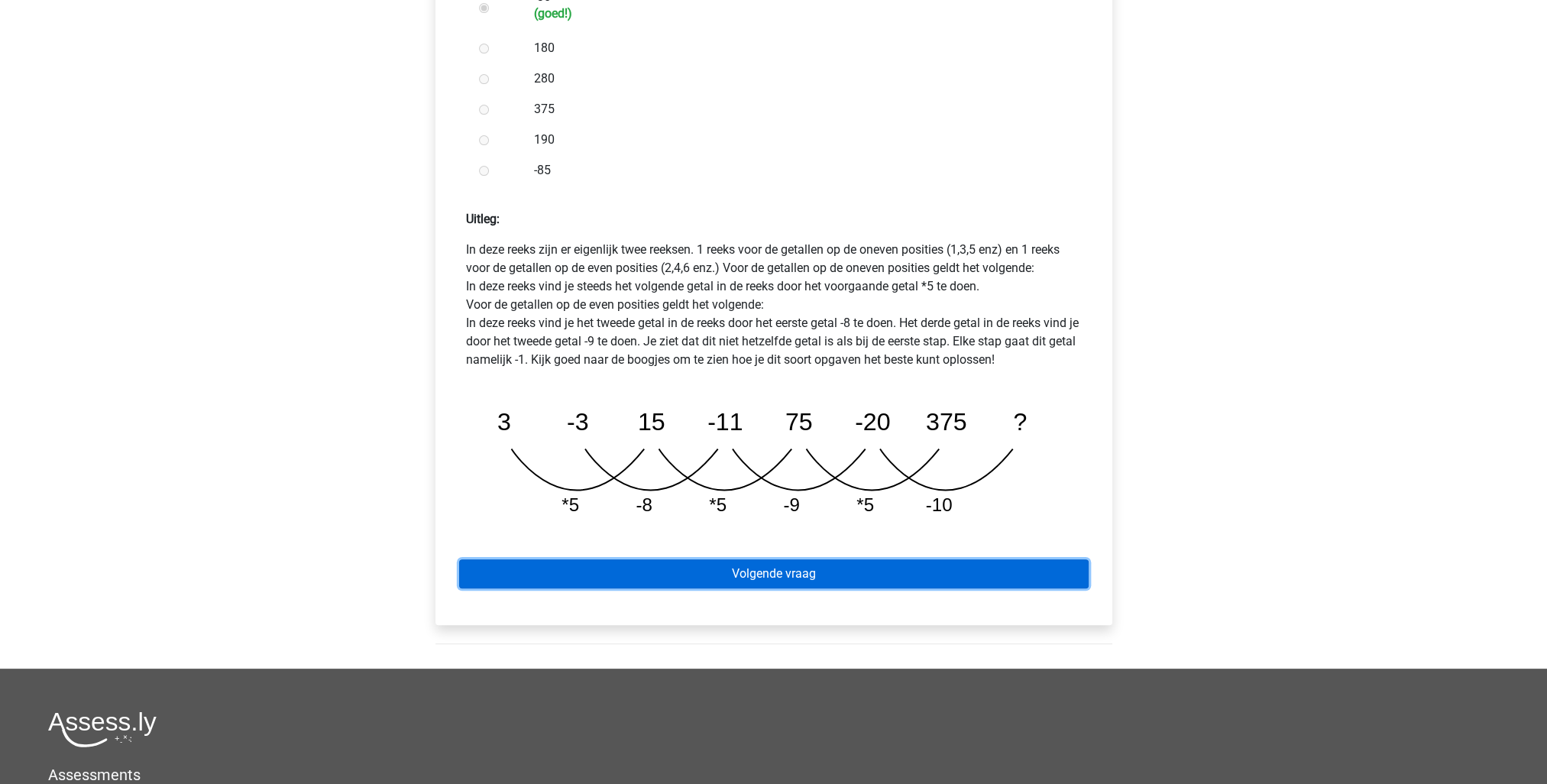
click at [760, 559] on link "Volgende vraag" at bounding box center [774, 573] width 629 height 29
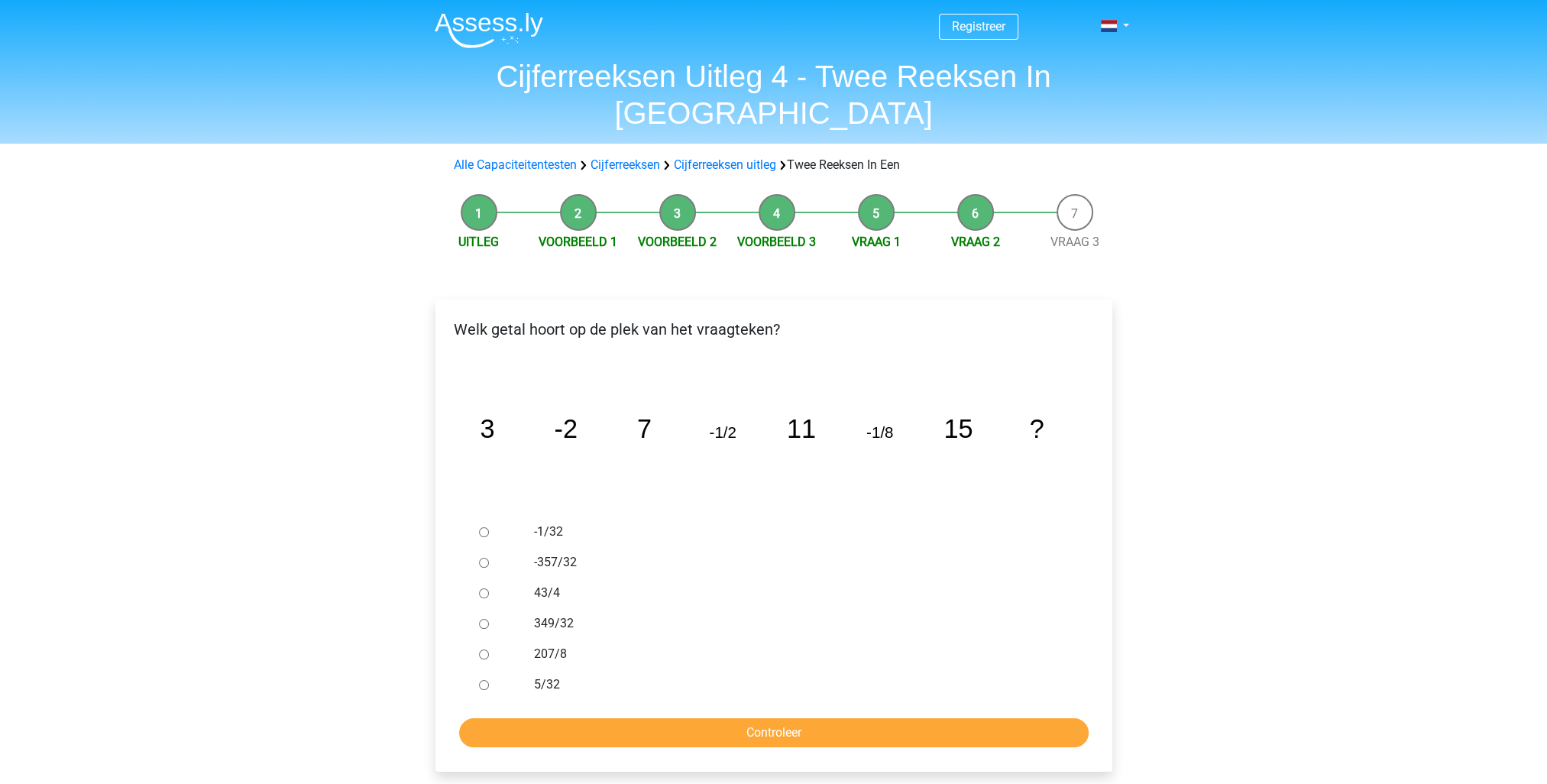
click at [486, 527] on input "-1/32" at bounding box center [484, 532] width 10 height 10
radio input "true"
click at [751, 718] on input "Controleer" at bounding box center [774, 732] width 629 height 29
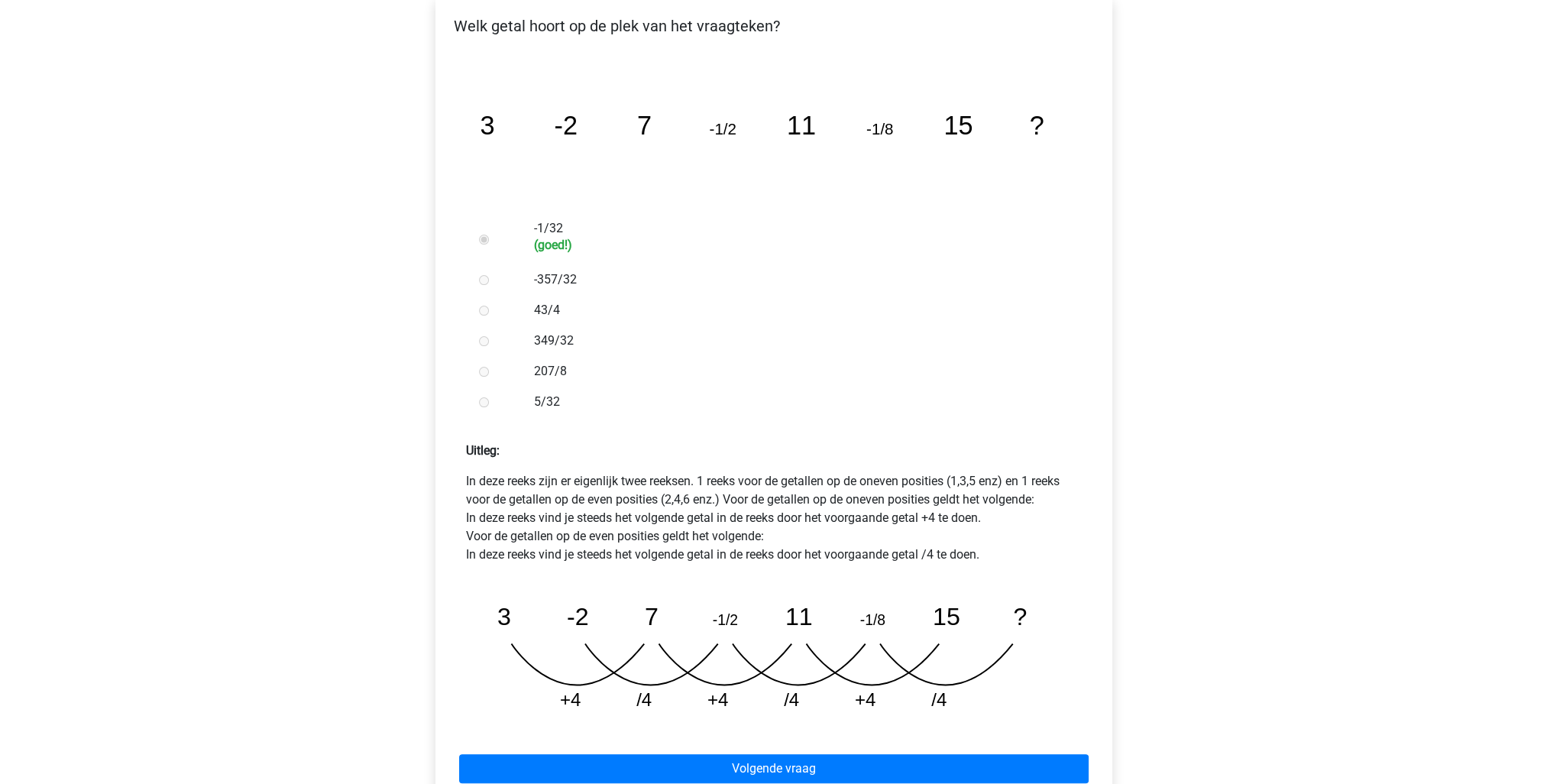
scroll to position [305, 0]
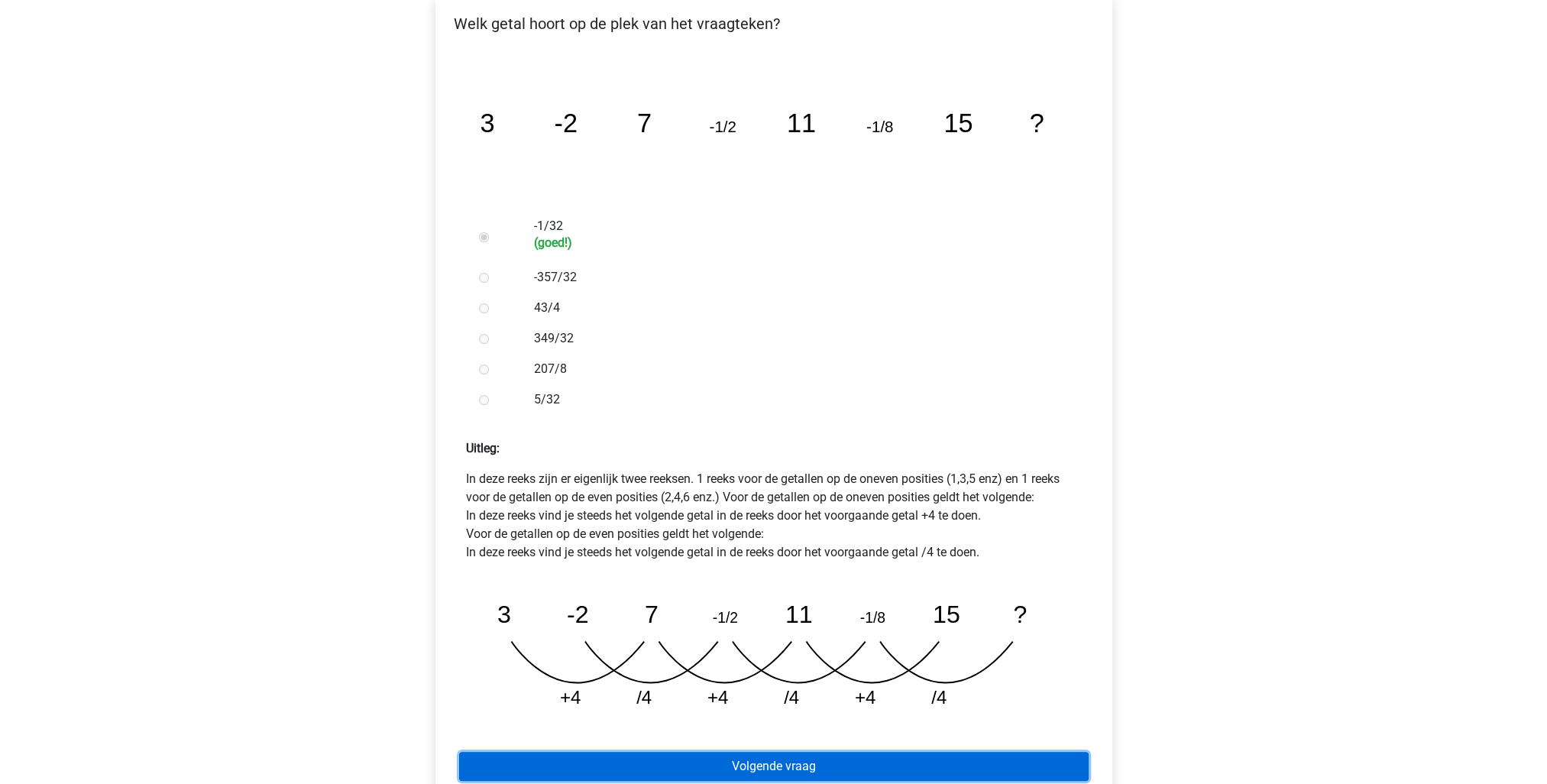
click at [774, 751] on link "Volgende vraag" at bounding box center [774, 765] width 629 height 29
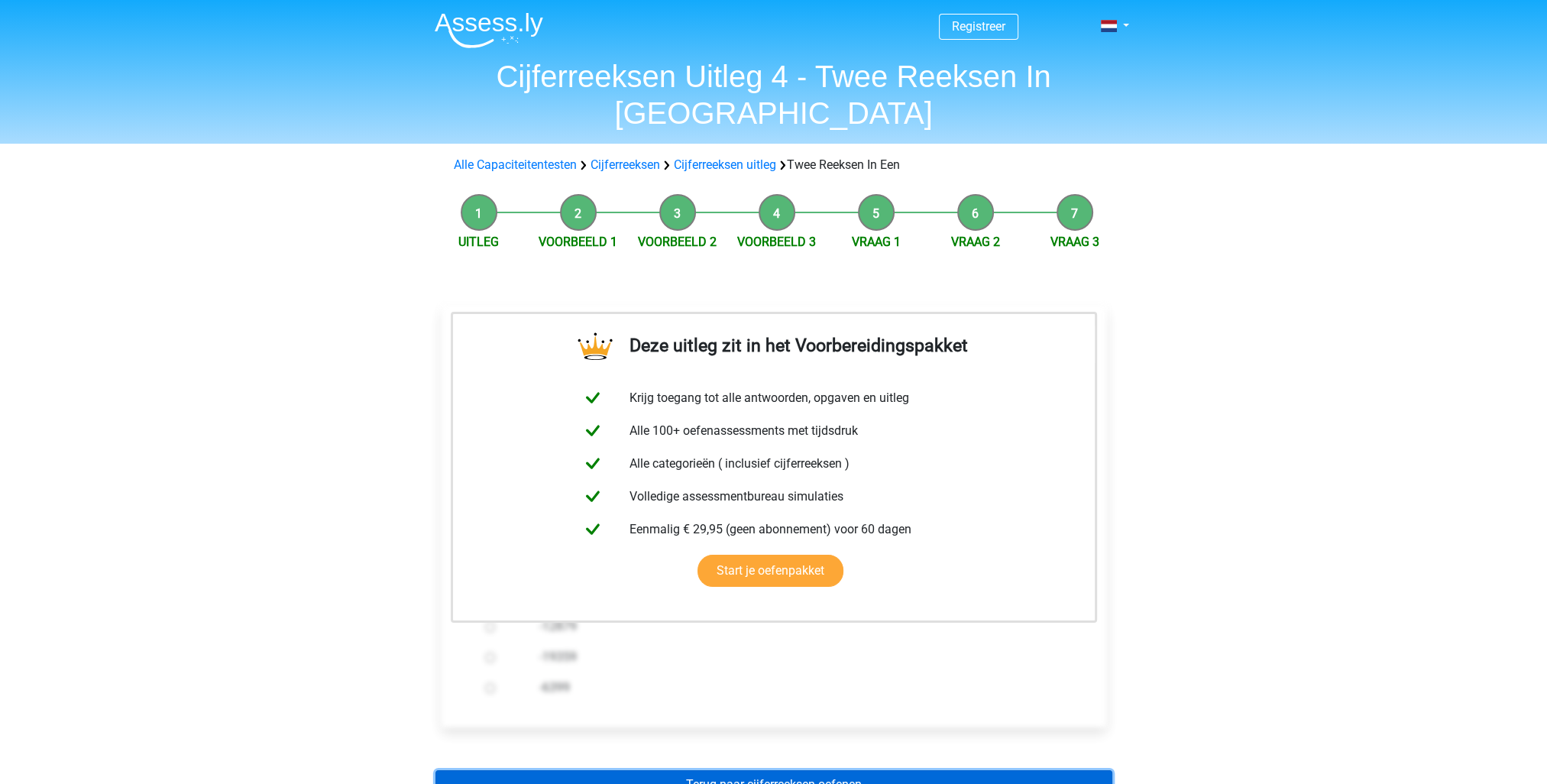
click at [833, 770] on link "Terug naar cijferreeksen oefenen" at bounding box center [774, 784] width 677 height 29
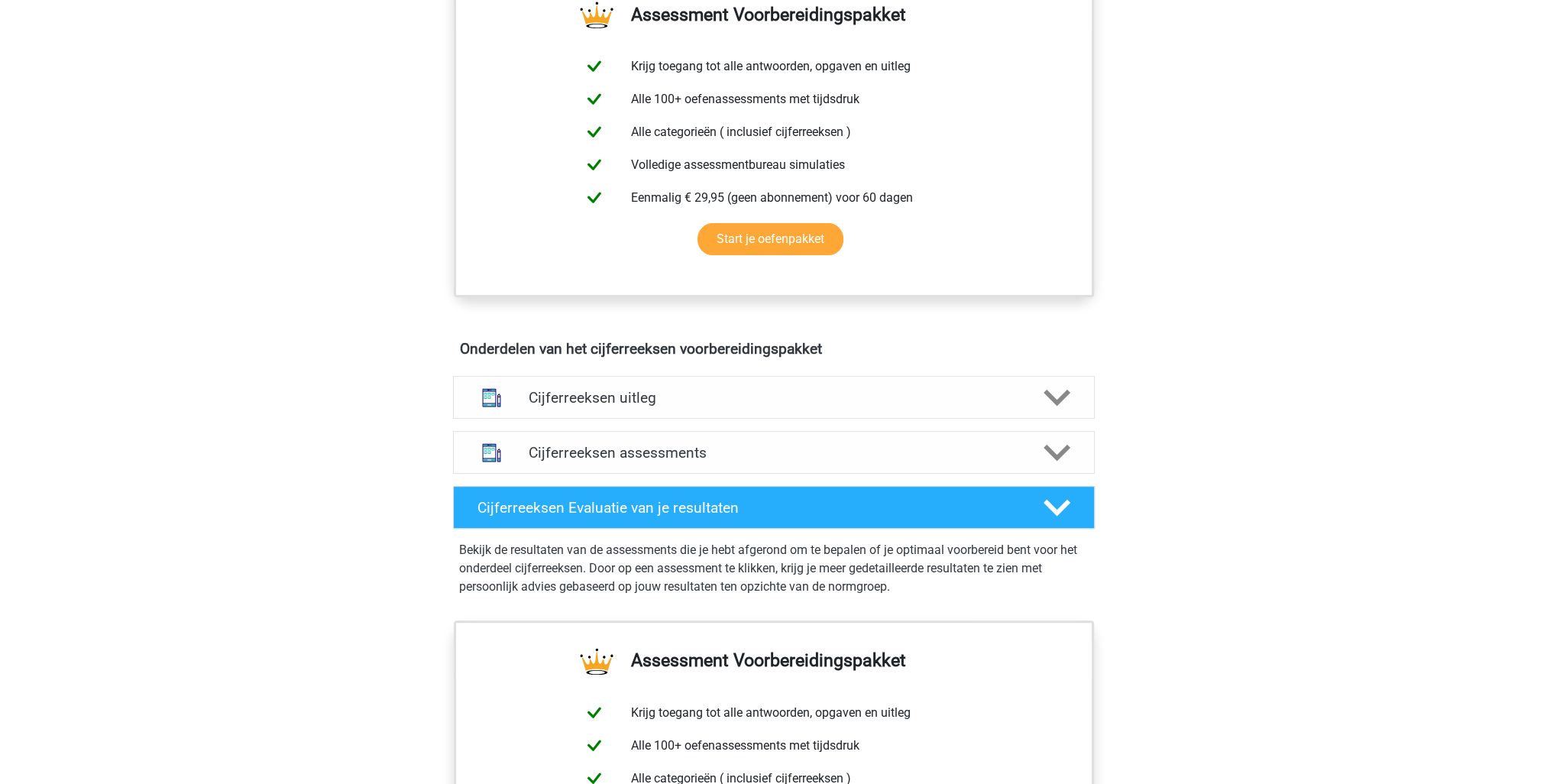
scroll to position [916, 0]
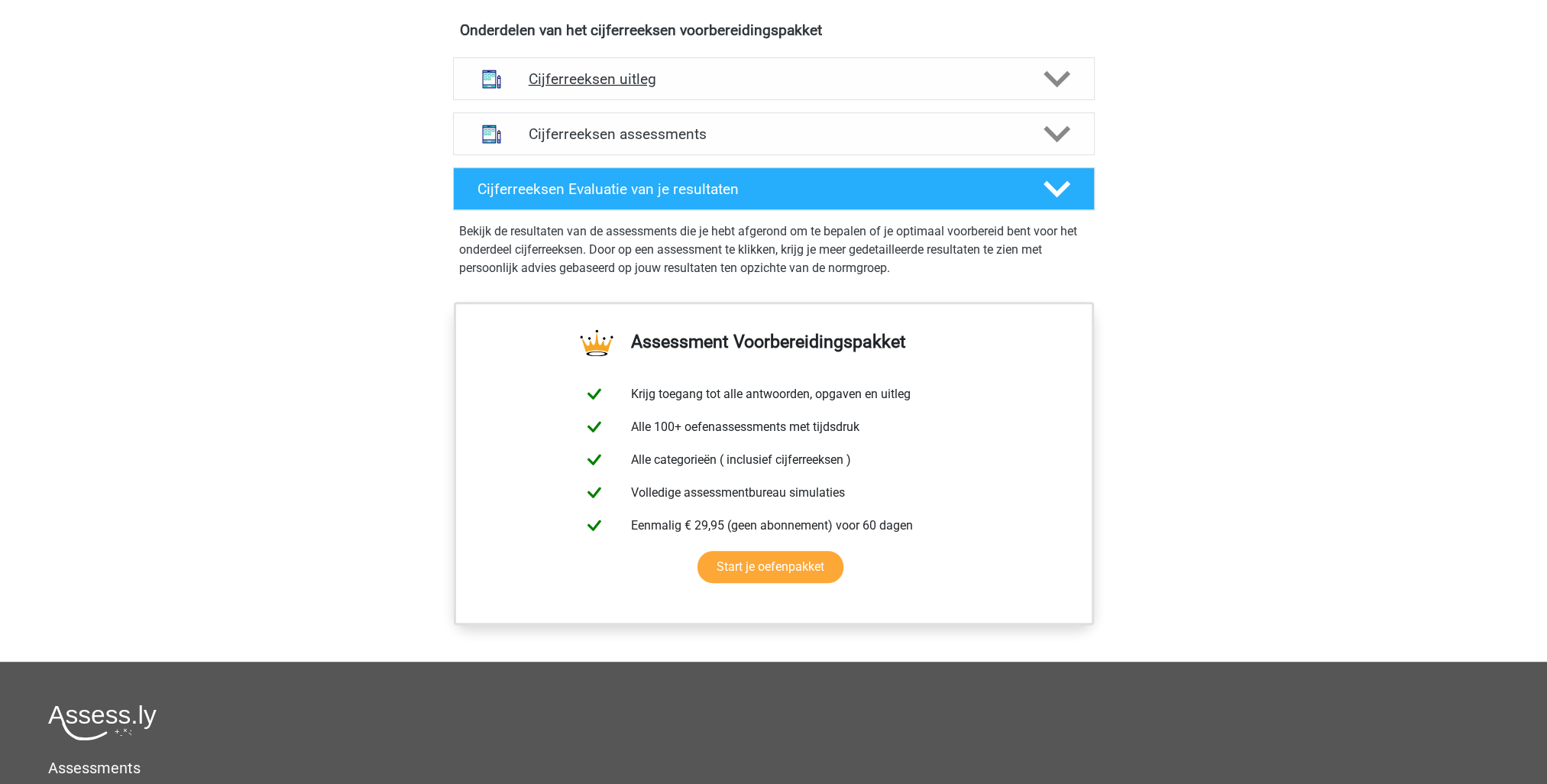
click at [599, 88] on h4 "Cijferreeksen uitleg" at bounding box center [774, 79] width 491 height 18
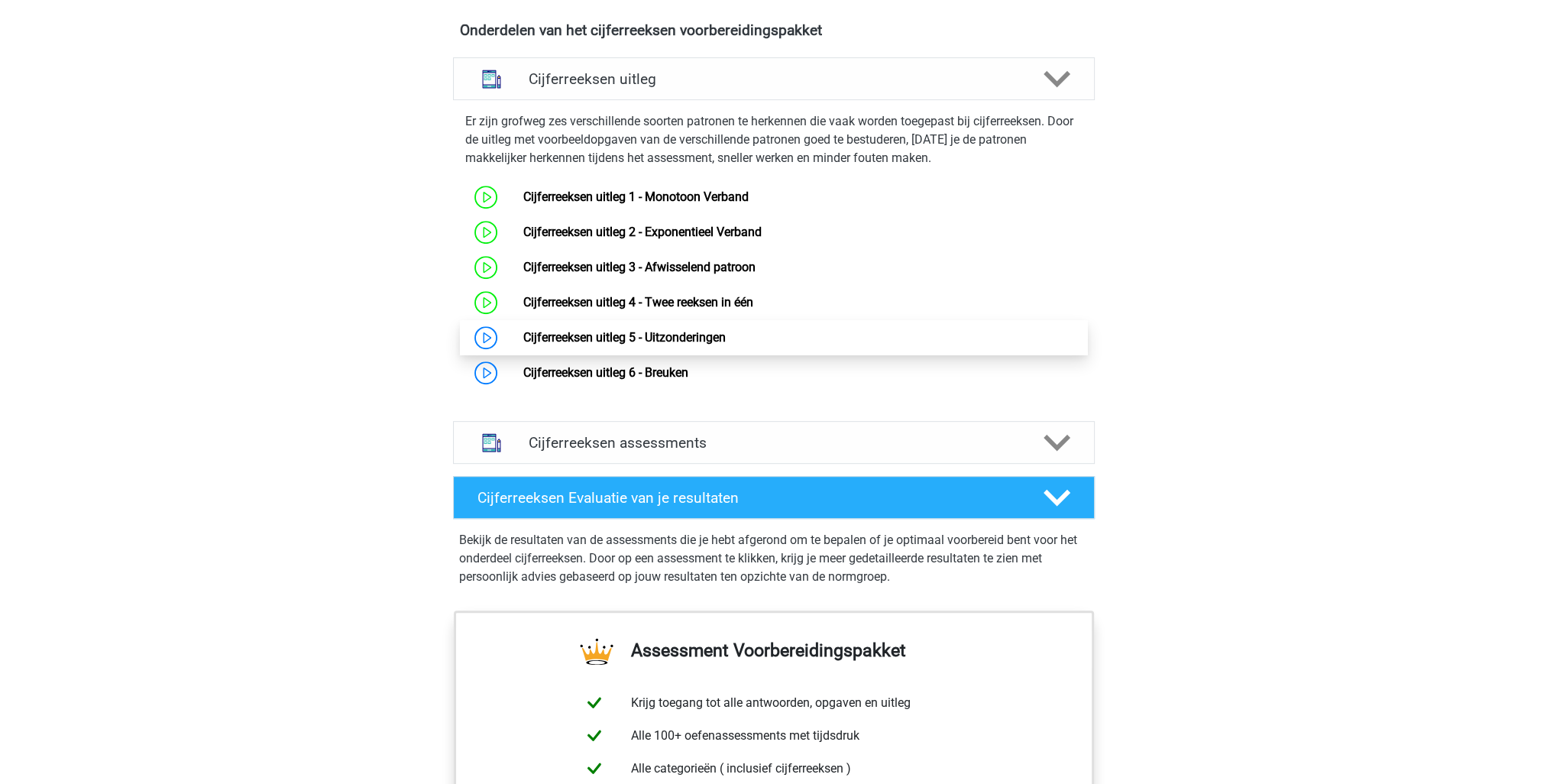
click at [524, 345] on link "Cijferreeksen uitleg 5 - Uitzonderingen" at bounding box center [624, 337] width 203 height 15
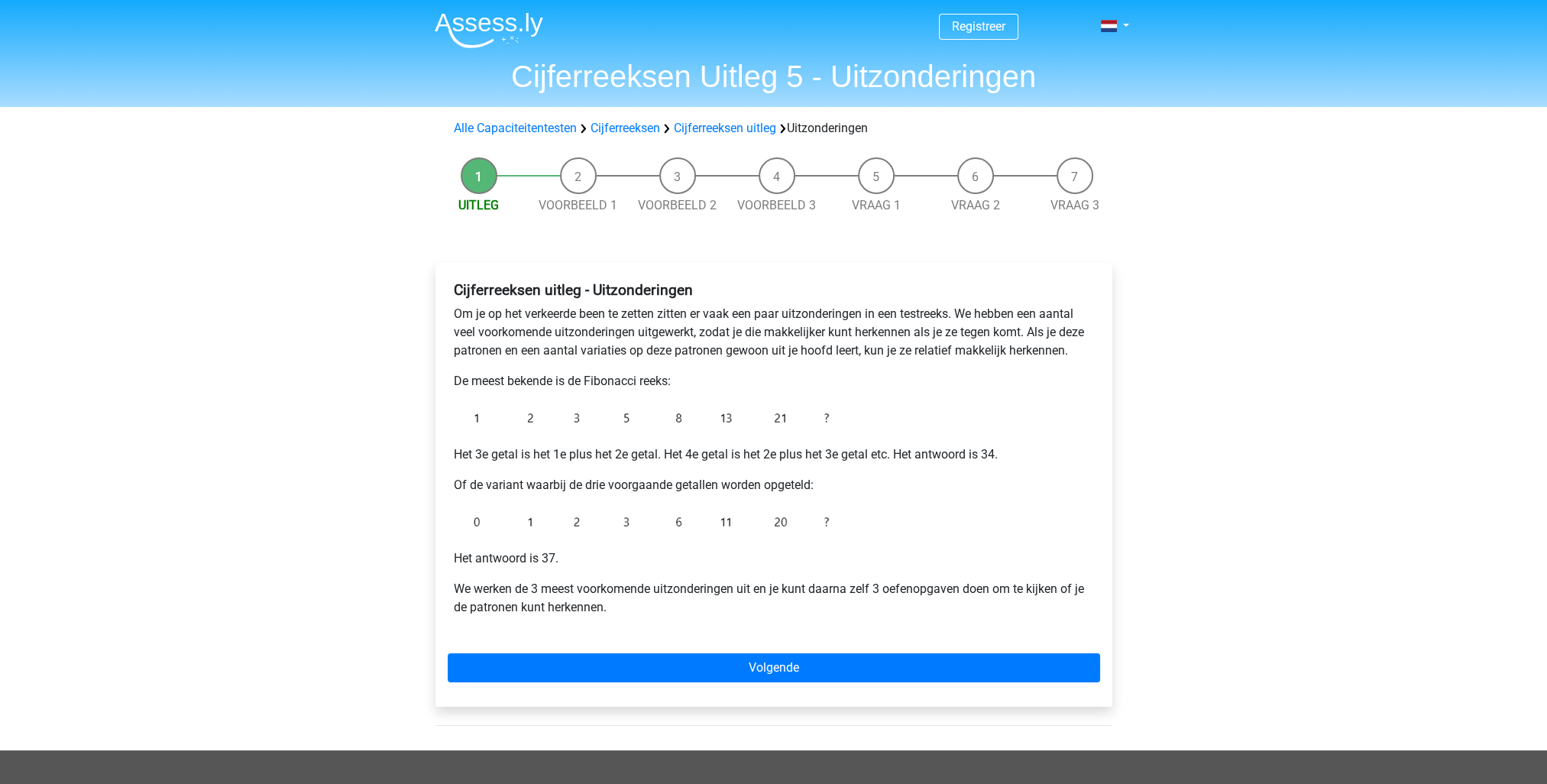
drag, startPoint x: 1467, startPoint y: 457, endPoint x: 1444, endPoint y: 462, distance: 23.5
click at [1451, 461] on div "Registreer Nederlands English" at bounding box center [774, 577] width 1547 height 1153
click at [1367, 460] on div "Registreer Nederlands English" at bounding box center [774, 577] width 1547 height 1153
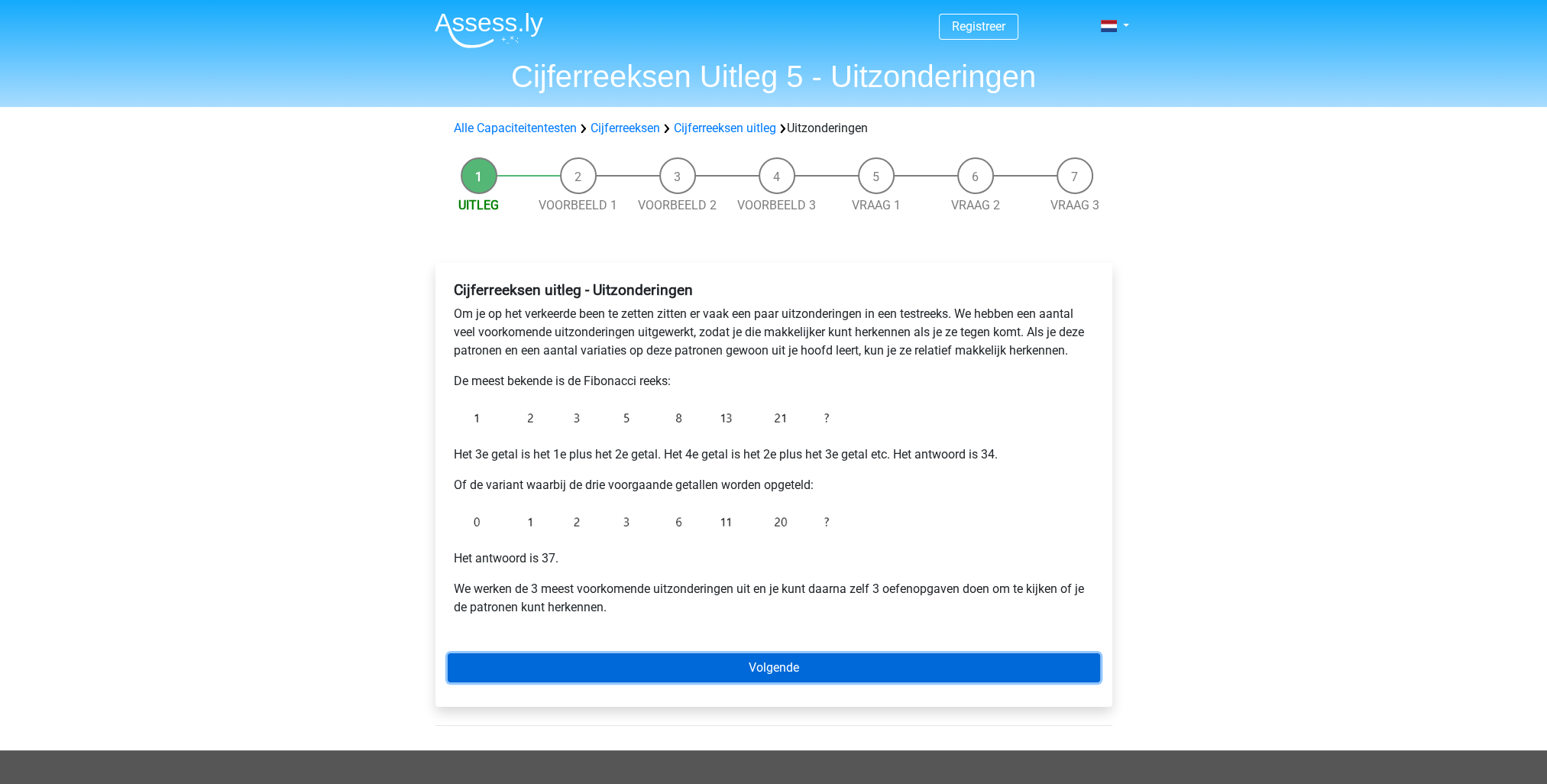
click at [777, 667] on link "Volgende" at bounding box center [774, 666] width 652 height 29
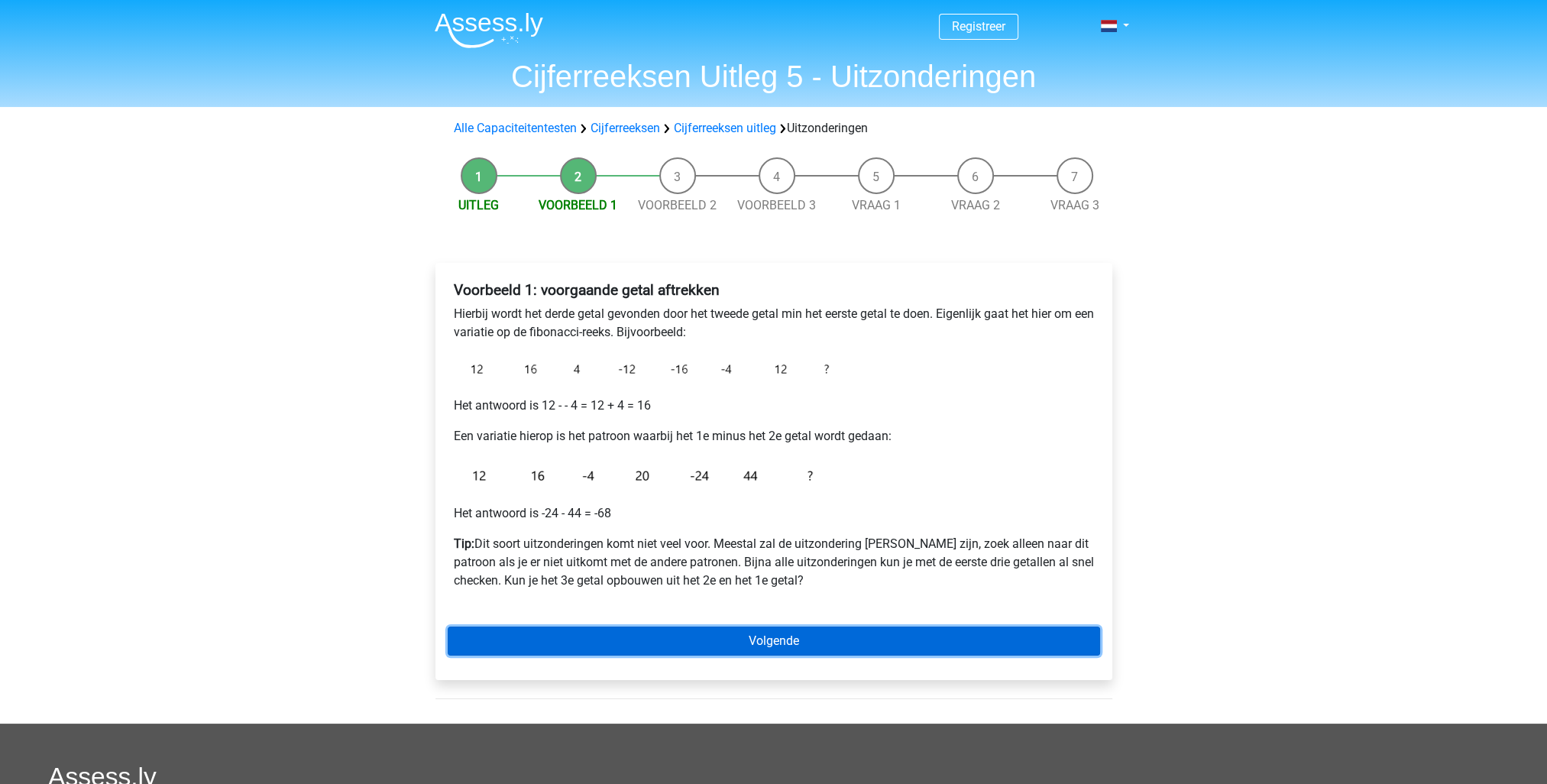
click at [788, 646] on link "Volgende" at bounding box center [774, 640] width 652 height 29
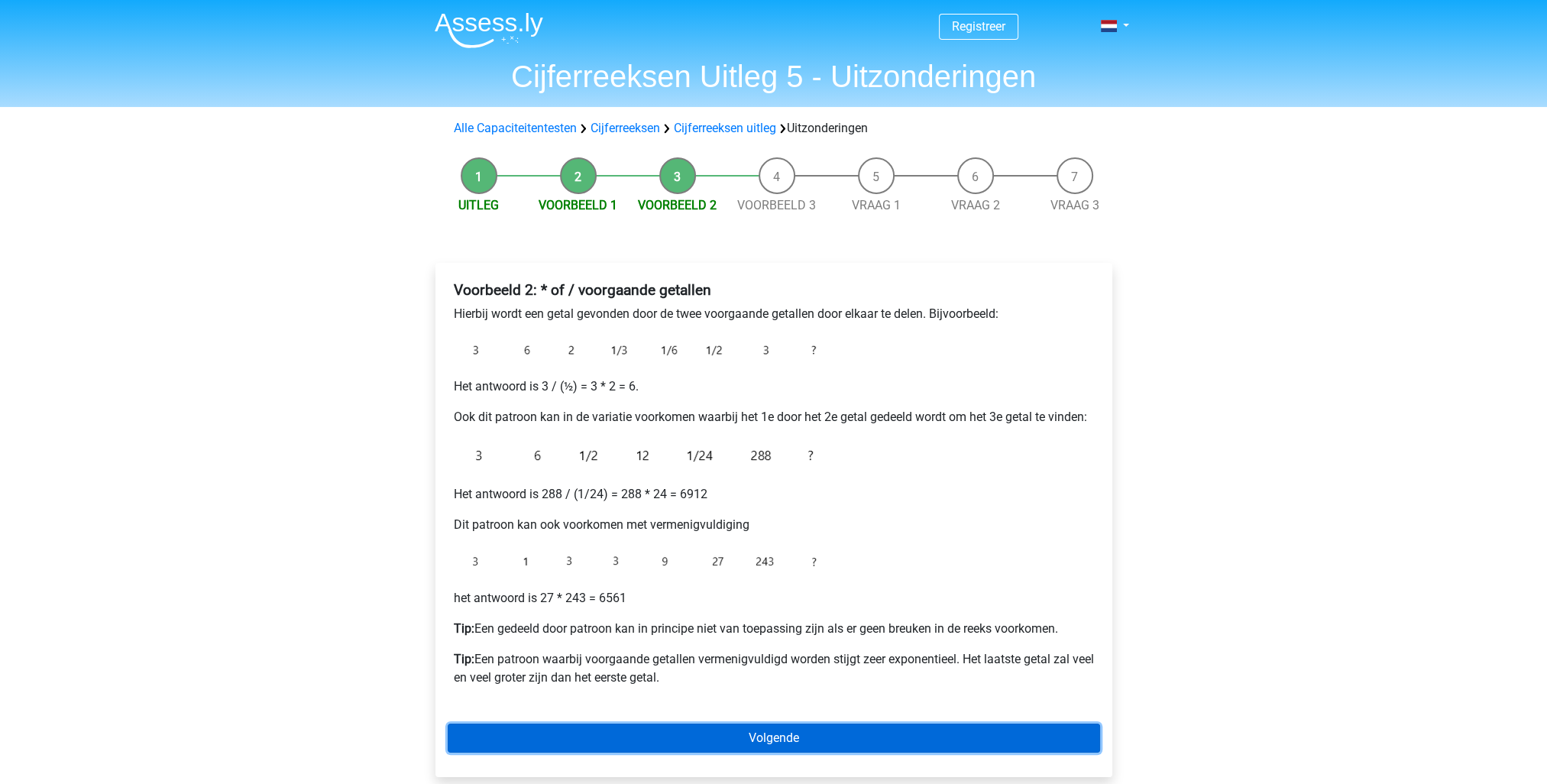
click at [771, 744] on link "Volgende" at bounding box center [774, 737] width 652 height 29
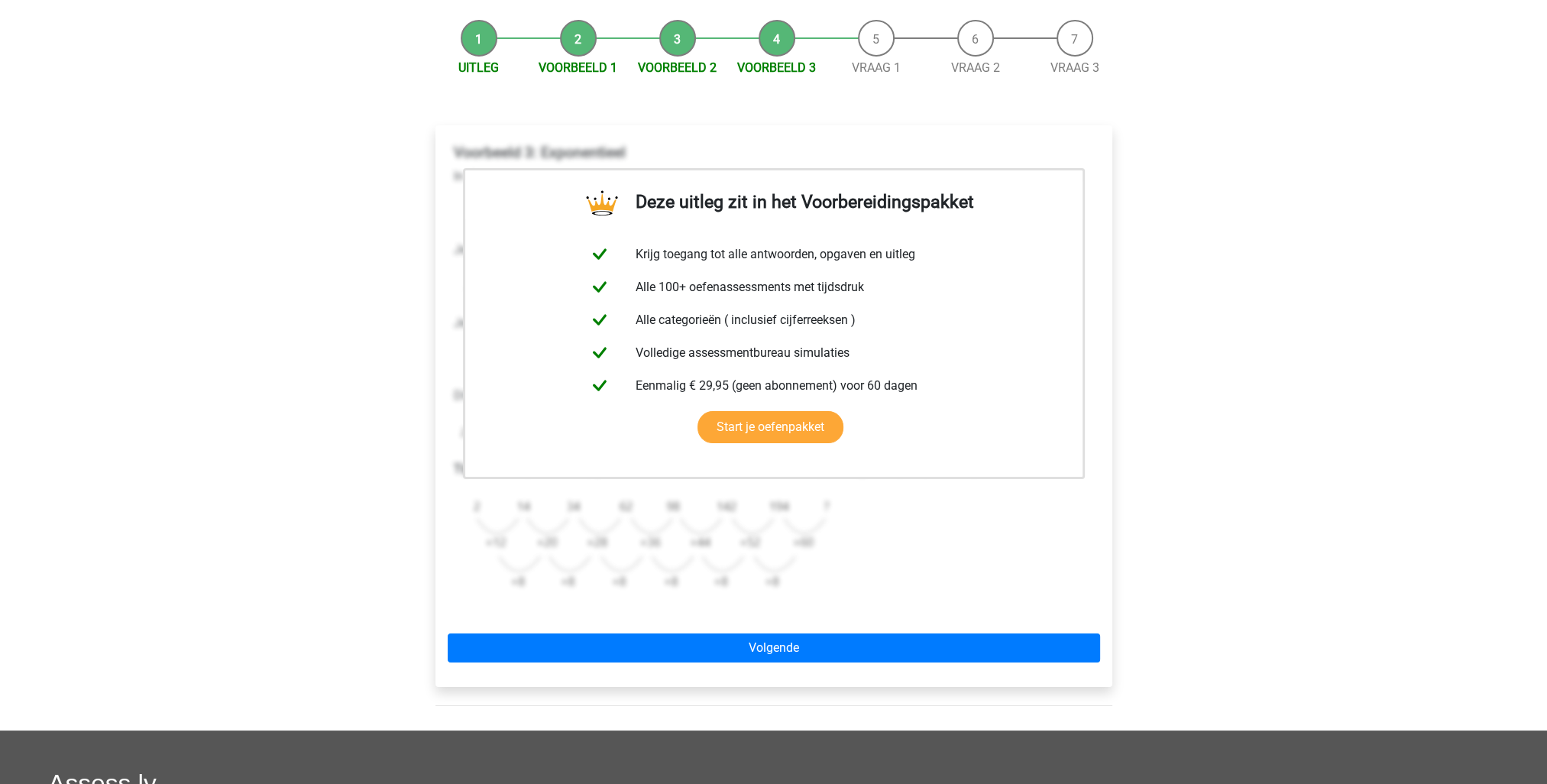
scroll to position [153, 0]
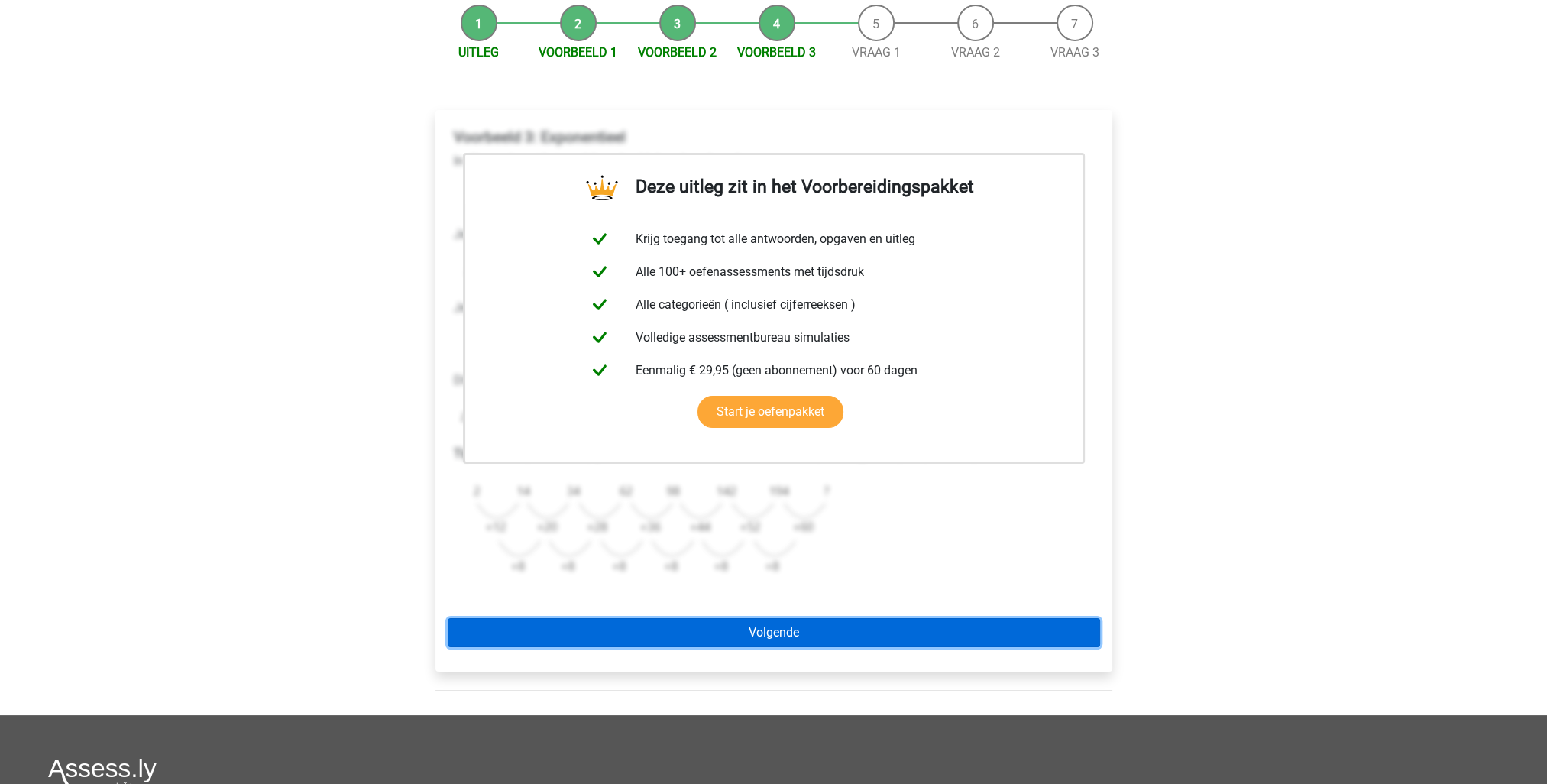
click at [773, 637] on link "Volgende" at bounding box center [774, 632] width 652 height 29
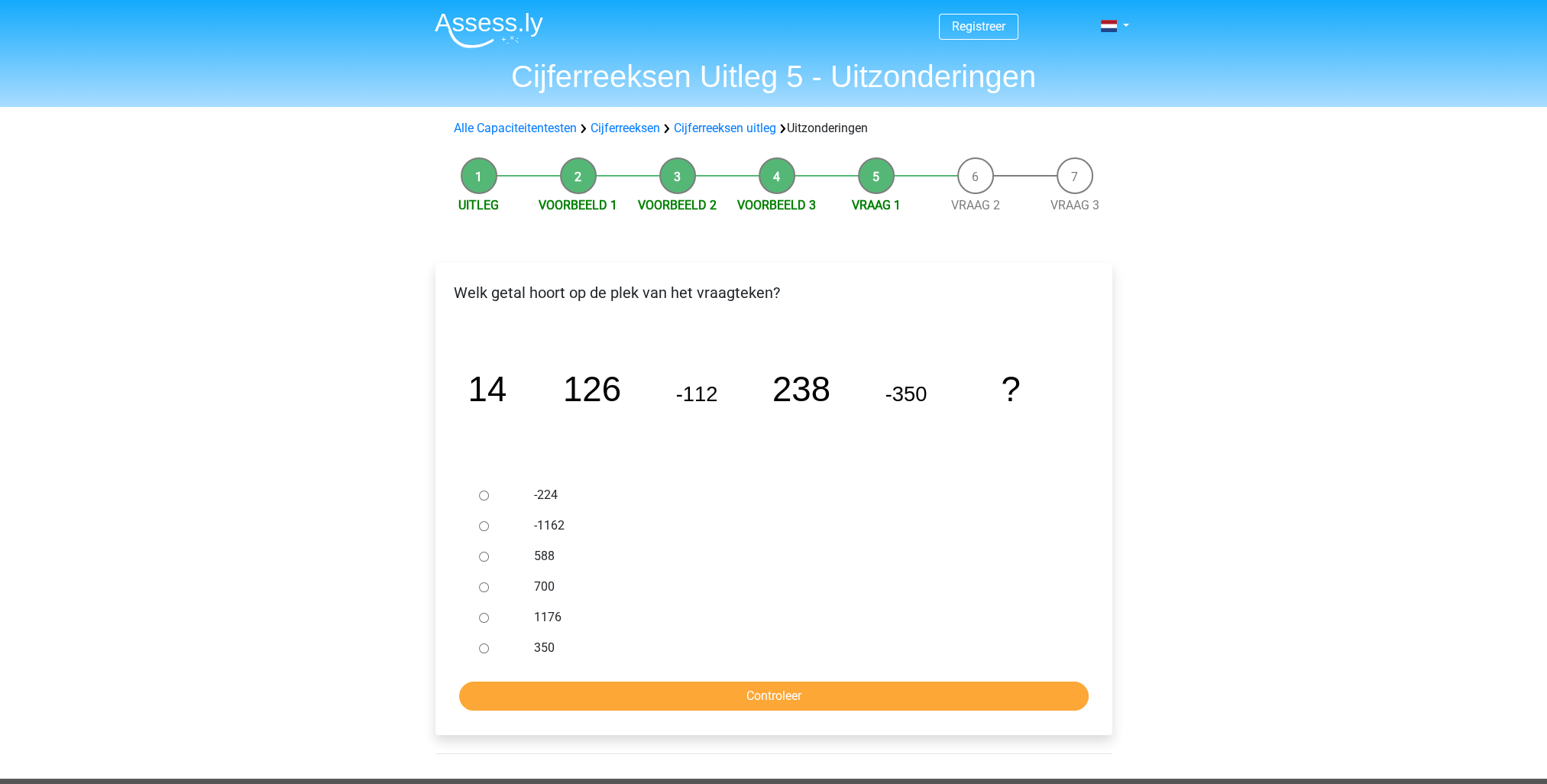
click at [482, 649] on input "350" at bounding box center [484, 648] width 10 height 10
radio input "true"
click at [693, 692] on input "Controleer" at bounding box center [774, 695] width 629 height 29
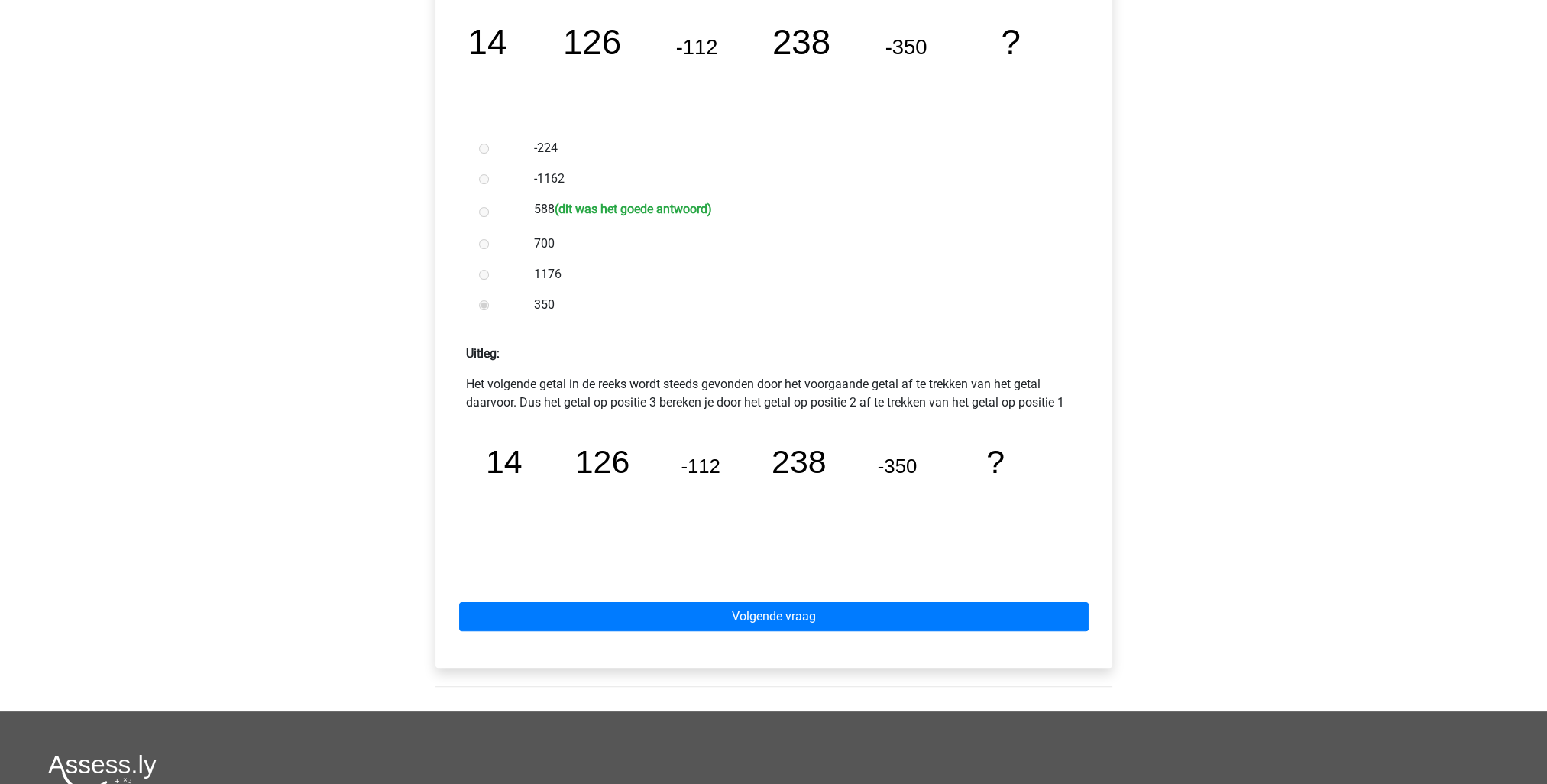
scroll to position [382, 0]
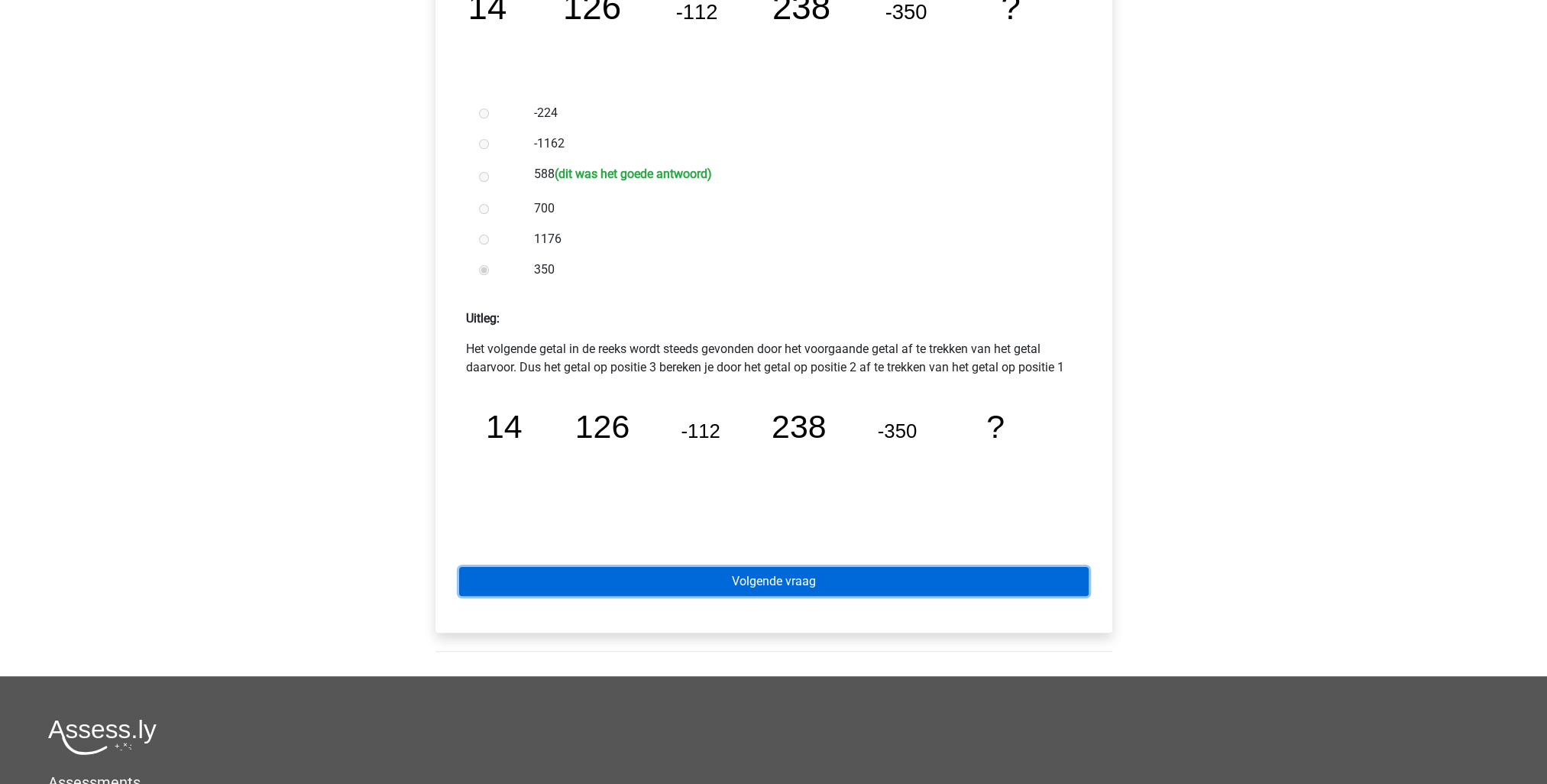
click at [724, 583] on link "Volgende vraag" at bounding box center [774, 581] width 629 height 29
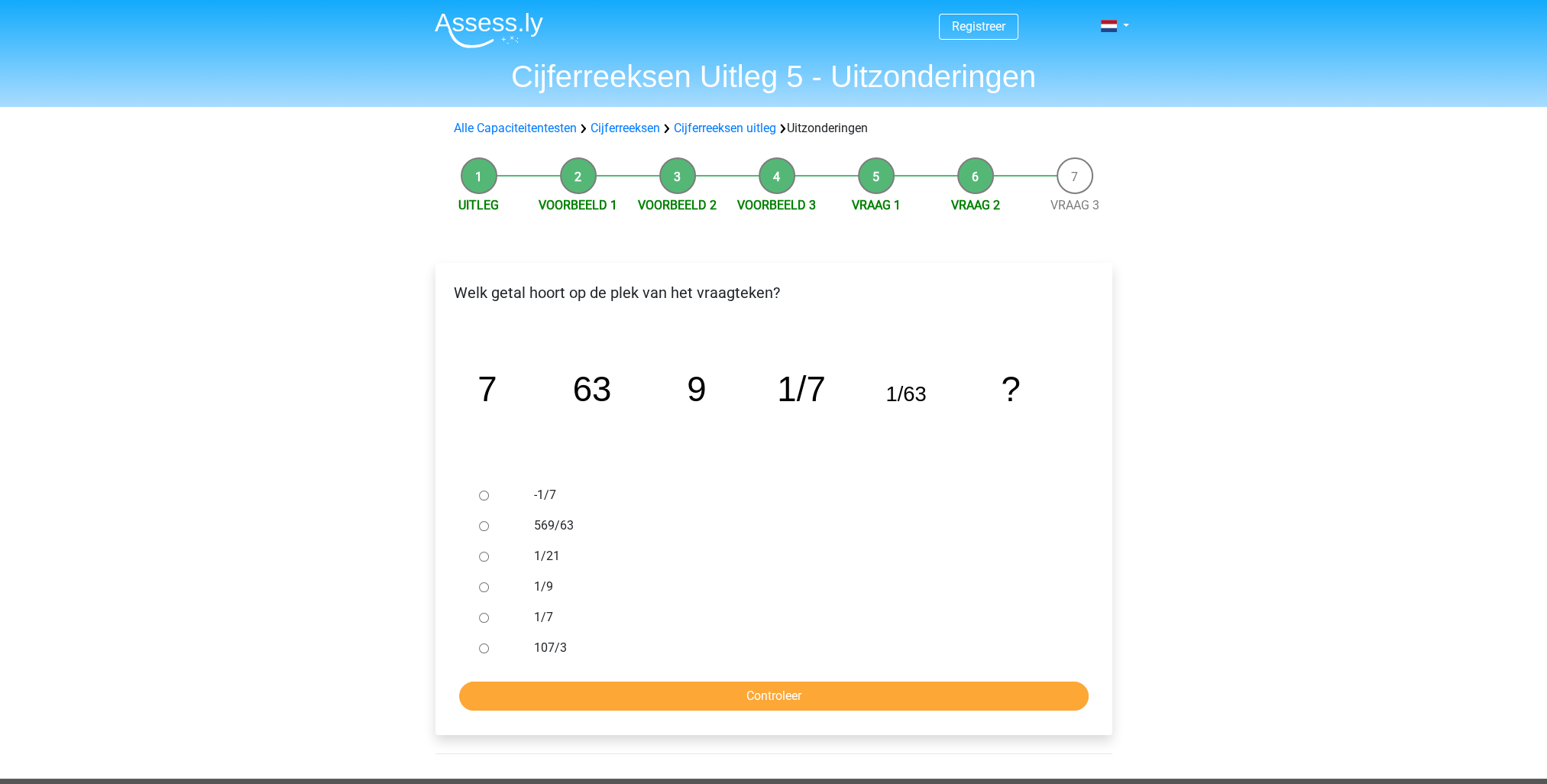
drag, startPoint x: 550, startPoint y: 649, endPoint x: 541, endPoint y: 649, distance: 9.0
click at [549, 649] on label "107/3" at bounding box center [798, 648] width 529 height 19
click at [489, 649] on input "107/3" at bounding box center [484, 648] width 10 height 10
radio input "true"
click at [597, 689] on input "Controleer" at bounding box center [774, 695] width 629 height 29
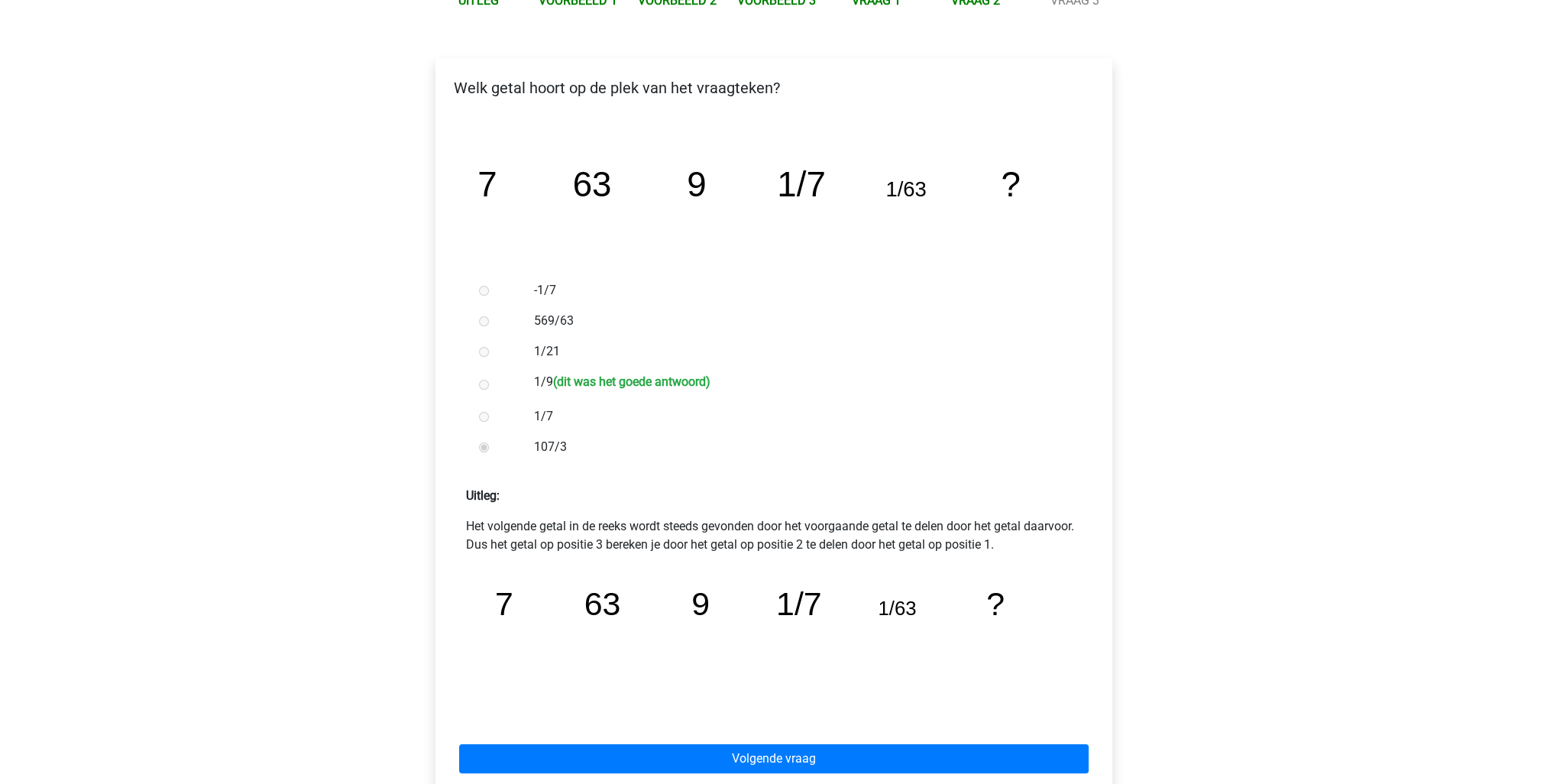
scroll to position [229, 0]
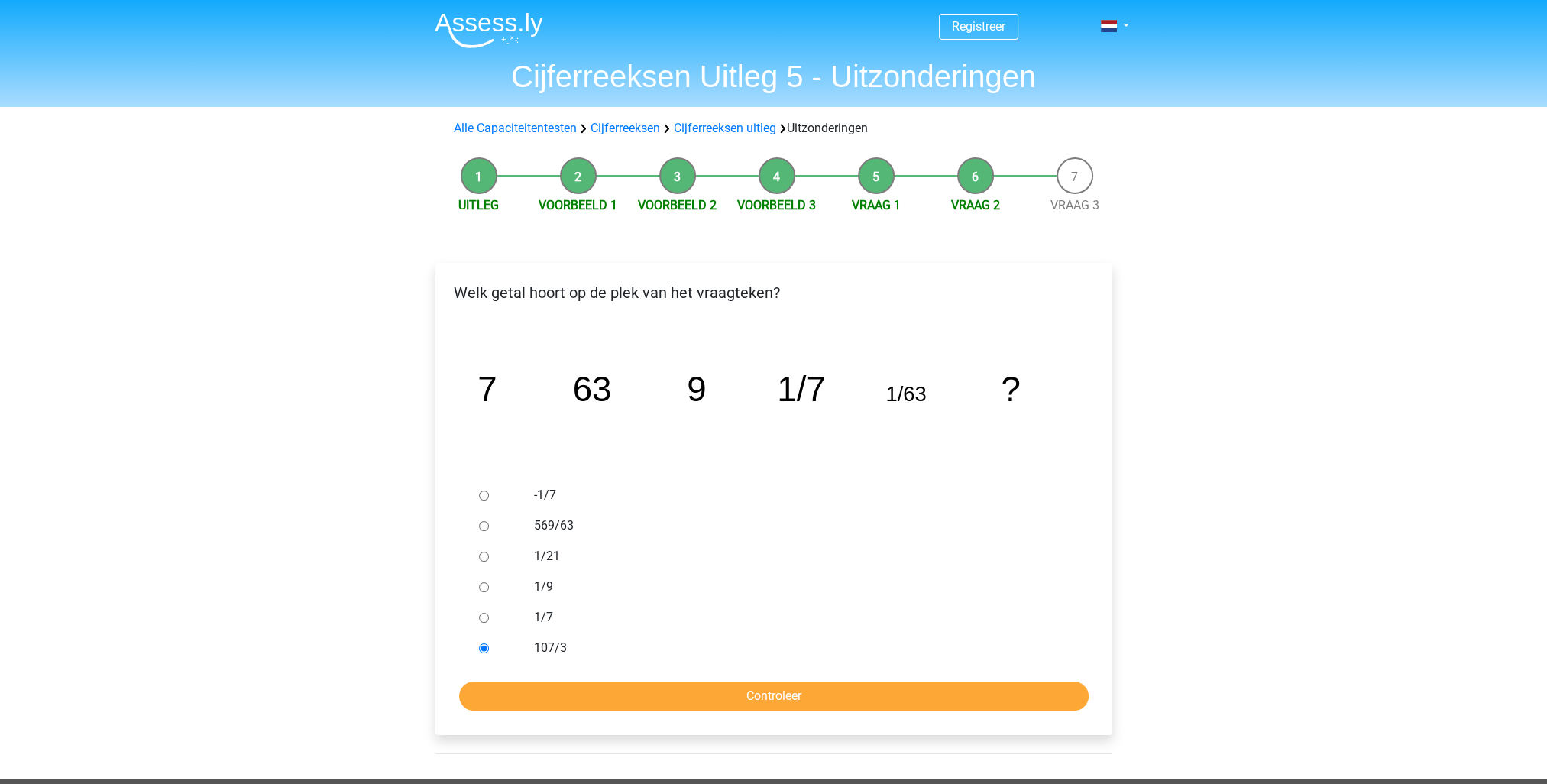
click at [482, 588] on input "1/9" at bounding box center [484, 587] width 10 height 10
radio input "true"
click at [847, 699] on input "Controleer" at bounding box center [774, 695] width 629 height 29
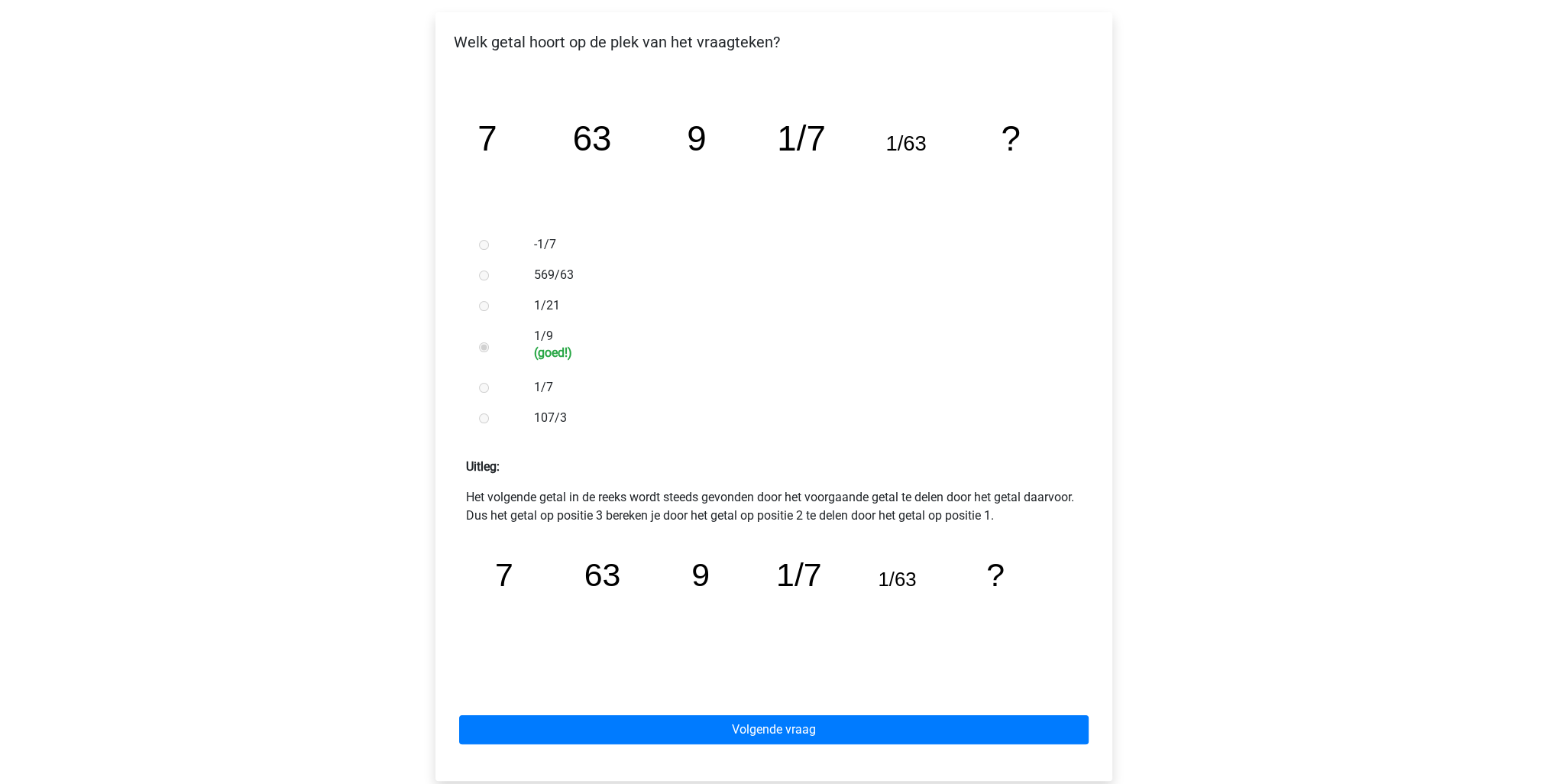
scroll to position [305, 0]
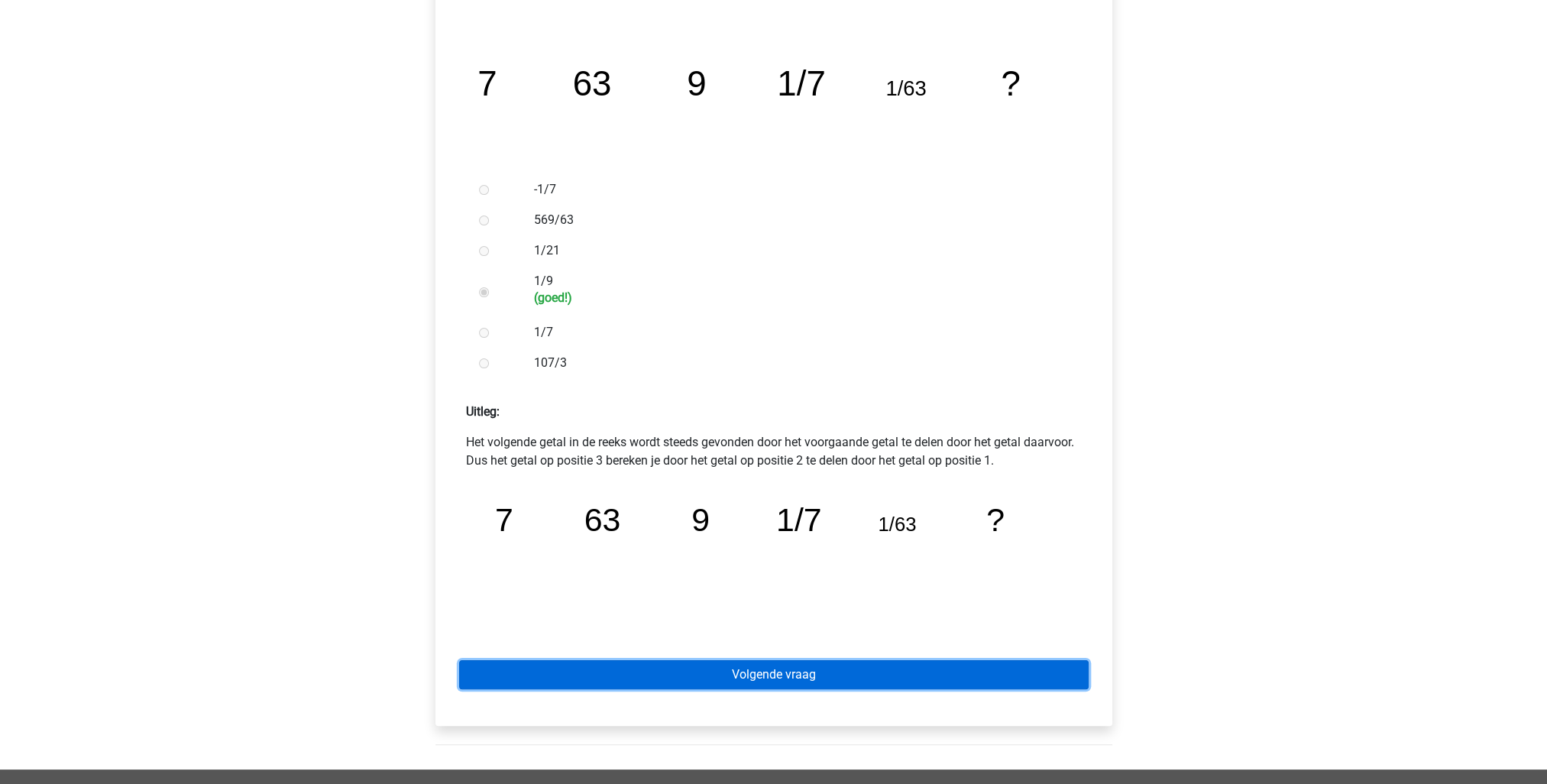
click at [788, 682] on link "Volgende vraag" at bounding box center [774, 673] width 629 height 29
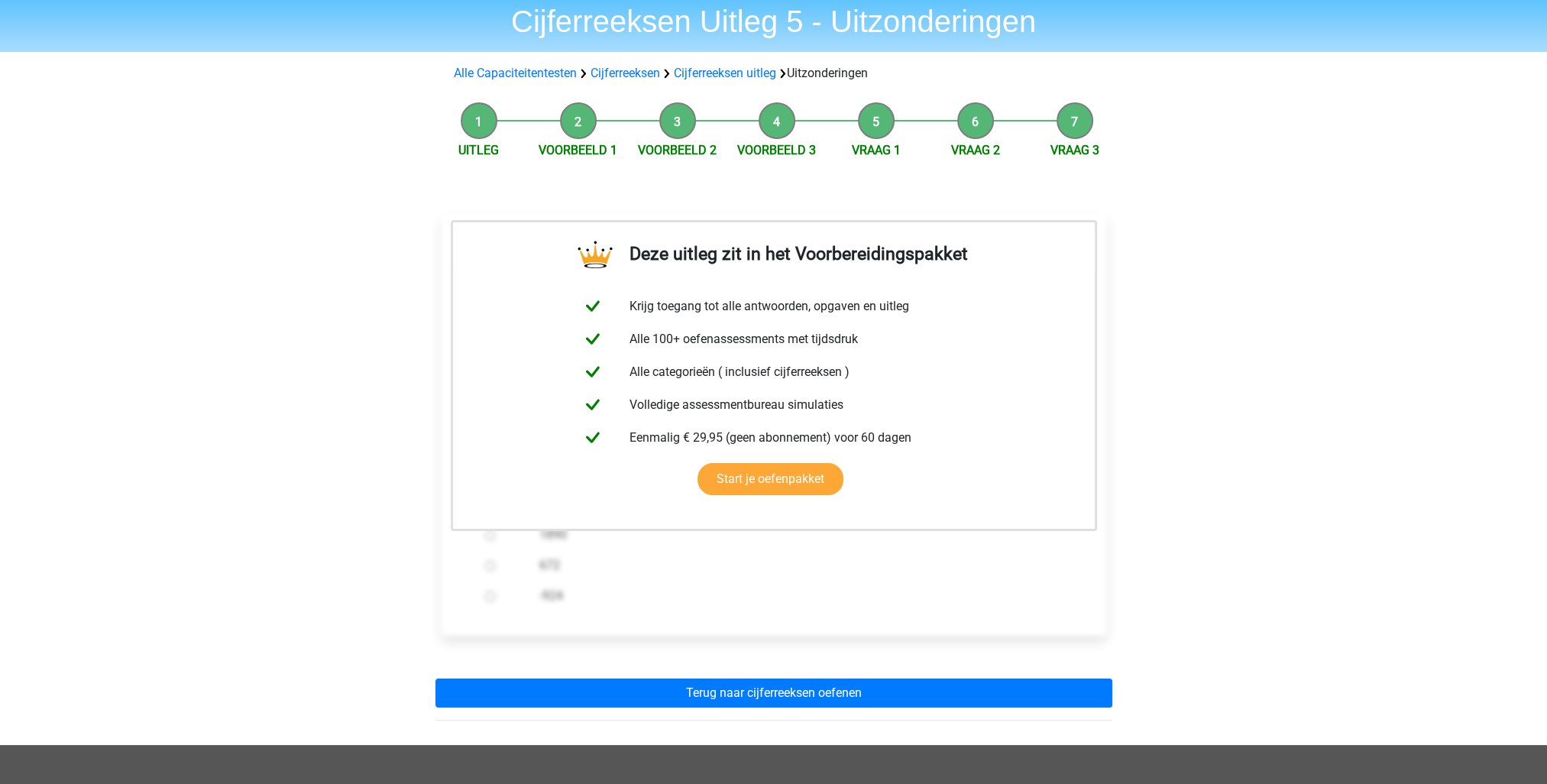
scroll to position [76, 0]
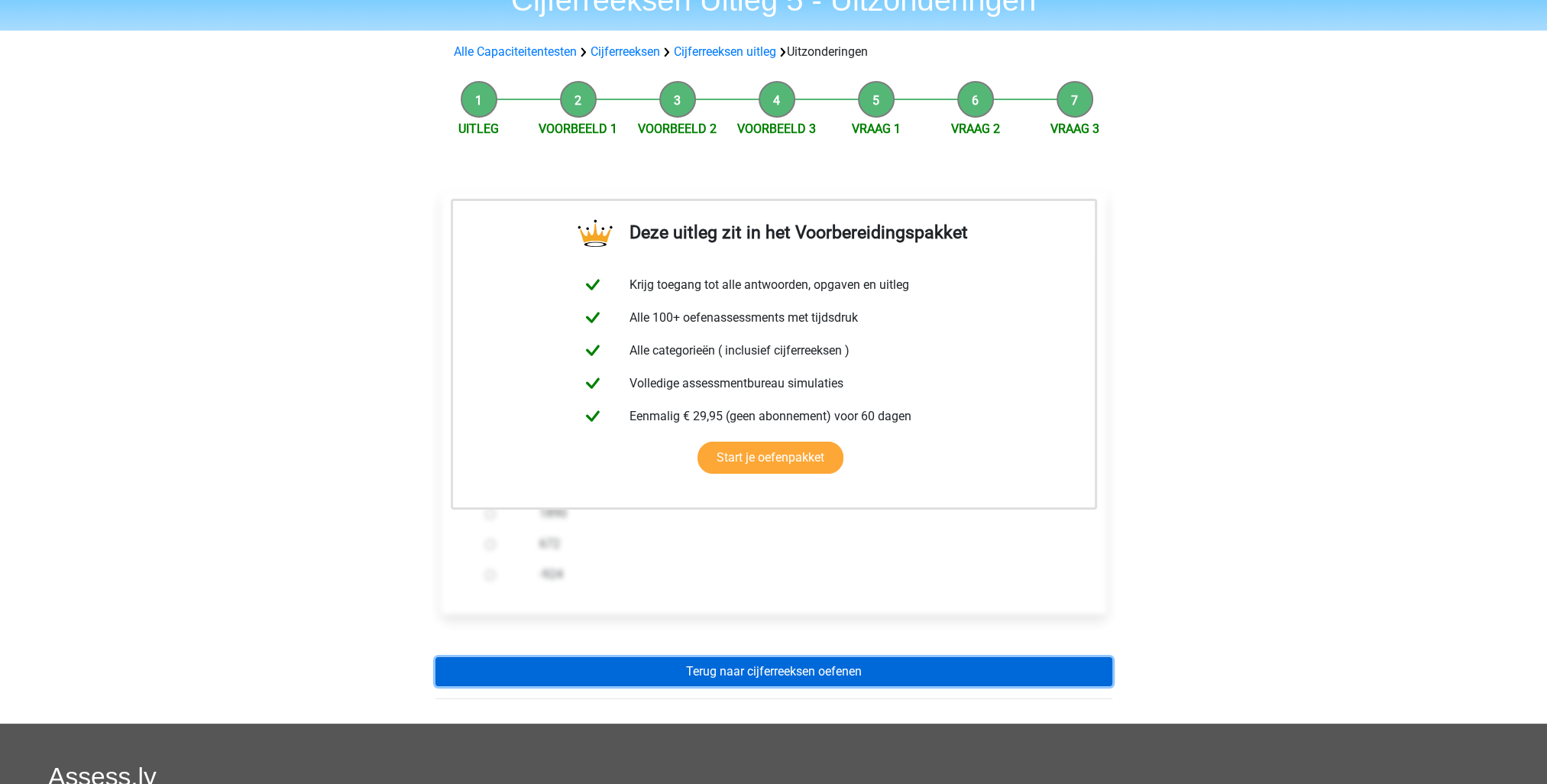
drag, startPoint x: 830, startPoint y: 668, endPoint x: 849, endPoint y: 663, distance: 19.6
click at [829, 669] on link "Terug naar cijferreeksen oefenen" at bounding box center [774, 670] width 677 height 29
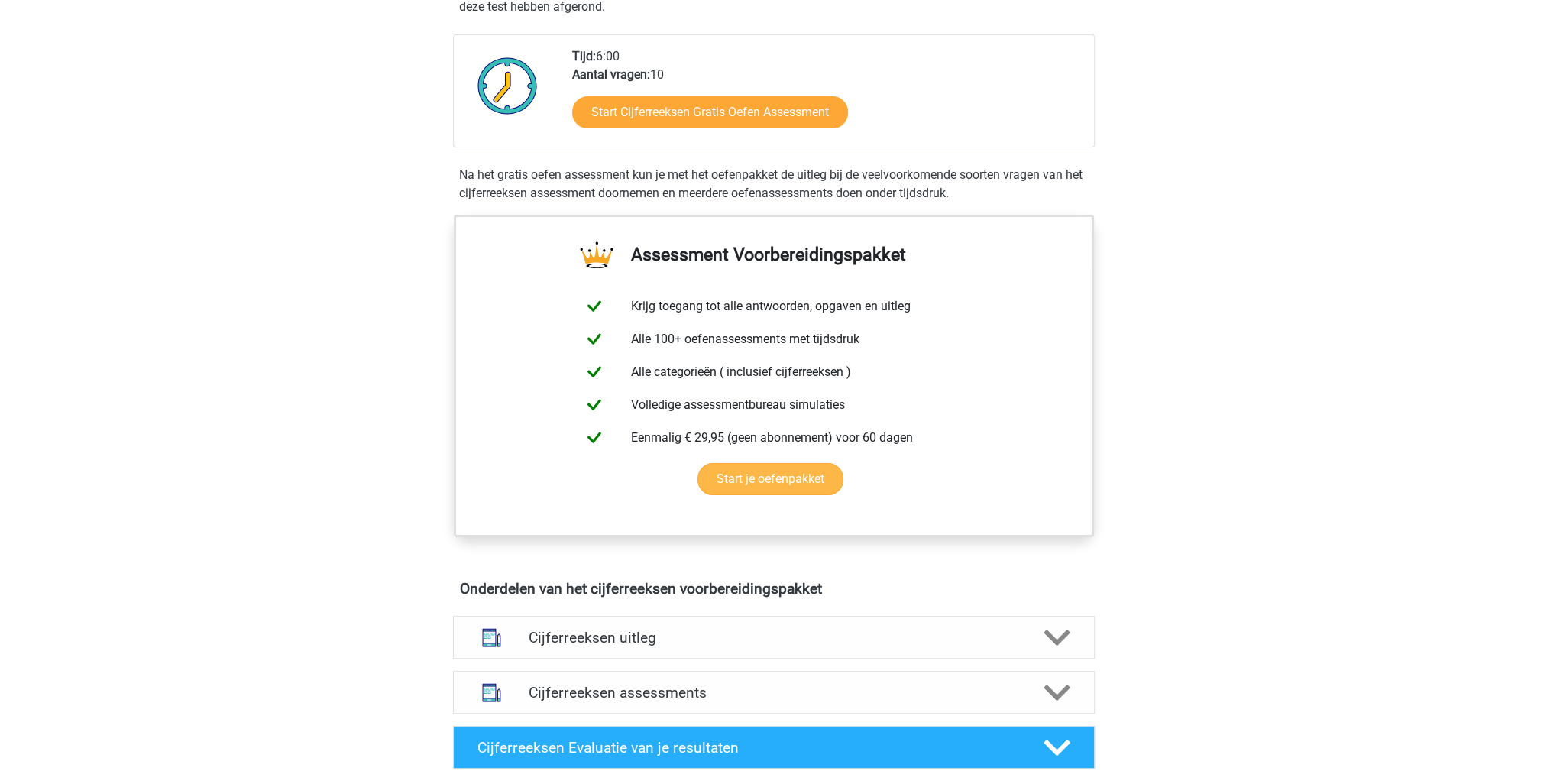
scroll to position [382, 0]
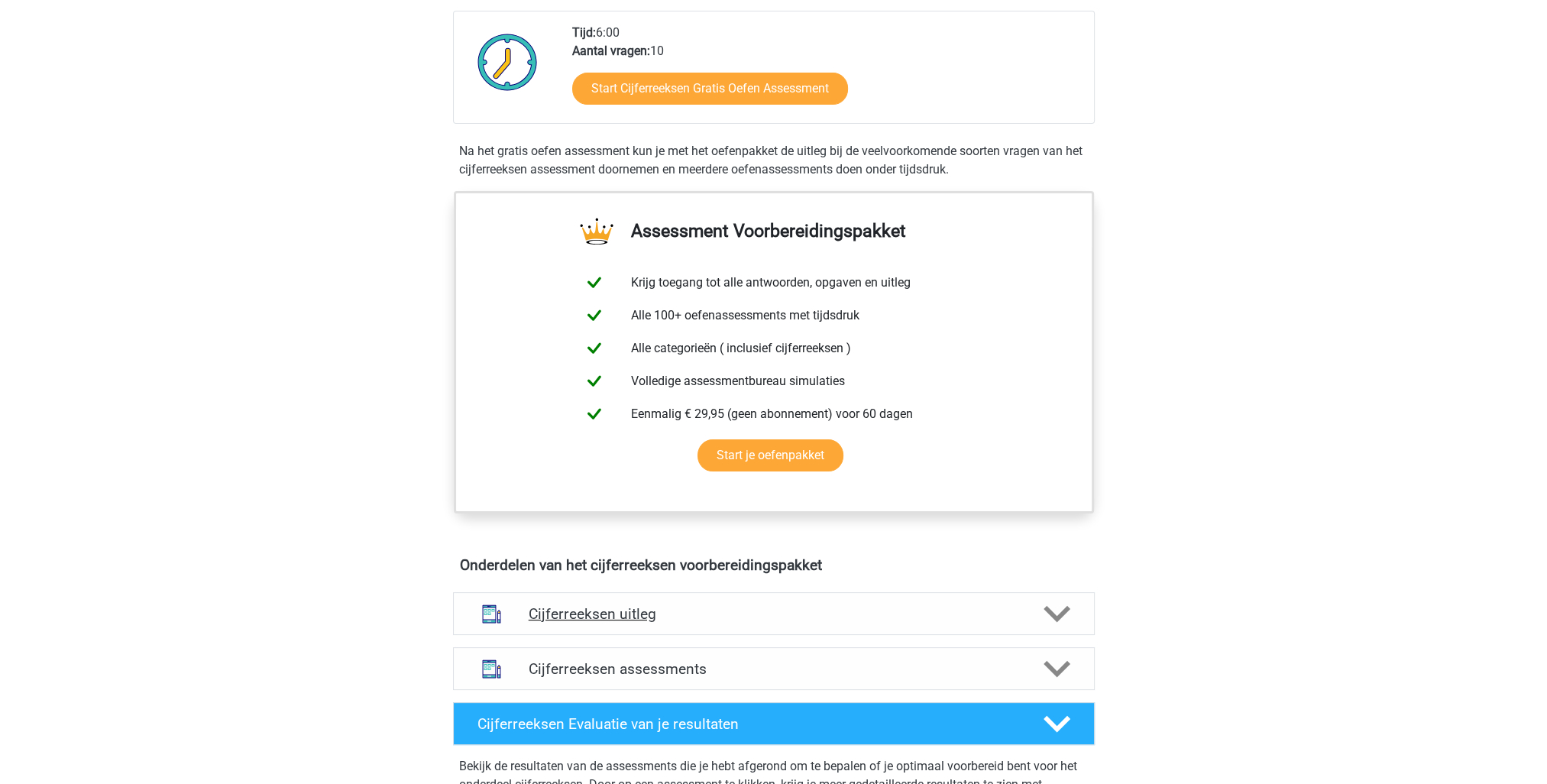
click at [625, 622] on h4 "Cijferreeksen uitleg" at bounding box center [774, 614] width 491 height 18
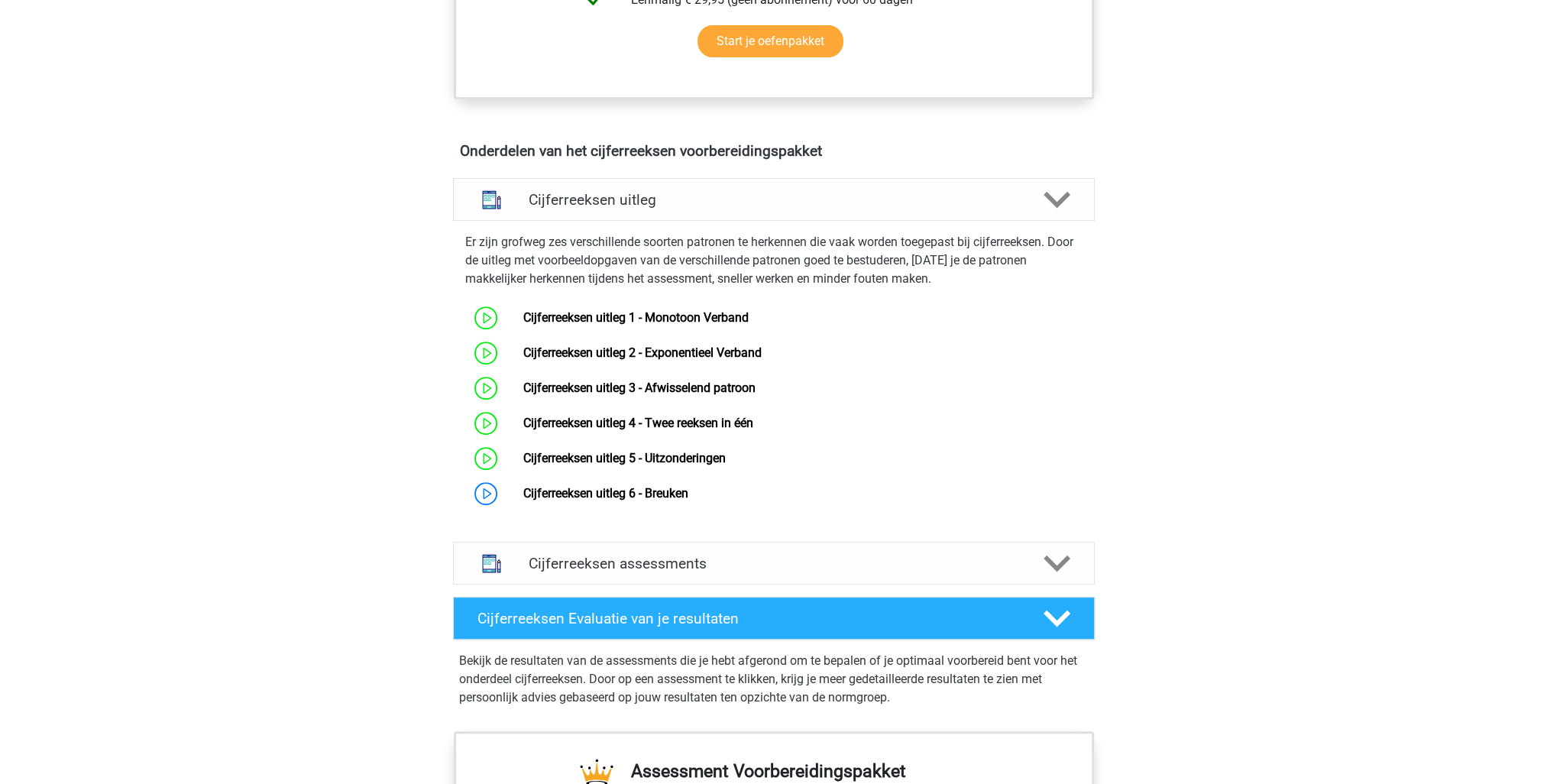
scroll to position [840, 0]
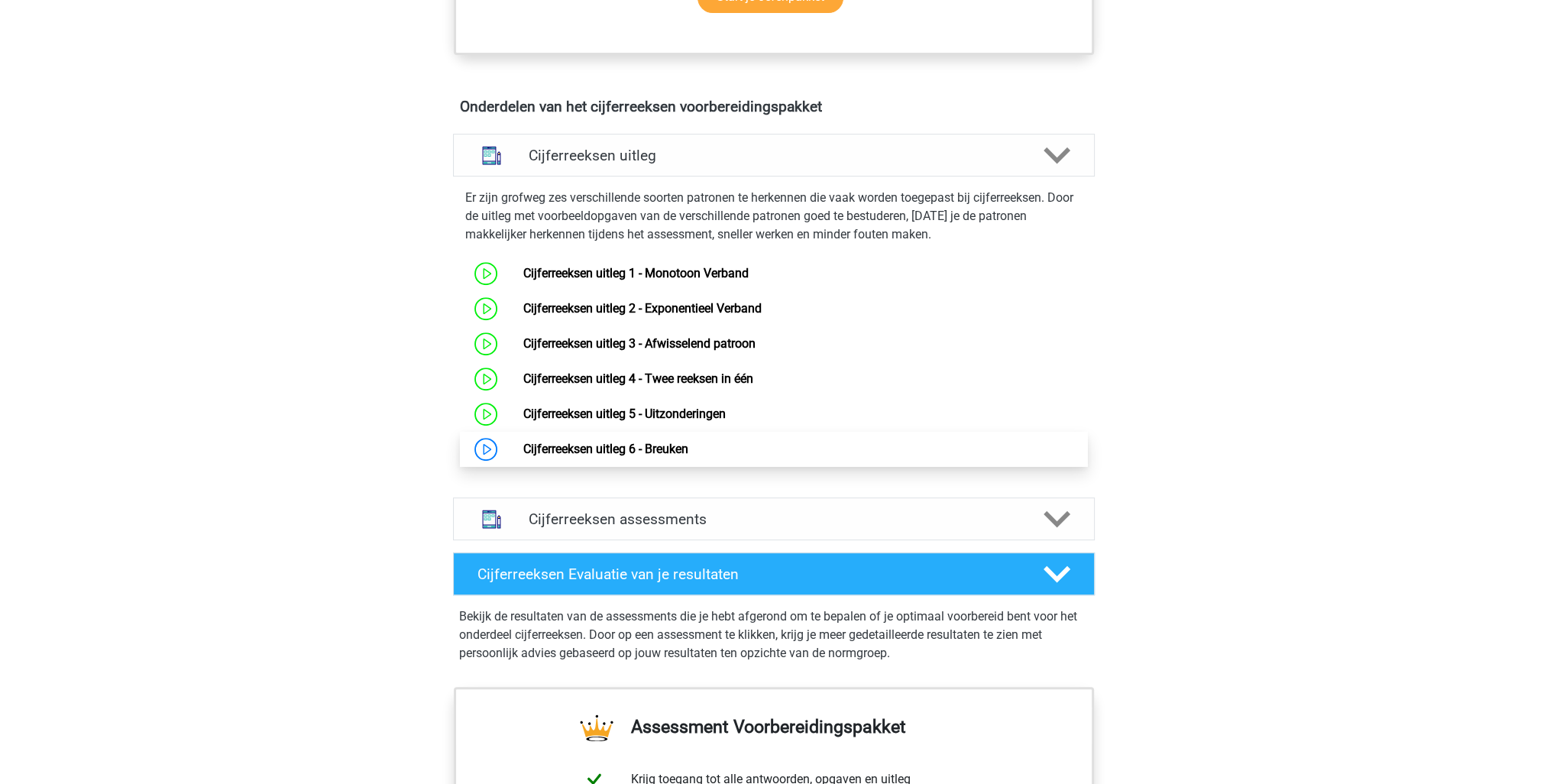
click at [524, 456] on link "Cijferreeksen uitleg 6 - Breuken" at bounding box center [606, 448] width 165 height 15
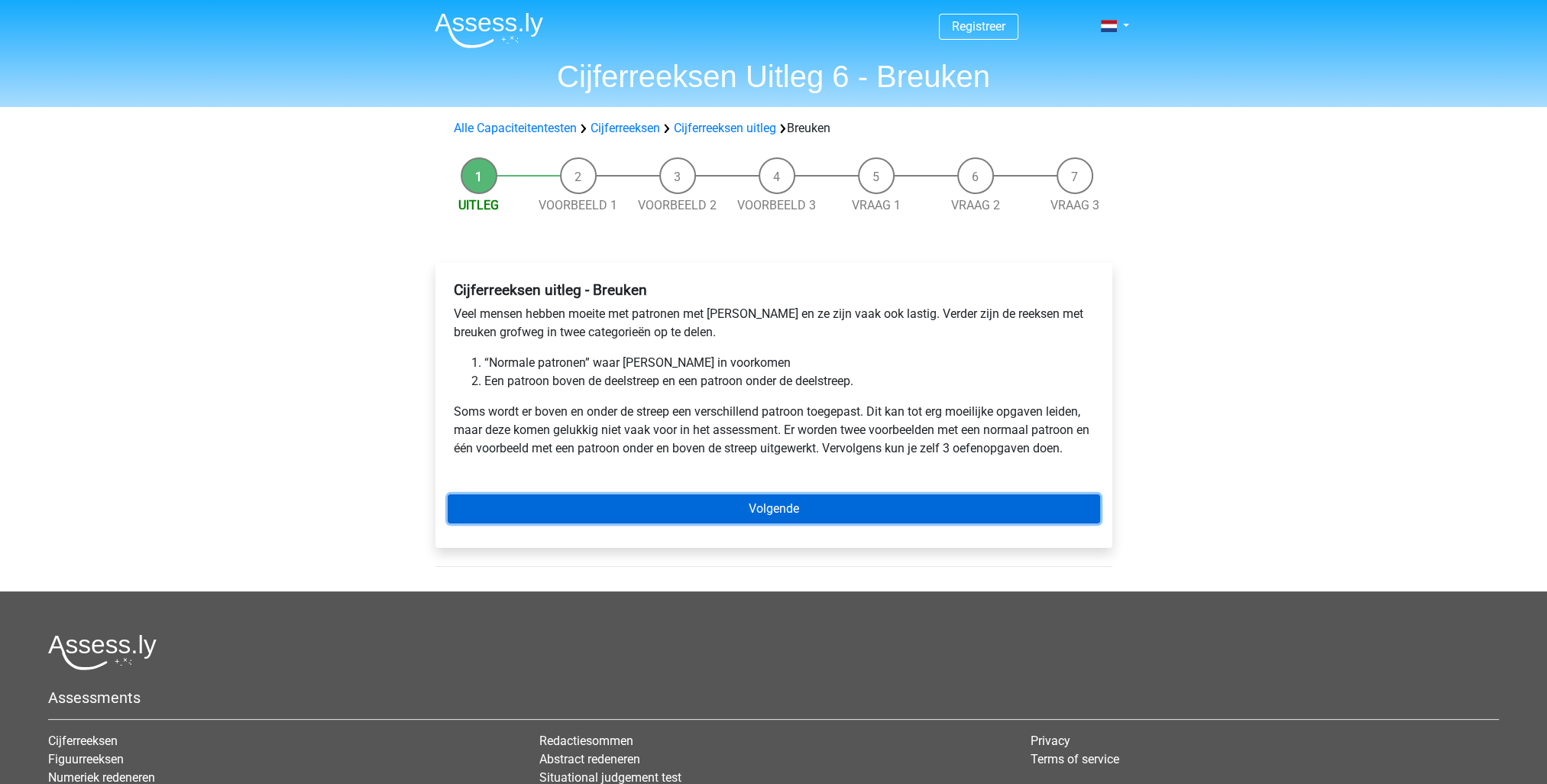
click at [770, 510] on link "Volgende" at bounding box center [774, 508] width 652 height 29
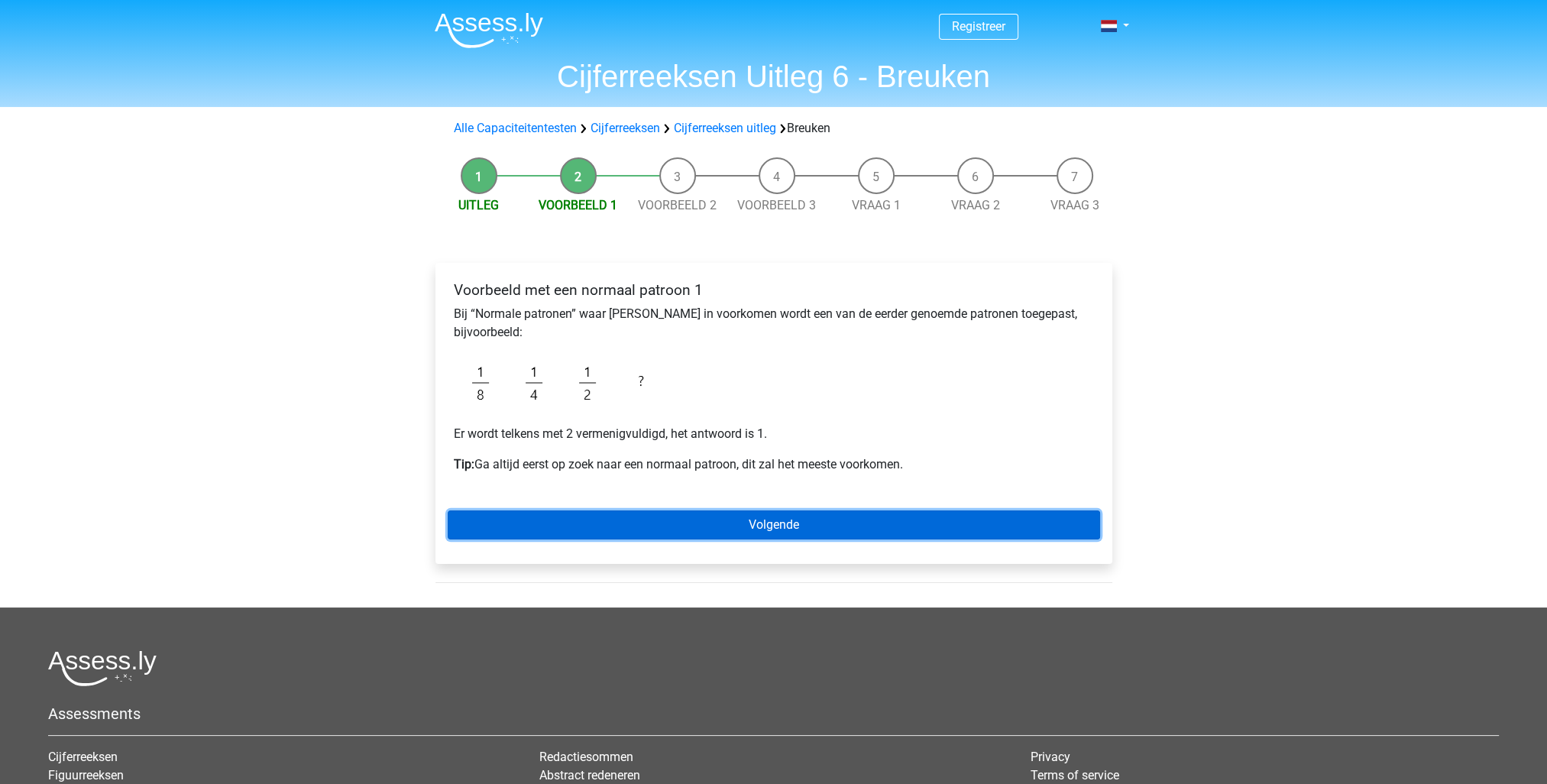
click at [788, 526] on link "Volgende" at bounding box center [774, 524] width 652 height 29
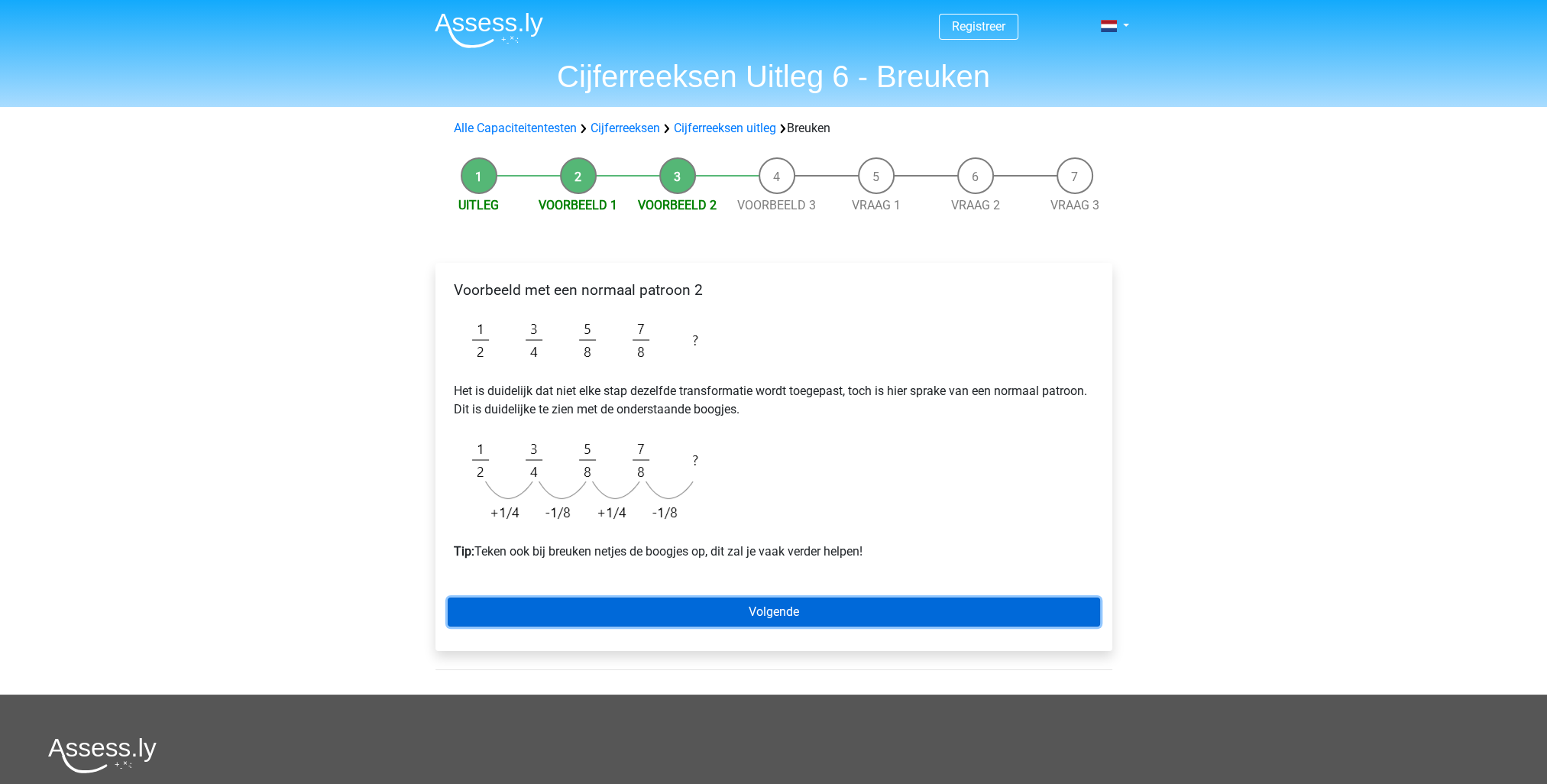
click at [763, 609] on link "Volgende" at bounding box center [774, 611] width 652 height 29
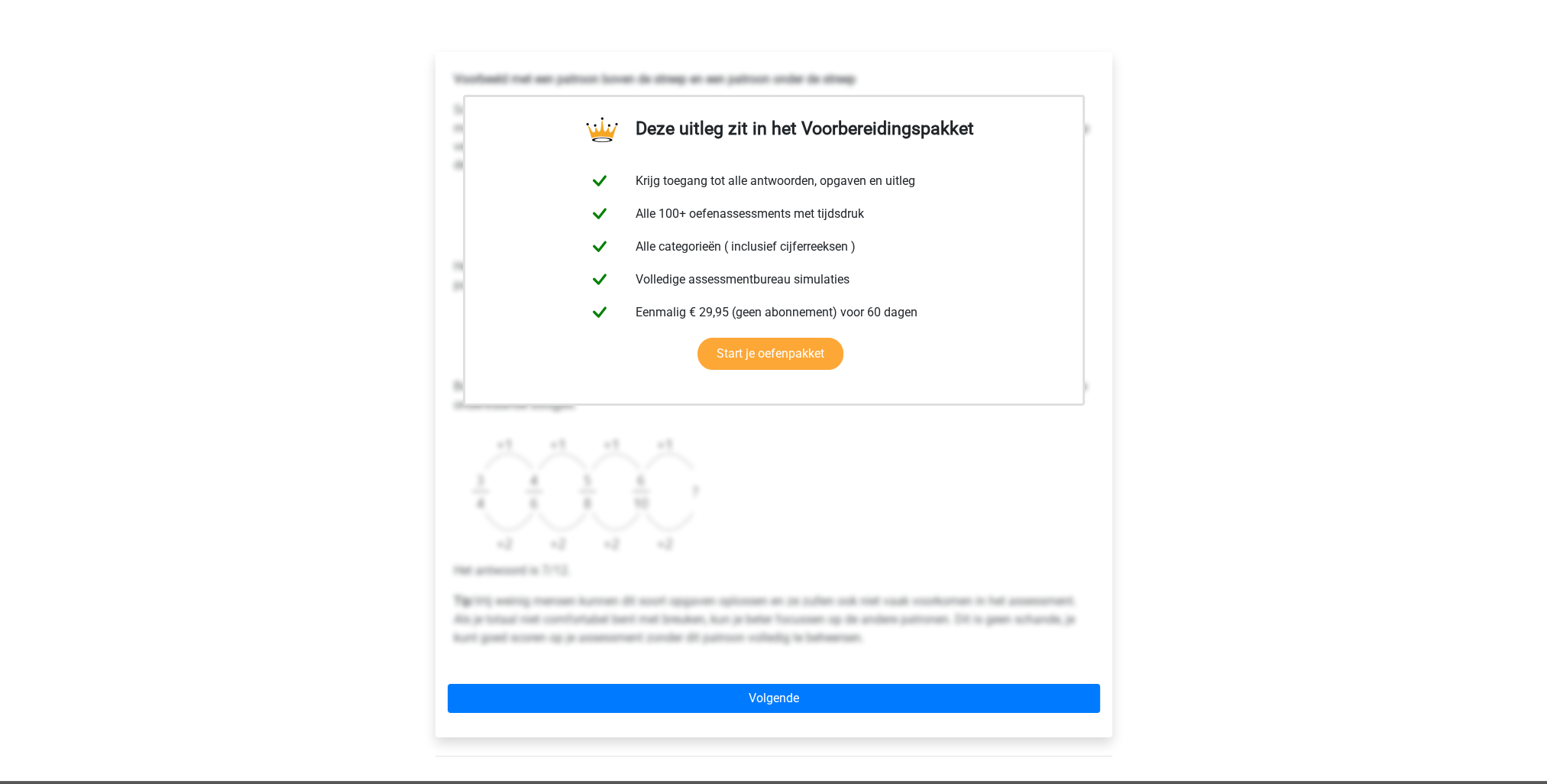
scroll to position [382, 0]
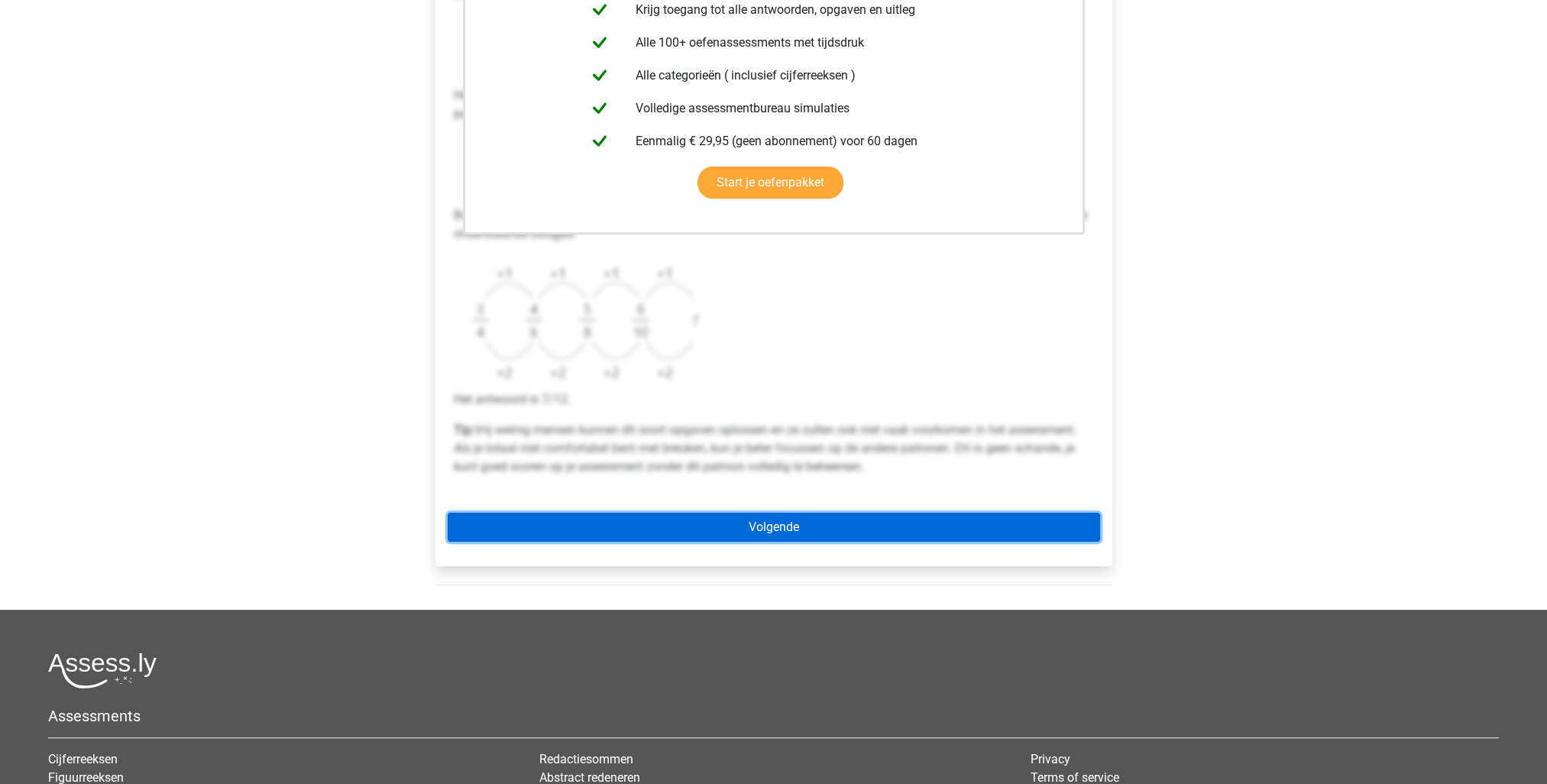
click at [818, 530] on link "Volgende" at bounding box center [774, 526] width 652 height 29
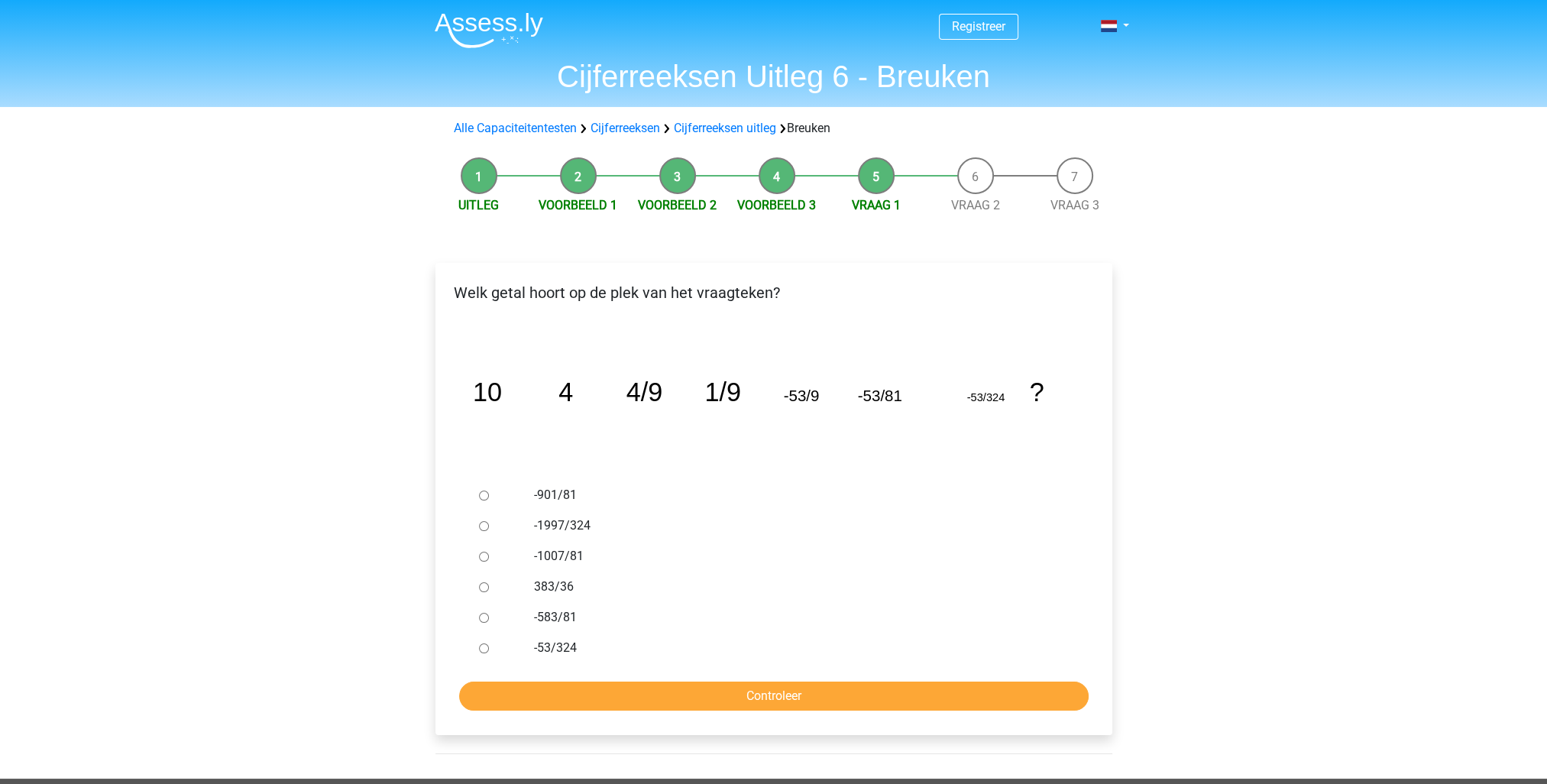
click at [575, 650] on label "-53/324" at bounding box center [798, 648] width 529 height 19
click at [489, 650] on input "-53/324" at bounding box center [484, 648] width 10 height 10
radio input "true"
click at [687, 692] on input "Controleer" at bounding box center [774, 695] width 629 height 29
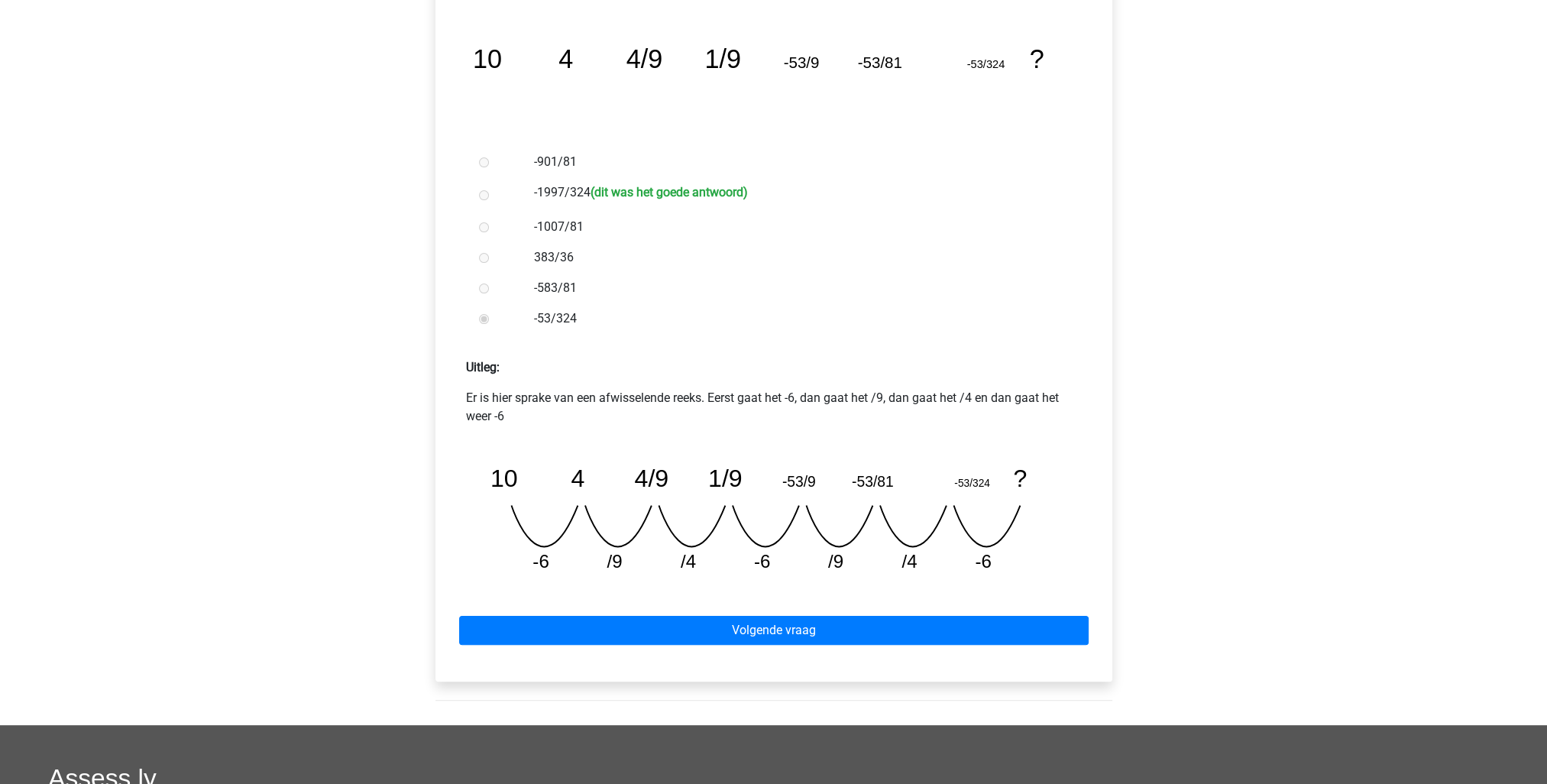
scroll to position [382, 0]
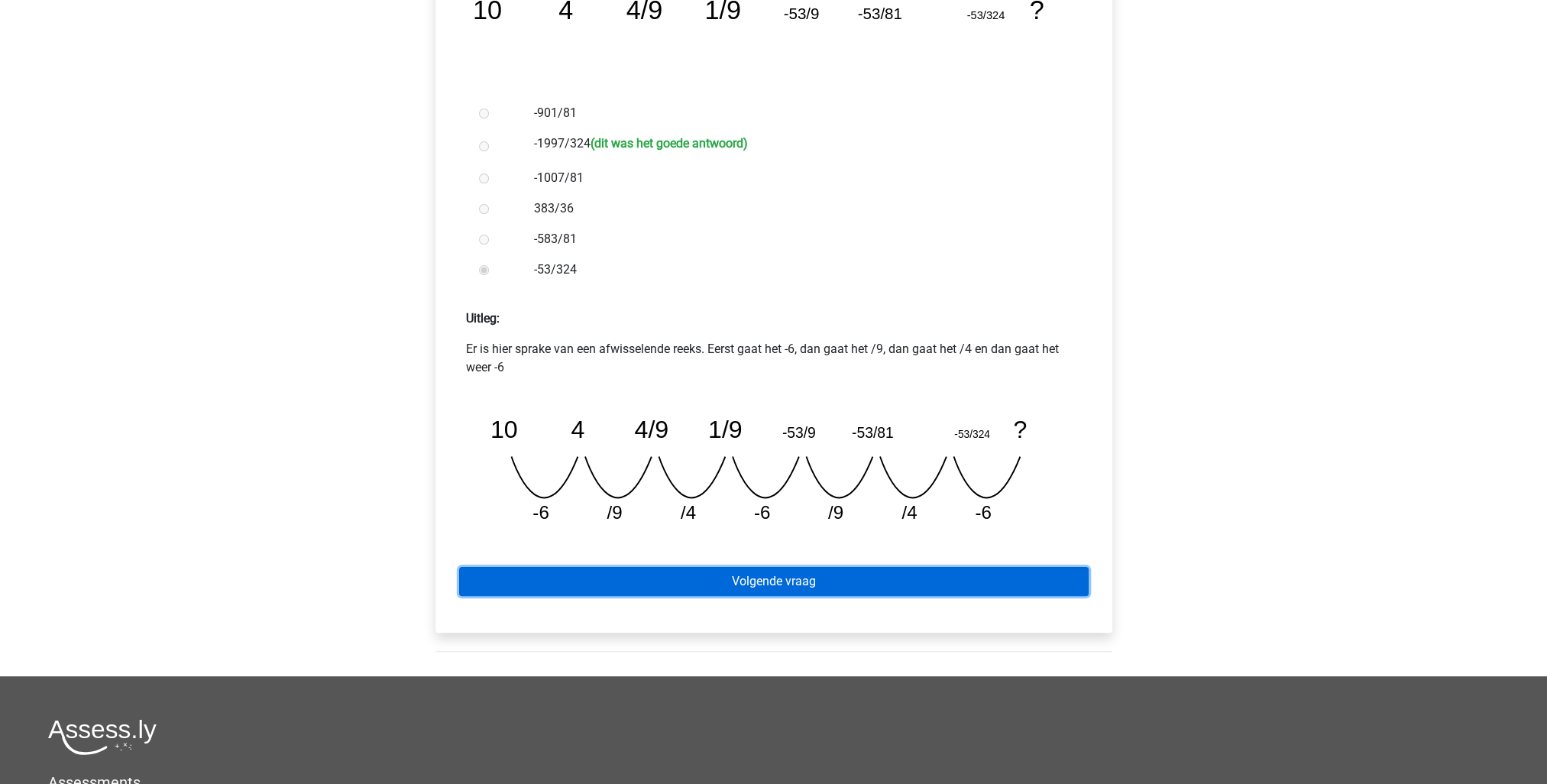
click at [787, 582] on link "Volgende vraag" at bounding box center [774, 581] width 629 height 29
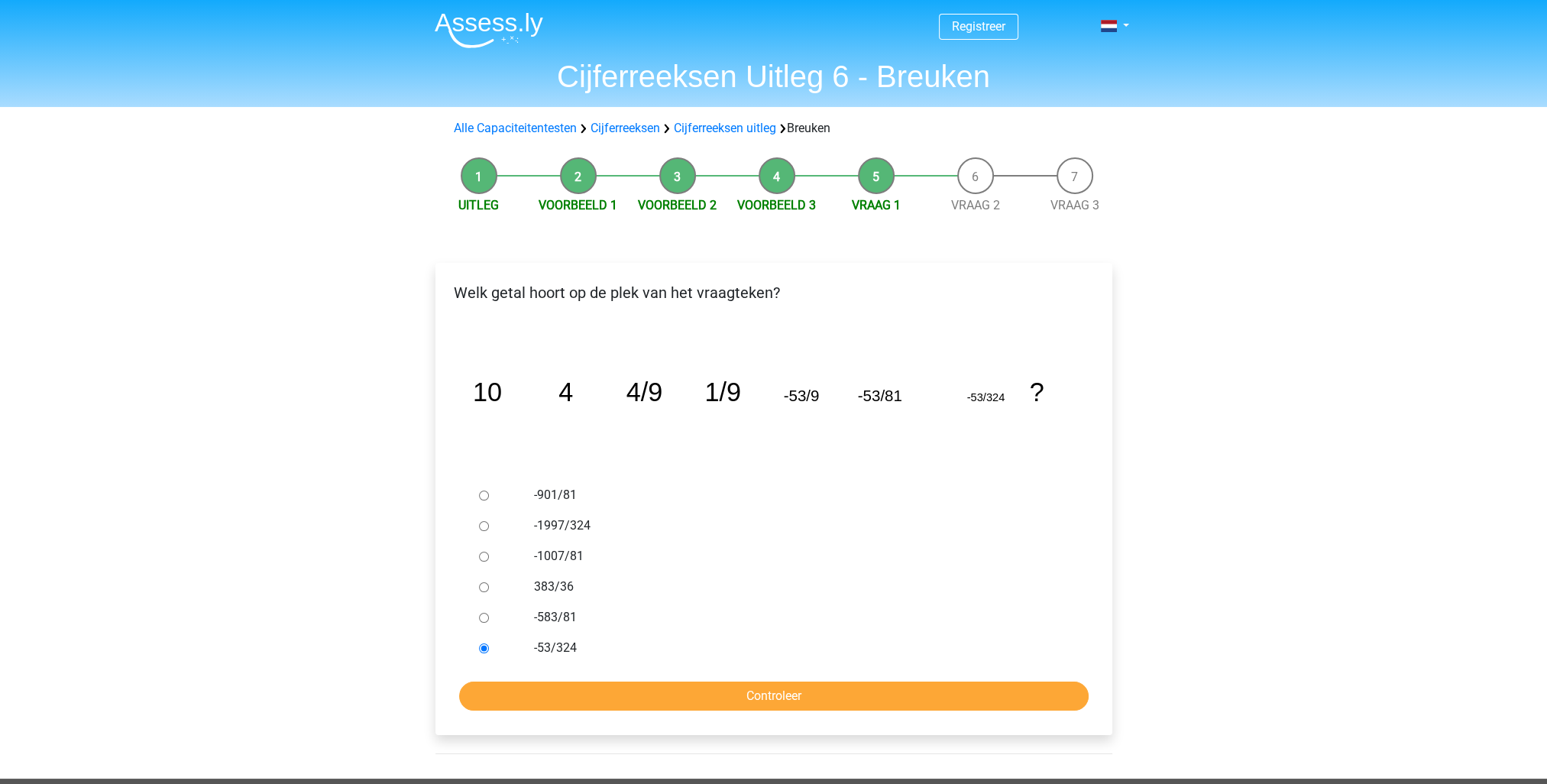
click at [575, 527] on label "-1997/324" at bounding box center [798, 525] width 529 height 19
click at [489, 527] on input "-1997/324" at bounding box center [484, 525] width 10 height 10
radio input "true"
click at [821, 690] on input "Controleer" at bounding box center [774, 695] width 629 height 29
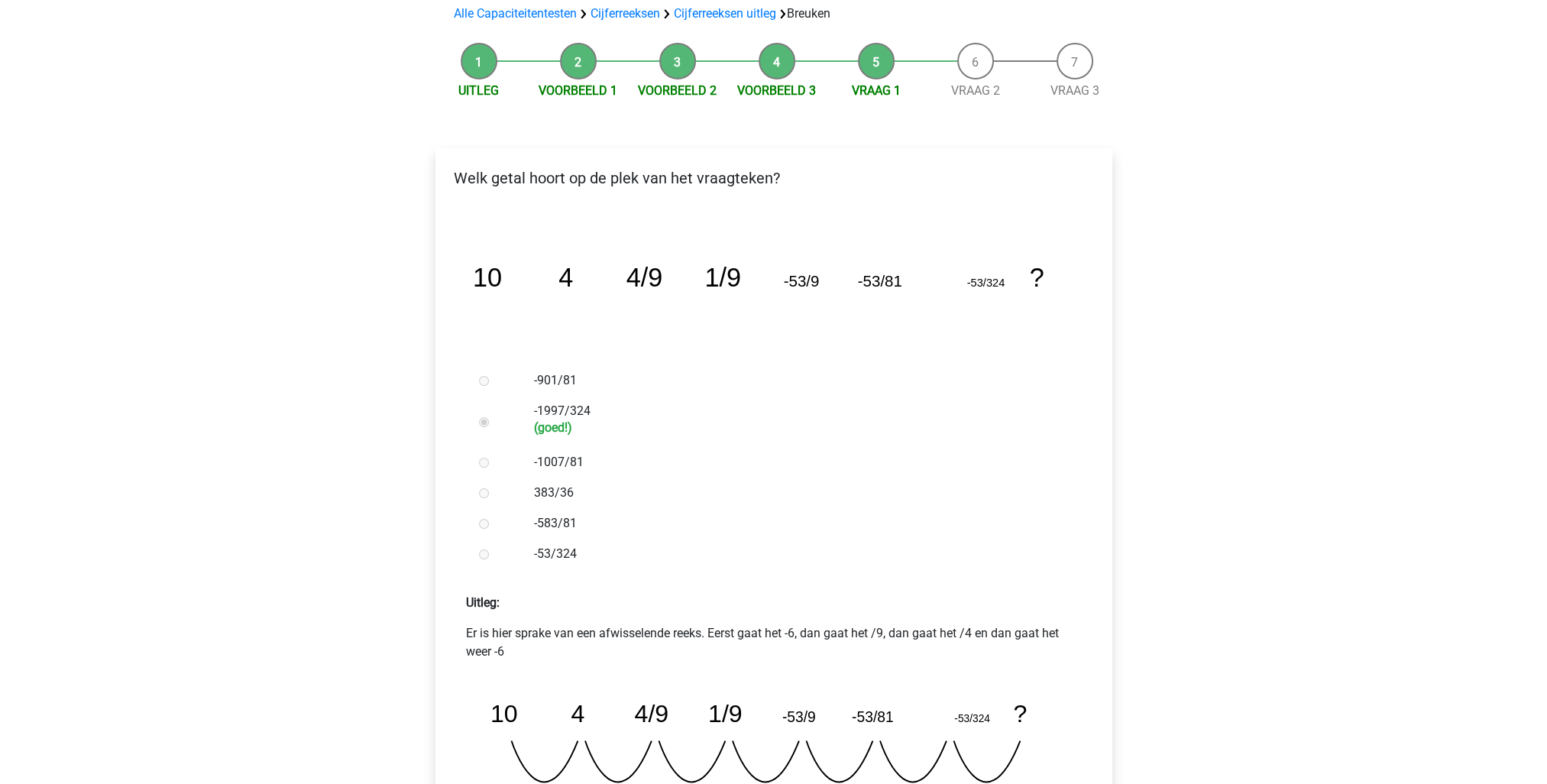
scroll to position [229, 0]
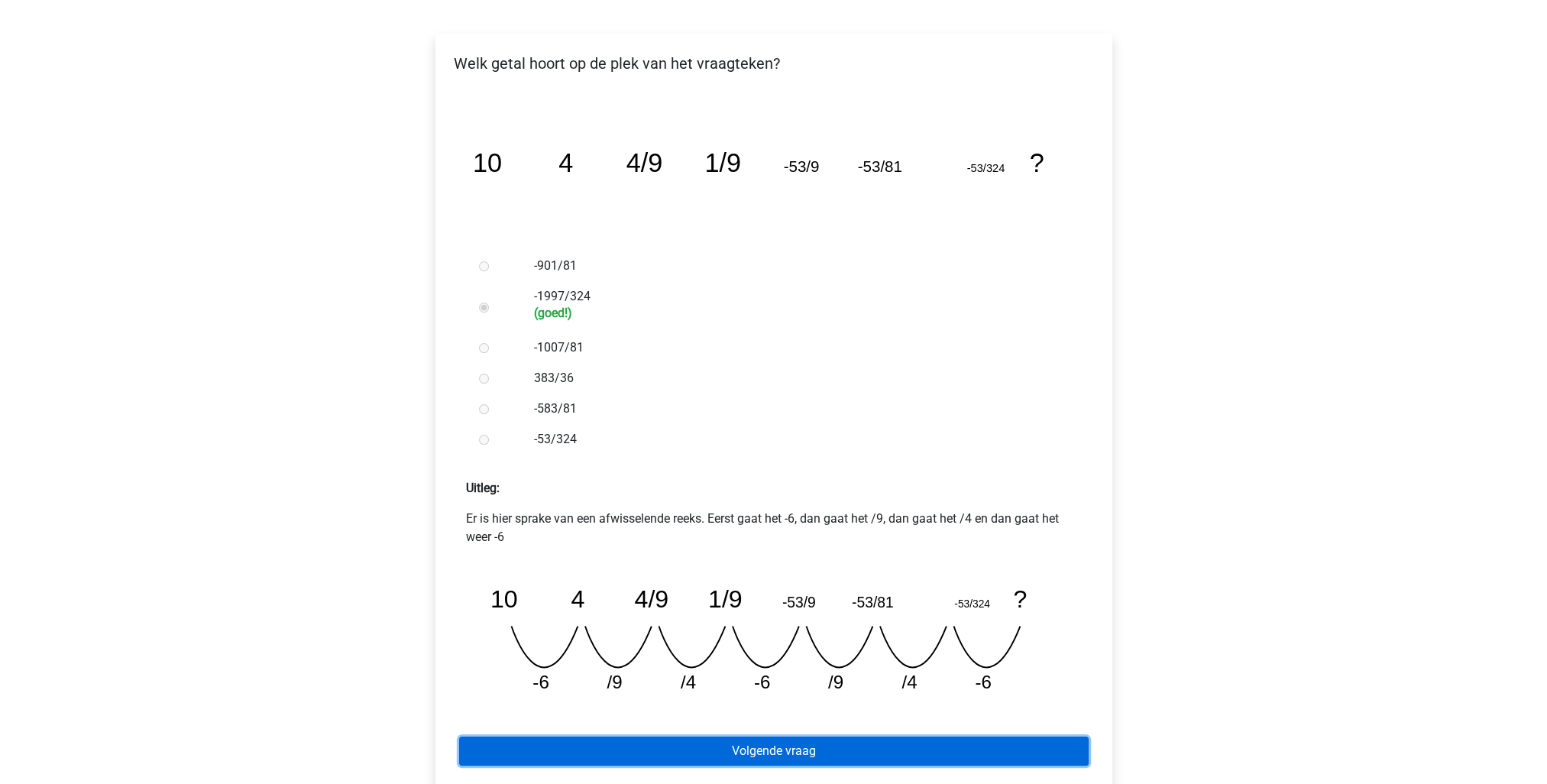
click at [706, 746] on link "Volgende vraag" at bounding box center [774, 750] width 629 height 29
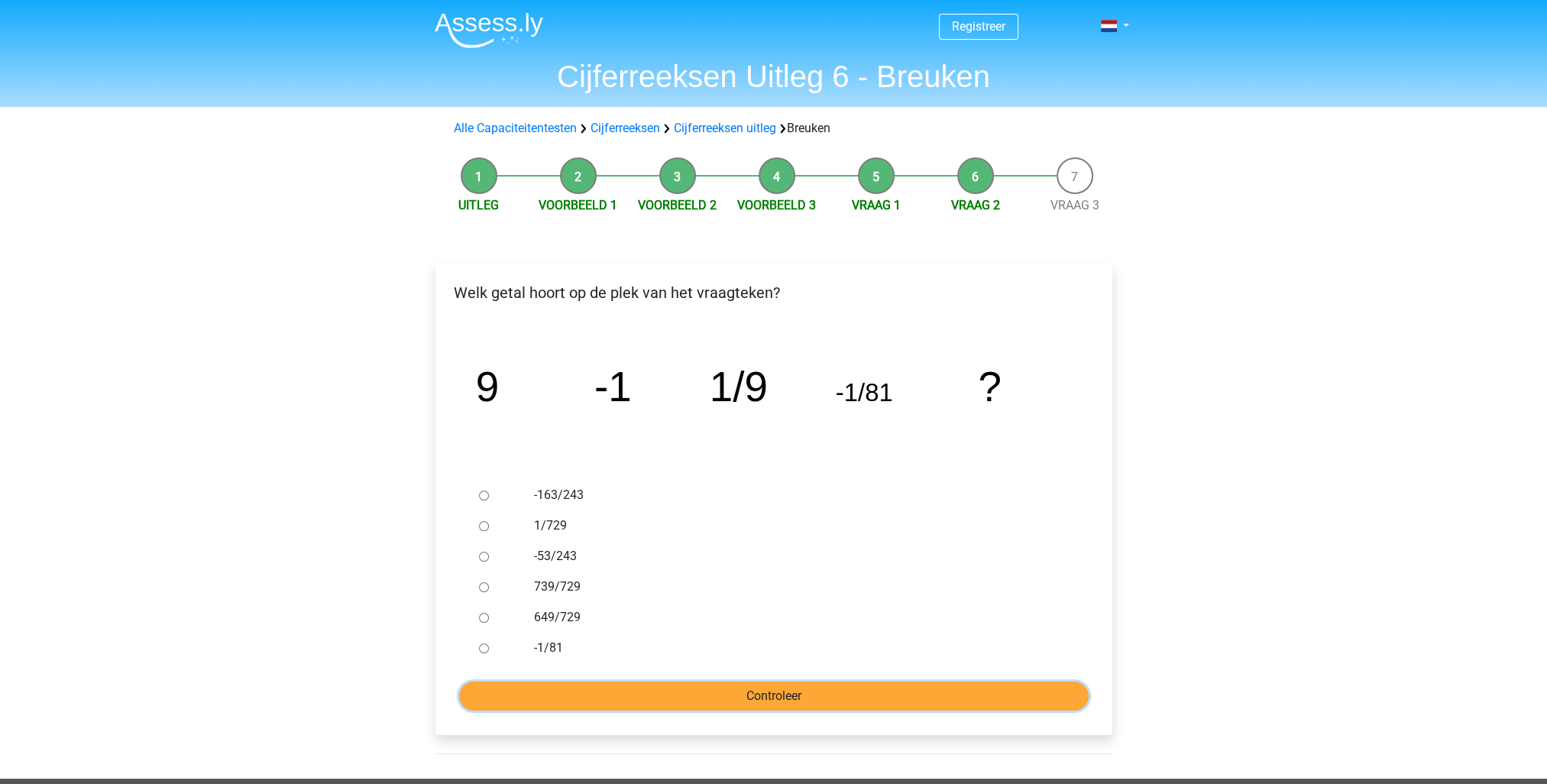
click at [706, 693] on input "Controleer" at bounding box center [774, 695] width 629 height 29
click at [612, 521] on label "1/729" at bounding box center [798, 525] width 529 height 19
click at [489, 521] on input "1/729" at bounding box center [484, 525] width 10 height 10
radio input "true"
click at [556, 518] on label "1/729" at bounding box center [798, 525] width 529 height 19
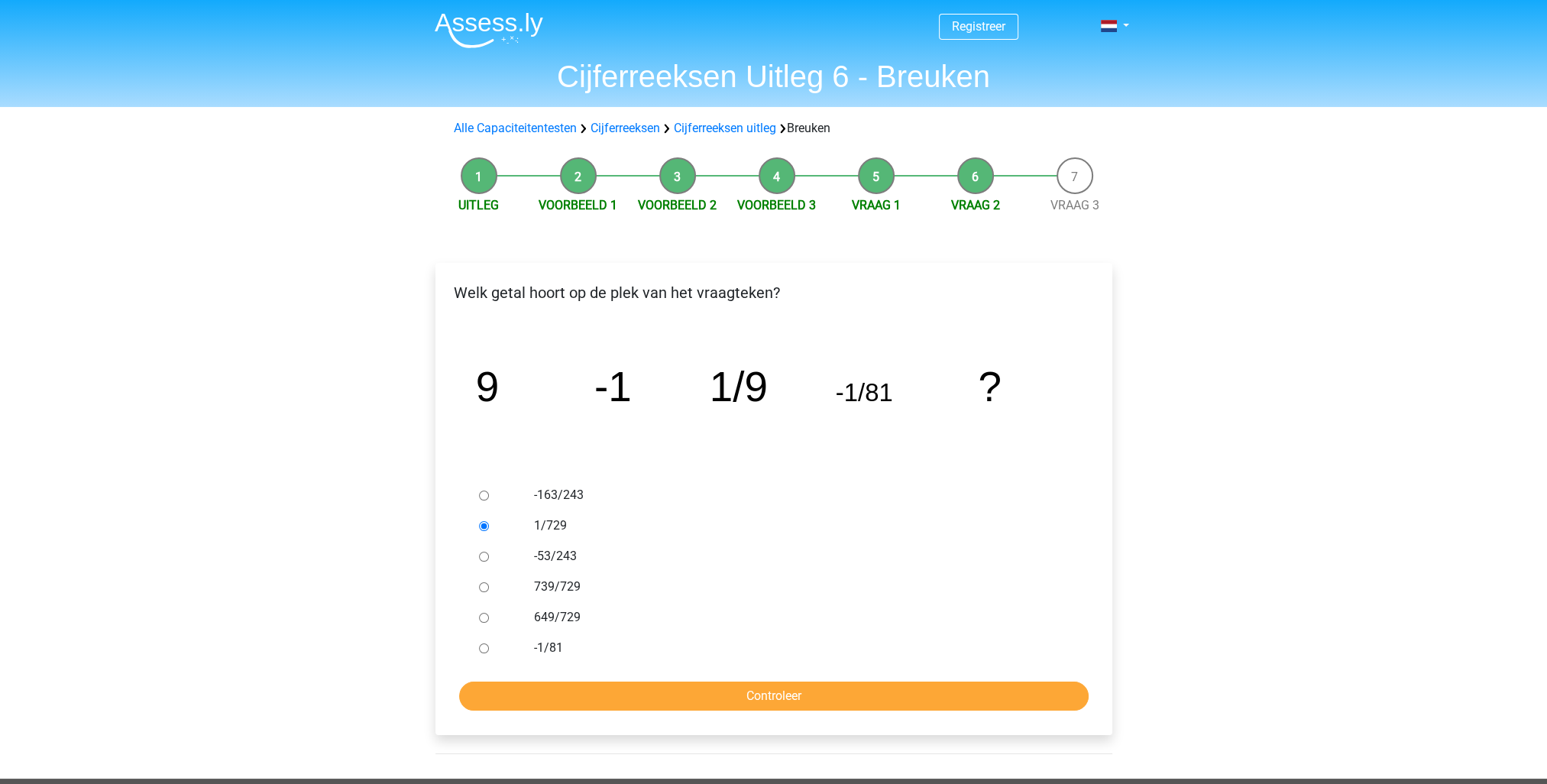
click at [489, 520] on input "1/729" at bounding box center [484, 525] width 10 height 10
click at [761, 695] on input "Controleer" at bounding box center [774, 695] width 629 height 29
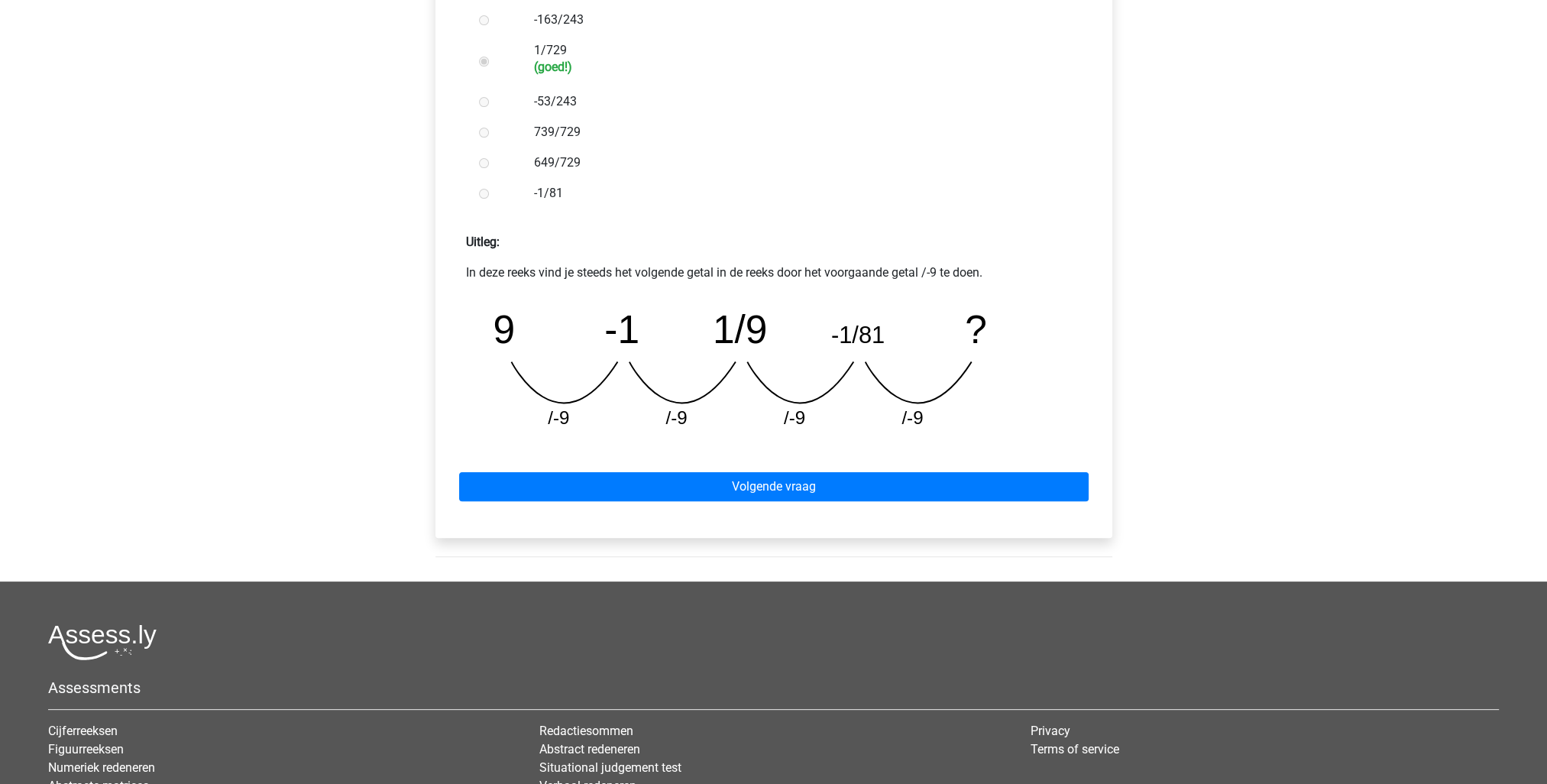
scroll to position [534, 0]
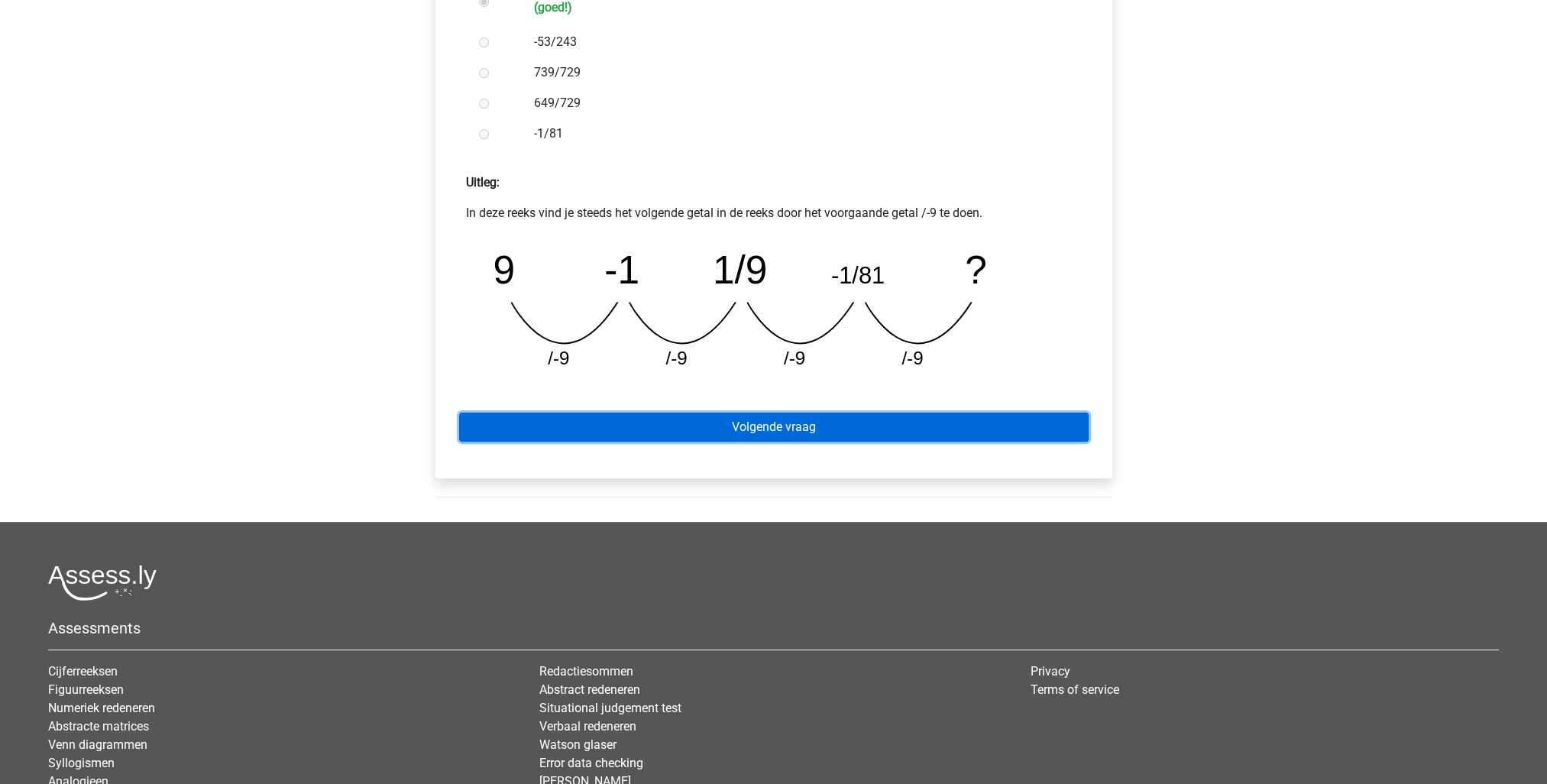
click at [764, 430] on link "Volgende vraag" at bounding box center [774, 427] width 629 height 29
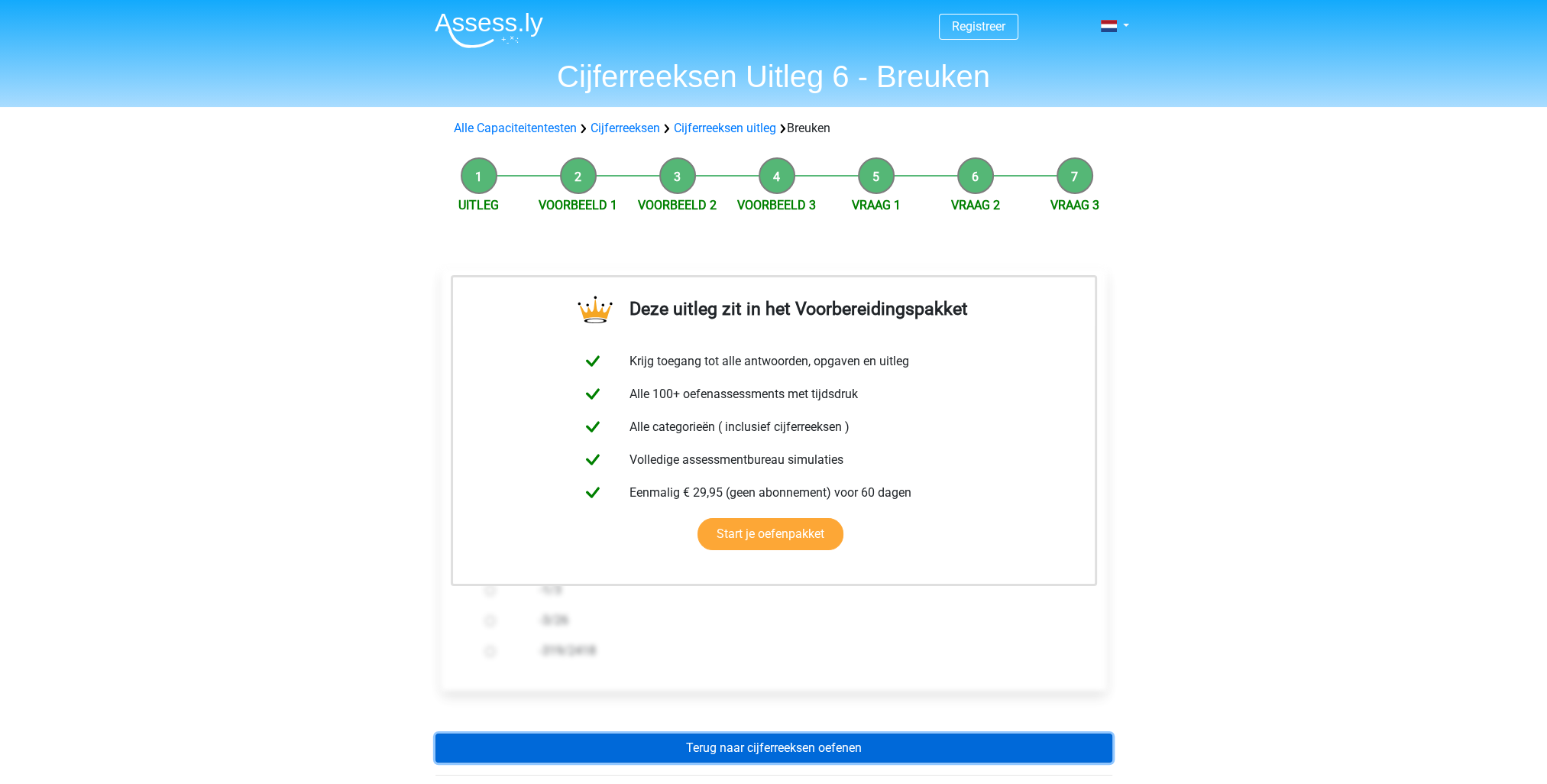
click at [838, 744] on link "Terug naar cijferreeksen oefenen" at bounding box center [774, 746] width 677 height 29
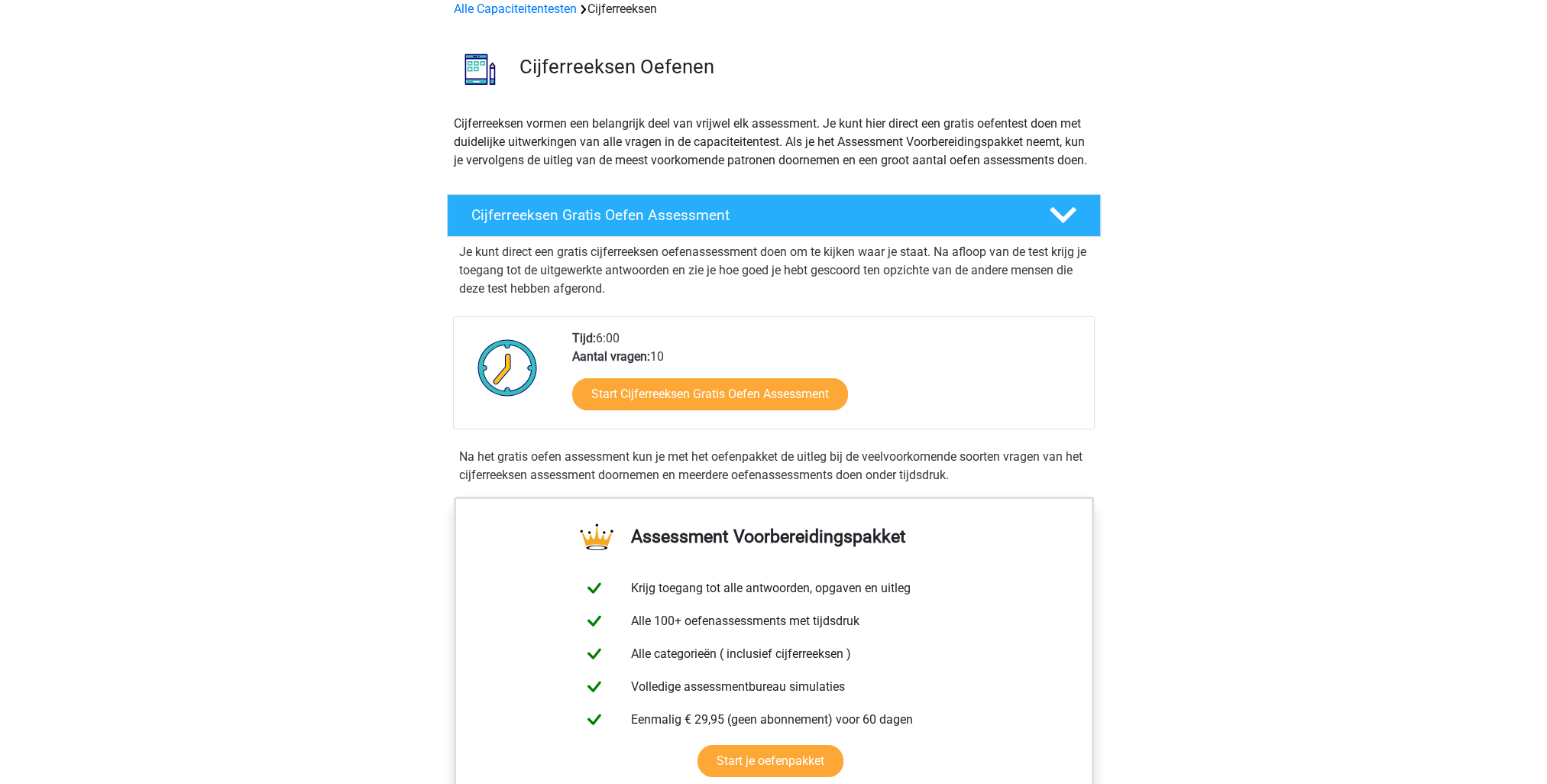
scroll to position [153, 0]
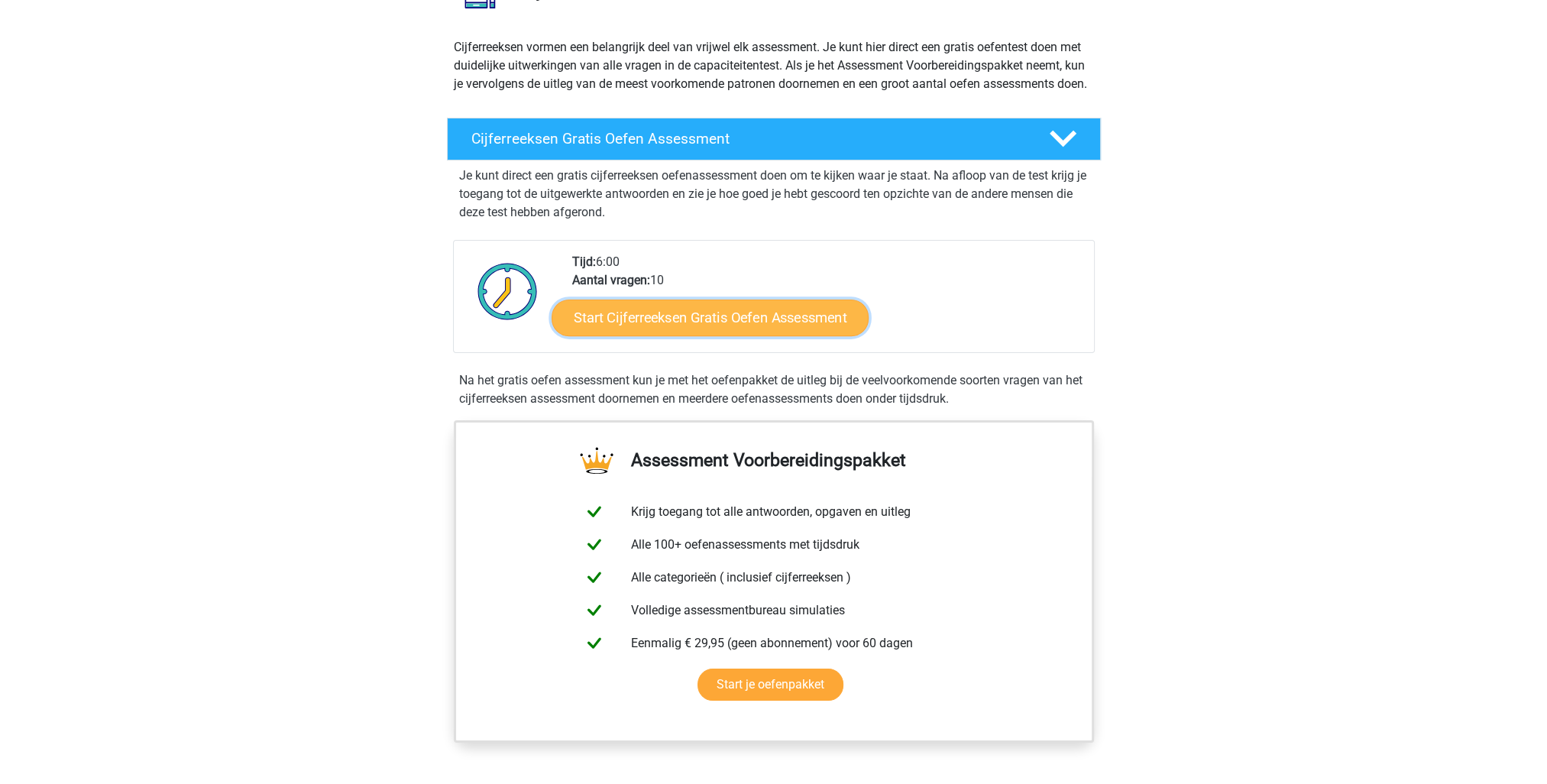
click at [744, 336] on link "Start Cijferreeksen Gratis Oefen Assessment" at bounding box center [709, 316] width 317 height 37
click at [678, 258] on div "Tijd: 6:00 Aantal vragen: 10 Start Cijferreeksen Gratis Oefen Assessment" at bounding box center [774, 296] width 642 height 113
click at [673, 336] on link "Start Cijferreeksen Gratis Oefen Assessment" at bounding box center [709, 316] width 317 height 37
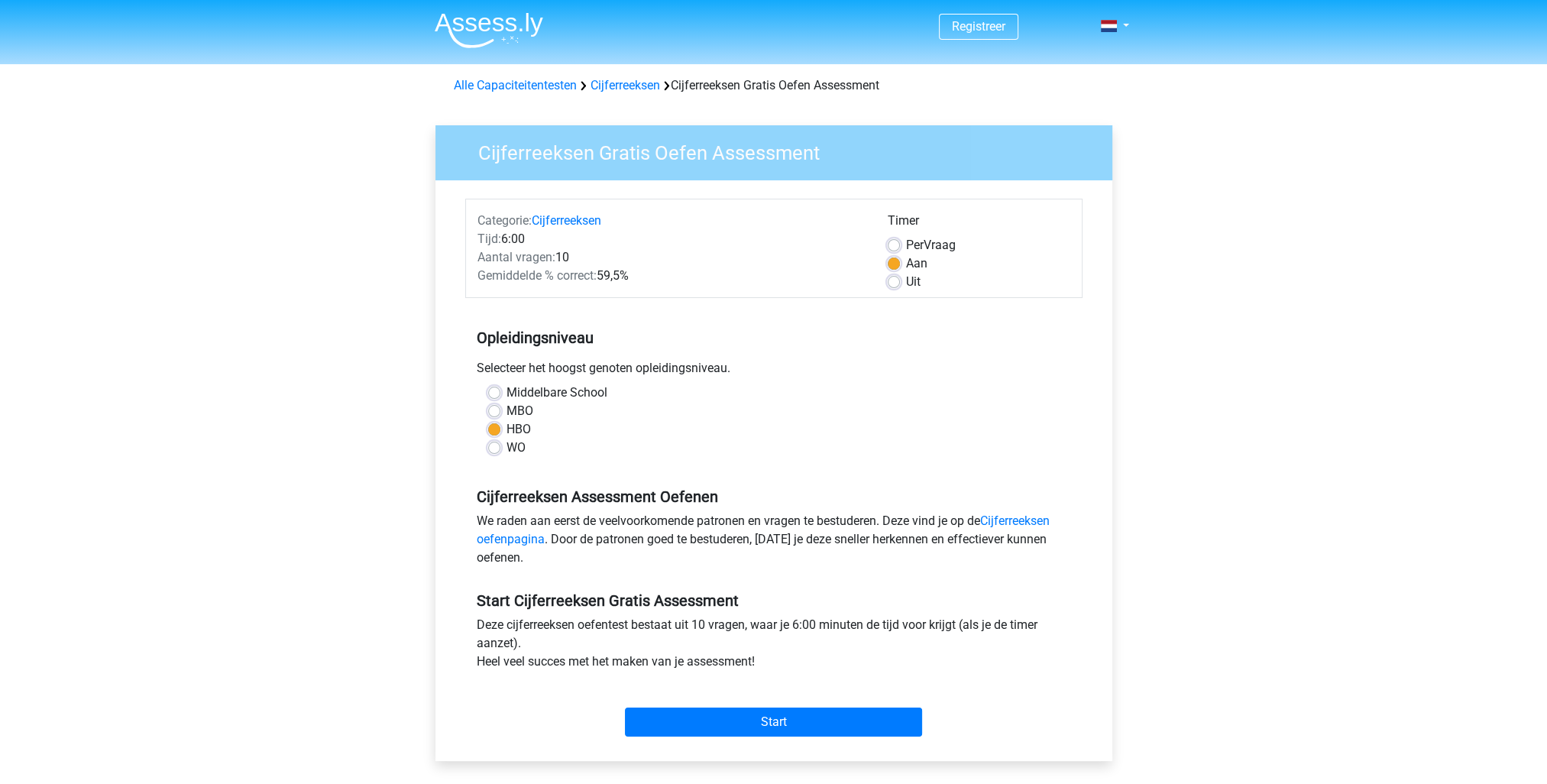
click at [906, 245] on label "Per Vraag" at bounding box center [931, 245] width 49 height 19
click at [899, 245] on input "Per Vraag" at bounding box center [894, 243] width 12 height 15
radio input "true"
click at [767, 726] on input "Start" at bounding box center [774, 721] width 297 height 29
click at [744, 720] on input "Start" at bounding box center [774, 721] width 297 height 29
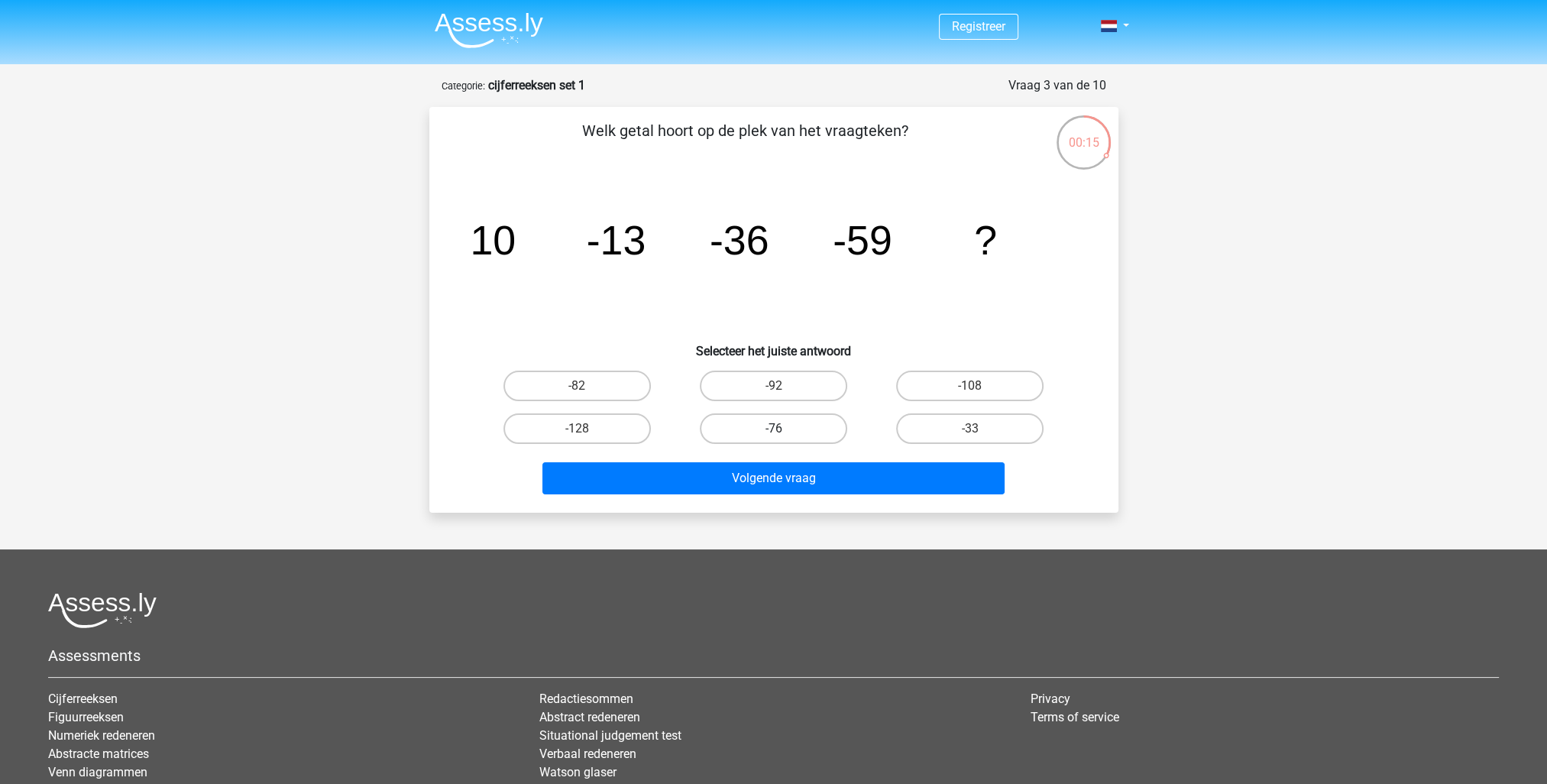
drag, startPoint x: 609, startPoint y: 389, endPoint x: 716, endPoint y: 435, distance: 116.5
click at [620, 398] on label "-82" at bounding box center [577, 385] width 147 height 31
click at [587, 396] on input "-82" at bounding box center [582, 391] width 10 height 10
radio input "true"
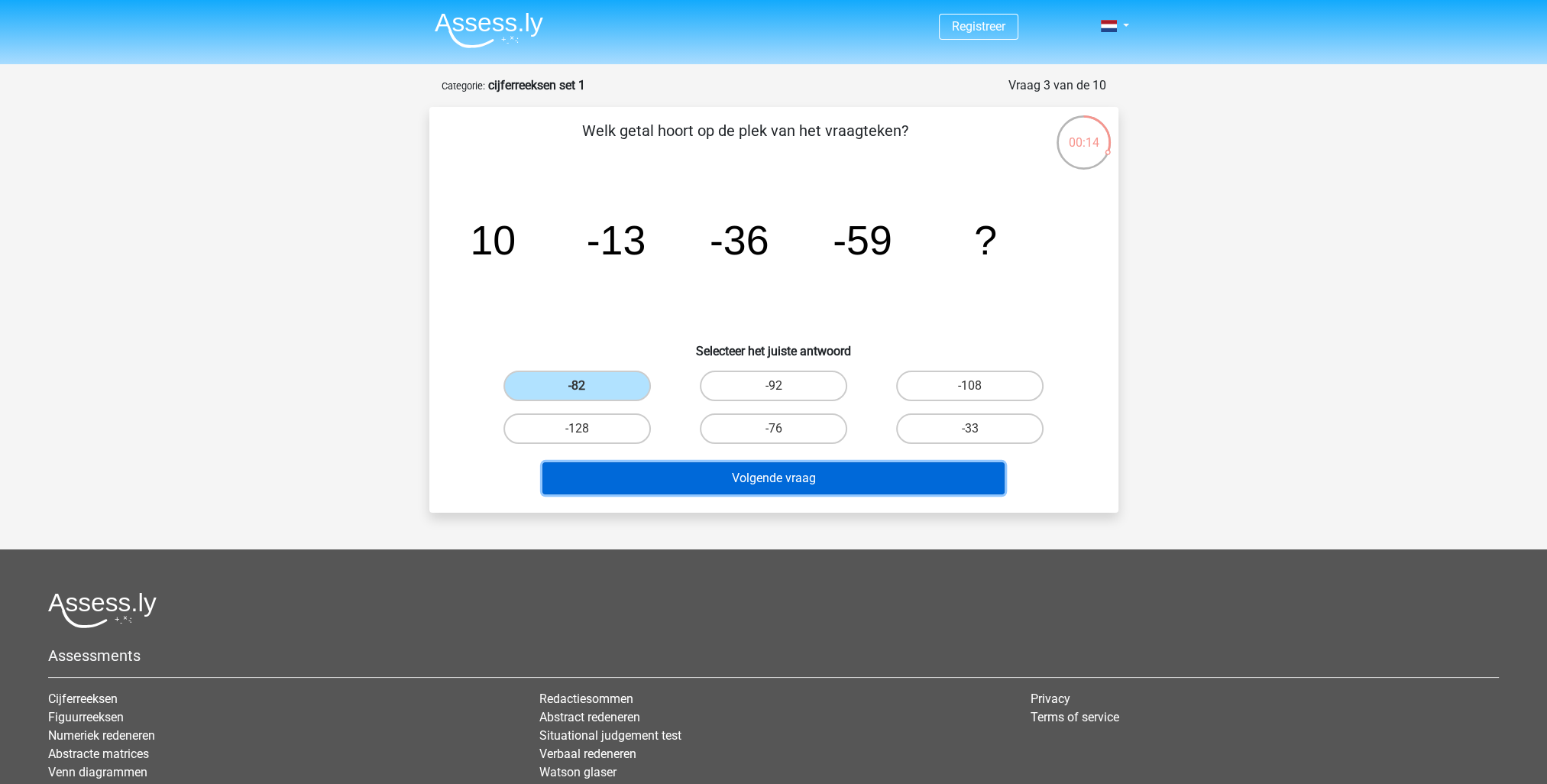
click at [757, 472] on button "Volgende vraag" at bounding box center [774, 478] width 462 height 32
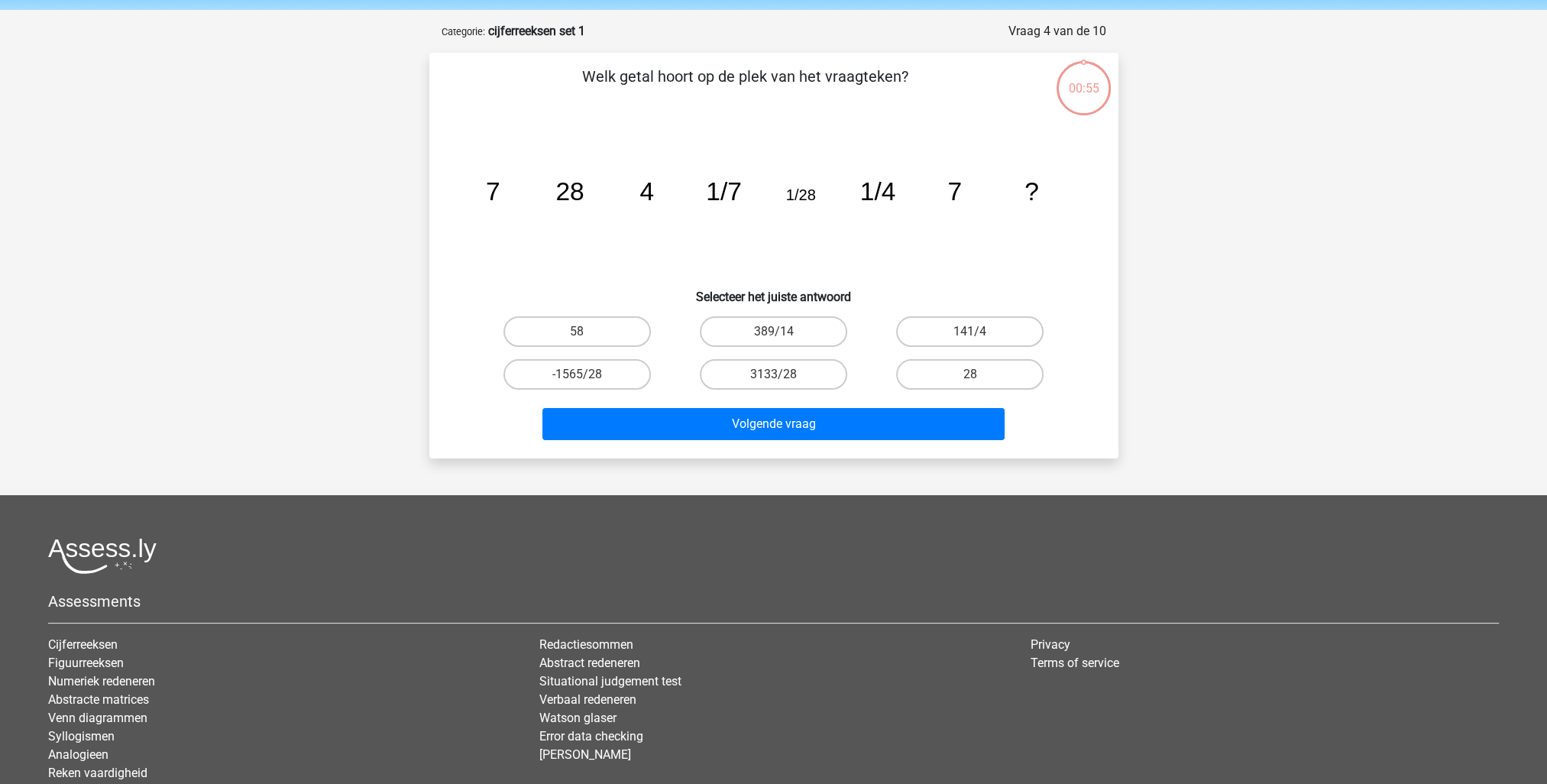
scroll to position [76, 0]
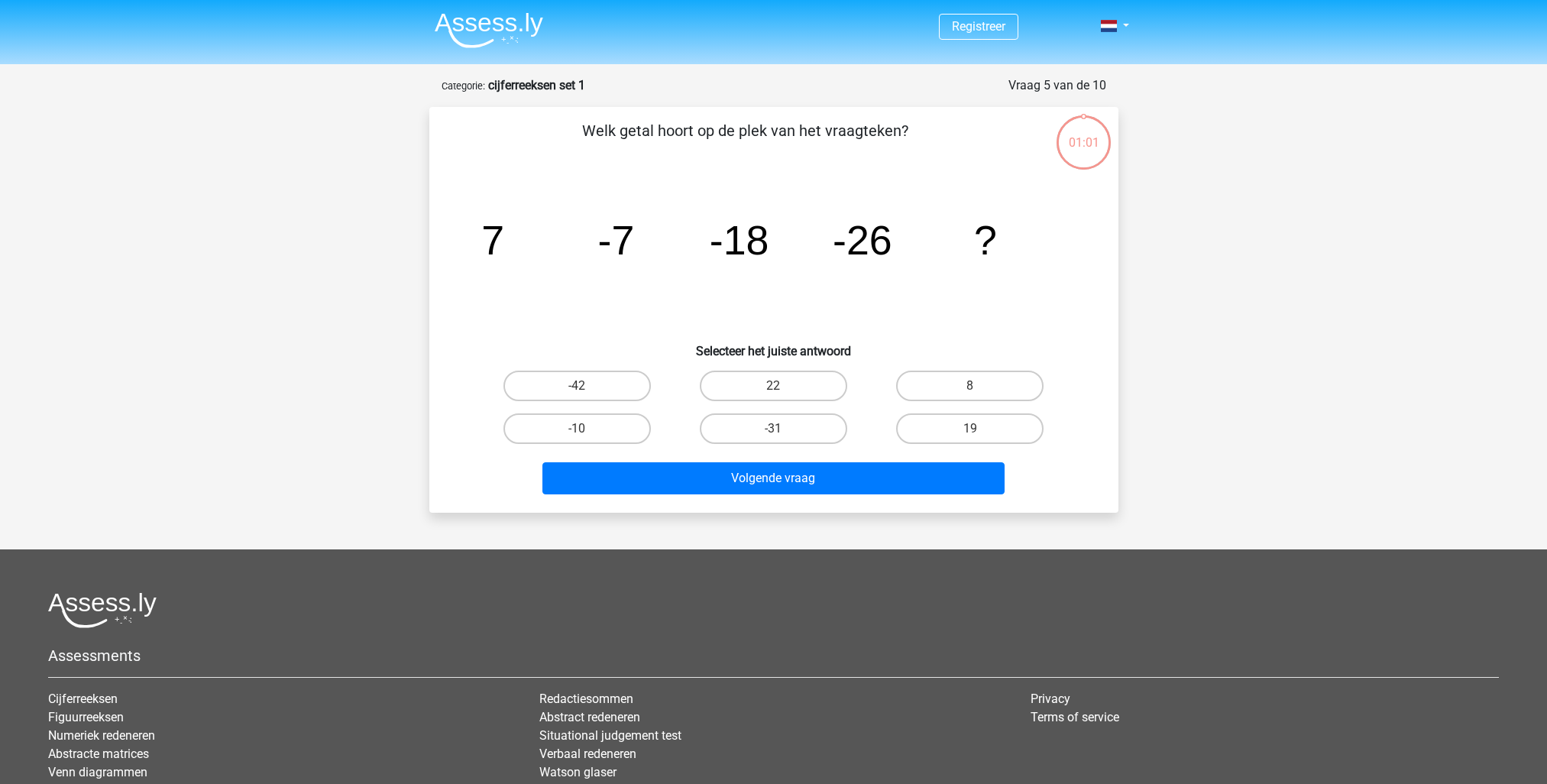
scroll to position [76, 0]
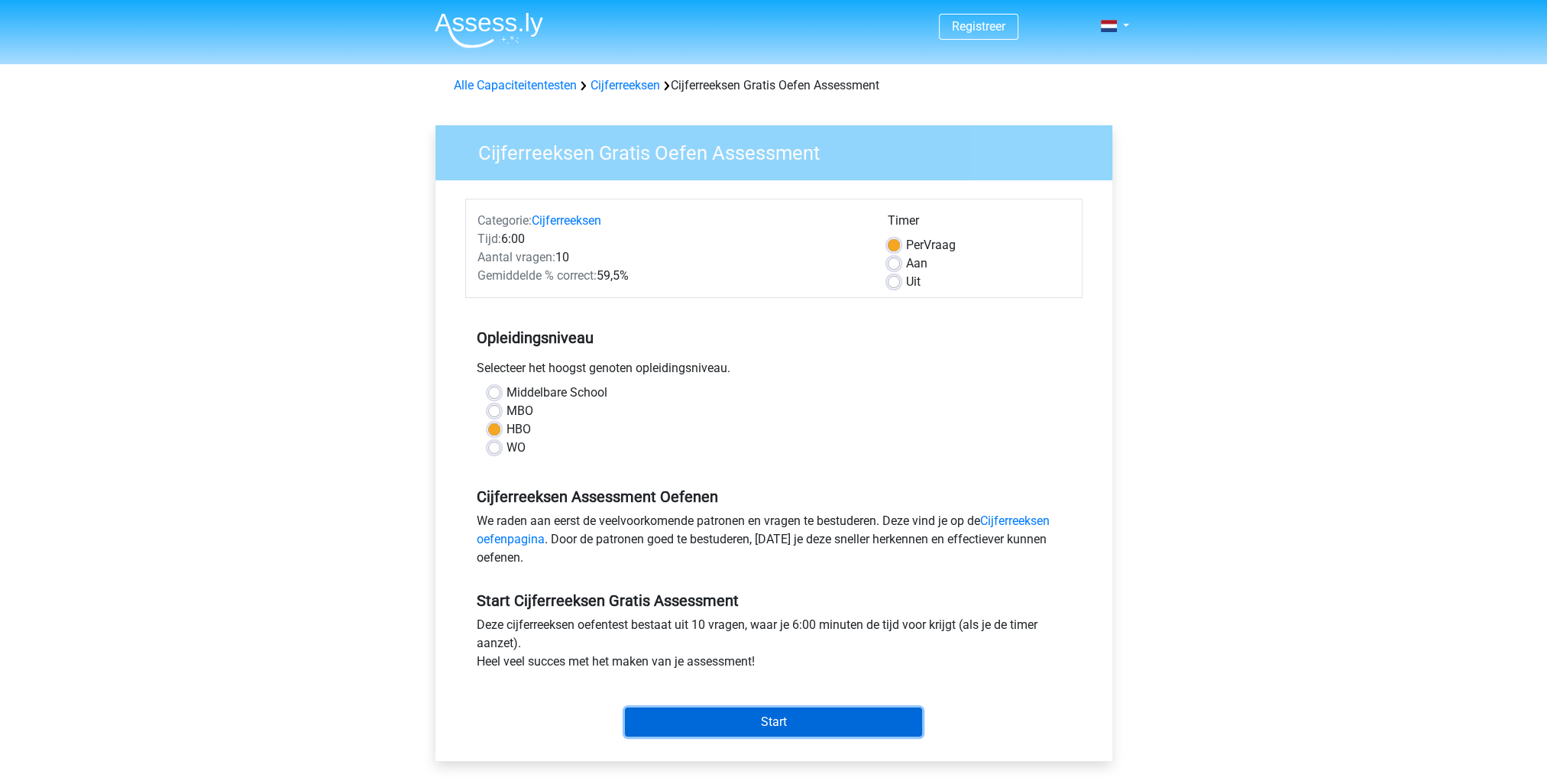
click at [728, 716] on input "Start" at bounding box center [774, 721] width 297 height 29
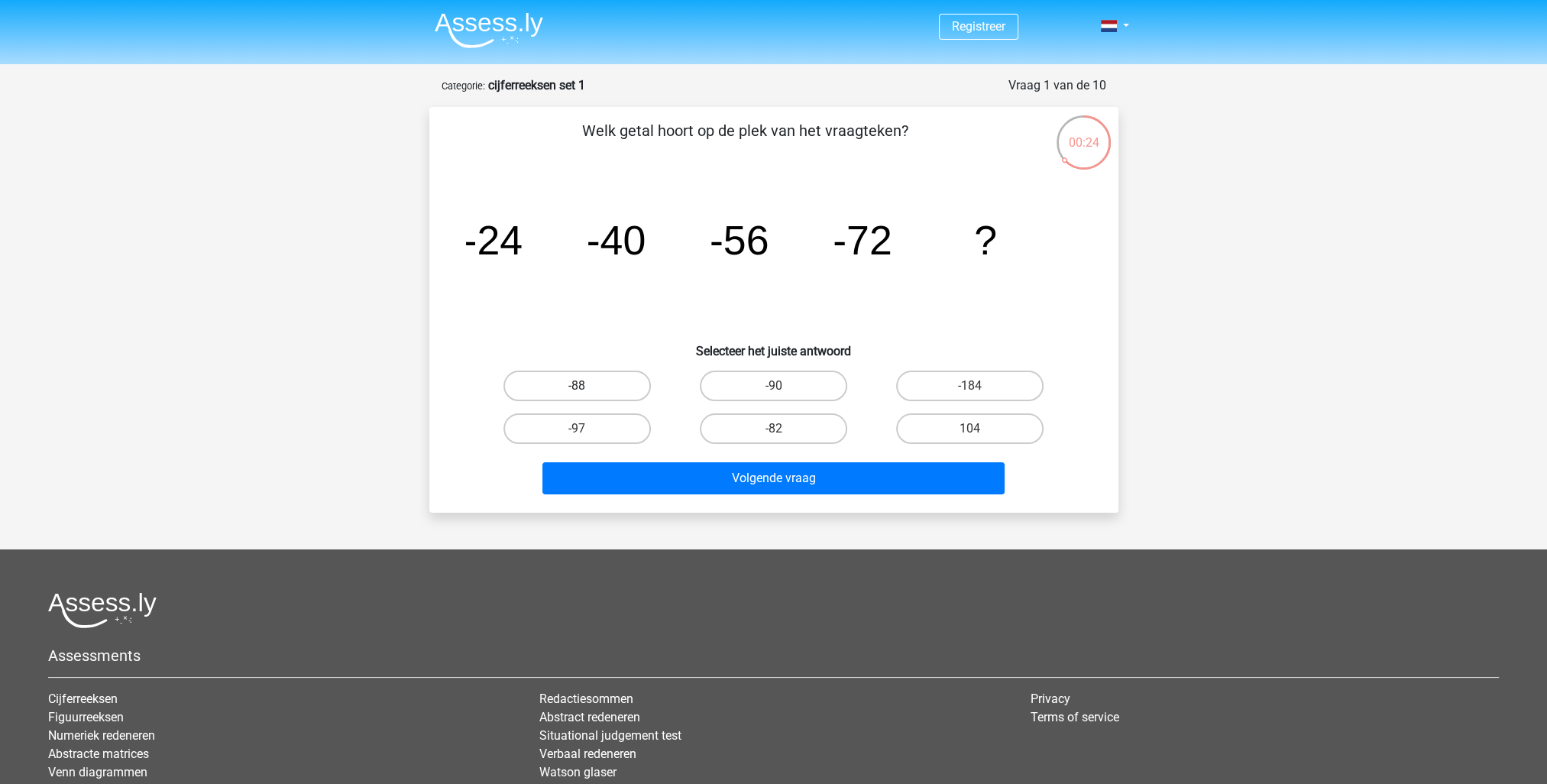
click at [627, 389] on label "-88" at bounding box center [577, 385] width 147 height 31
click at [587, 389] on input "-88" at bounding box center [582, 391] width 10 height 10
radio input "true"
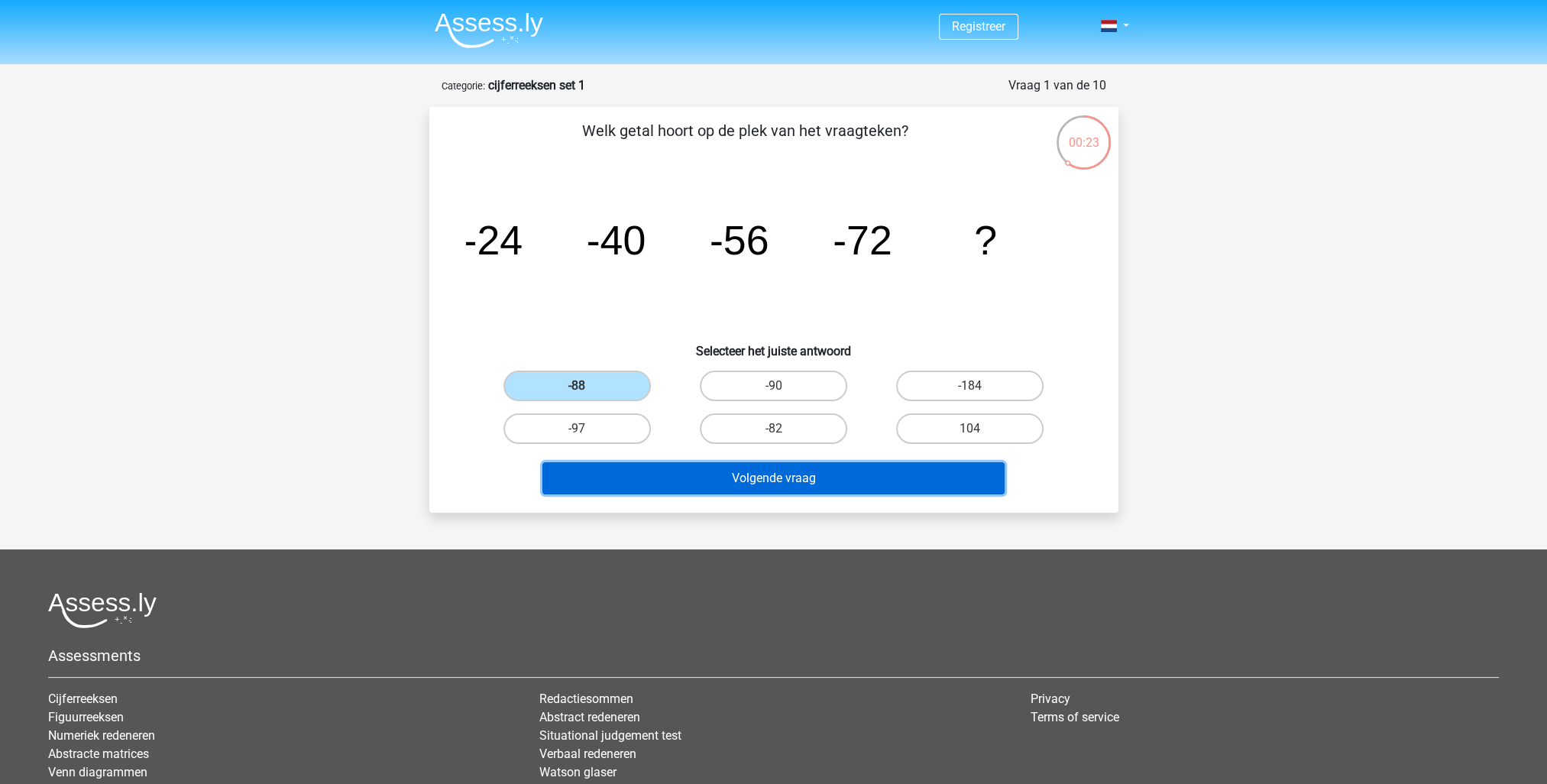
click at [735, 478] on button "Volgende vraag" at bounding box center [774, 478] width 462 height 32
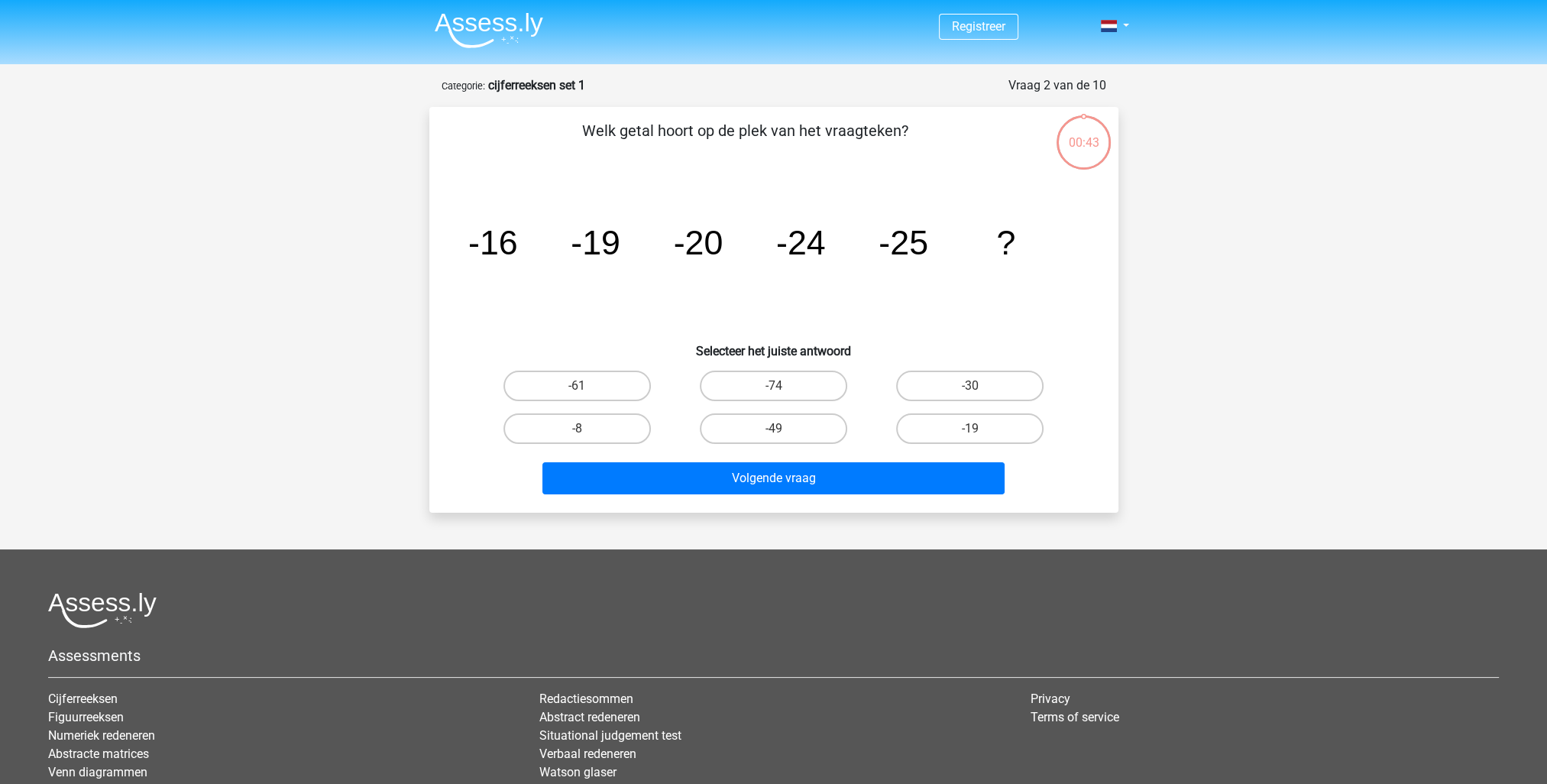
scroll to position [76, 0]
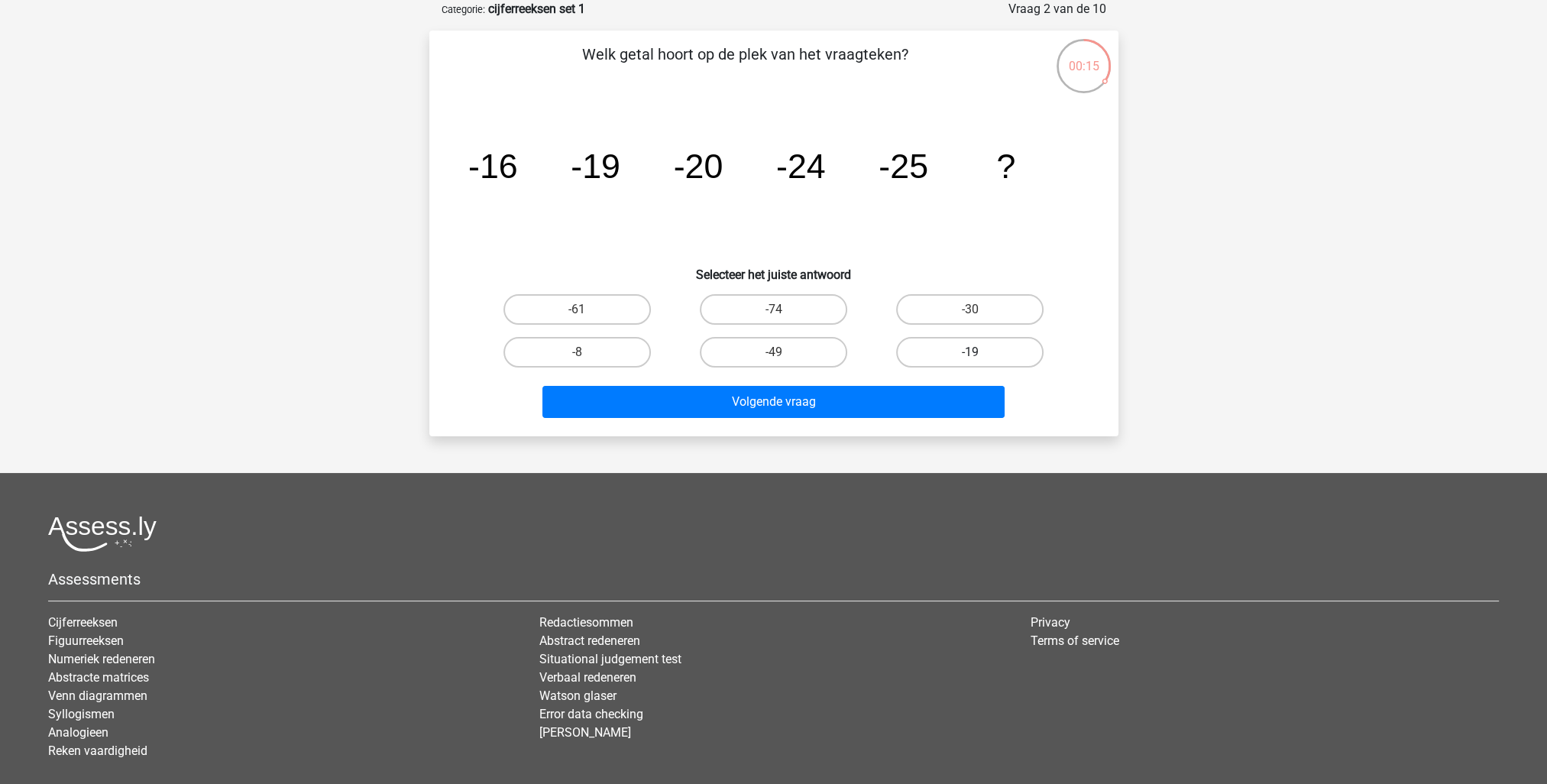
drag, startPoint x: 968, startPoint y: 349, endPoint x: 956, endPoint y: 361, distance: 17.0
click at [966, 351] on label "-19" at bounding box center [969, 352] width 147 height 31
click at [970, 353] on input "-19" at bounding box center [975, 357] width 10 height 10
radio input "true"
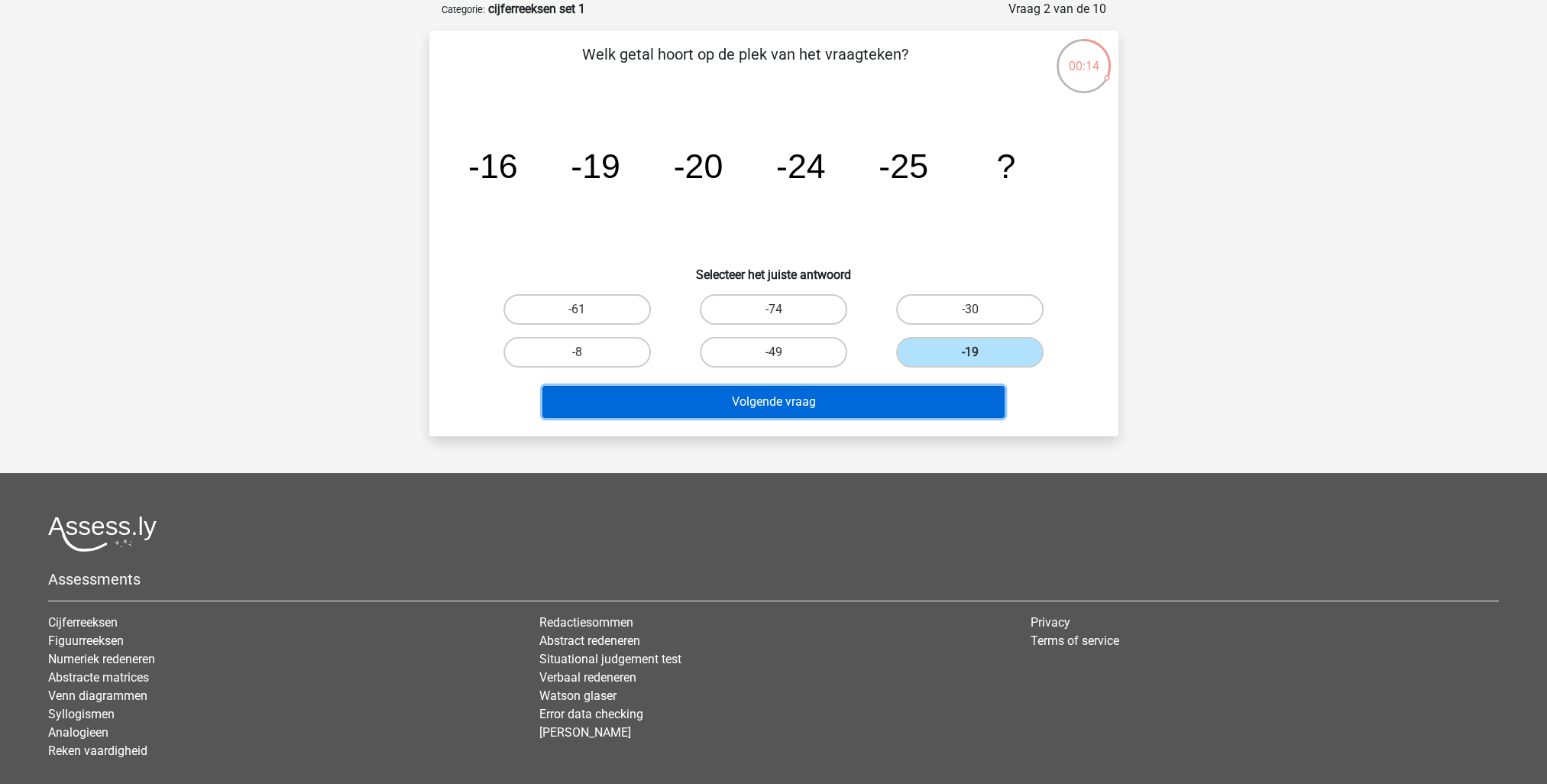
click at [883, 399] on button "Volgende vraag" at bounding box center [774, 402] width 462 height 32
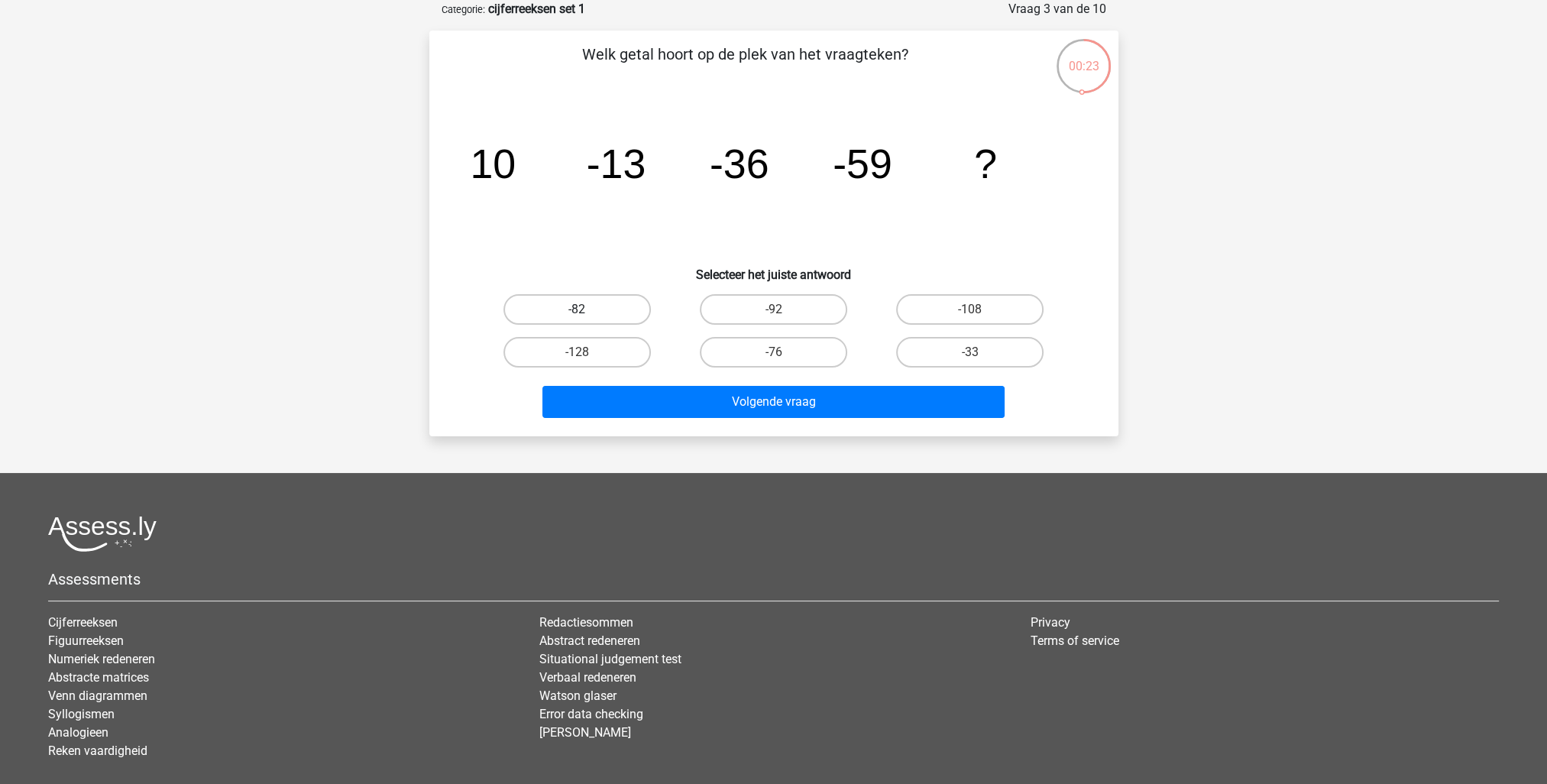
drag, startPoint x: 585, startPoint y: 298, endPoint x: 602, endPoint y: 307, distance: 19.2
click at [602, 303] on label "-82" at bounding box center [577, 309] width 147 height 31
click at [587, 309] on input "-82" at bounding box center [582, 314] width 10 height 10
radio input "true"
drag, startPoint x: 607, startPoint y: 312, endPoint x: 634, endPoint y: 355, distance: 50.8
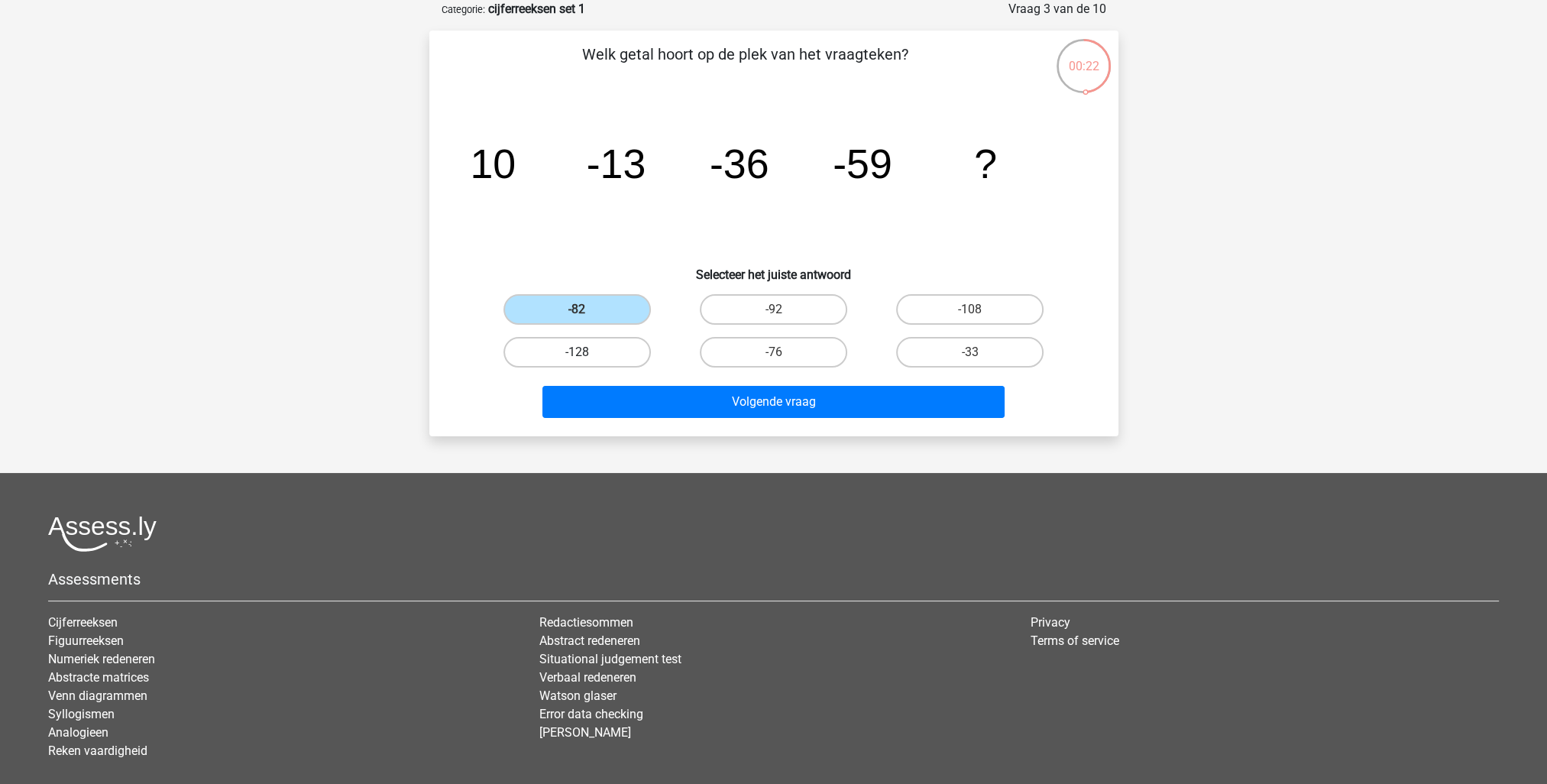
click at [602, 320] on label "-82" at bounding box center [577, 309] width 147 height 31
click at [587, 319] on input "-82" at bounding box center [582, 314] width 10 height 10
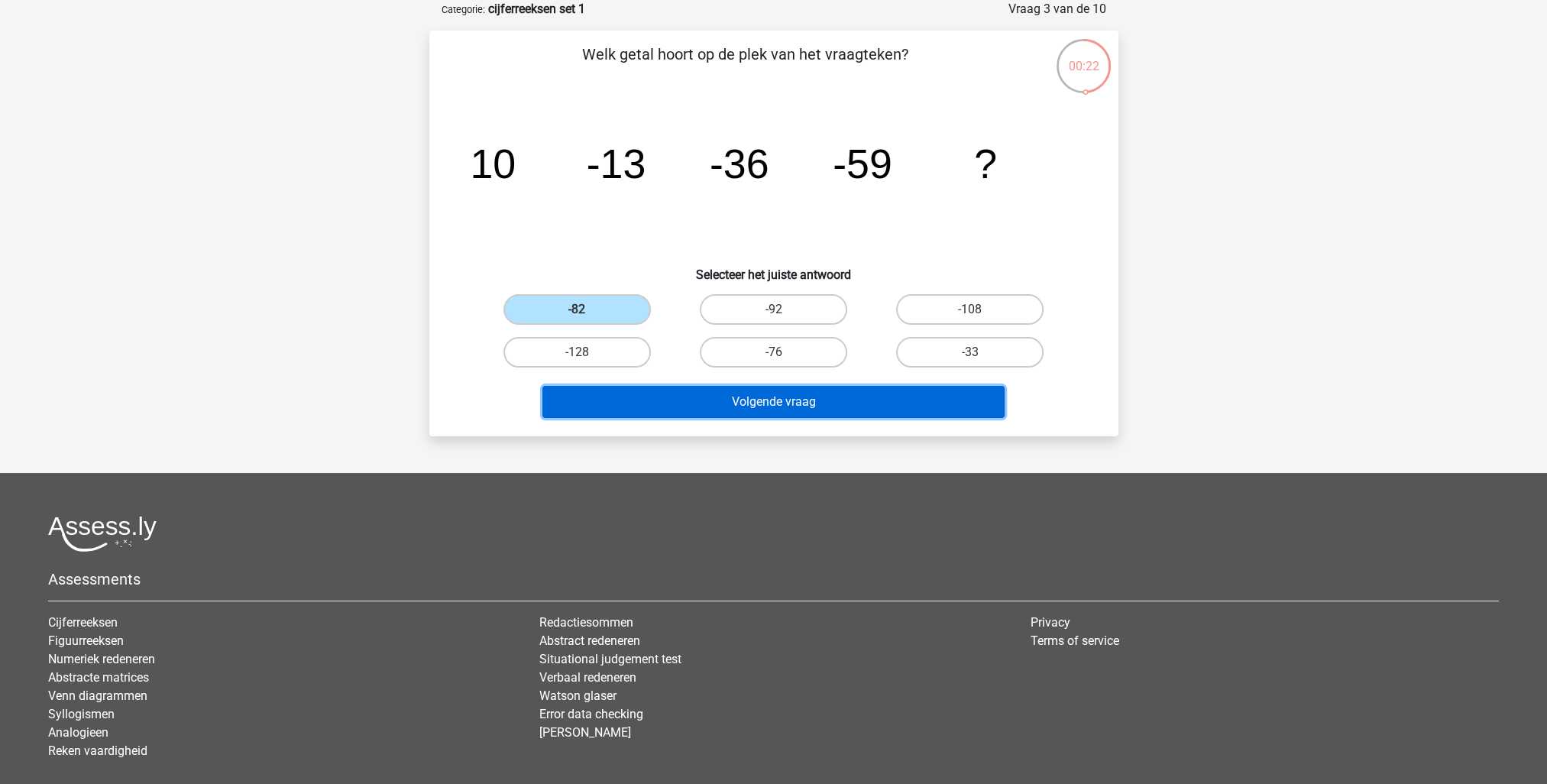
click at [731, 406] on button "Volgende vraag" at bounding box center [774, 402] width 462 height 32
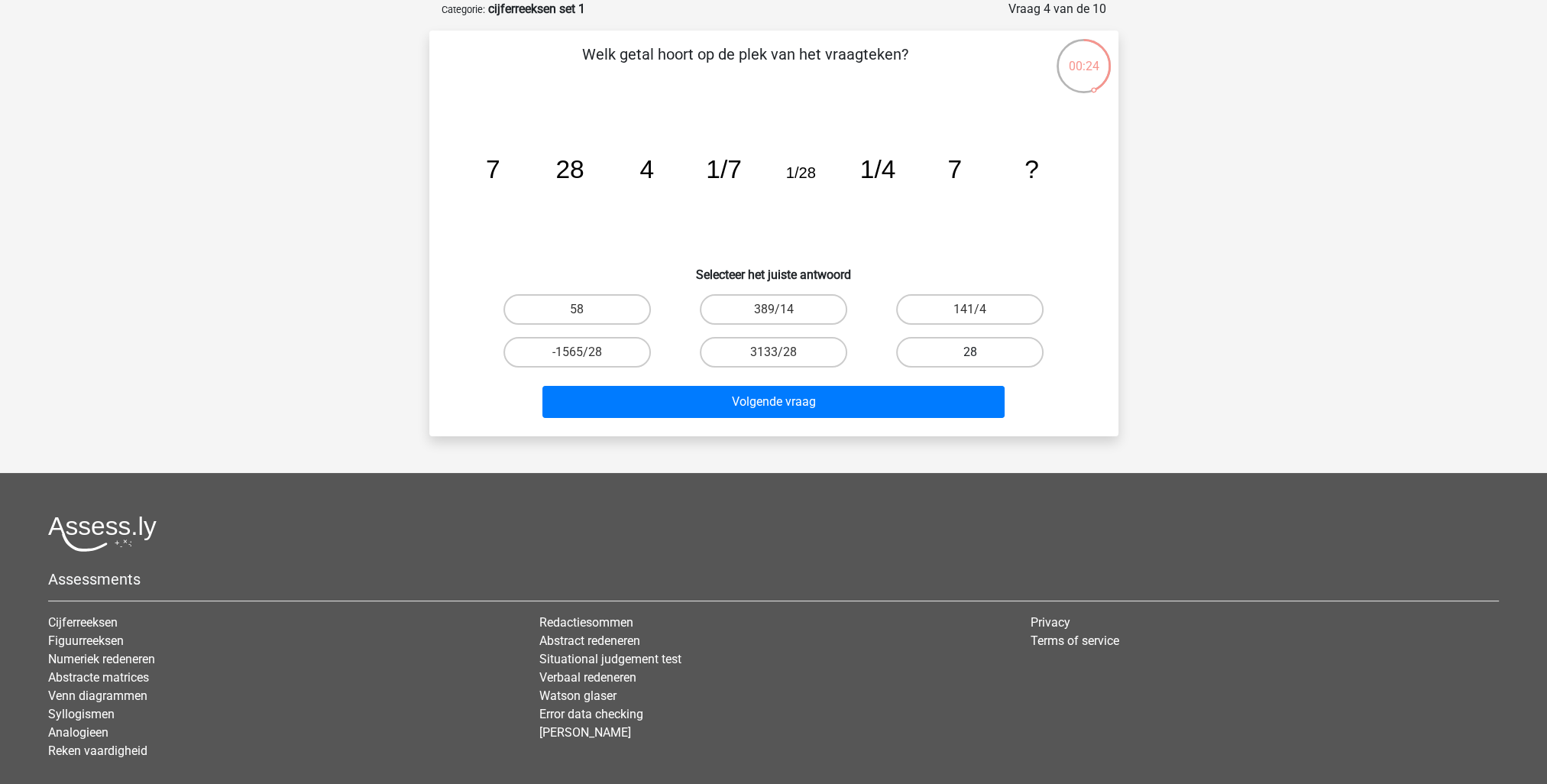
click at [972, 347] on label "28" at bounding box center [969, 352] width 147 height 31
click at [972, 353] on input "28" at bounding box center [975, 357] width 10 height 10
radio input "true"
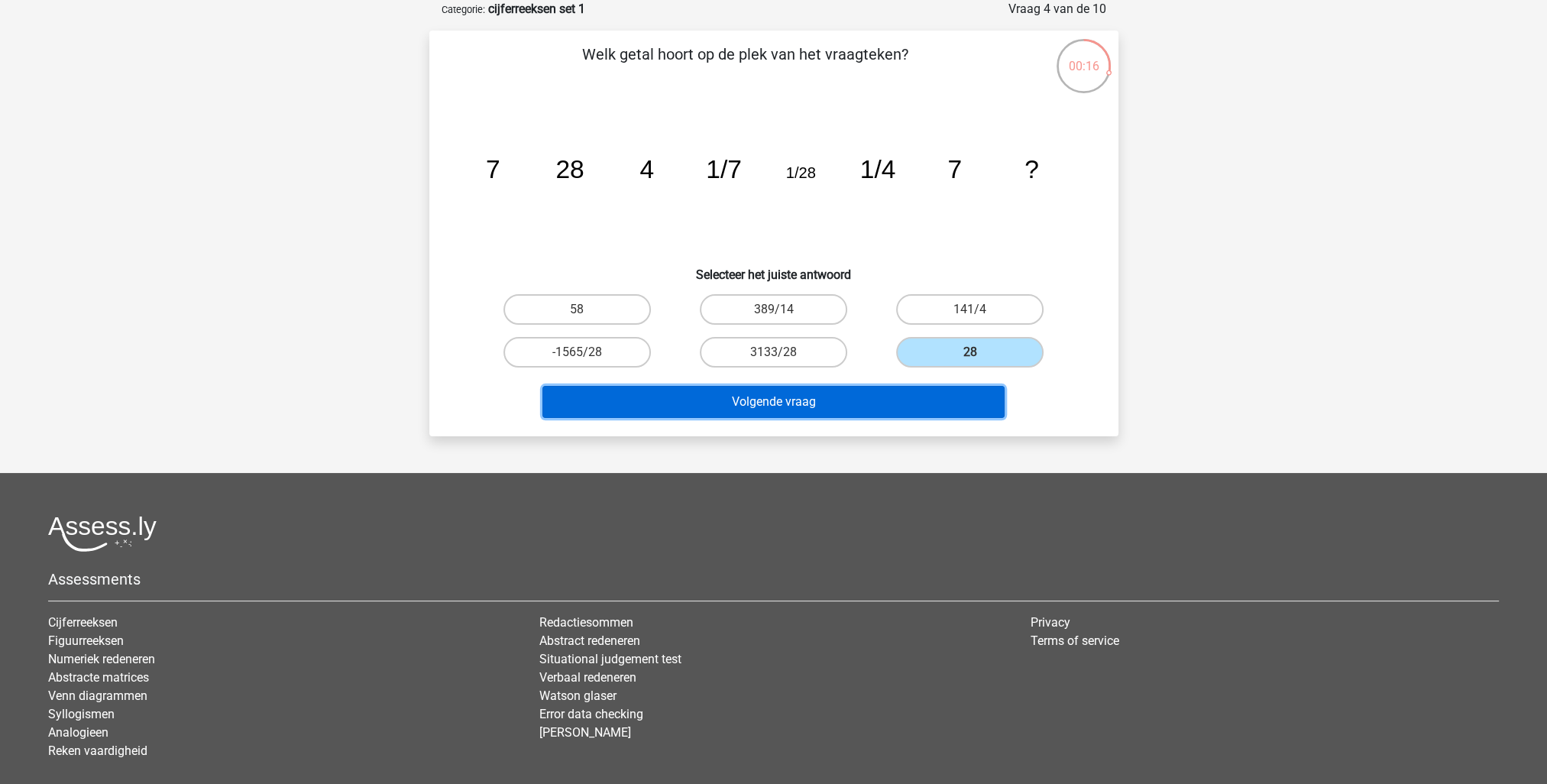
click at [923, 396] on button "Volgende vraag" at bounding box center [774, 402] width 462 height 32
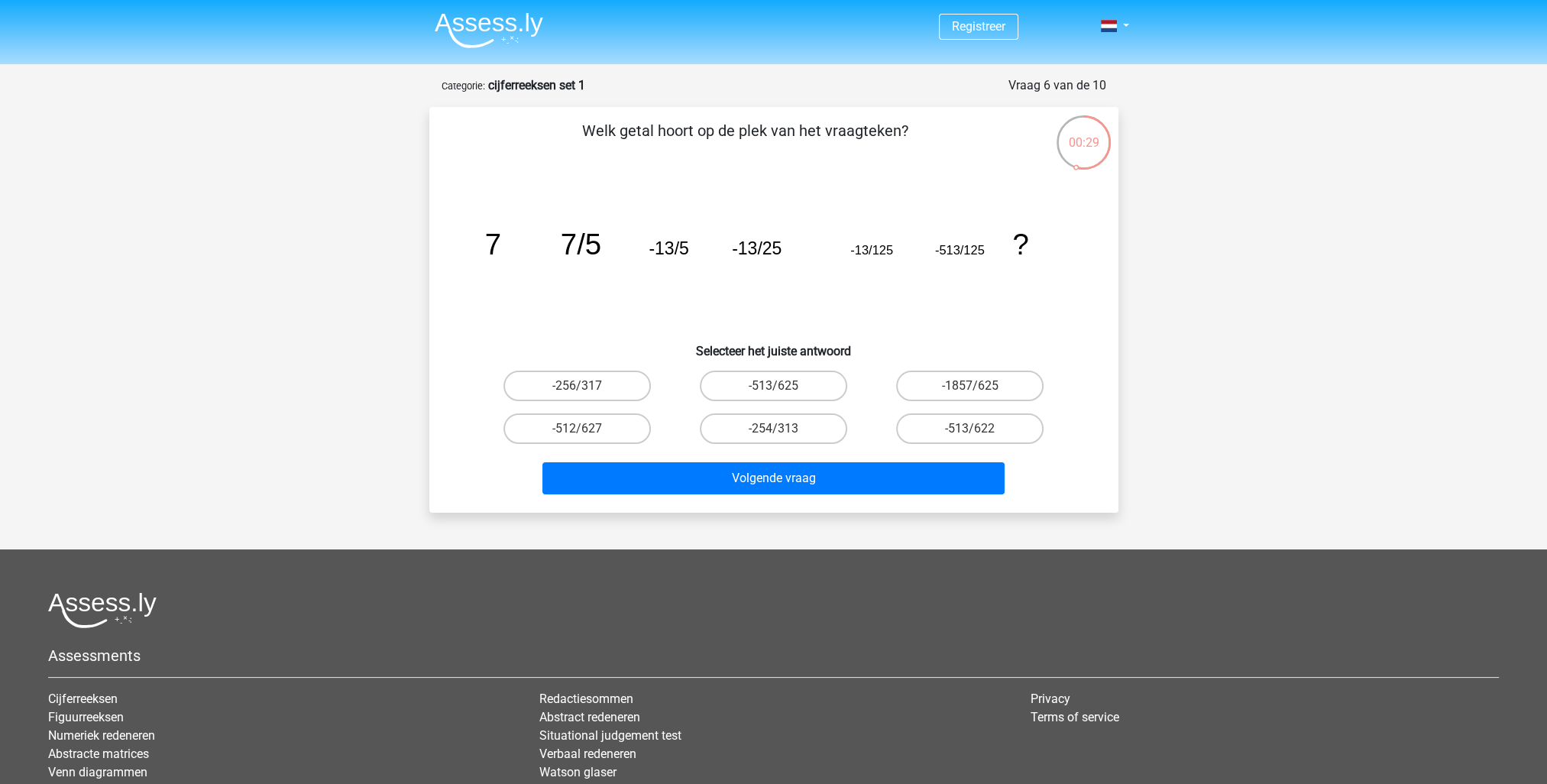
drag, startPoint x: 974, startPoint y: 390, endPoint x: 1110, endPoint y: 470, distance: 157.8
click at [973, 399] on div "-1857/625" at bounding box center [970, 385] width 184 height 31
drag, startPoint x: 949, startPoint y: 374, endPoint x: 895, endPoint y: 404, distance: 61.8
click at [926, 383] on label "-1857/625" at bounding box center [969, 385] width 147 height 31
click at [970, 386] on input "-1857/625" at bounding box center [975, 391] width 10 height 10
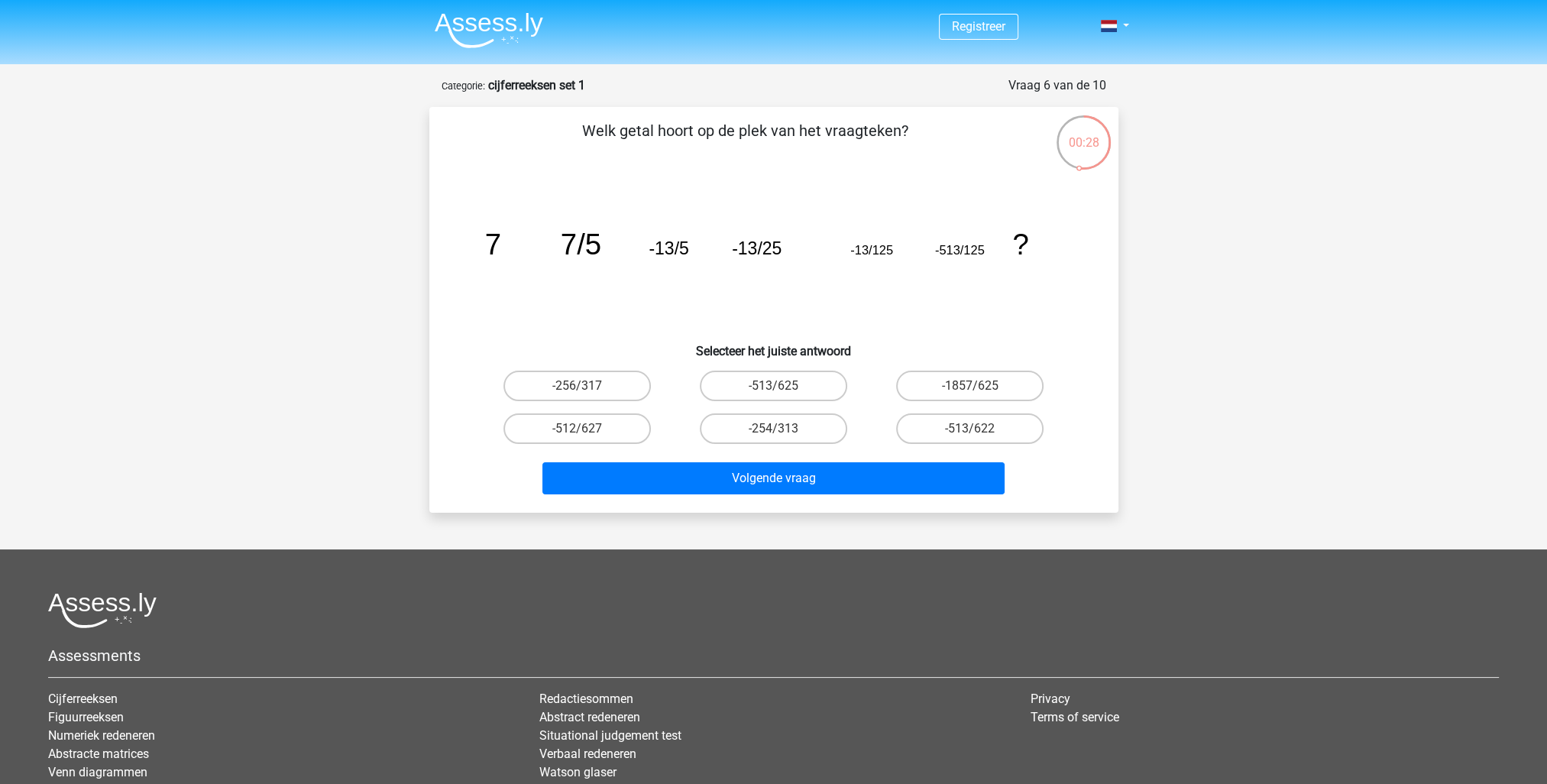
radio input "true"
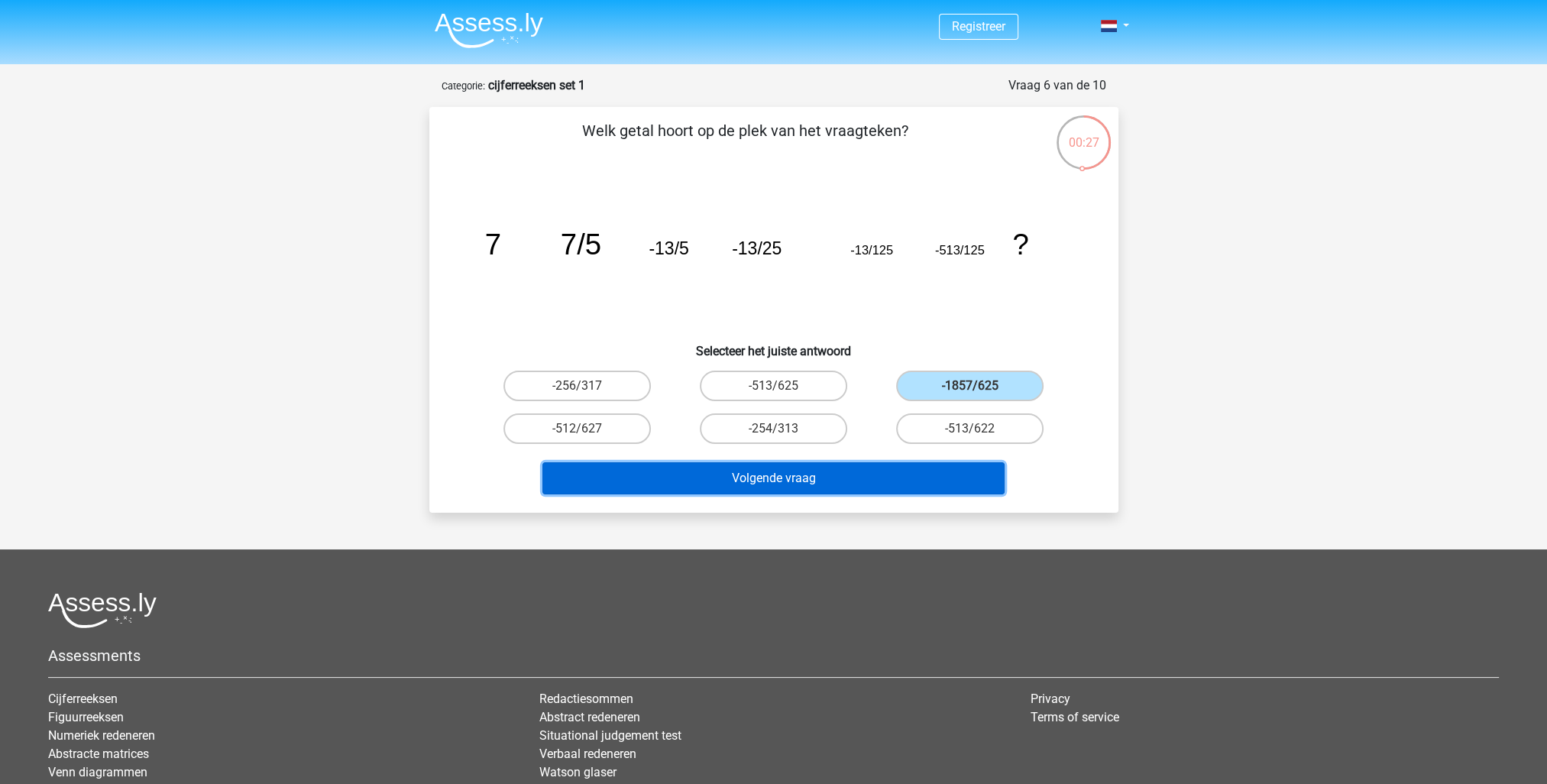
drag, startPoint x: 766, startPoint y: 463, endPoint x: 760, endPoint y: 468, distance: 7.8
click at [760, 468] on button "Volgende vraag" at bounding box center [774, 478] width 462 height 32
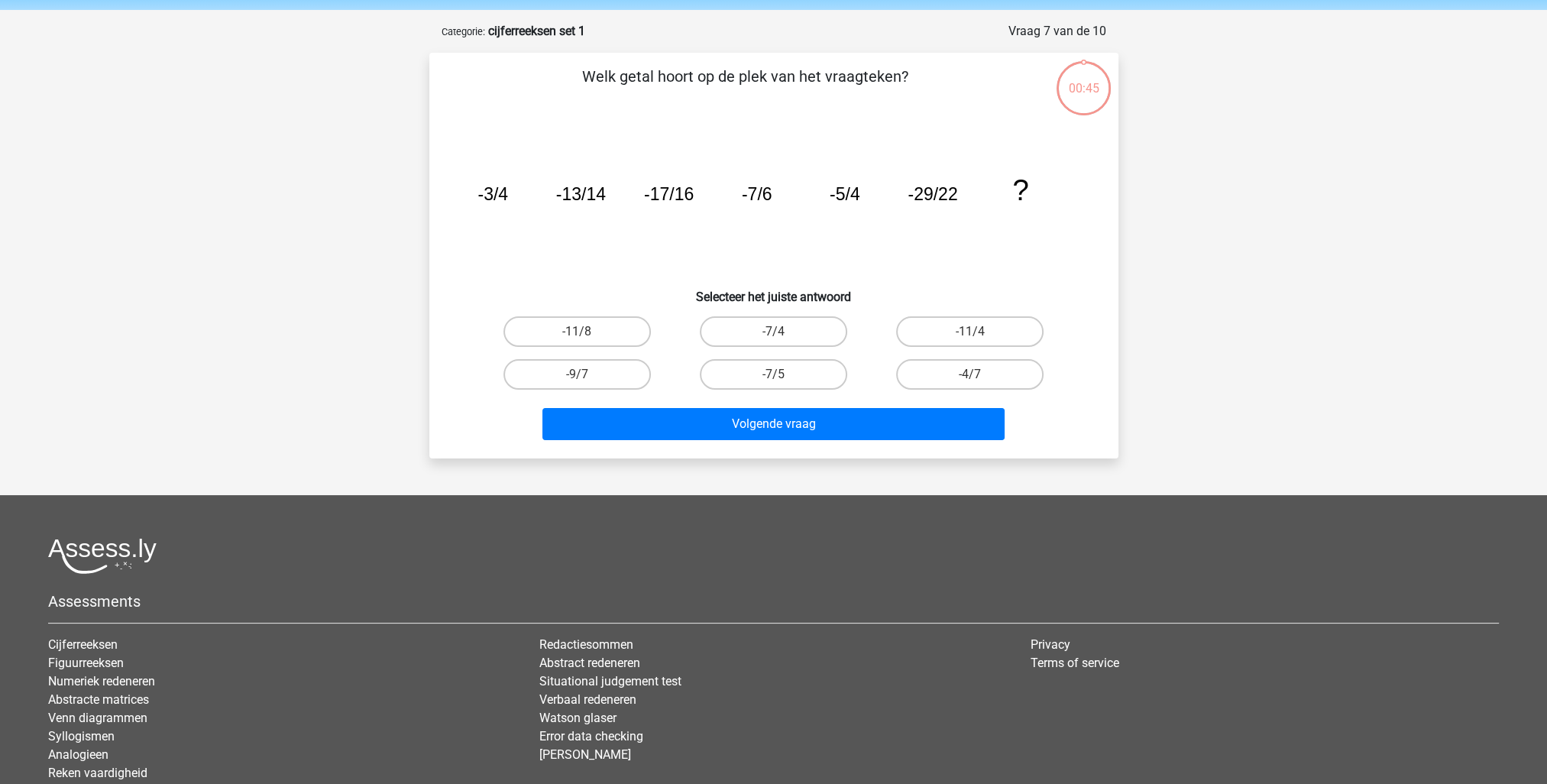
scroll to position [76, 0]
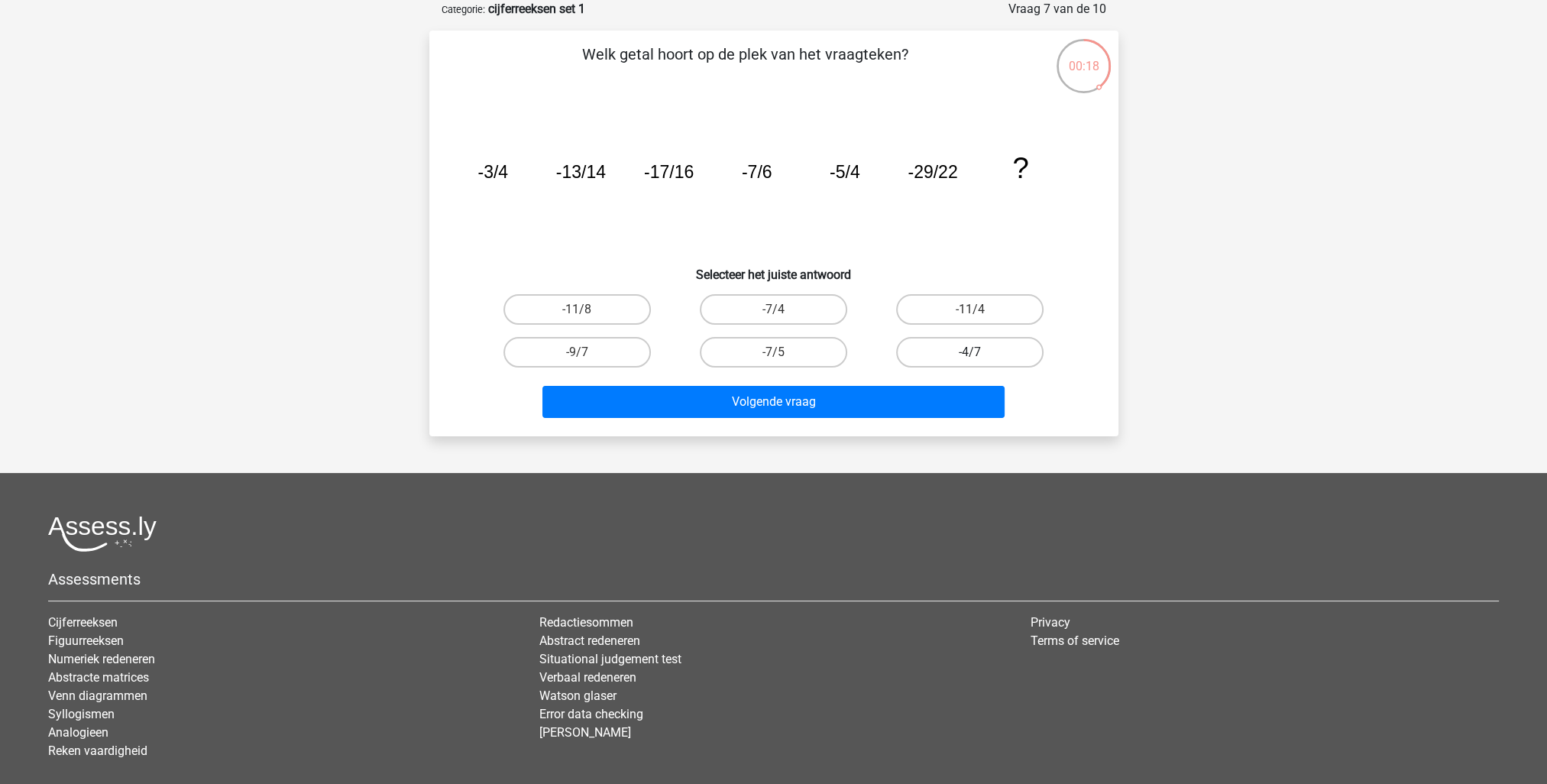
drag, startPoint x: 969, startPoint y: 313, endPoint x: 897, endPoint y: 356, distance: 83.9
click at [956, 321] on label "-11/4" at bounding box center [969, 309] width 147 height 31
click at [970, 319] on input "-11/4" at bounding box center [975, 314] width 10 height 10
radio input "true"
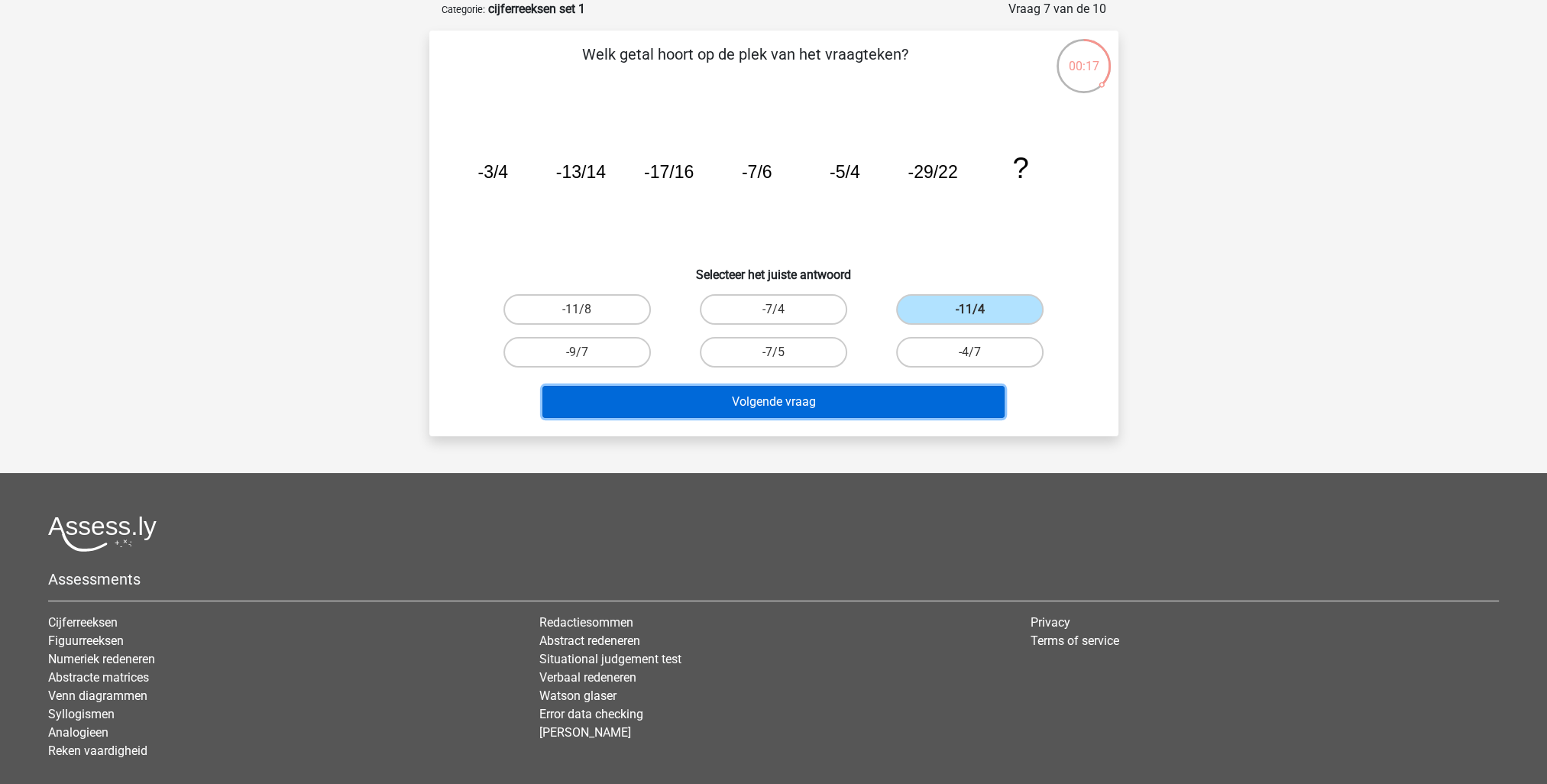
click at [825, 402] on button "Volgende vraag" at bounding box center [774, 402] width 462 height 32
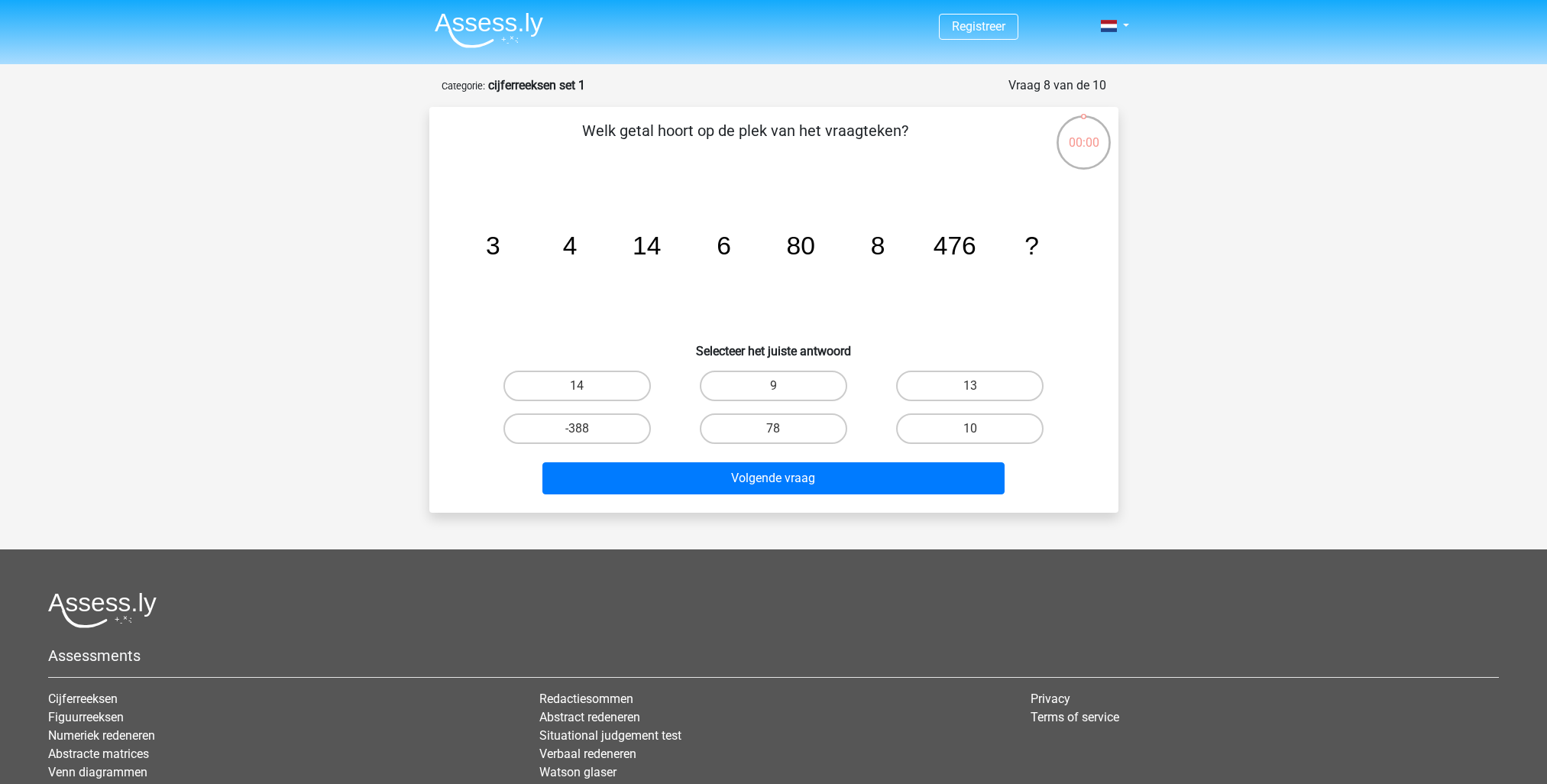
scroll to position [76, 0]
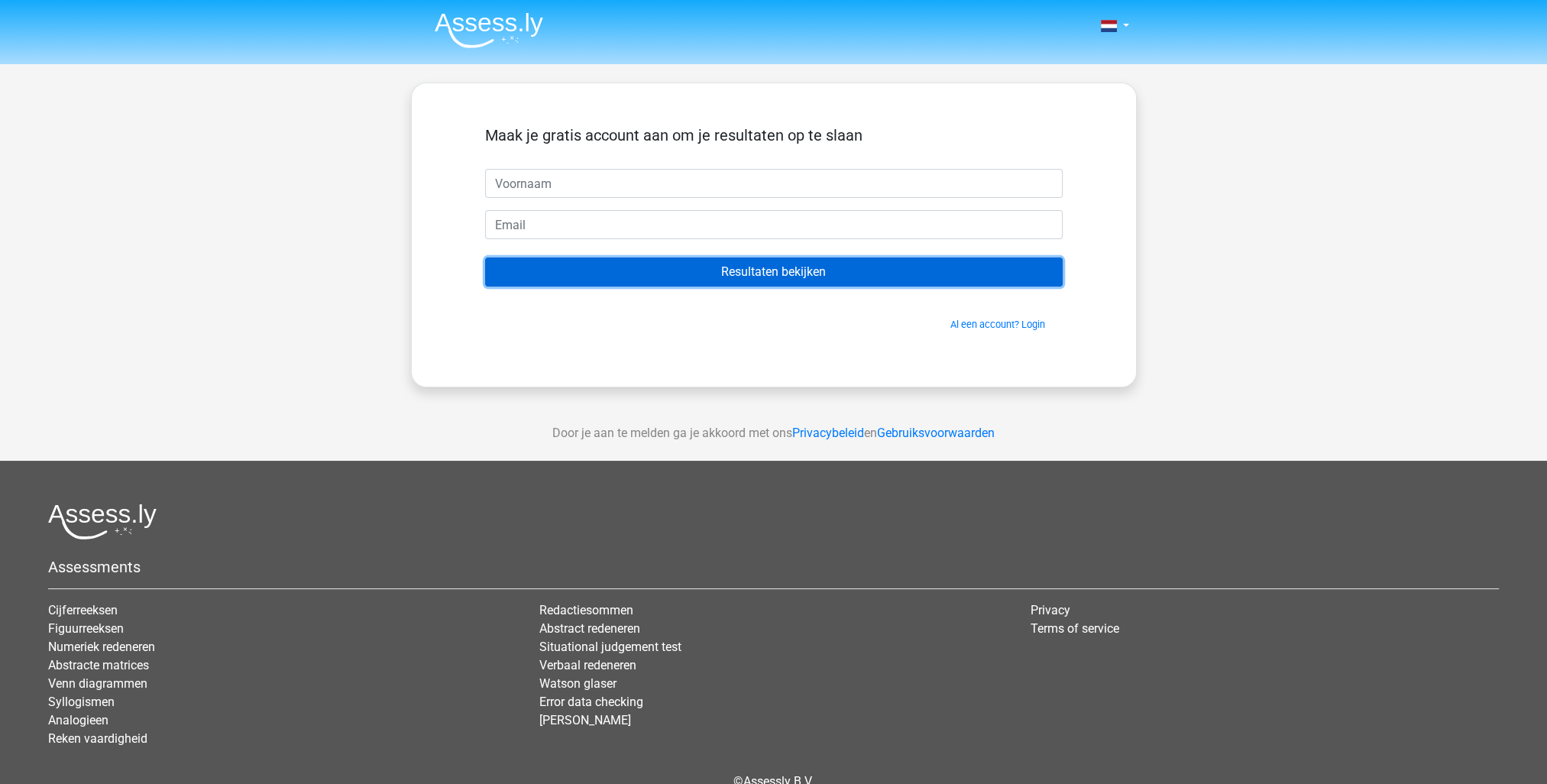
drag, startPoint x: 801, startPoint y: 263, endPoint x: 787, endPoint y: 296, distance: 35.8
click at [801, 265] on input "Resultaten bekijken" at bounding box center [774, 272] width 578 height 29
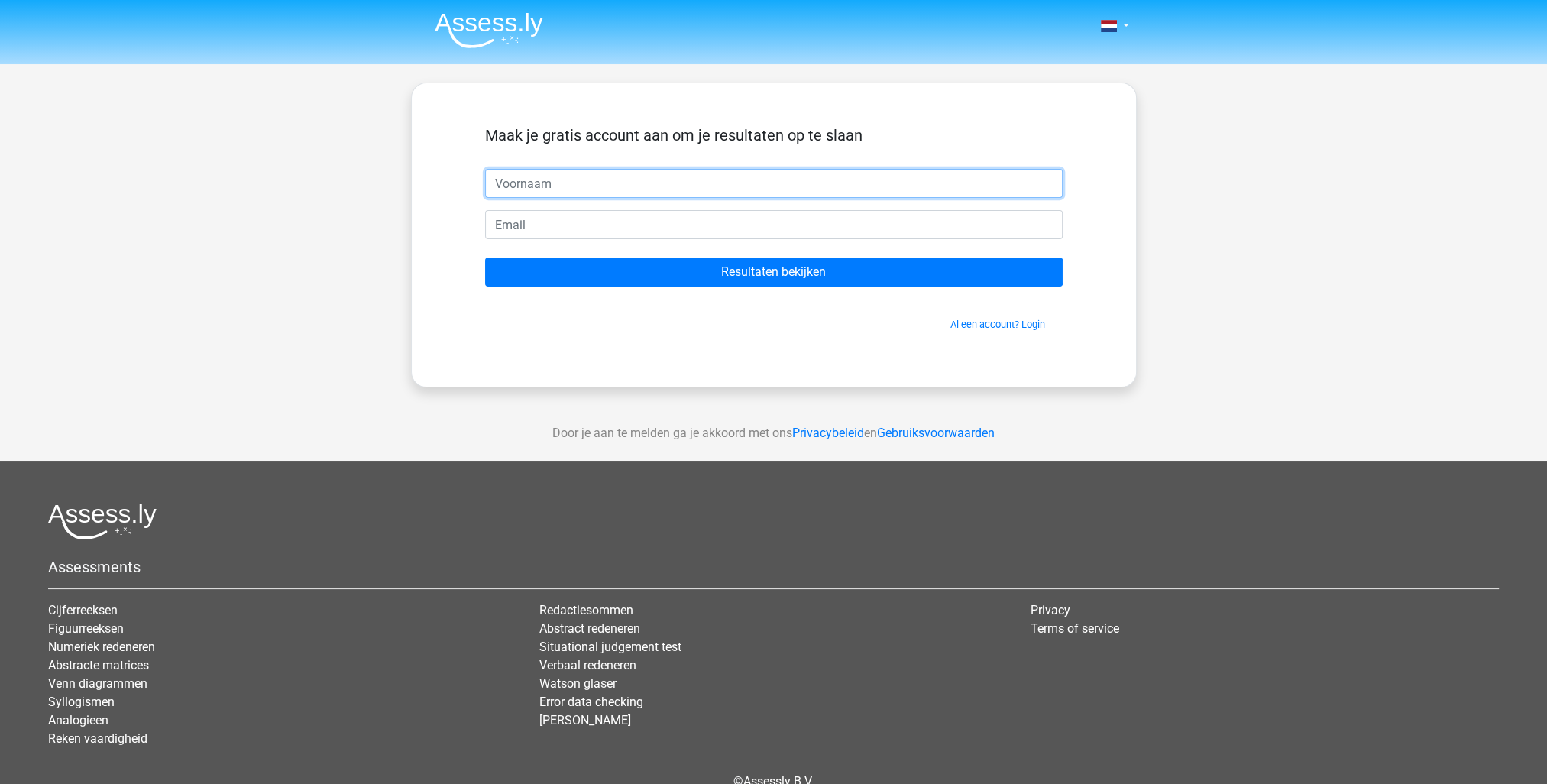
click at [582, 180] on input "text" at bounding box center [774, 183] width 578 height 29
